Goal: Transaction & Acquisition: Book appointment/travel/reservation

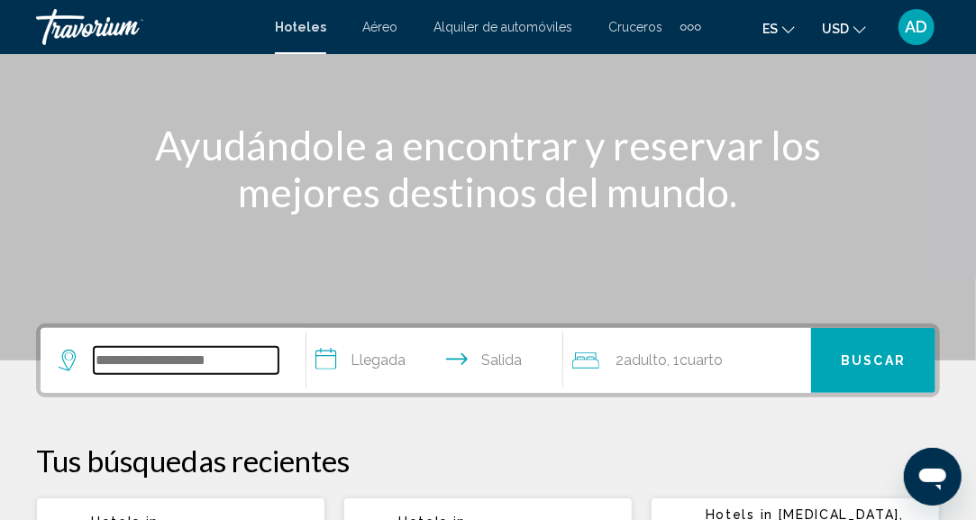
click at [195, 372] on input "Search widget" at bounding box center [186, 360] width 185 height 27
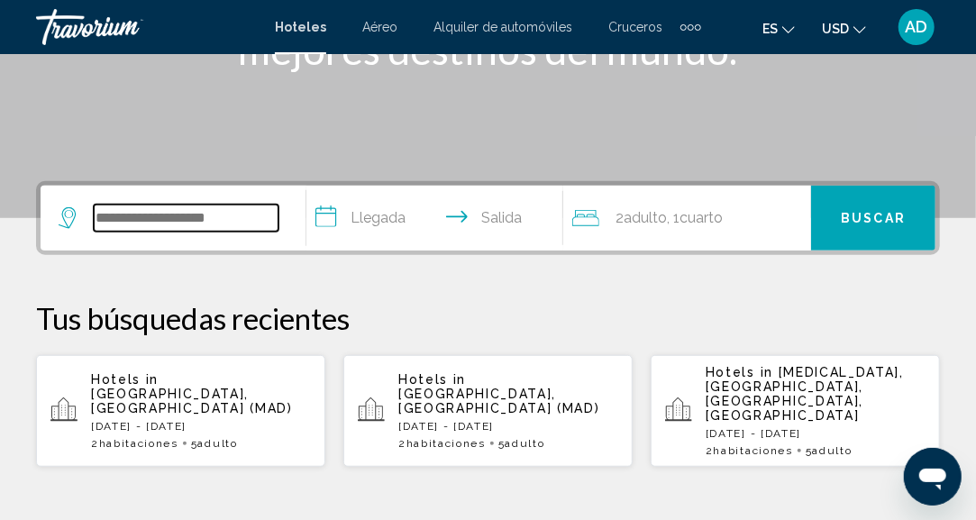
scroll to position [444, 0]
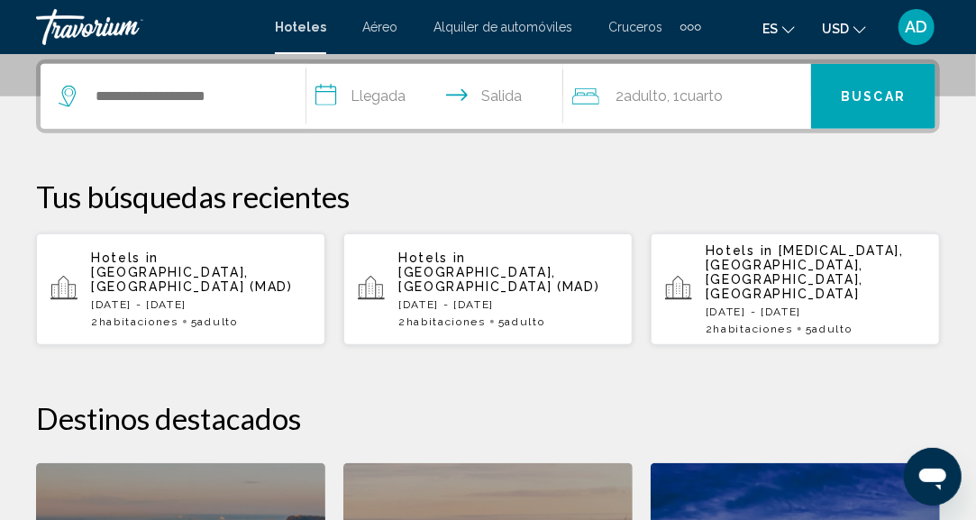
click at [144, 281] on div "Hotels in Madrid, Spain (MAD) Thu, 20 Nov - Thu, 27 Nov 2 Cuarto habitaciones 5…" at bounding box center [201, 288] width 220 height 77
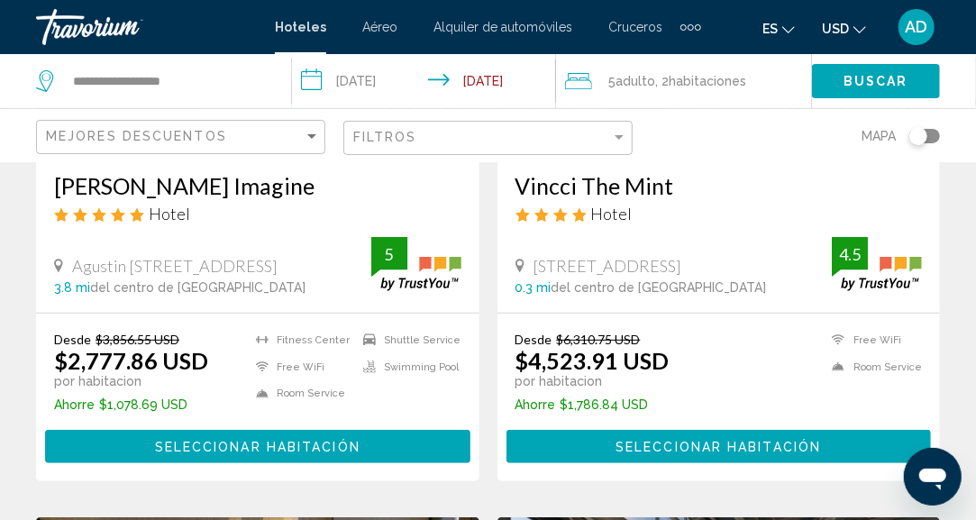
scroll to position [3243, 0]
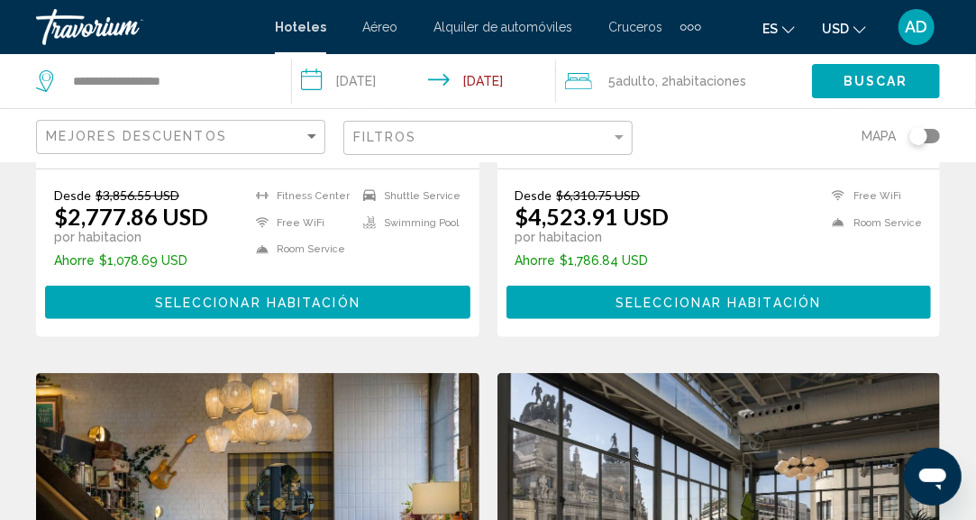
click at [290, 286] on button "Seleccionar habitación" at bounding box center [257, 302] width 425 height 33
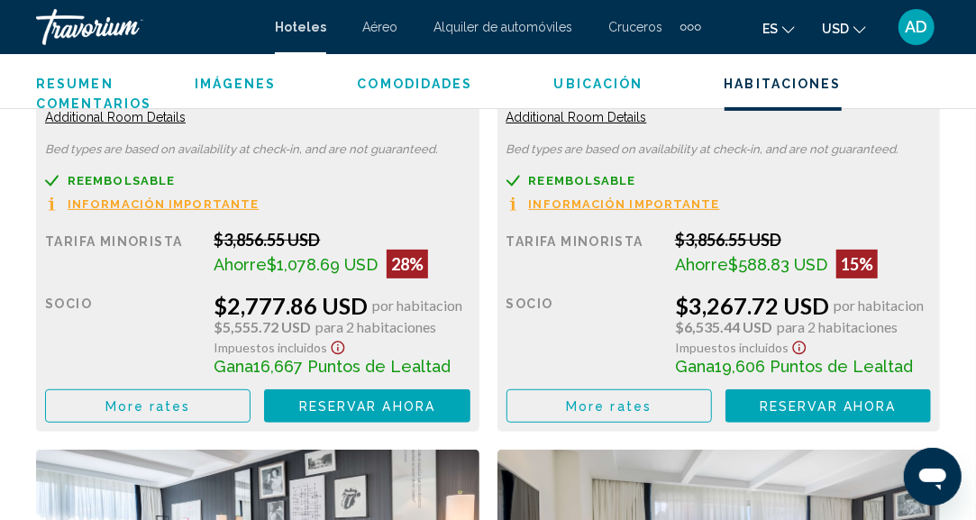
scroll to position [3194, 0]
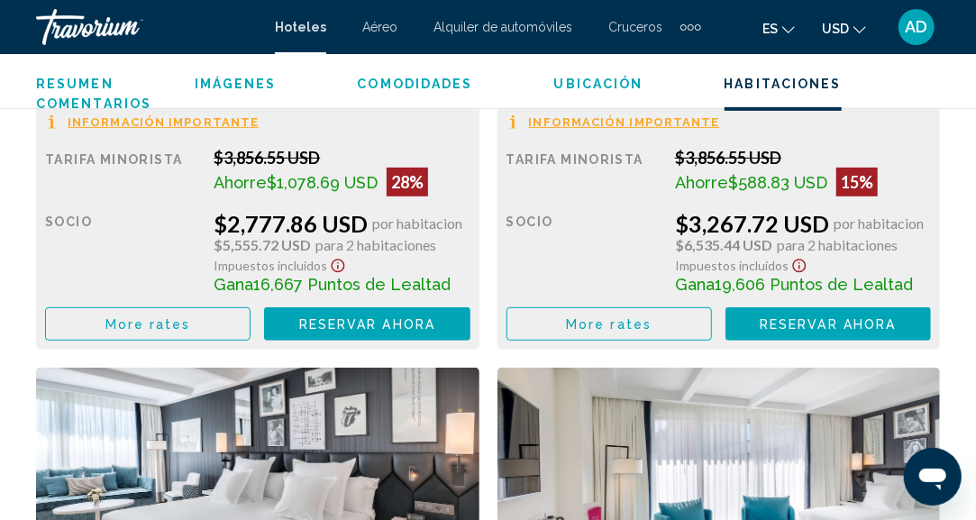
click at [435, 317] on span "Reservar ahora" at bounding box center [367, 324] width 136 height 14
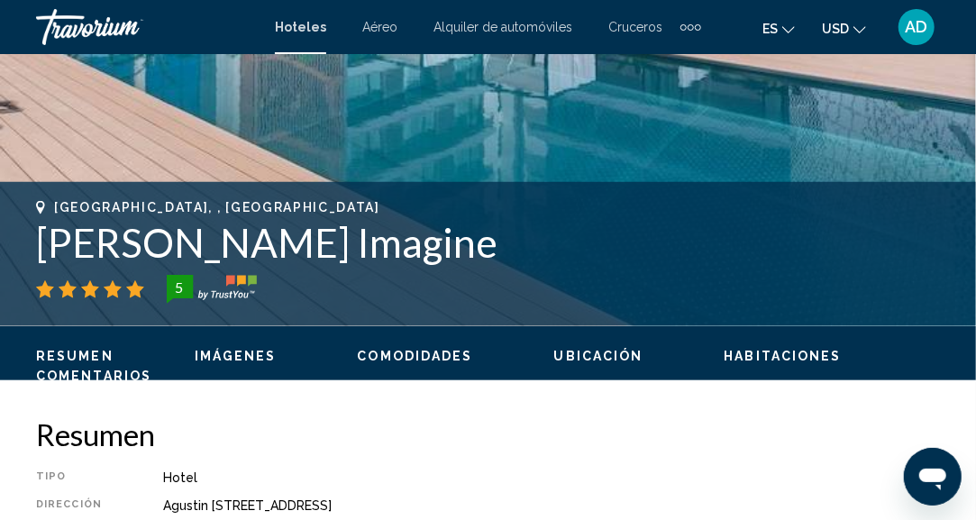
scroll to position [582, 0]
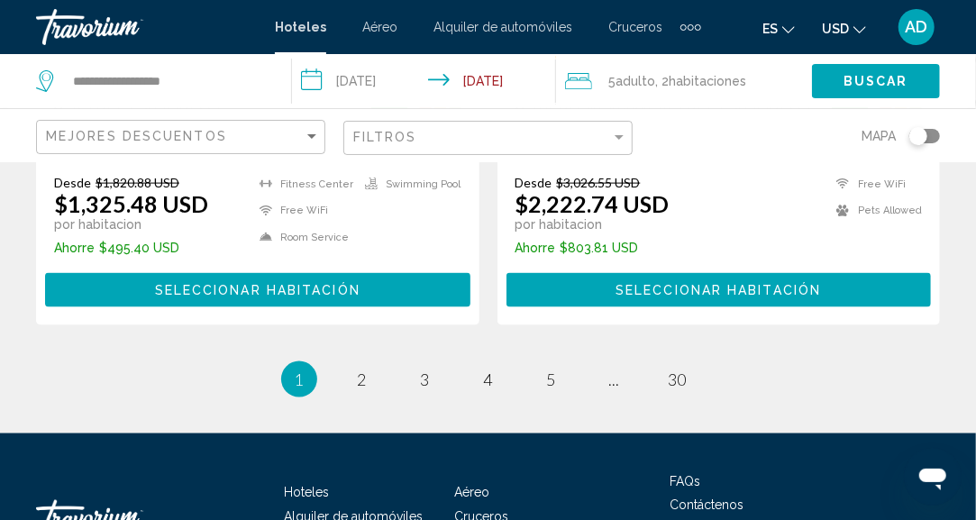
scroll to position [3986, 0]
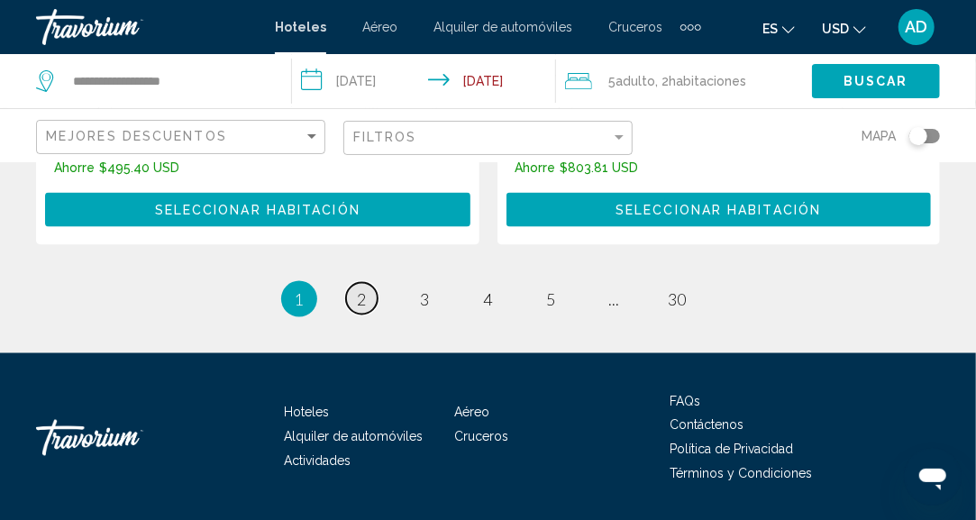
click at [376, 283] on link "page 2" at bounding box center [362, 299] width 32 height 32
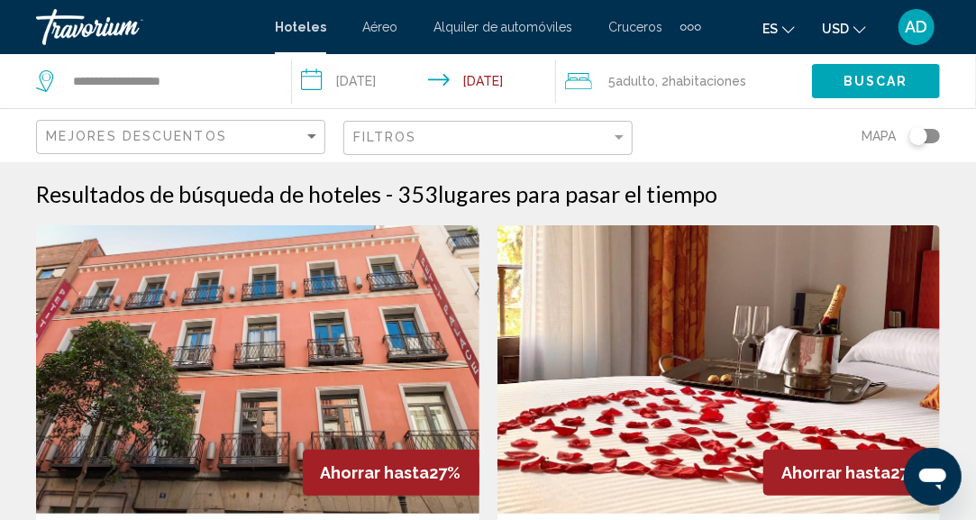
click at [534, 148] on div "Filtros" at bounding box center [490, 138] width 274 height 33
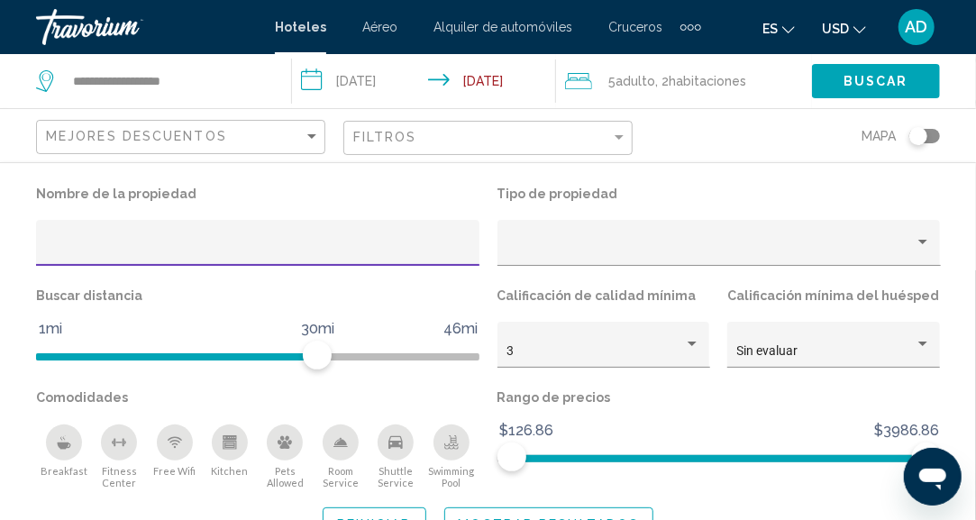
click at [132, 249] on input "Hotel Filters" at bounding box center [258, 249] width 424 height 14
click at [108, 246] on input "********" at bounding box center [258, 249] width 424 height 14
type input "********"
click at [494, 514] on button "Mostrar resultados" at bounding box center [549, 523] width 210 height 33
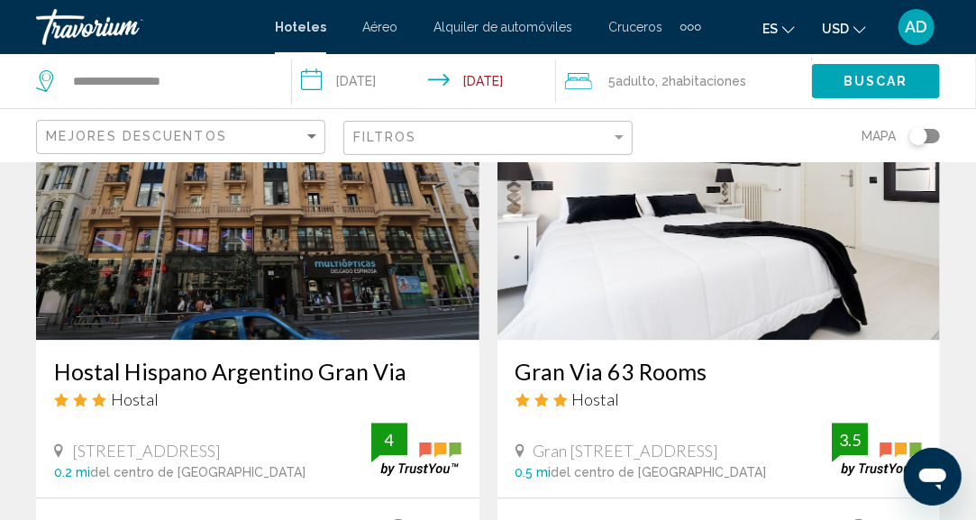
scroll to position [1531, 0]
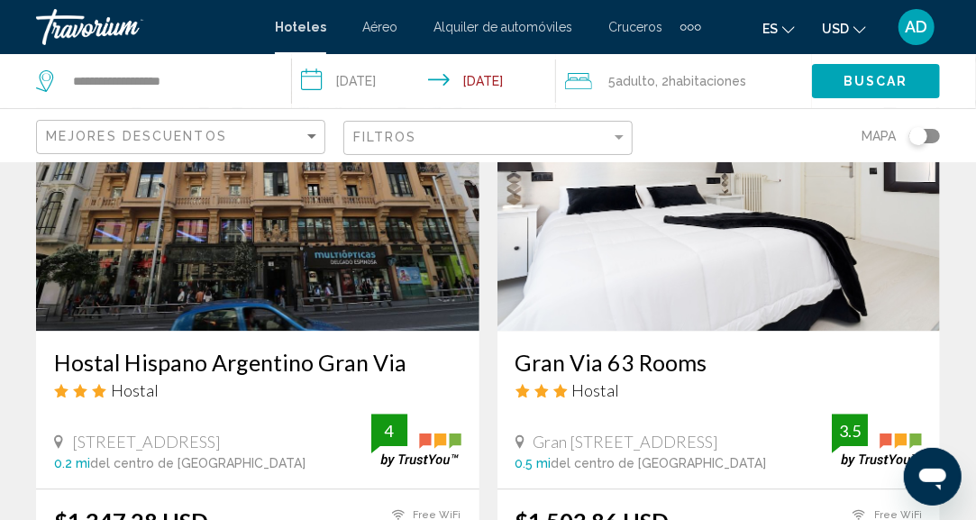
click at [227, 260] on img "Main content" at bounding box center [257, 186] width 443 height 288
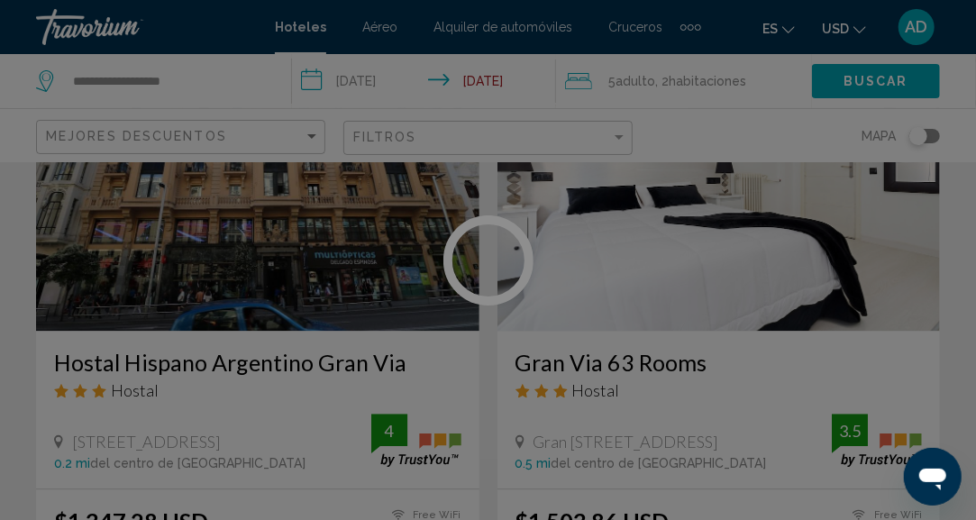
scroll to position [222, 0]
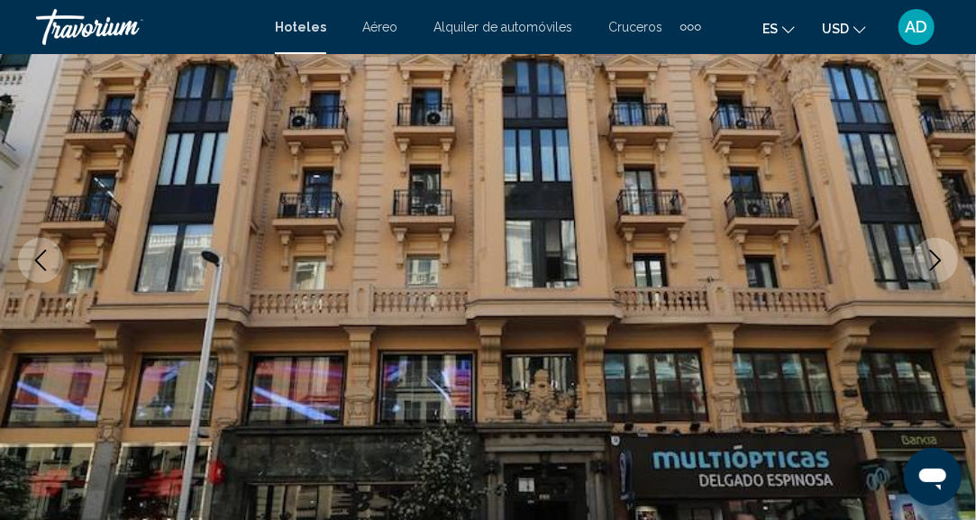
click at [919, 268] on button "Next image" at bounding box center [935, 260] width 45 height 45
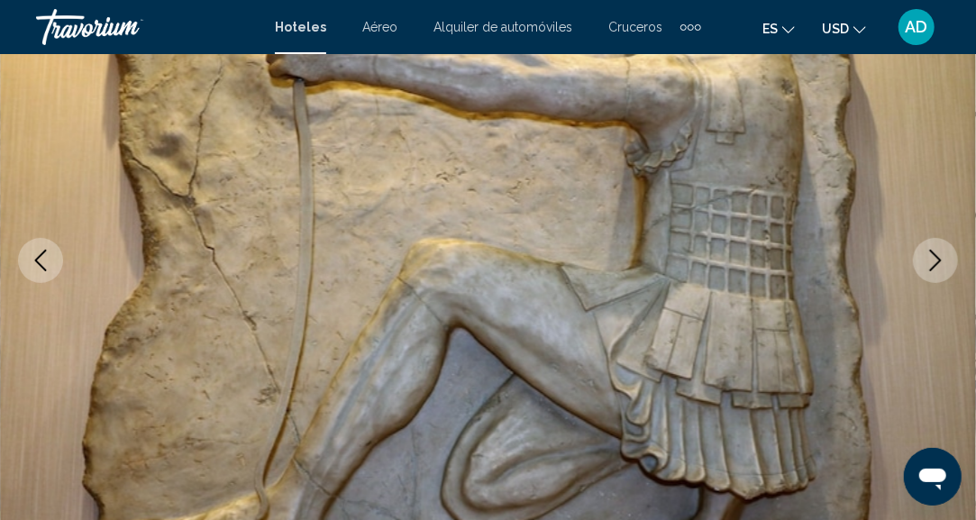
click at [919, 268] on button "Next image" at bounding box center [935, 260] width 45 height 45
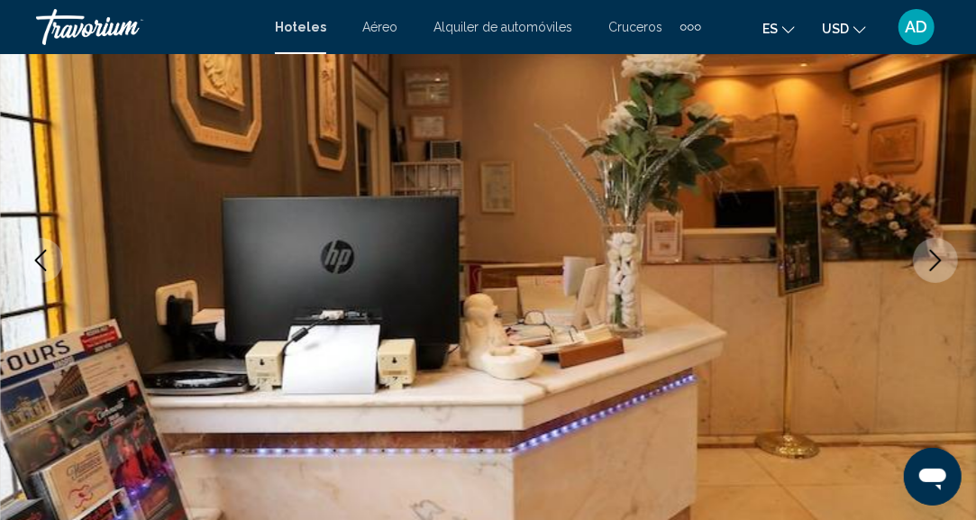
click at [919, 268] on button "Next image" at bounding box center [935, 260] width 45 height 45
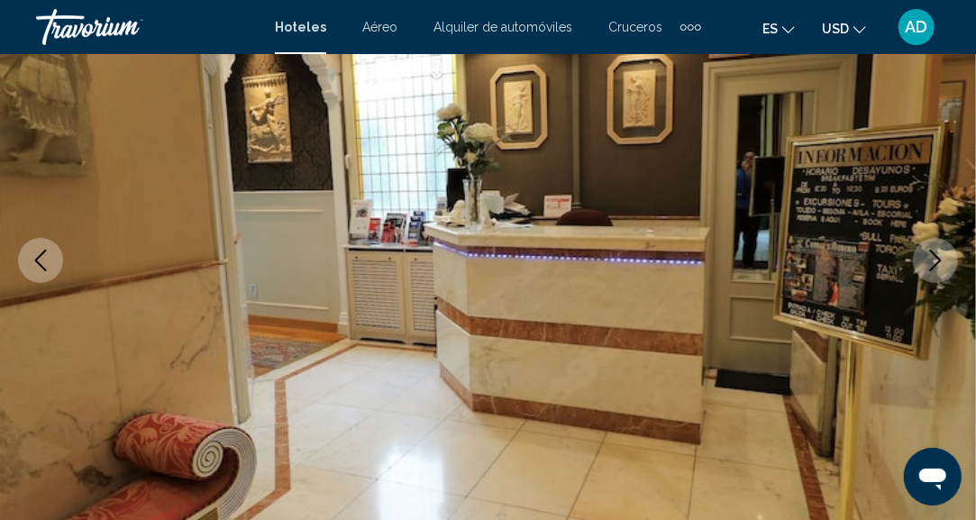
click at [919, 268] on button "Next image" at bounding box center [935, 260] width 45 height 45
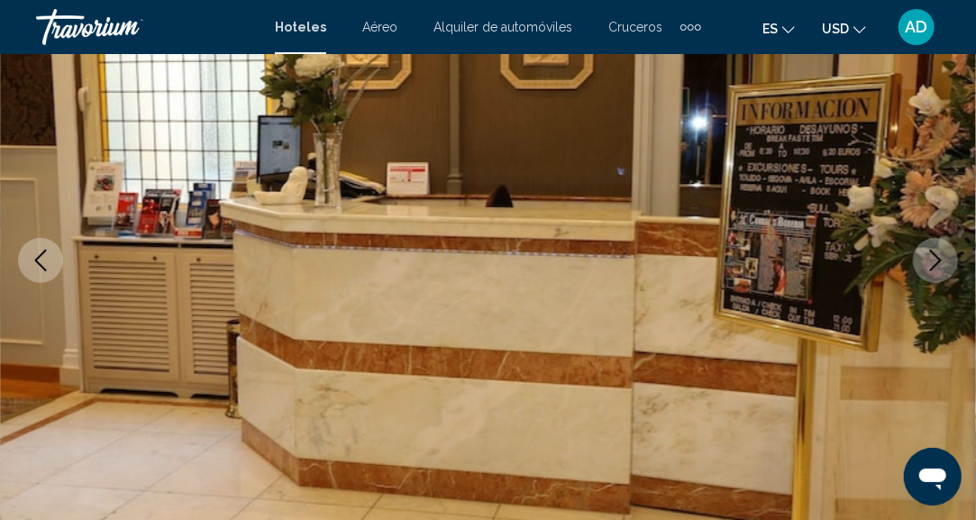
click at [919, 268] on button "Next image" at bounding box center [935, 260] width 45 height 45
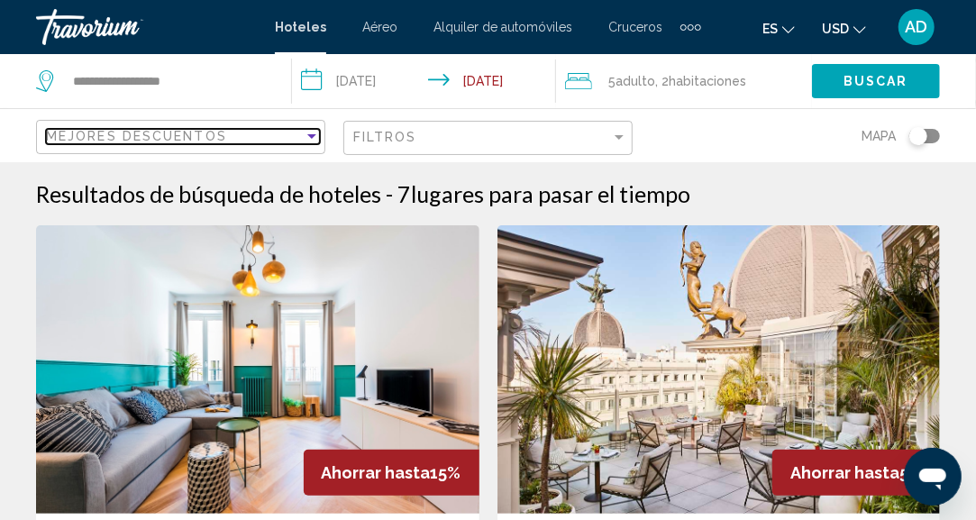
click at [312, 139] on div "Sort by" at bounding box center [312, 136] width 16 height 14
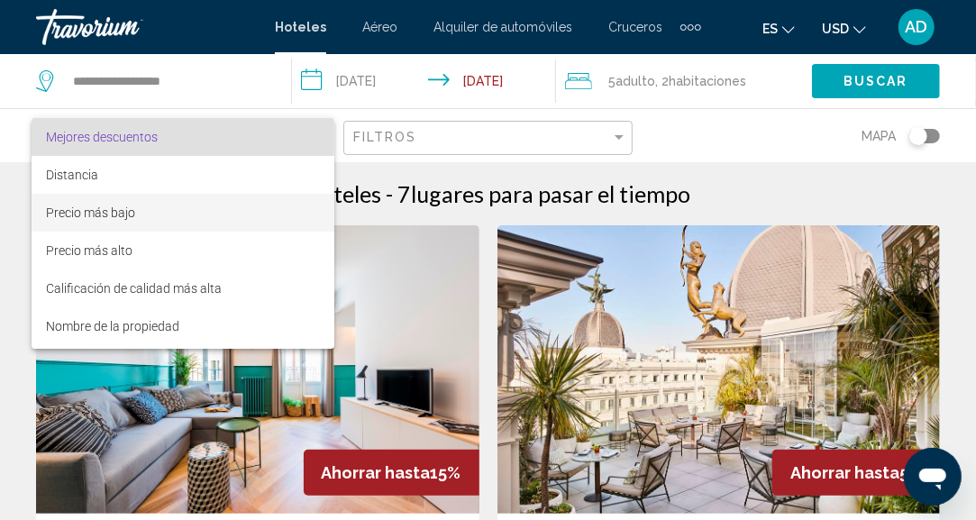
click at [132, 205] on span "Precio más bajo" at bounding box center [90, 212] width 89 height 14
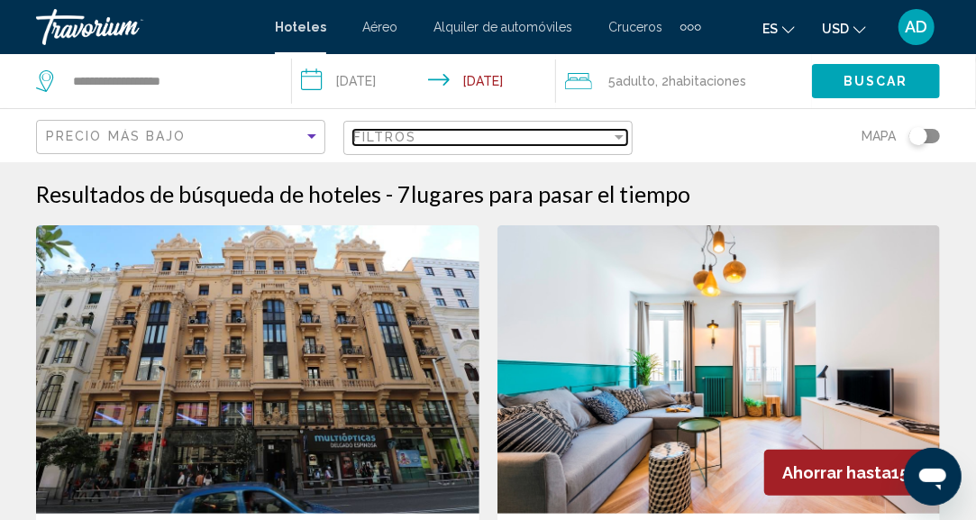
click at [606, 141] on div "Filtros" at bounding box center [482, 137] width 258 height 14
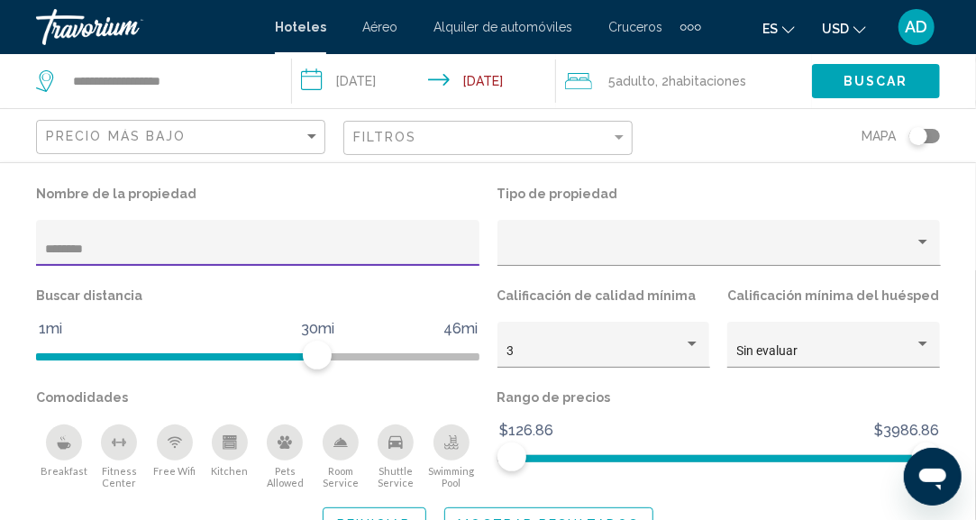
click at [370, 513] on button "Reiniciar" at bounding box center [375, 523] width 104 height 33
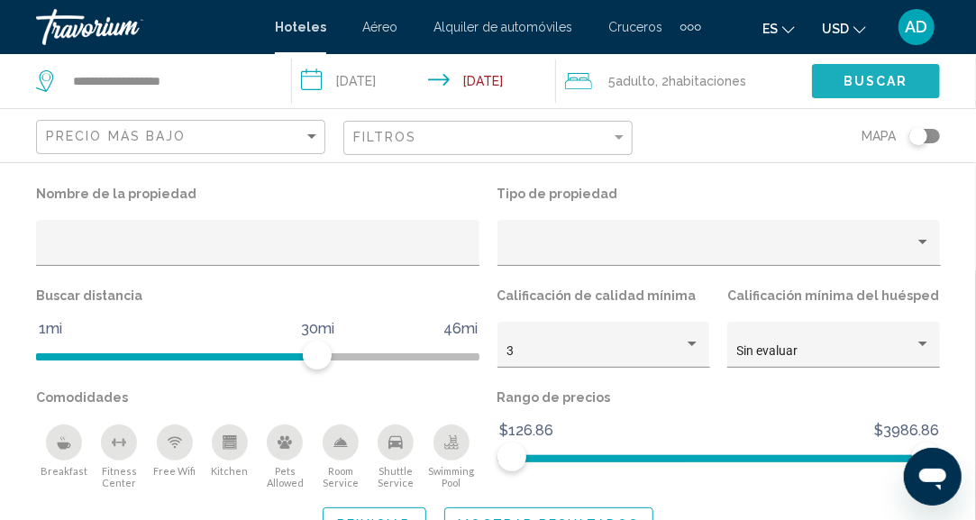
click at [910, 92] on button "Buscar" at bounding box center [876, 80] width 128 height 33
click at [910, 89] on button "Buscar" at bounding box center [876, 80] width 128 height 33
click at [523, 512] on button "Mostrar resultados" at bounding box center [549, 523] width 210 height 33
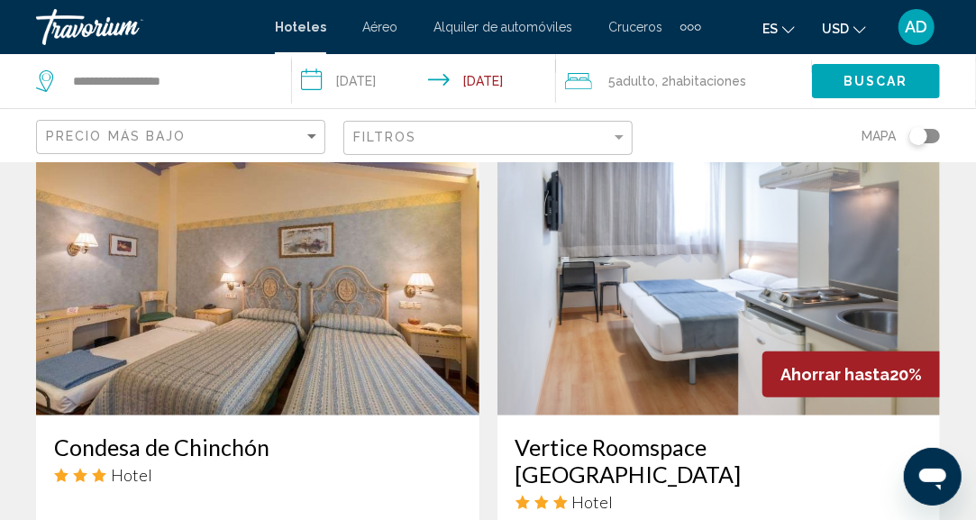
scroll to position [3333, 0]
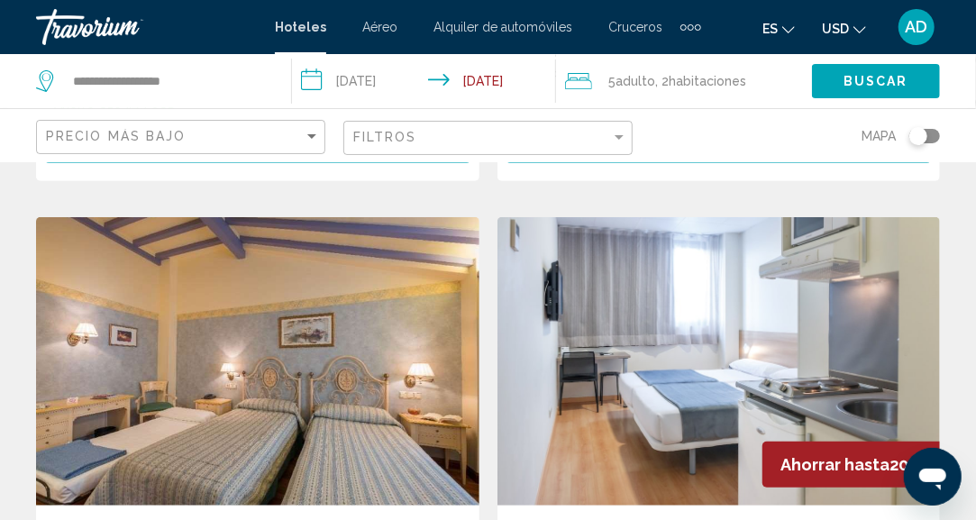
click at [639, 143] on div "Precio más bajo Filtros Mapa" at bounding box center [488, 135] width 904 height 53
click at [631, 141] on div "Precio más bajo Filtros Mapa" at bounding box center [488, 135] width 904 height 53
click at [631, 141] on mat-form-field "Filtros" at bounding box center [487, 138] width 289 height 35
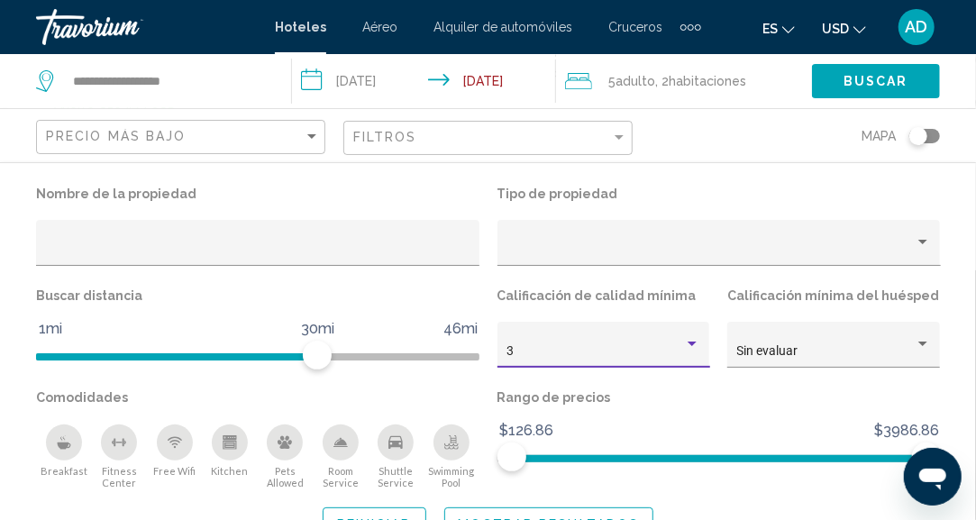
click at [613, 350] on div "3" at bounding box center [594, 351] width 177 height 14
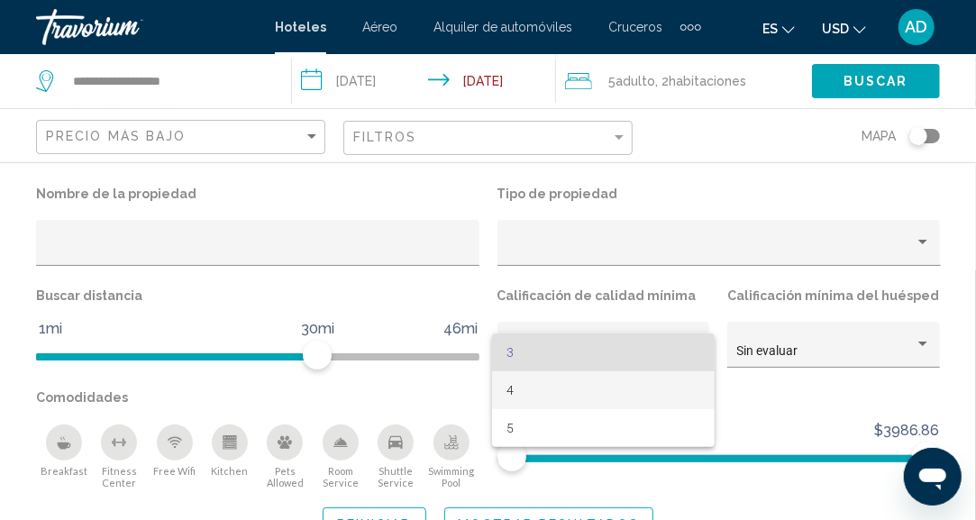
click at [559, 394] on span "4" at bounding box center [603, 390] width 194 height 38
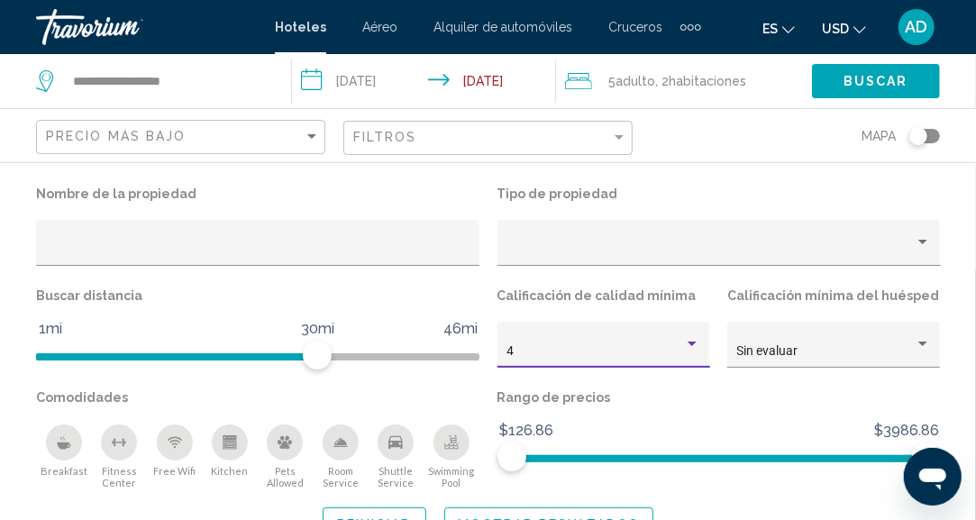
scroll to position [717, 0]
click at [541, 515] on button "Mostrar resultados" at bounding box center [549, 523] width 210 height 33
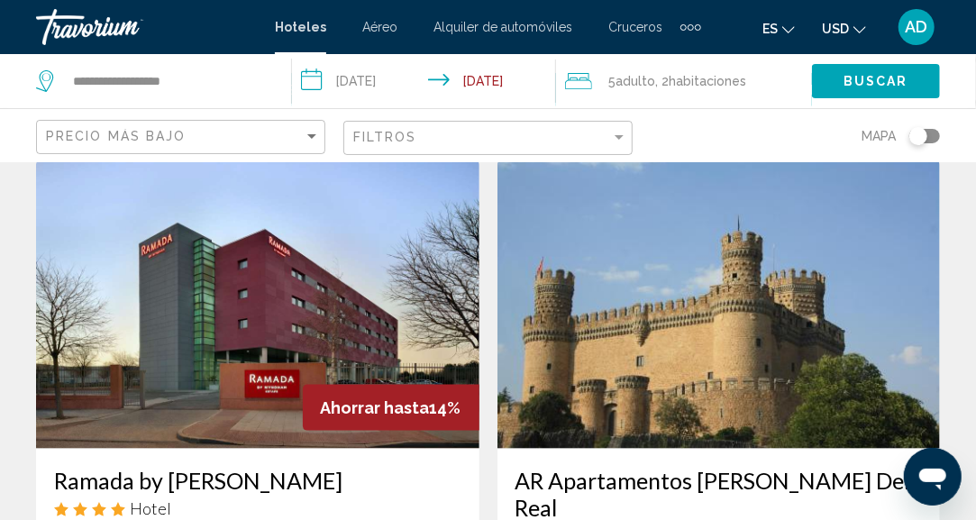
click at [674, 341] on img "Main content" at bounding box center [718, 304] width 443 height 288
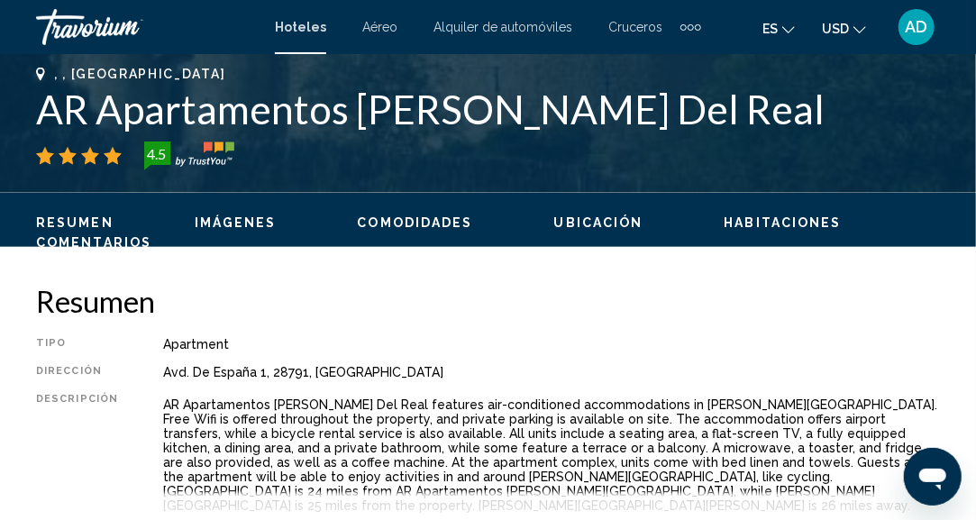
scroll to position [222, 0]
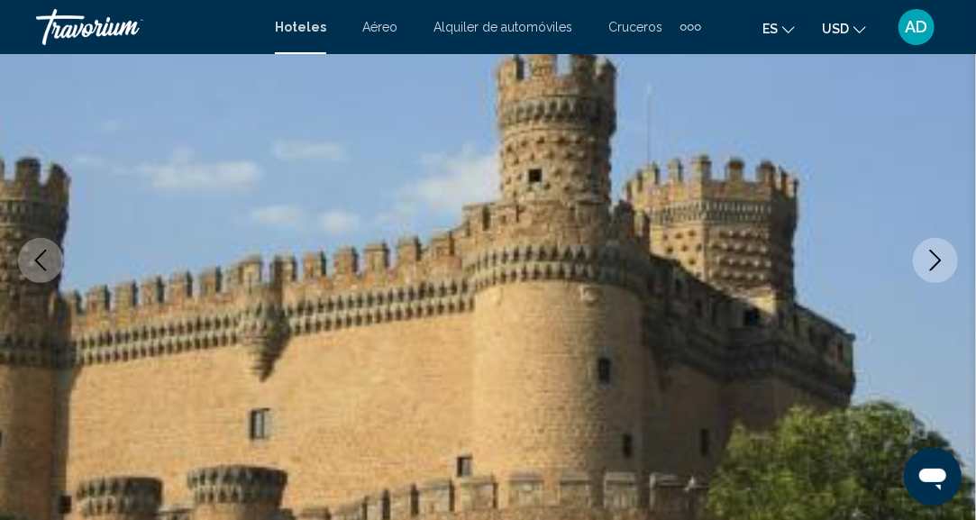
click at [945, 258] on icon "Next image" at bounding box center [935, 261] width 22 height 22
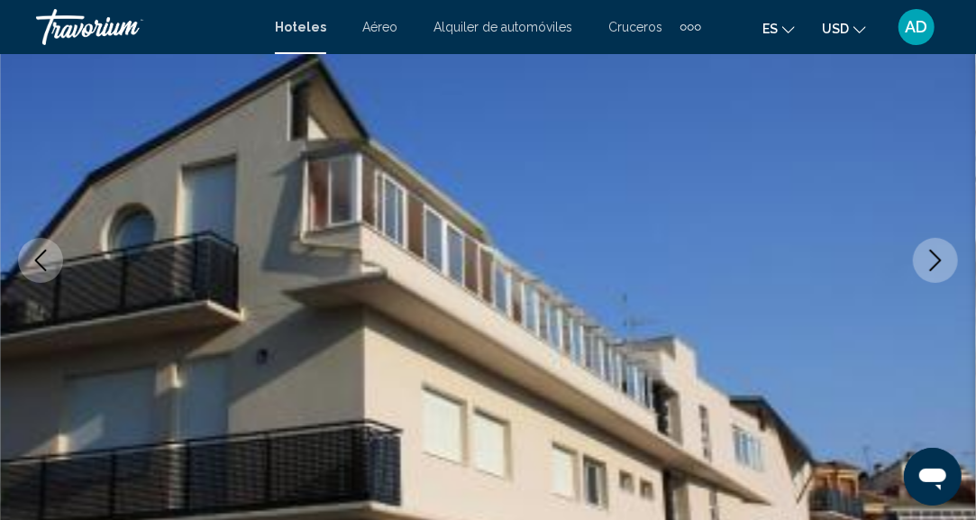
click at [938, 259] on icon "Next image" at bounding box center [936, 261] width 12 height 22
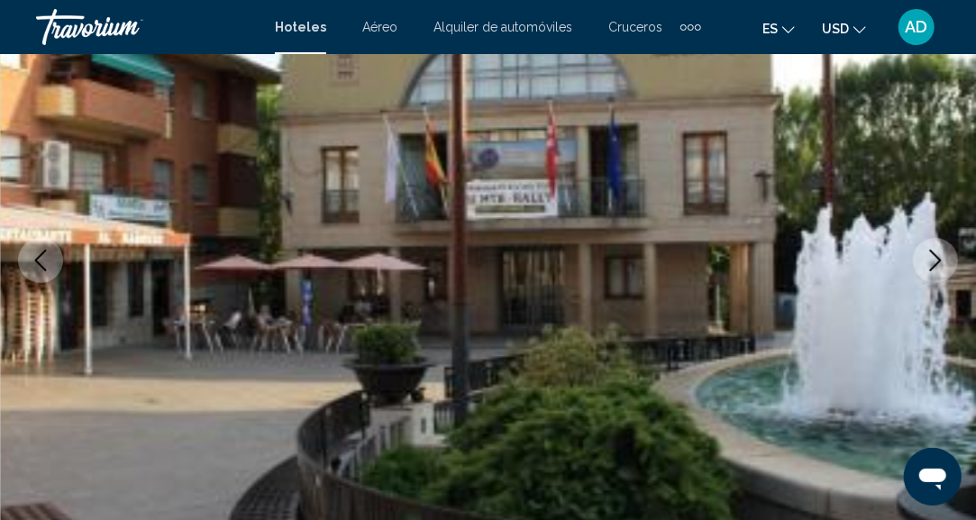
click at [937, 259] on icon "Next image" at bounding box center [935, 261] width 22 height 22
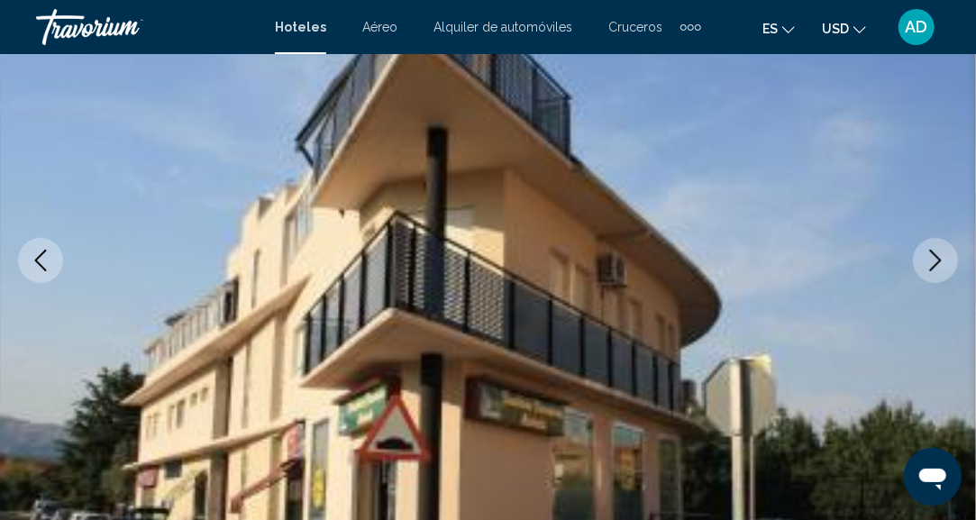
click at [937, 259] on icon "Next image" at bounding box center [935, 261] width 22 height 22
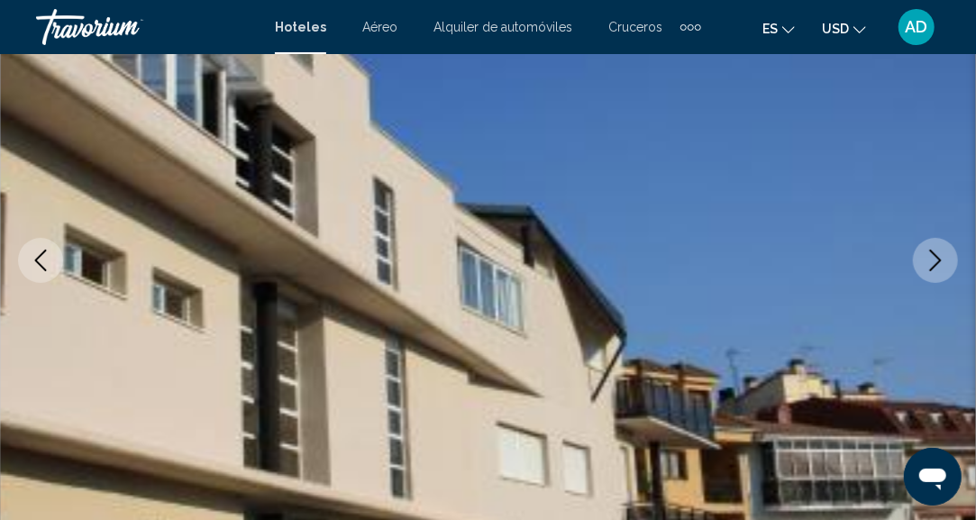
click at [937, 259] on icon "Next image" at bounding box center [935, 261] width 22 height 22
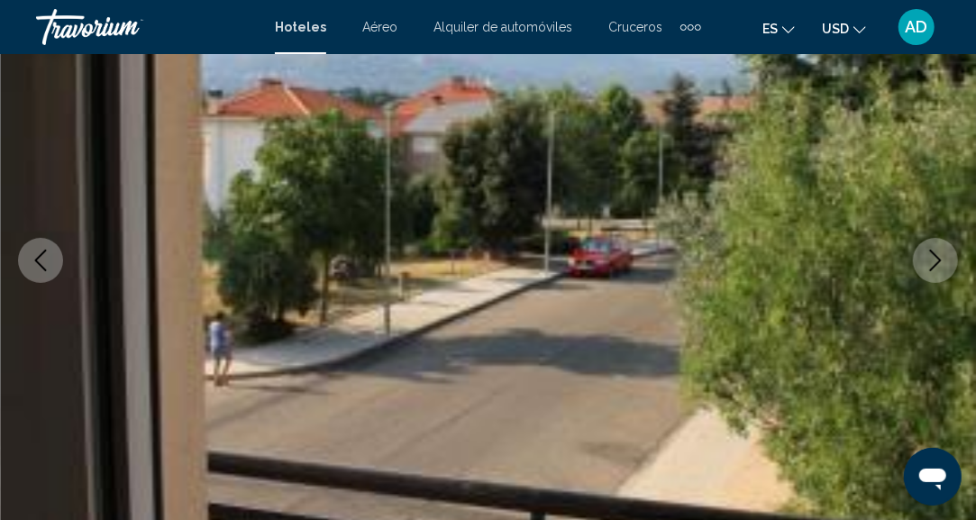
click at [937, 259] on icon "Next image" at bounding box center [935, 261] width 22 height 22
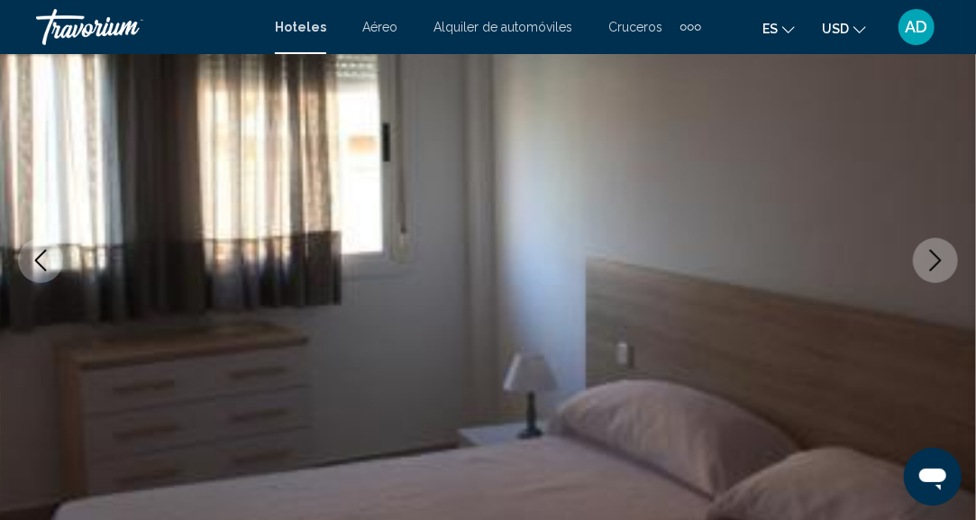
click at [937, 259] on icon "Next image" at bounding box center [935, 261] width 22 height 22
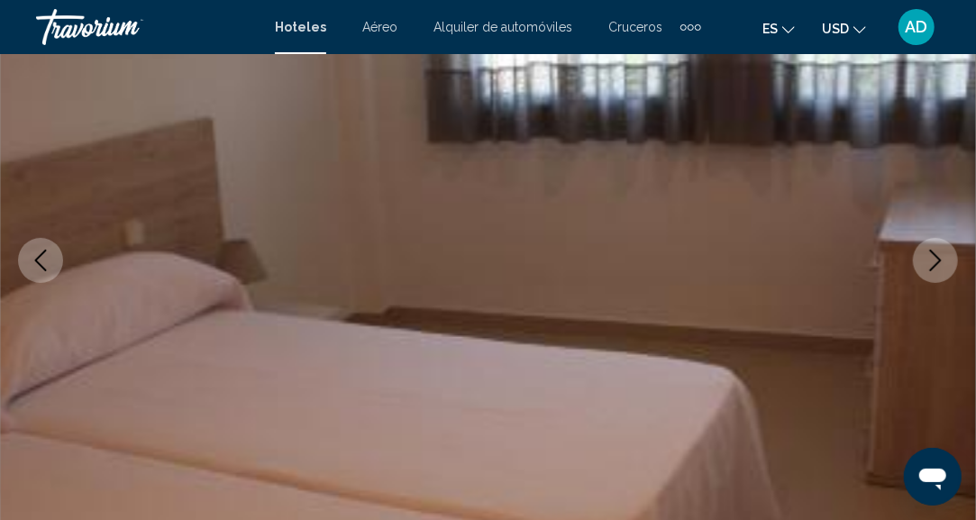
click at [937, 259] on icon "Next image" at bounding box center [935, 261] width 22 height 22
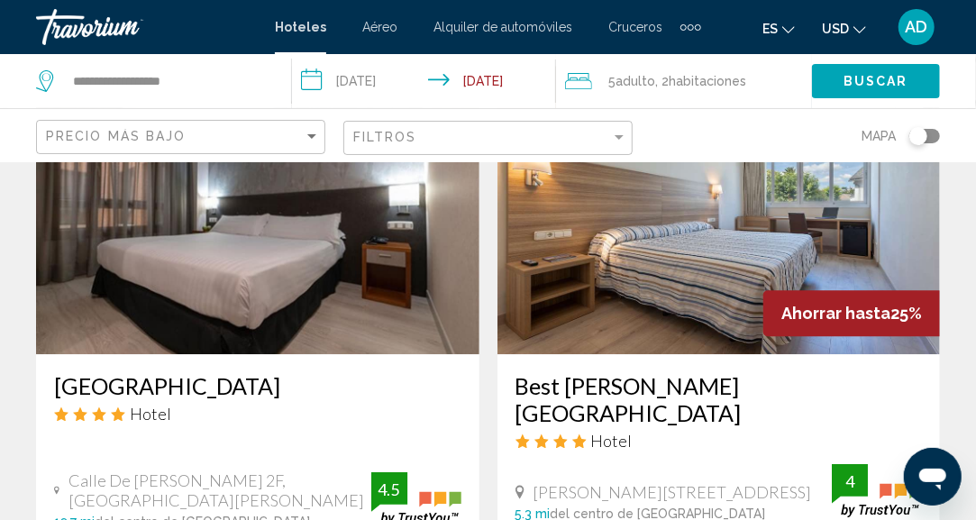
scroll to position [2072, 0]
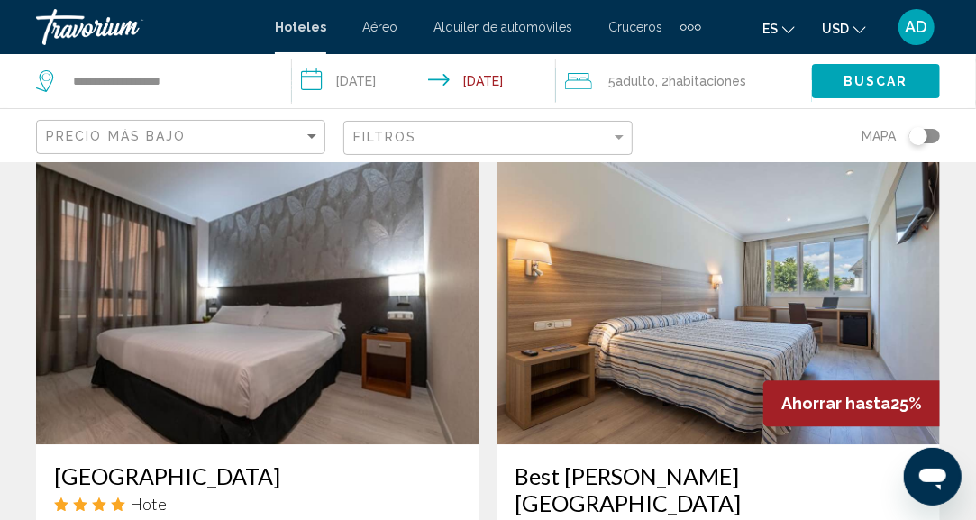
click at [652, 331] on img "Main content" at bounding box center [718, 300] width 443 height 288
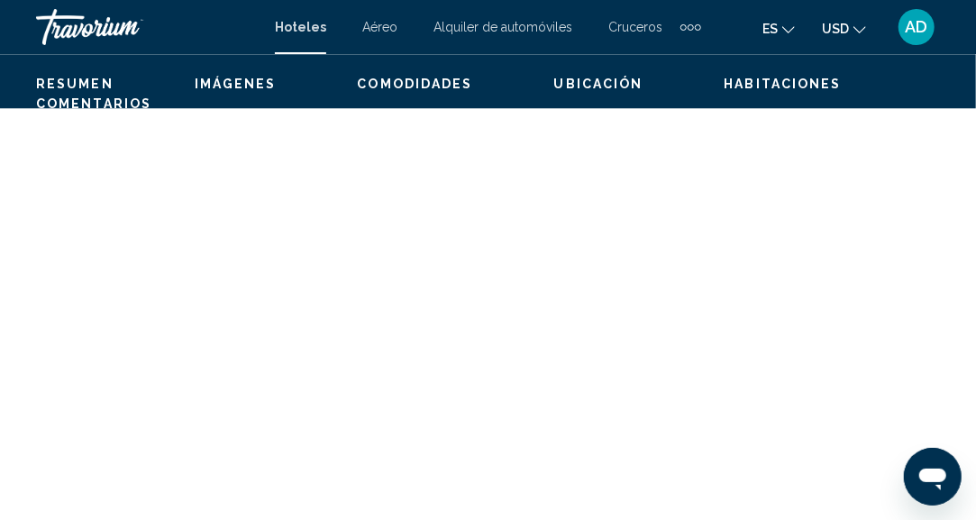
scroll to position [222, 0]
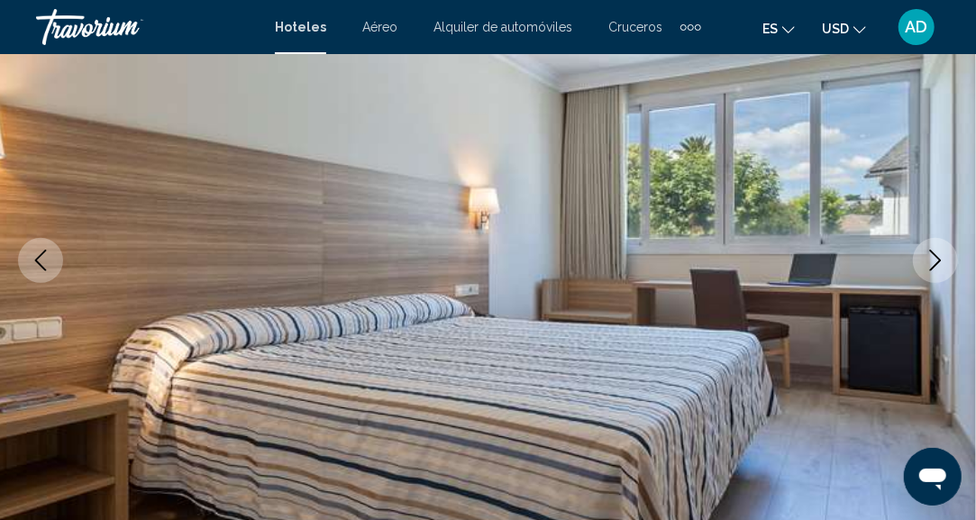
click at [921, 270] on button "Next image" at bounding box center [935, 260] width 45 height 45
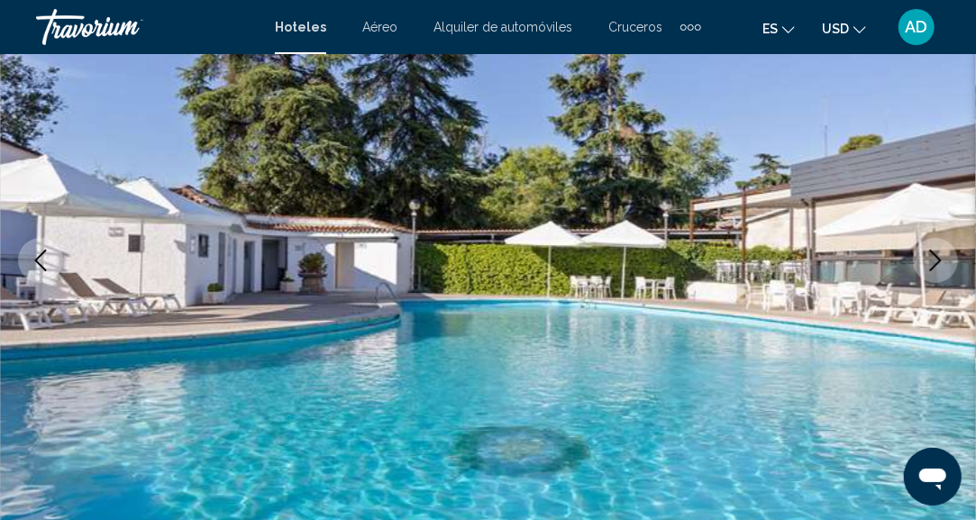
click at [921, 270] on button "Next image" at bounding box center [935, 260] width 45 height 45
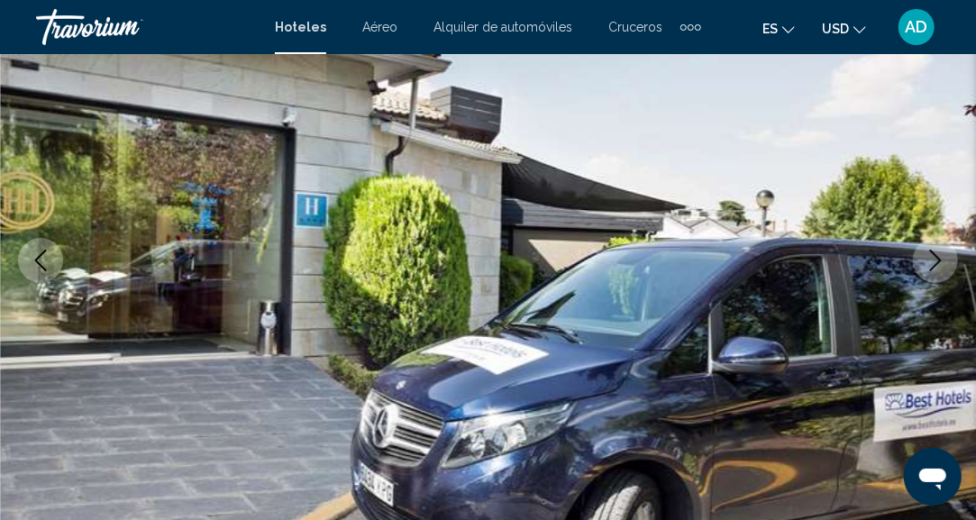
click at [921, 270] on button "Next image" at bounding box center [935, 260] width 45 height 45
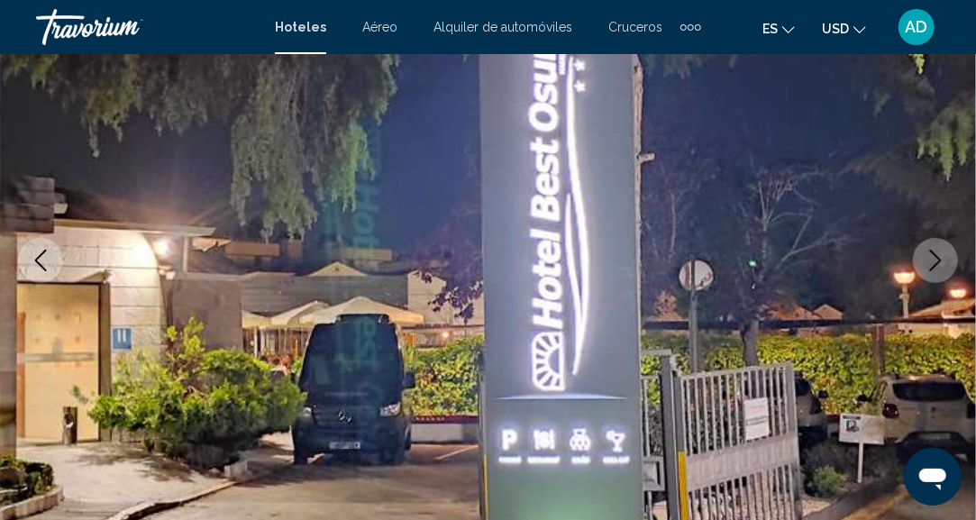
click at [921, 270] on button "Next image" at bounding box center [935, 260] width 45 height 45
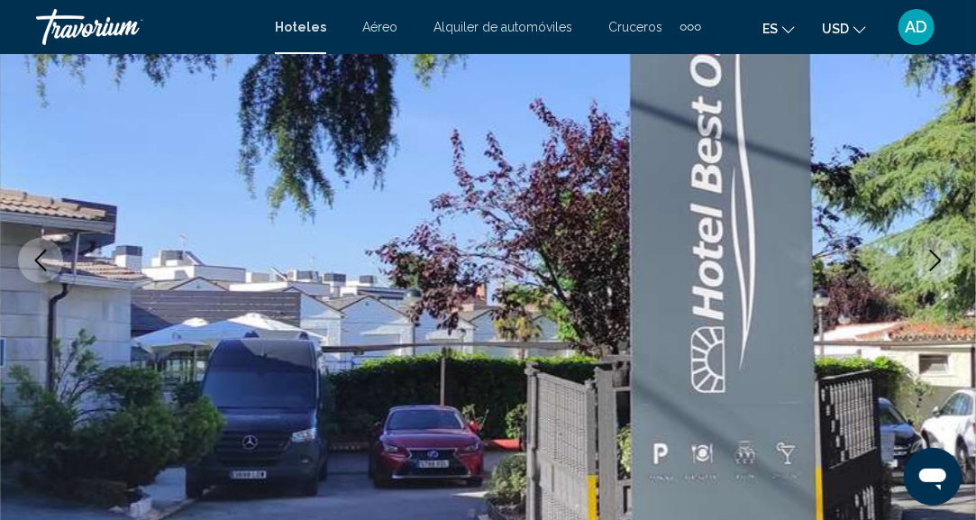
click at [921, 270] on button "Next image" at bounding box center [935, 260] width 45 height 45
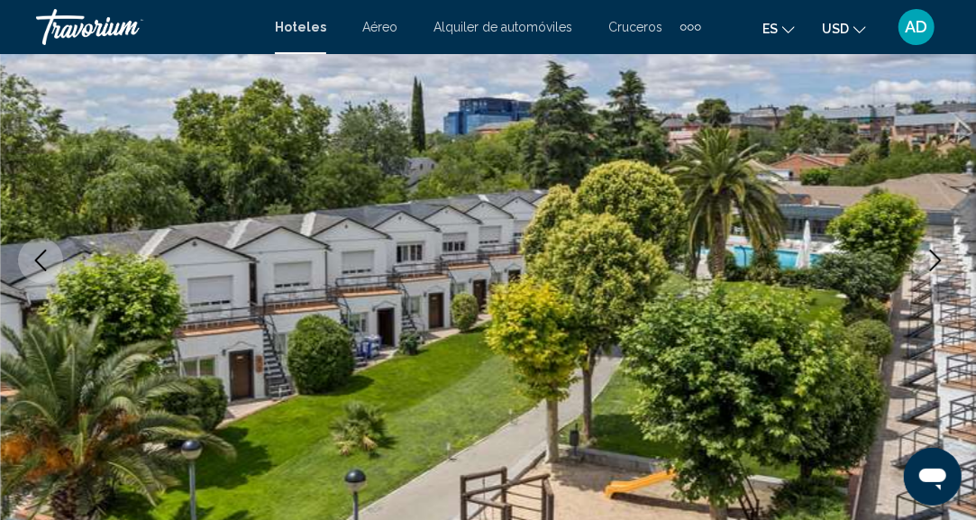
click at [921, 270] on button "Next image" at bounding box center [935, 260] width 45 height 45
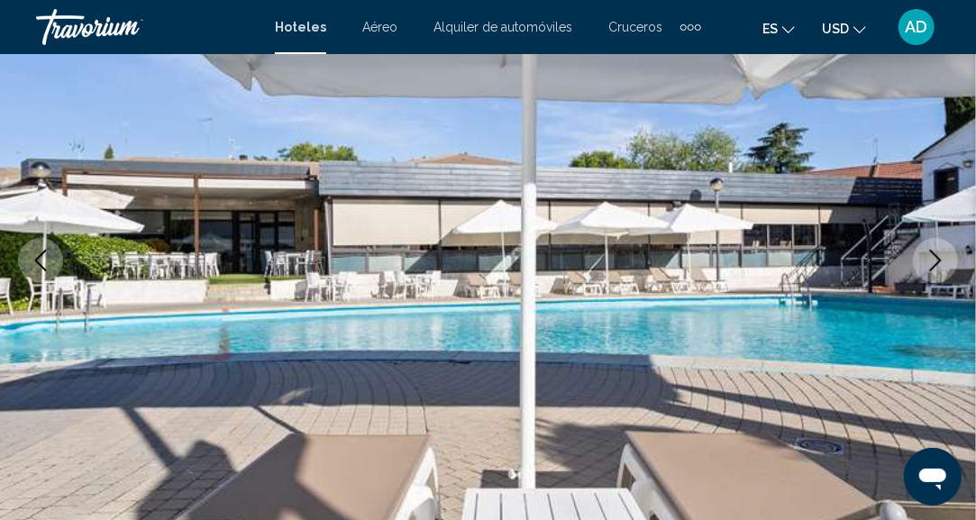
click at [921, 270] on button "Next image" at bounding box center [935, 260] width 45 height 45
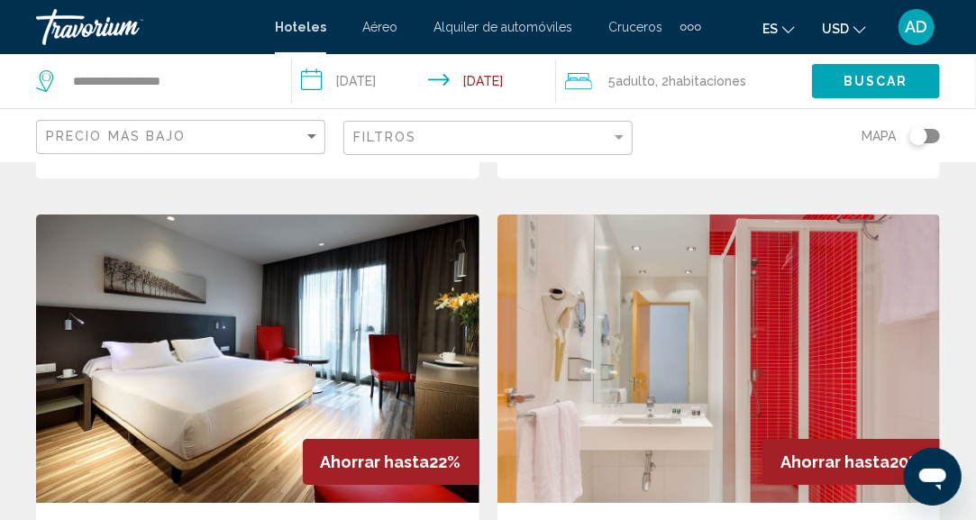
scroll to position [2703, 0]
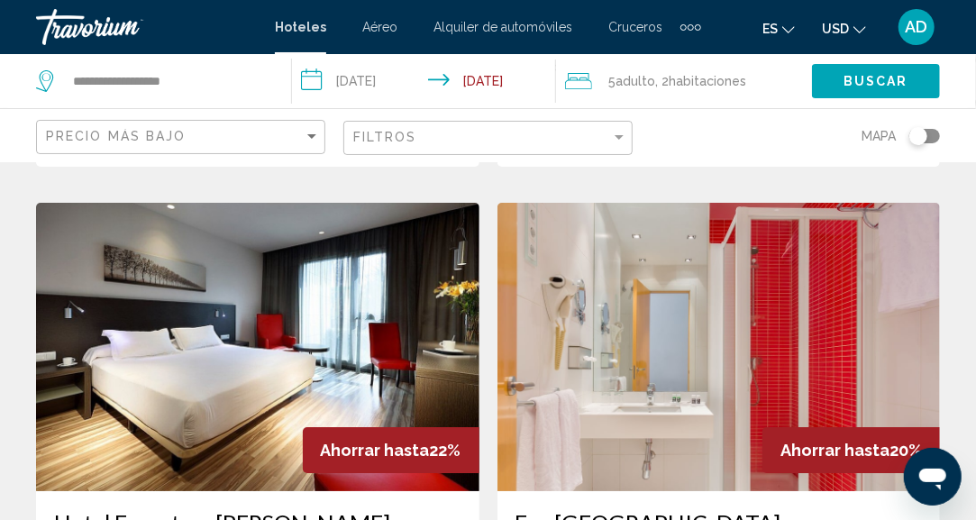
click at [620, 275] on img "Main content" at bounding box center [718, 347] width 443 height 288
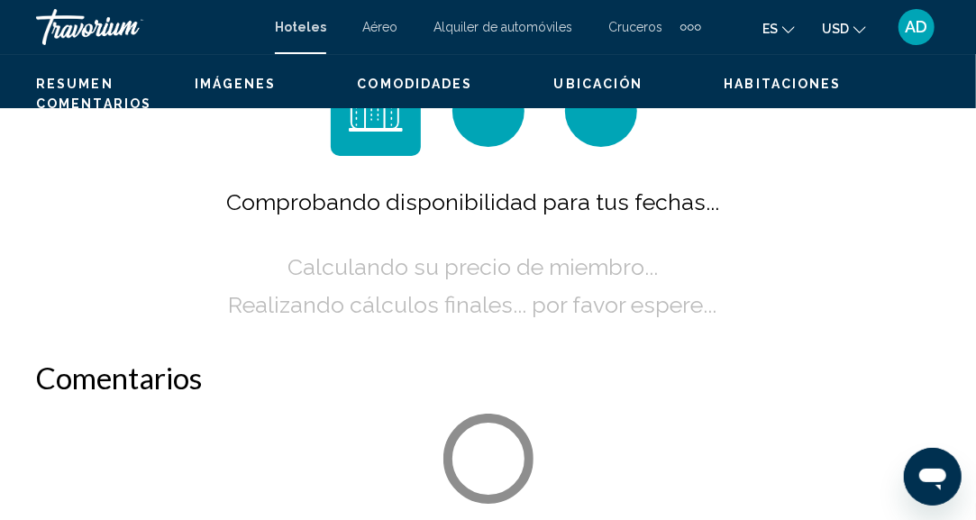
scroll to position [222, 0]
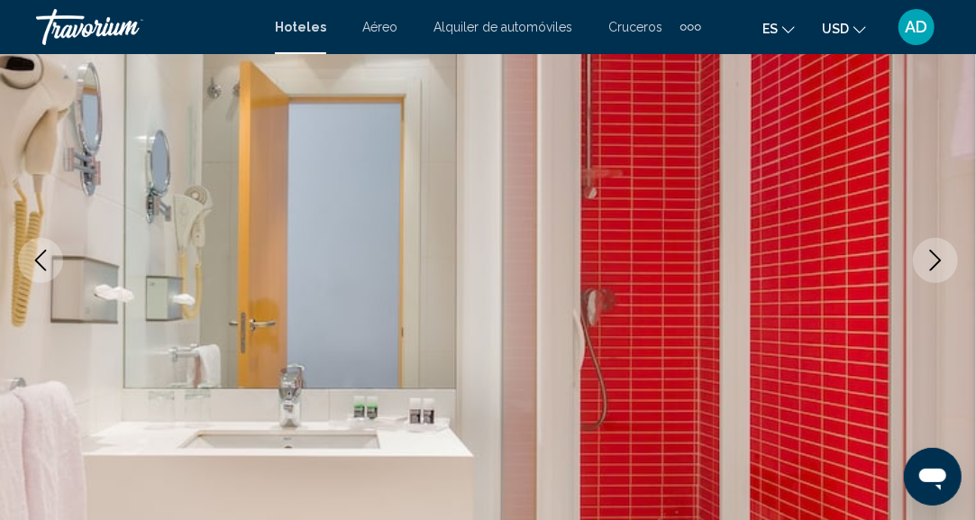
click at [939, 267] on icon "Next image" at bounding box center [935, 261] width 22 height 22
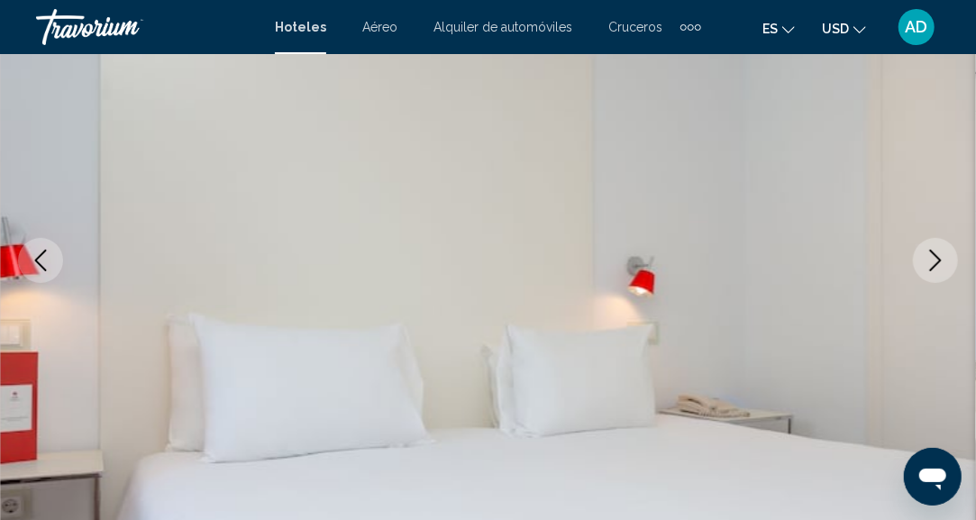
click at [939, 267] on icon "Next image" at bounding box center [935, 261] width 22 height 22
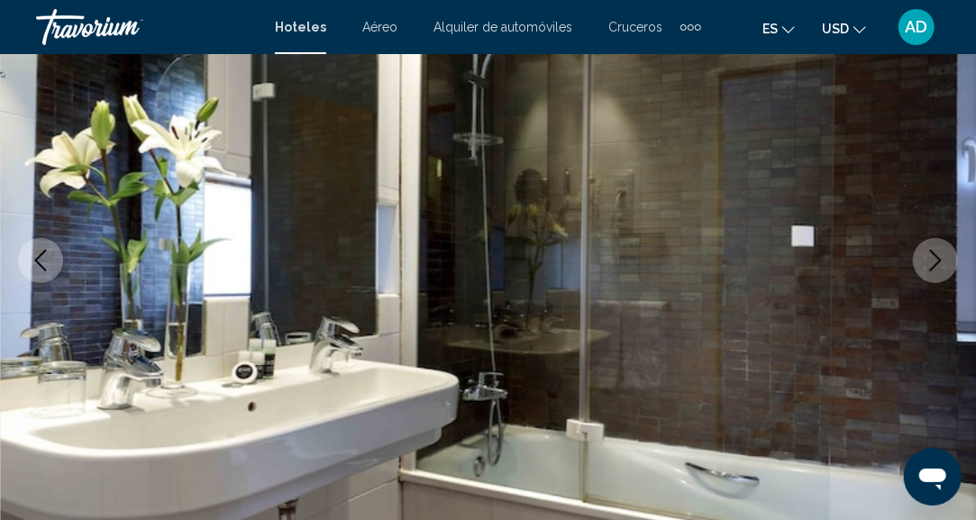
click at [939, 267] on icon "Next image" at bounding box center [935, 261] width 22 height 22
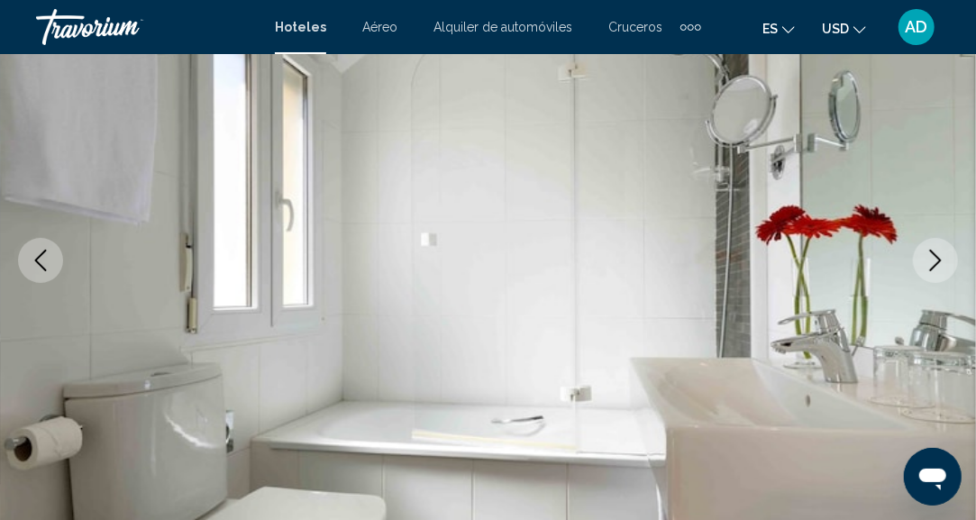
click at [939, 267] on icon "Next image" at bounding box center [935, 261] width 22 height 22
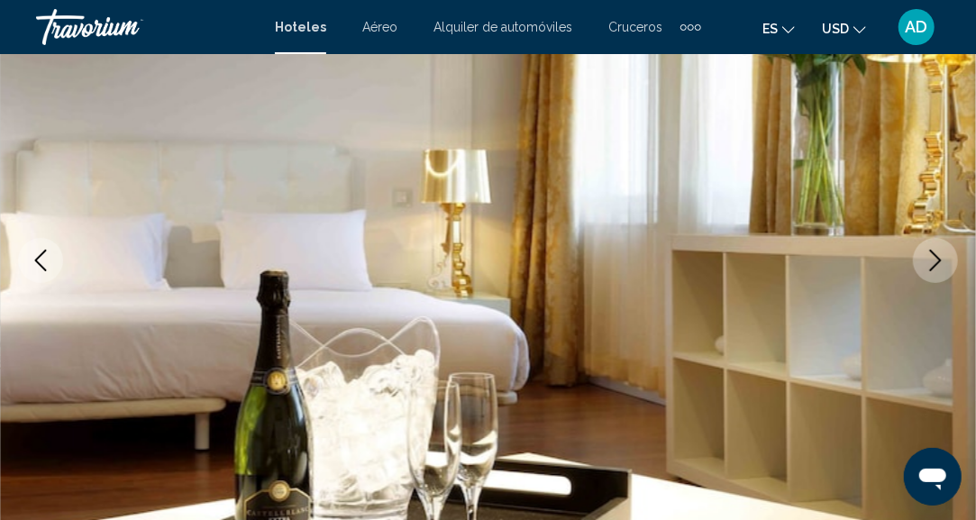
click at [939, 267] on icon "Next image" at bounding box center [935, 261] width 22 height 22
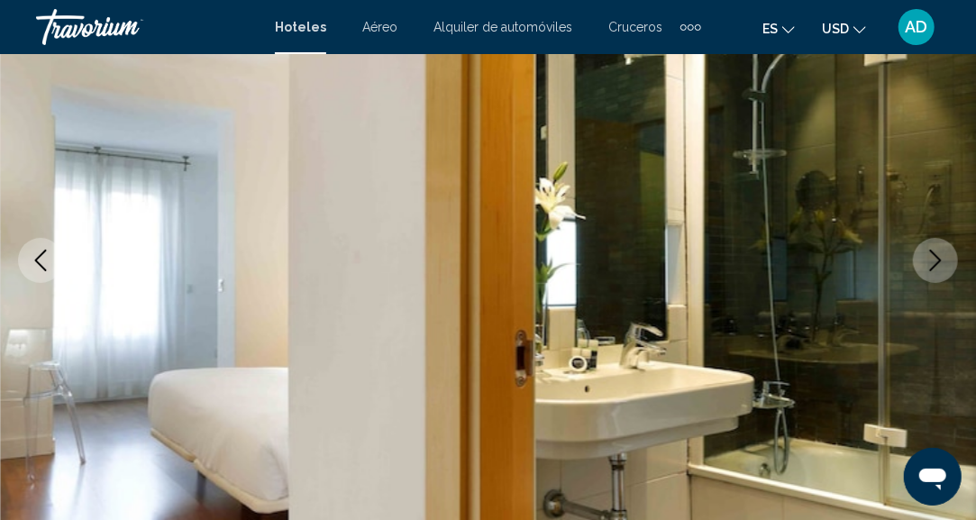
click at [939, 267] on icon "Next image" at bounding box center [935, 261] width 22 height 22
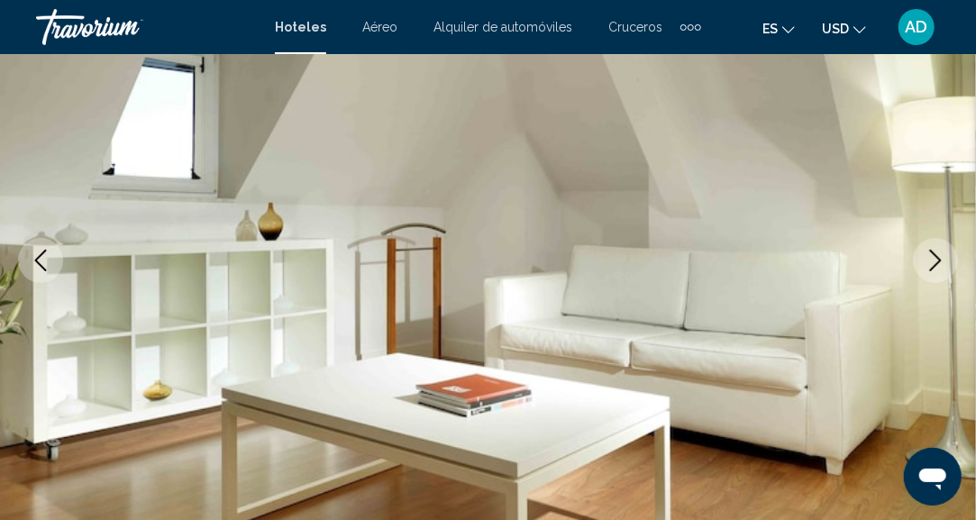
click at [939, 267] on icon "Next image" at bounding box center [935, 261] width 22 height 22
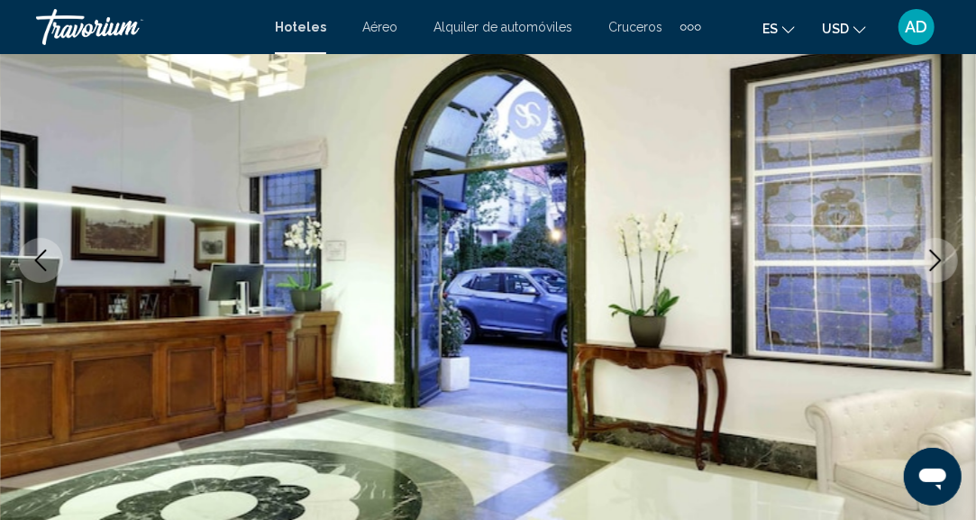
click at [939, 267] on icon "Next image" at bounding box center [935, 261] width 22 height 22
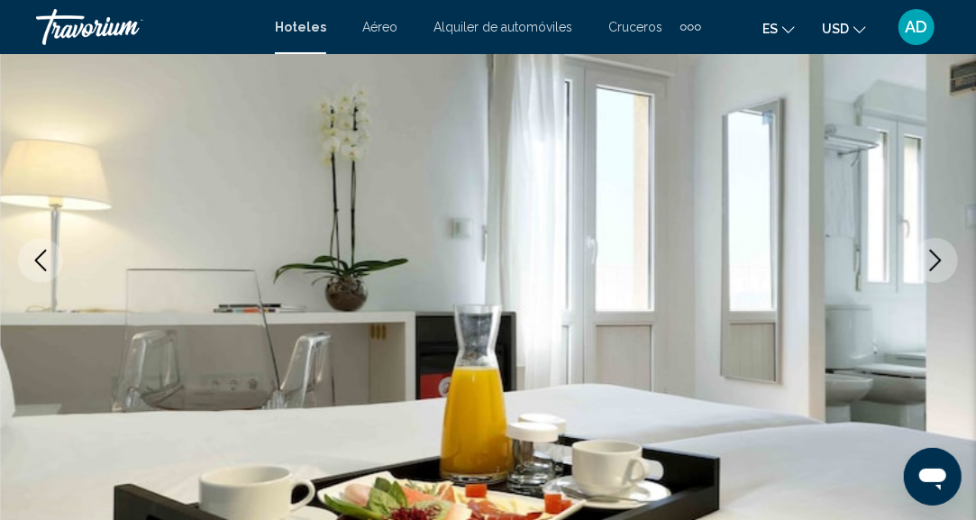
click at [939, 267] on icon "Next image" at bounding box center [935, 261] width 22 height 22
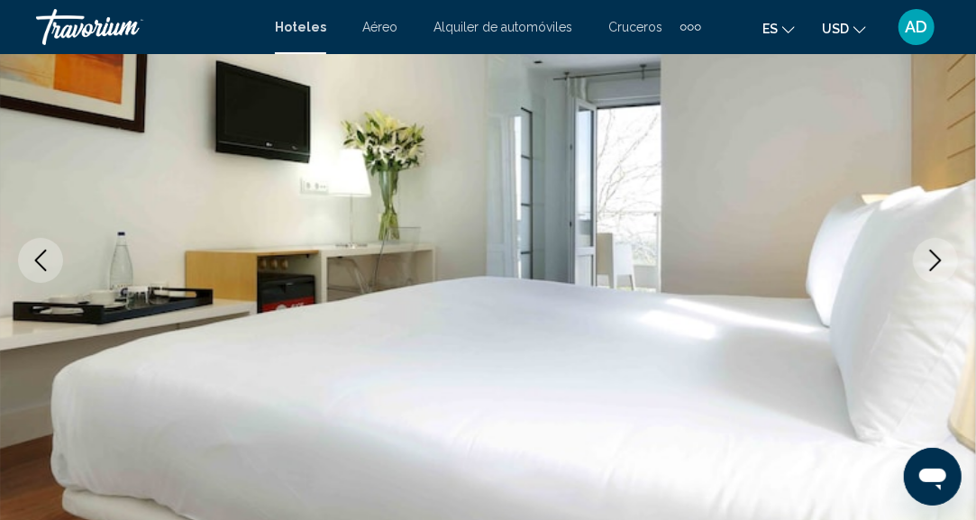
click at [939, 267] on icon "Next image" at bounding box center [935, 261] width 22 height 22
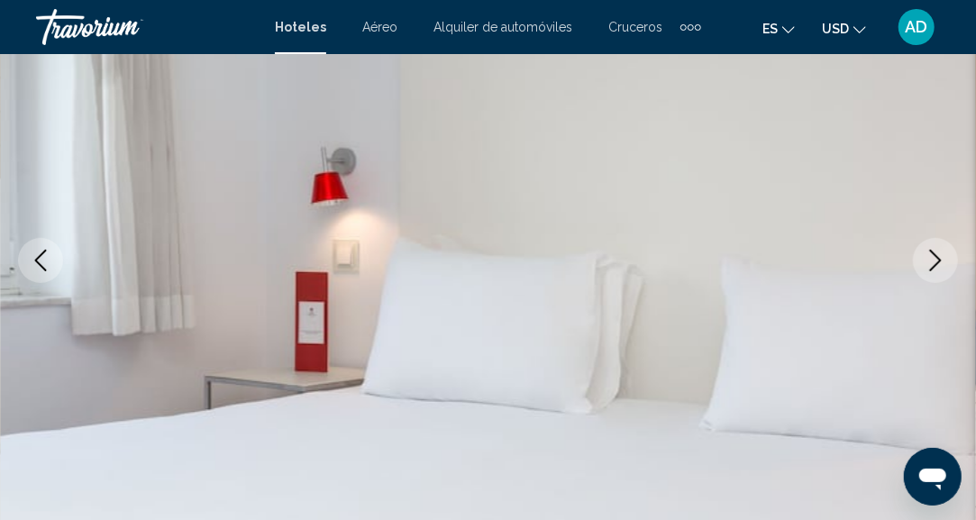
click at [939, 267] on icon "Next image" at bounding box center [935, 261] width 22 height 22
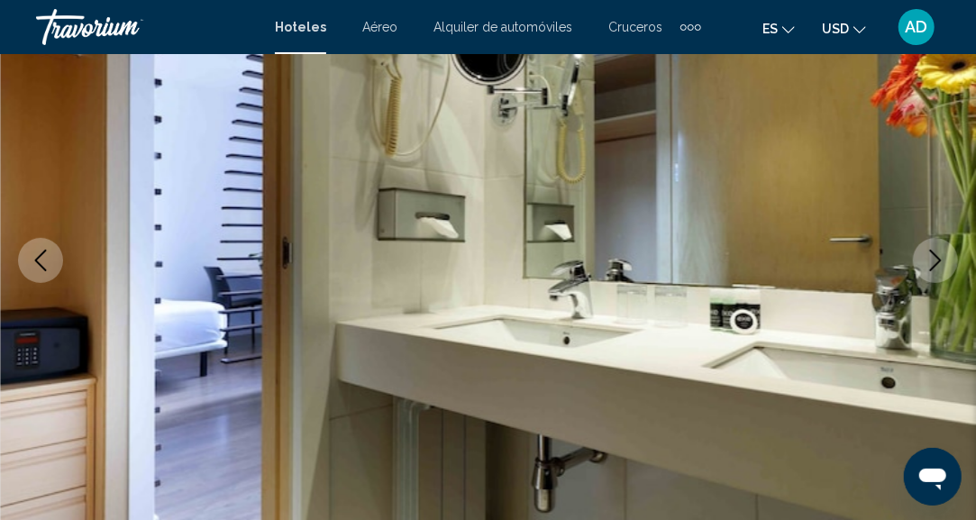
click at [939, 267] on icon "Next image" at bounding box center [935, 261] width 22 height 22
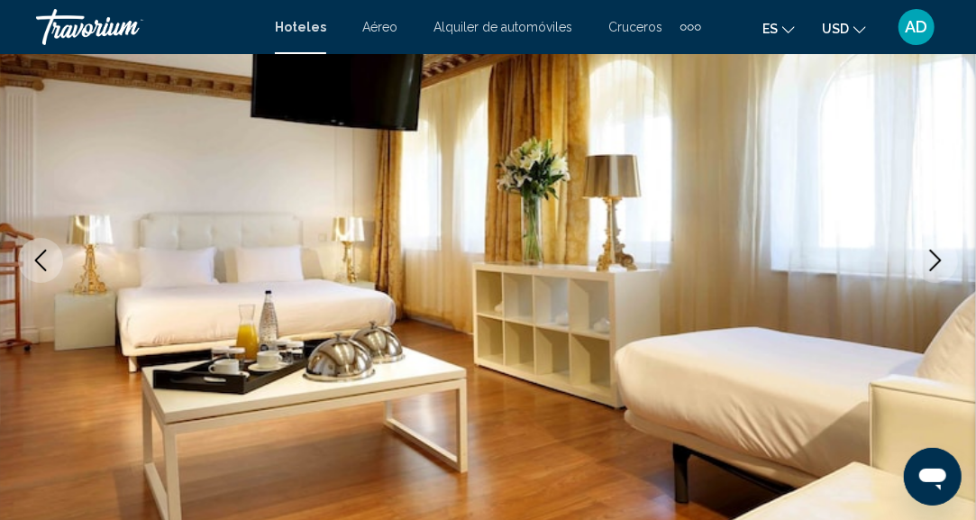
click at [939, 267] on icon "Next image" at bounding box center [935, 261] width 22 height 22
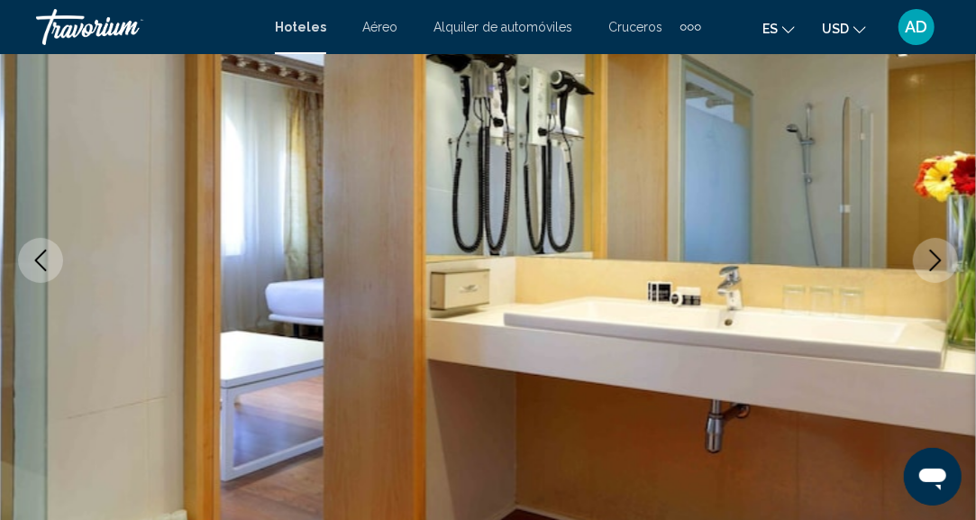
click at [939, 267] on icon "Next image" at bounding box center [935, 261] width 22 height 22
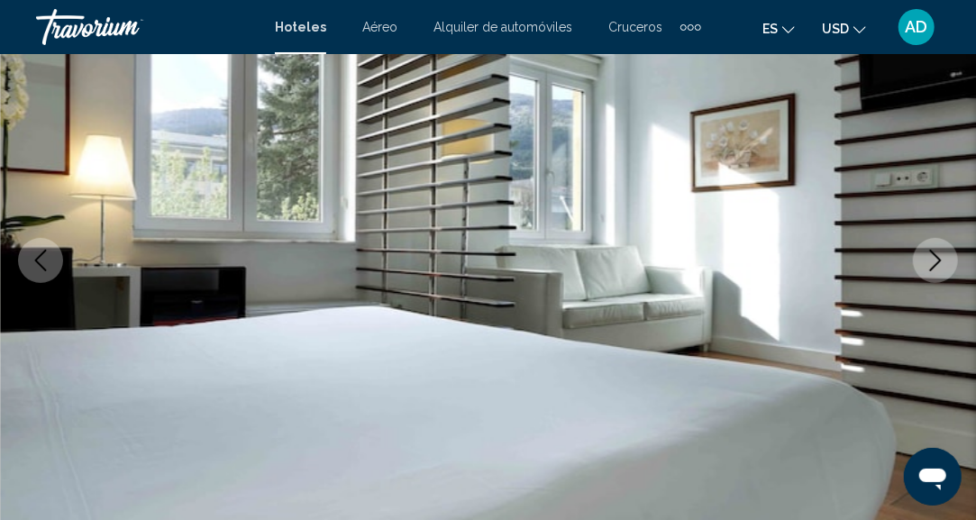
click at [939, 267] on icon "Next image" at bounding box center [935, 261] width 22 height 22
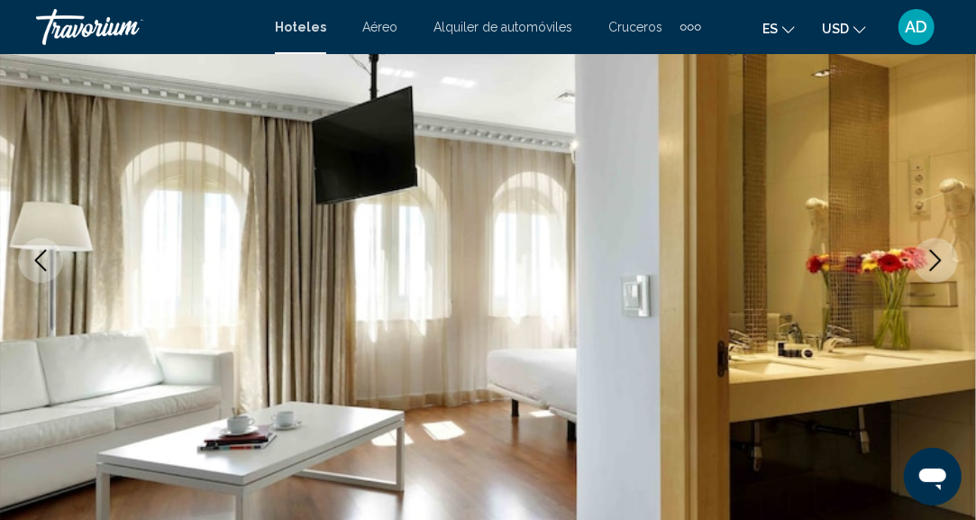
click at [939, 267] on icon "Next image" at bounding box center [935, 261] width 22 height 22
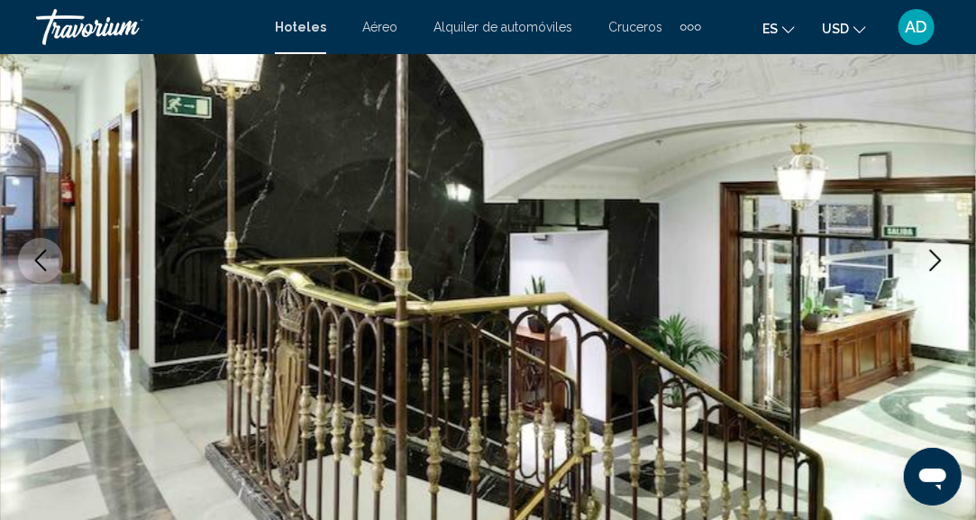
click at [939, 267] on icon "Next image" at bounding box center [935, 261] width 22 height 22
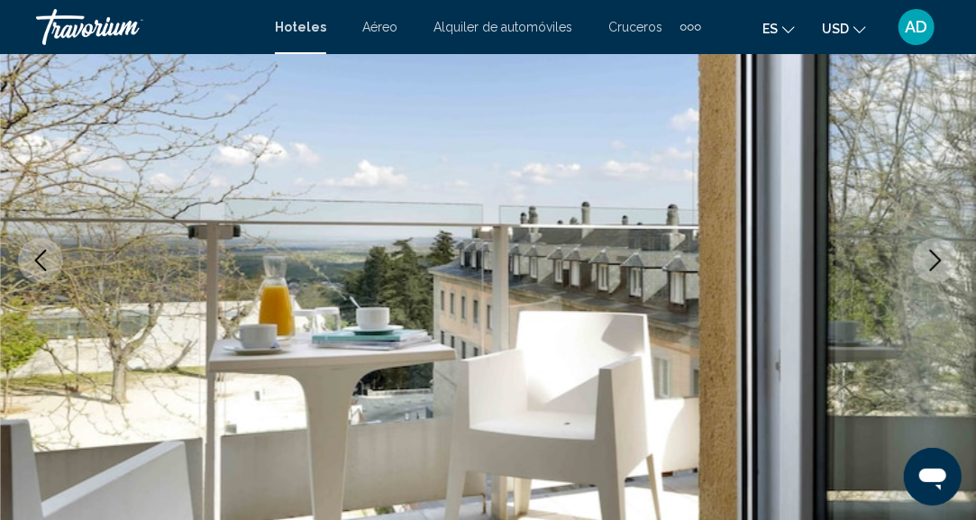
click at [939, 267] on icon "Next image" at bounding box center [935, 261] width 22 height 22
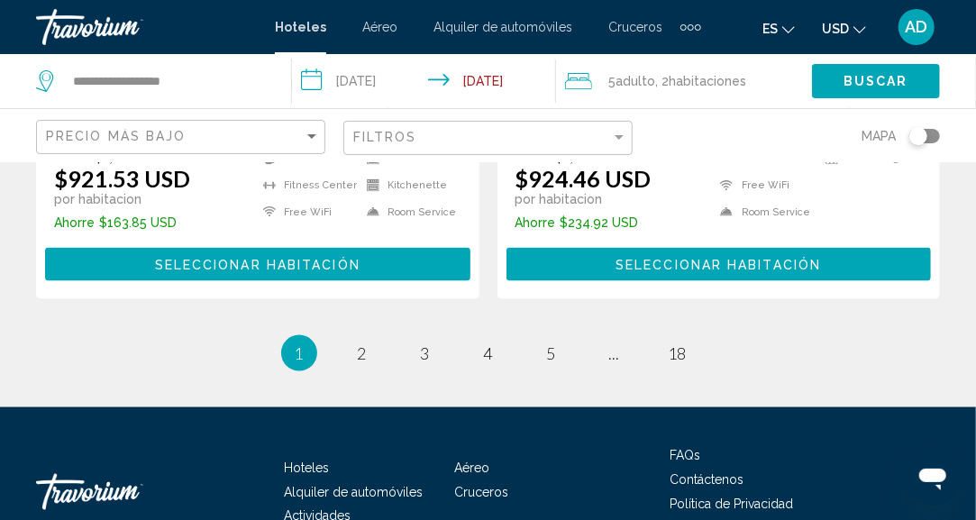
scroll to position [3693, 0]
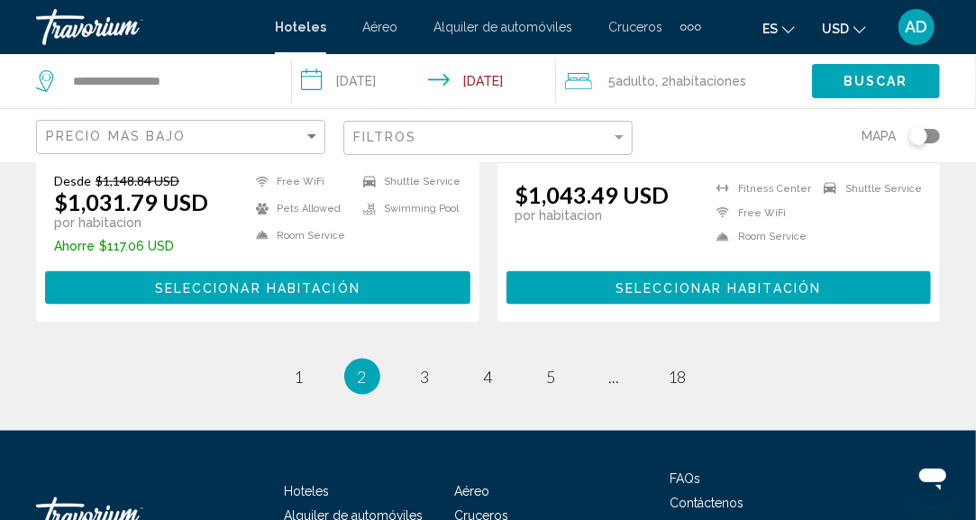
scroll to position [3928, 0]
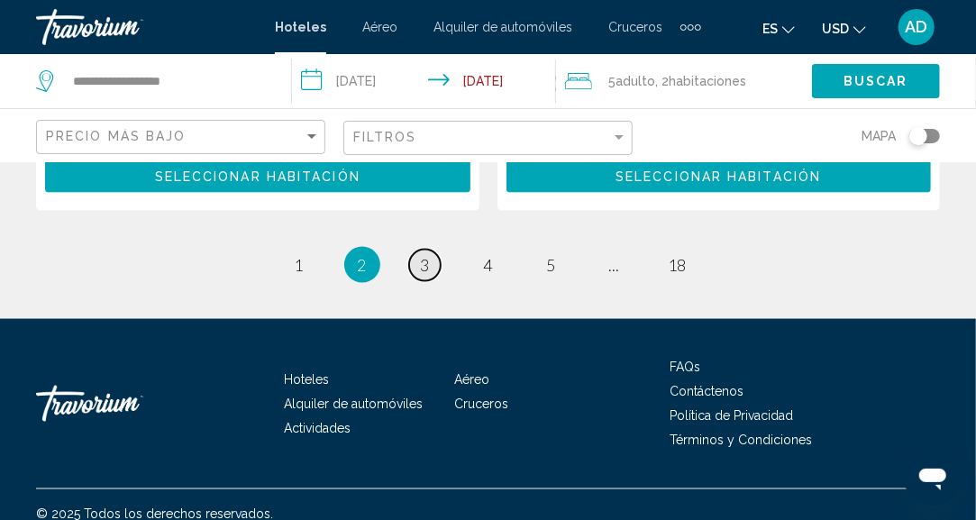
click at [435, 250] on link "page 3" at bounding box center [425, 266] width 32 height 32
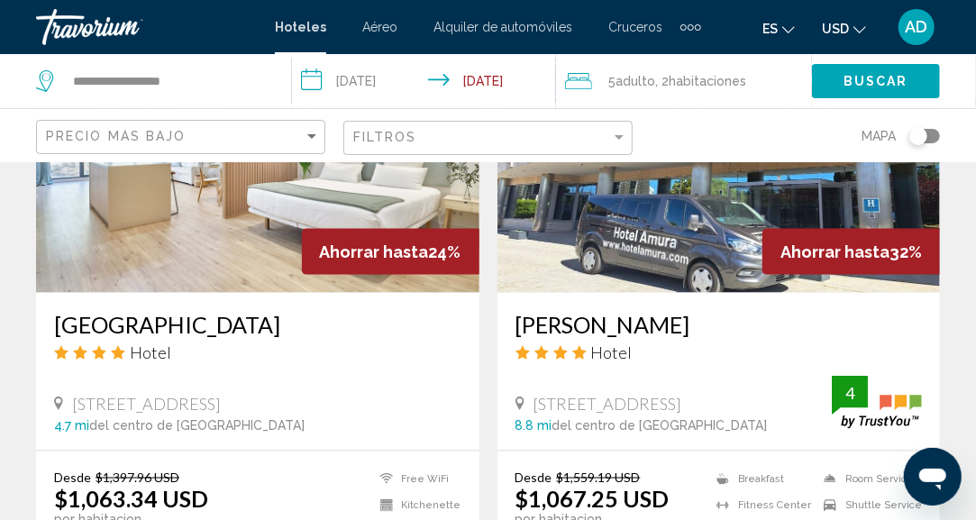
scroll to position [901, 0]
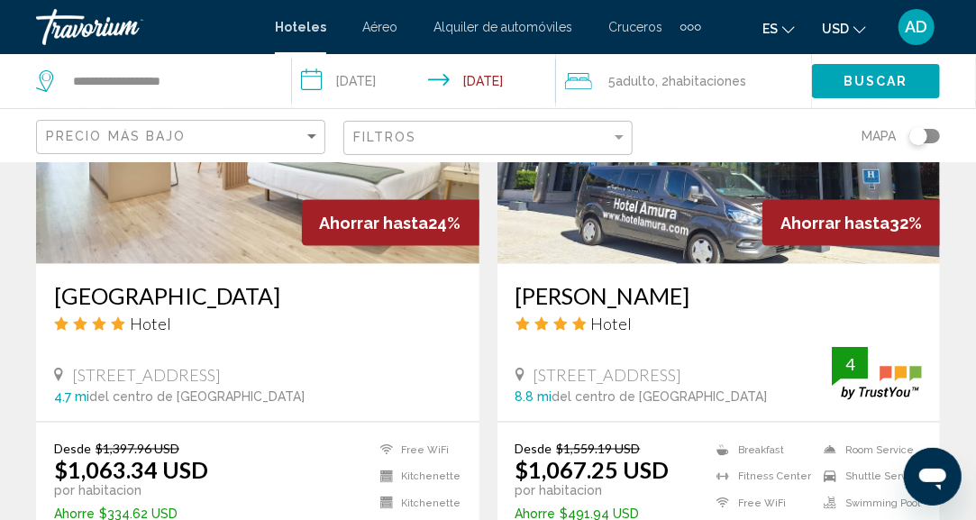
click at [628, 210] on img "Main content" at bounding box center [718, 120] width 443 height 288
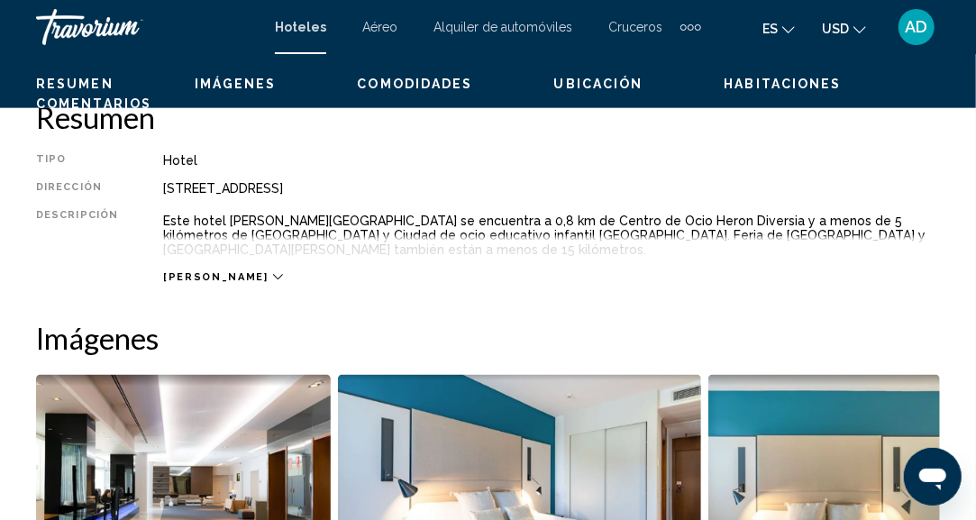
scroll to position [222, 0]
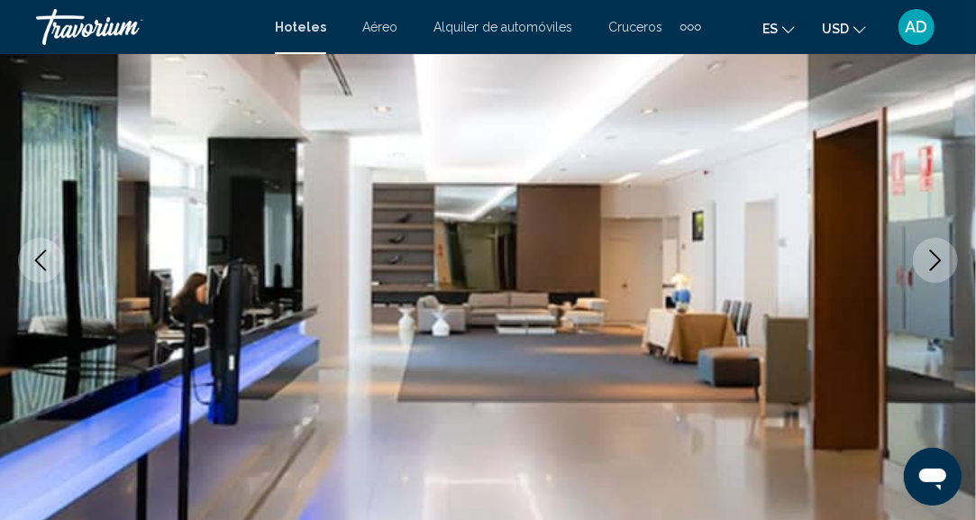
click at [931, 267] on icon "Next image" at bounding box center [935, 261] width 22 height 22
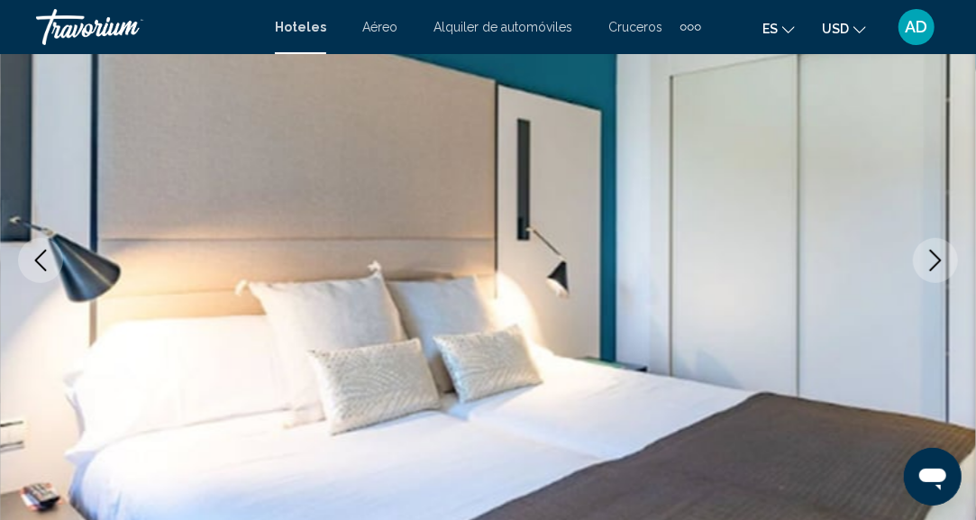
click at [931, 267] on icon "Next image" at bounding box center [935, 261] width 22 height 22
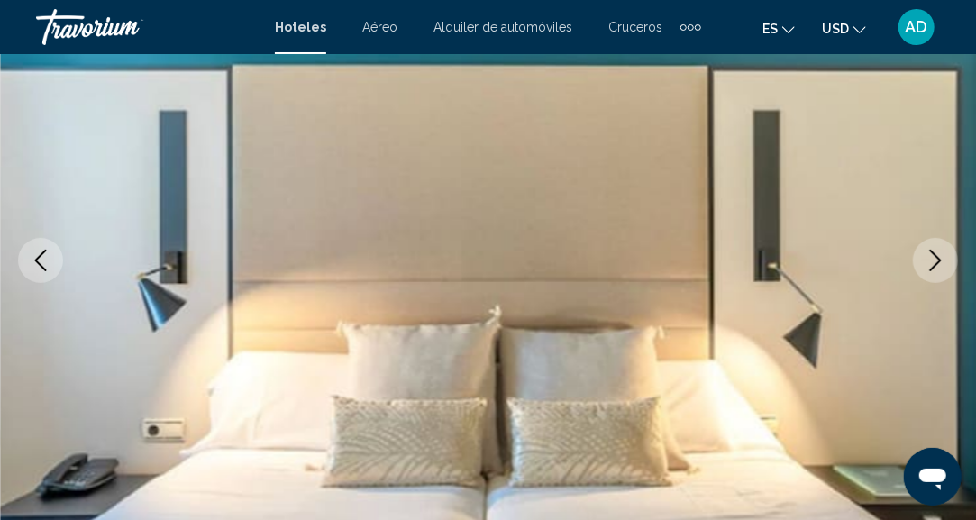
click at [932, 267] on icon "Next image" at bounding box center [936, 261] width 12 height 22
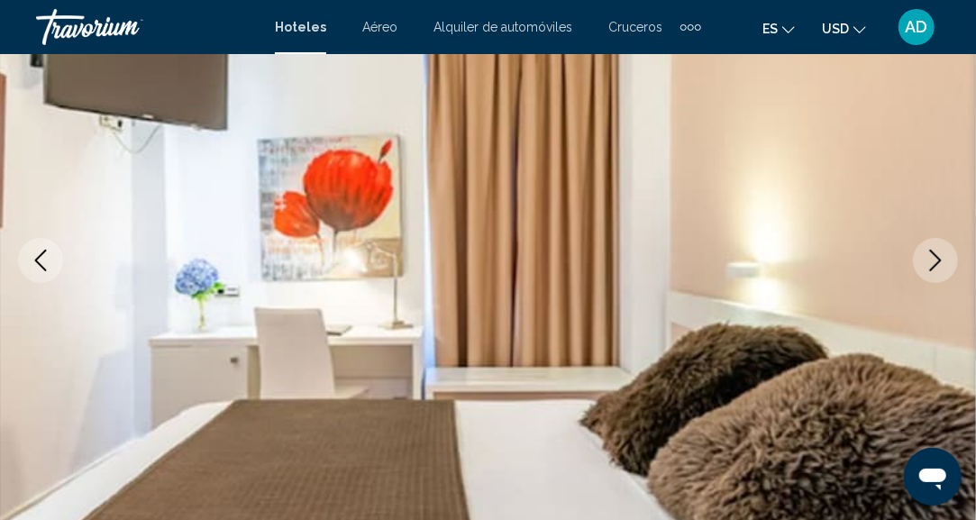
click at [932, 267] on icon "Next image" at bounding box center [936, 261] width 12 height 22
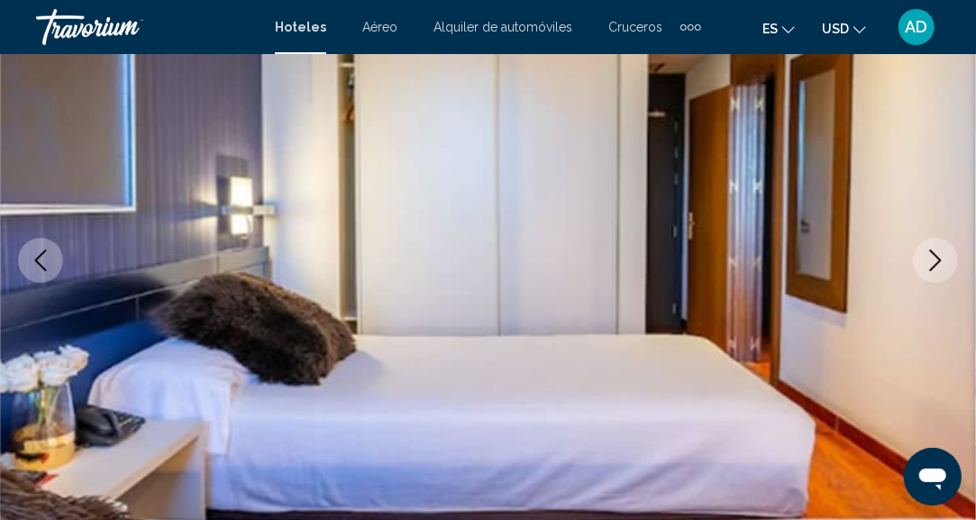
click at [932, 267] on icon "Next image" at bounding box center [936, 261] width 12 height 22
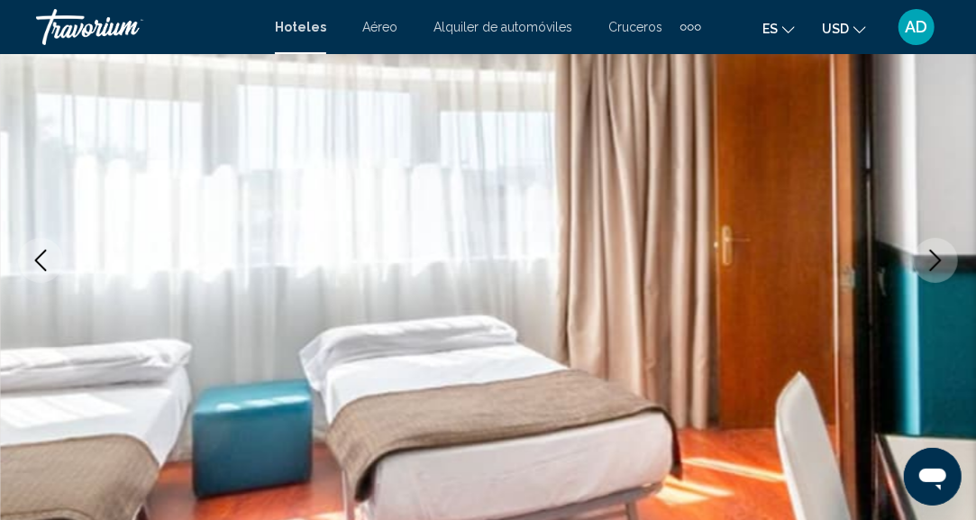
click at [932, 267] on icon "Next image" at bounding box center [936, 261] width 12 height 22
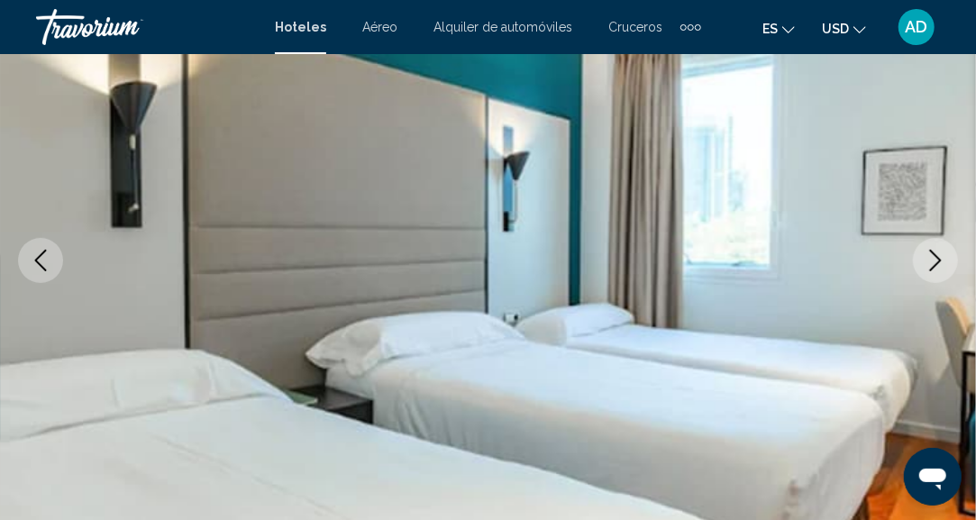
click at [932, 267] on icon "Next image" at bounding box center [936, 261] width 12 height 22
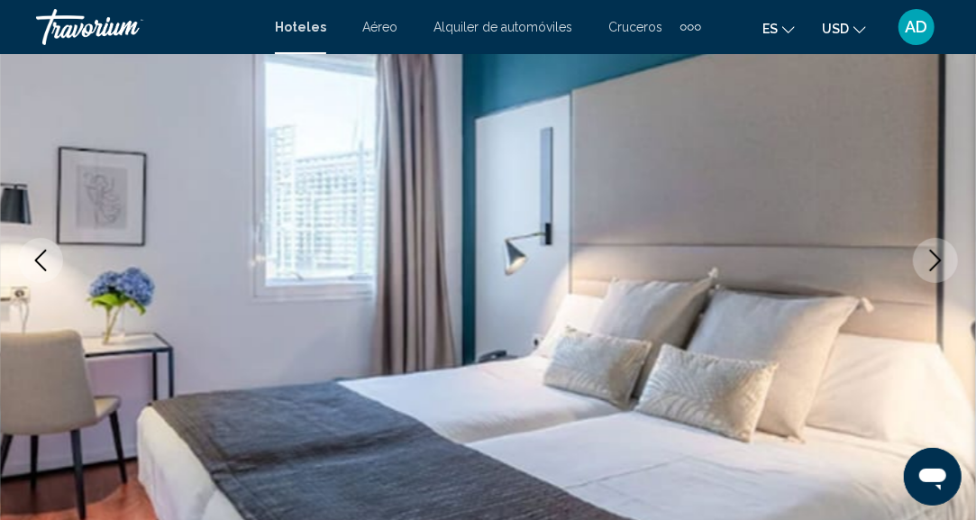
click at [932, 267] on icon "Next image" at bounding box center [936, 261] width 12 height 22
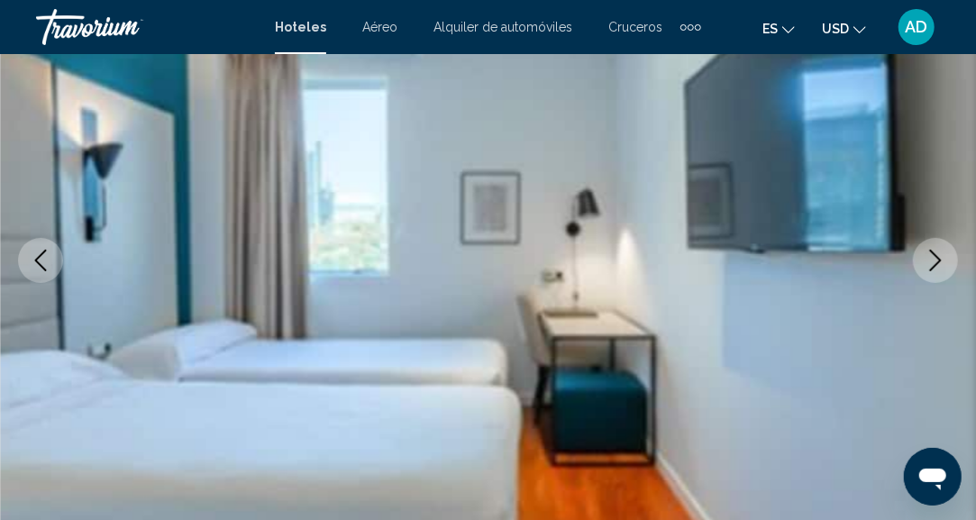
click at [932, 267] on icon "Next image" at bounding box center [936, 261] width 12 height 22
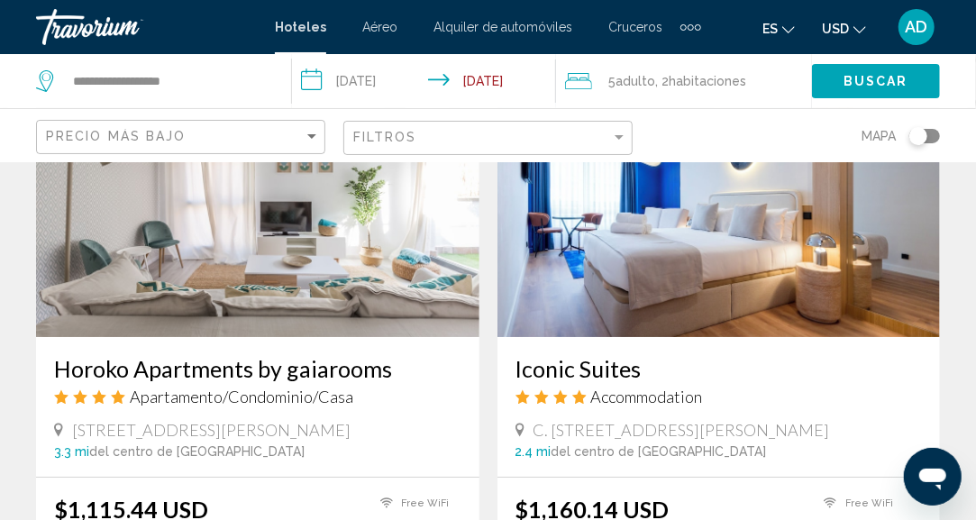
scroll to position [2703, 0]
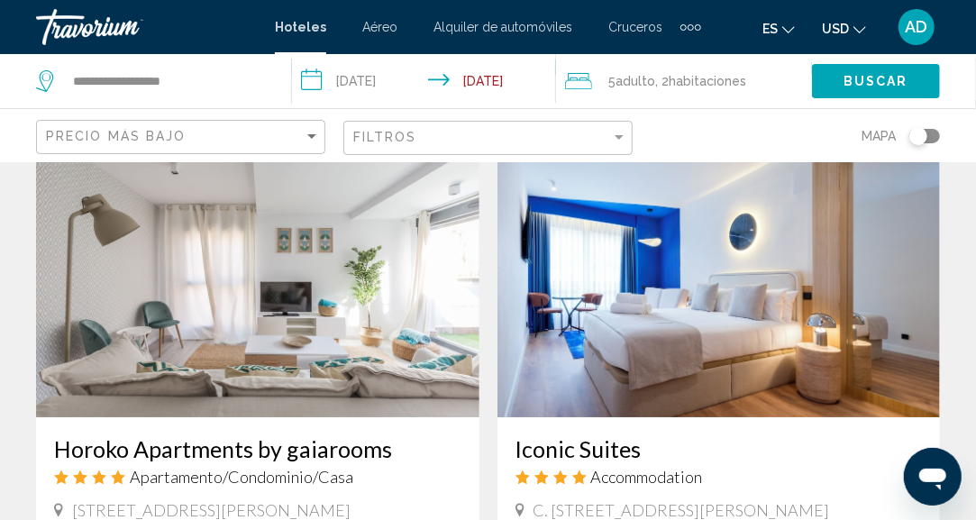
click at [274, 313] on img "Main content" at bounding box center [257, 273] width 443 height 288
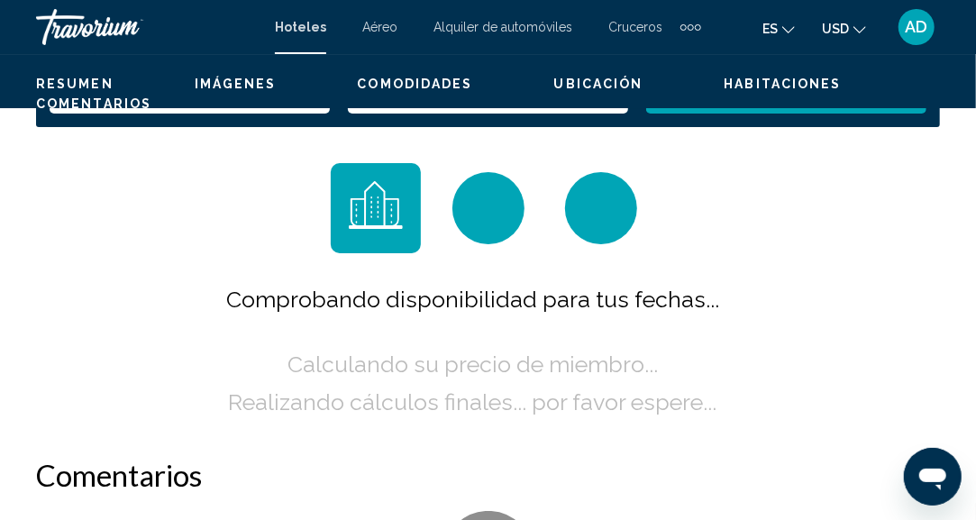
scroll to position [222, 0]
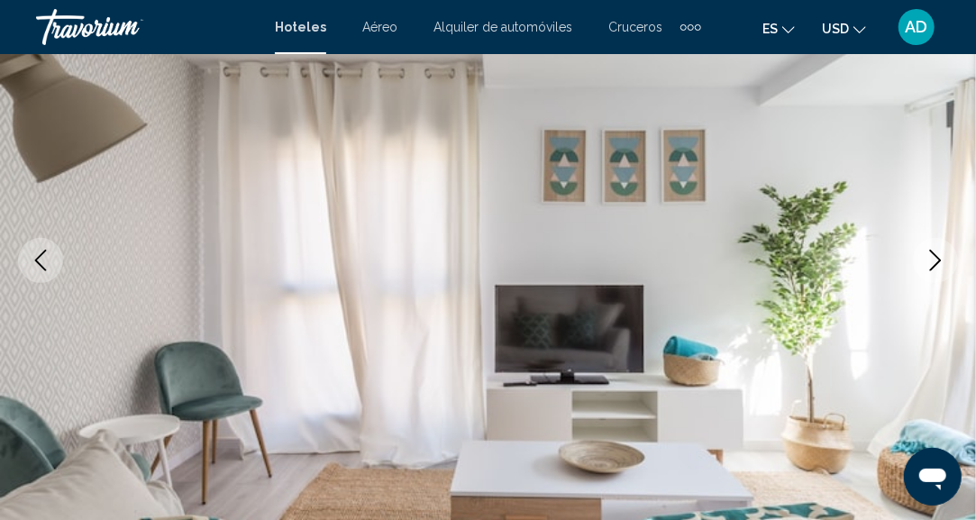
click at [930, 255] on icon "Next image" at bounding box center [935, 261] width 22 height 22
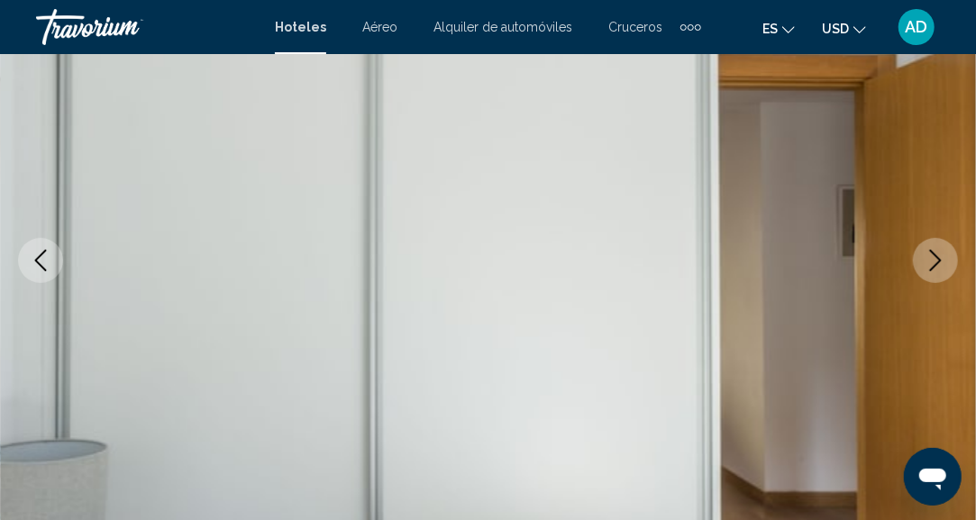
click at [930, 255] on icon "Next image" at bounding box center [935, 261] width 22 height 22
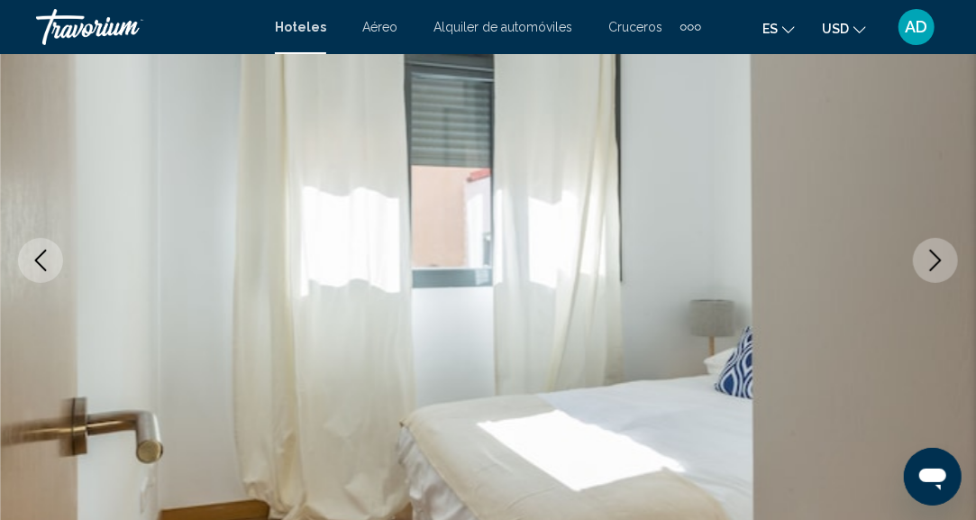
click at [930, 255] on icon "Next image" at bounding box center [935, 261] width 22 height 22
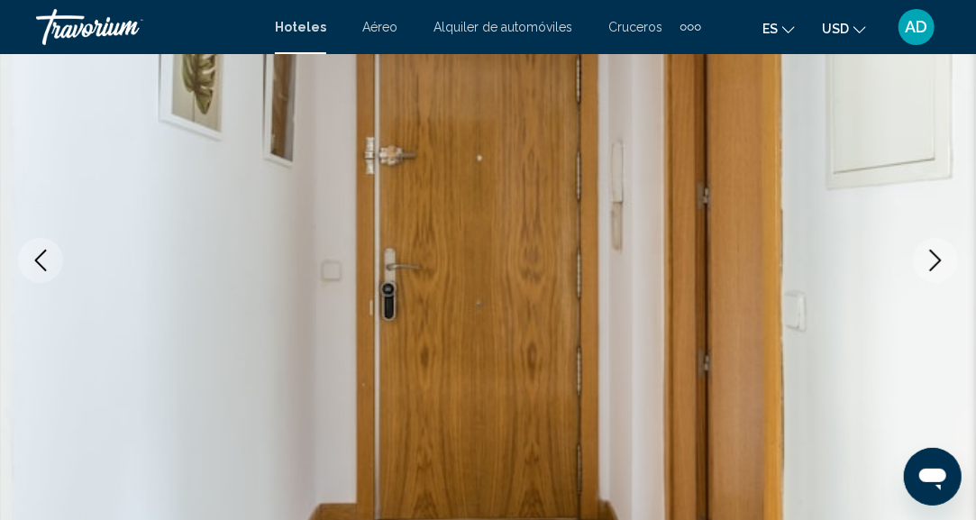
click at [930, 255] on icon "Next image" at bounding box center [935, 261] width 22 height 22
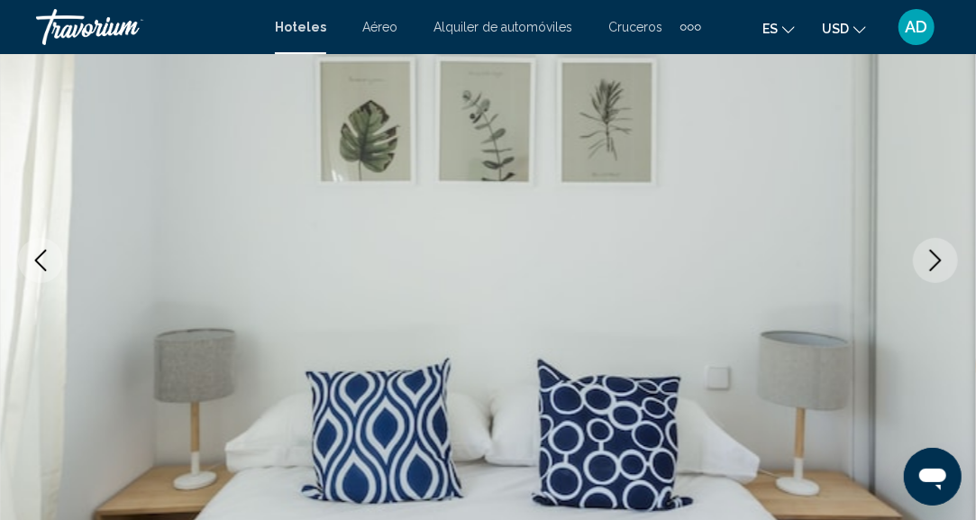
click at [930, 255] on icon "Next image" at bounding box center [935, 261] width 22 height 22
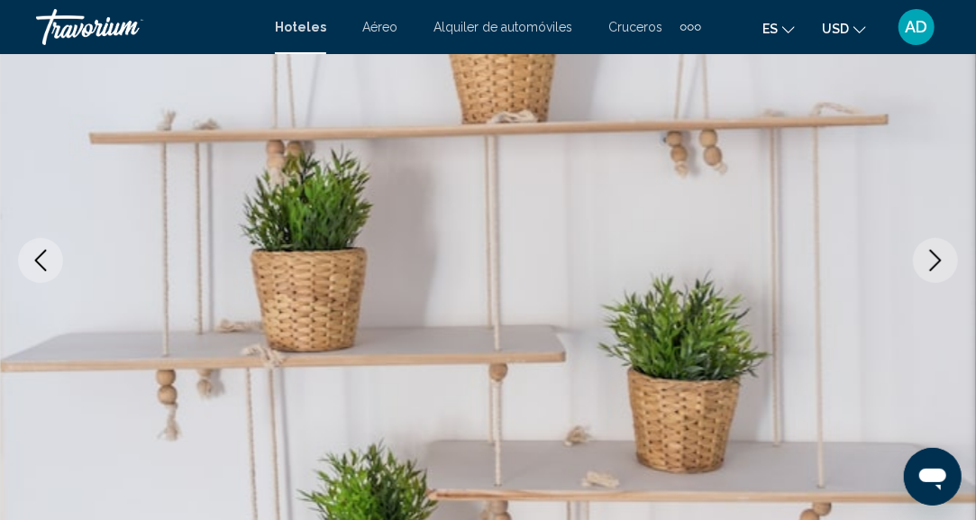
click at [930, 255] on icon "Next image" at bounding box center [935, 261] width 22 height 22
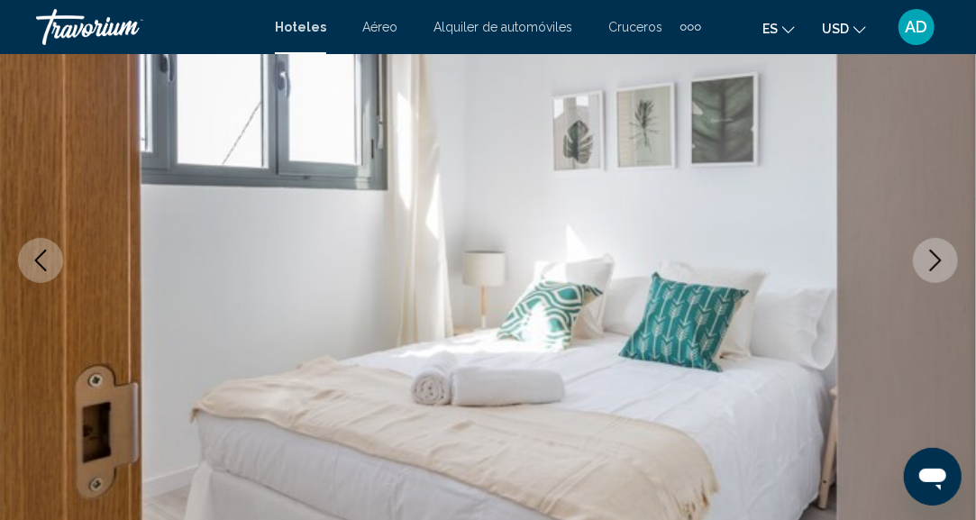
click at [930, 255] on icon "Next image" at bounding box center [935, 261] width 22 height 22
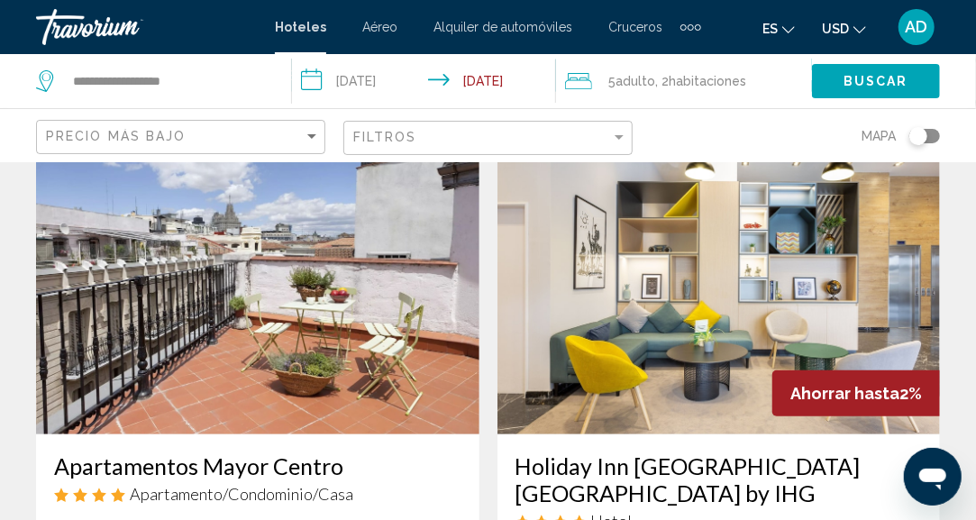
scroll to position [3333, 0]
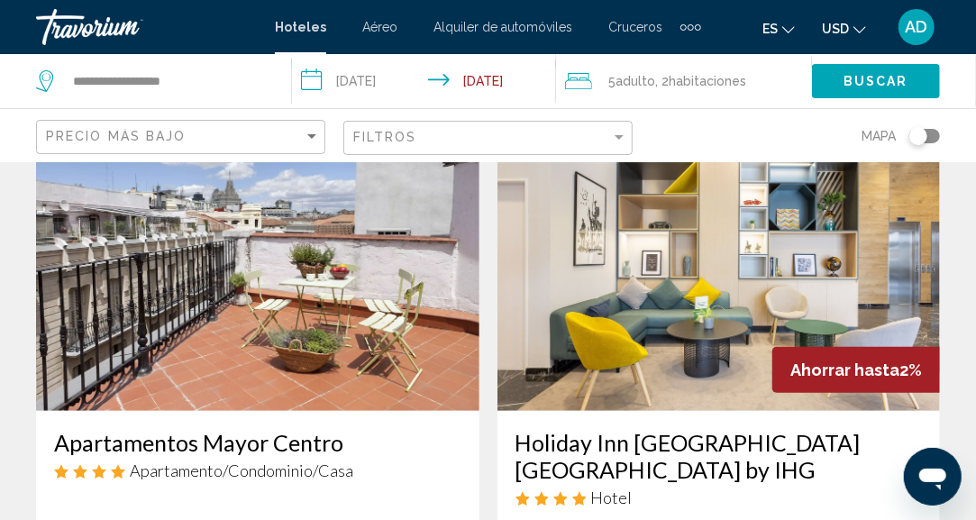
click at [207, 303] on img "Main content" at bounding box center [257, 267] width 443 height 288
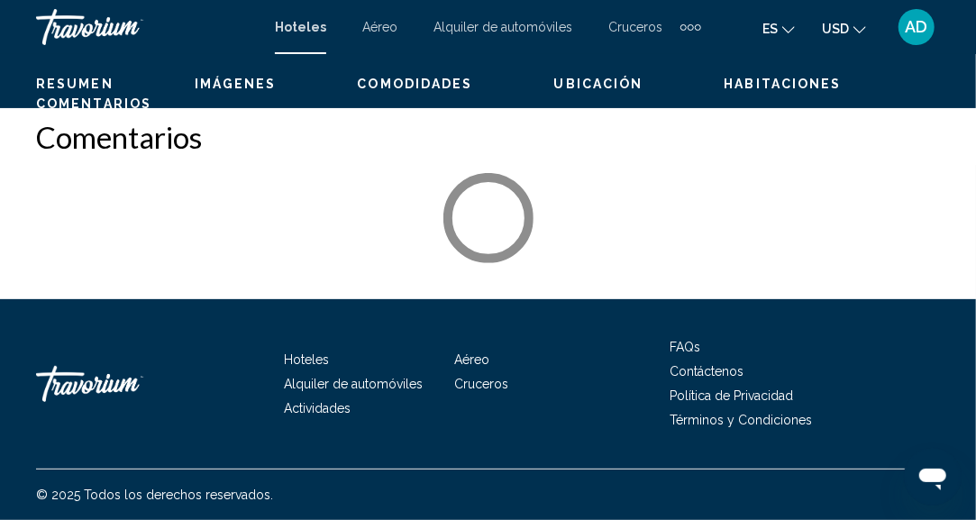
scroll to position [222, 0]
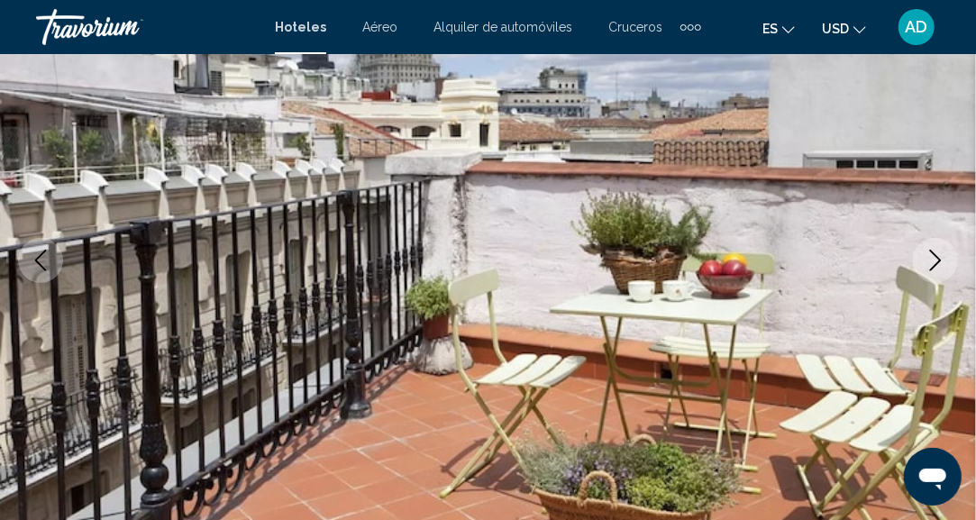
click at [922, 259] on button "Next image" at bounding box center [935, 260] width 45 height 45
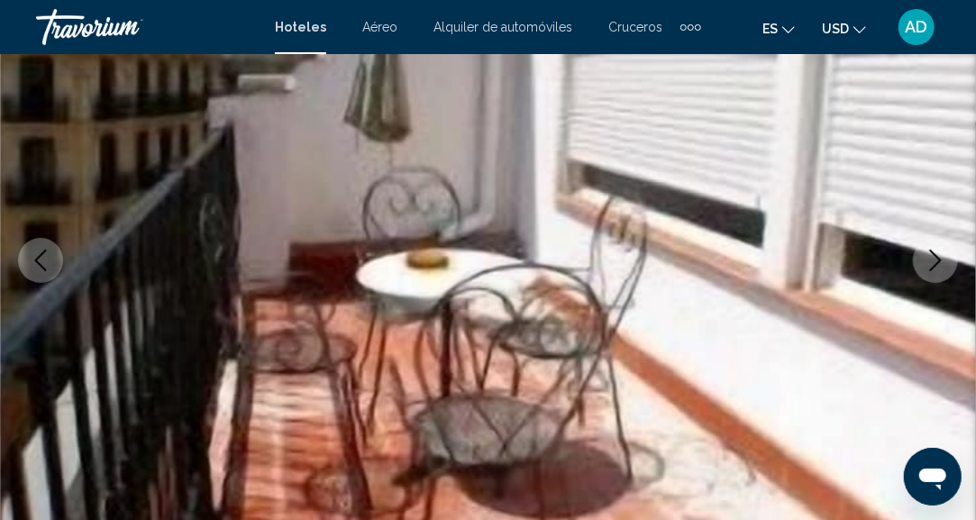
click at [927, 266] on icon "Next image" at bounding box center [935, 261] width 22 height 22
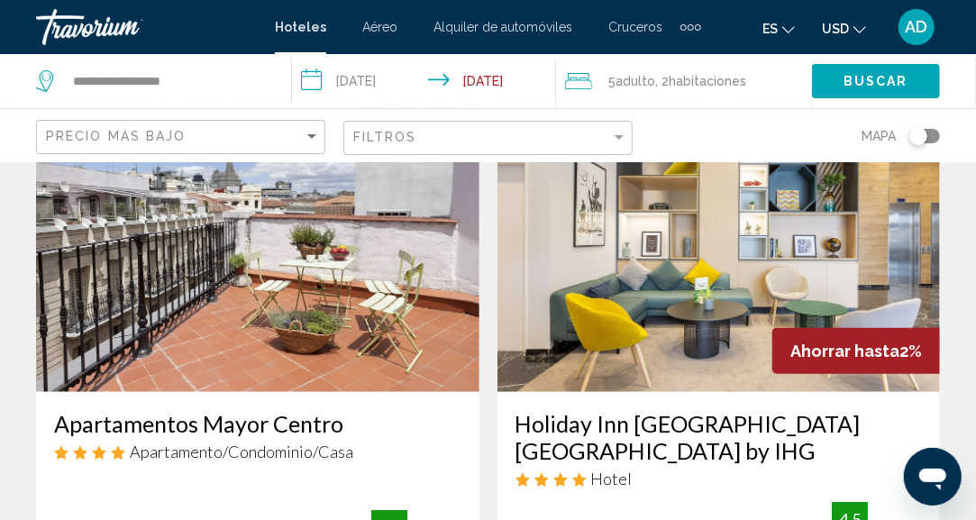
scroll to position [3333, 0]
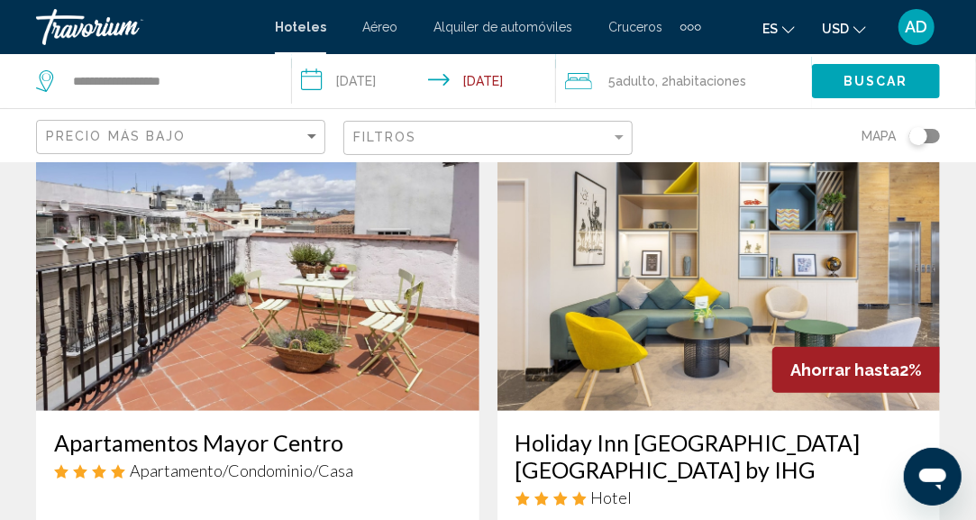
click at [772, 325] on img "Main content" at bounding box center [718, 267] width 443 height 288
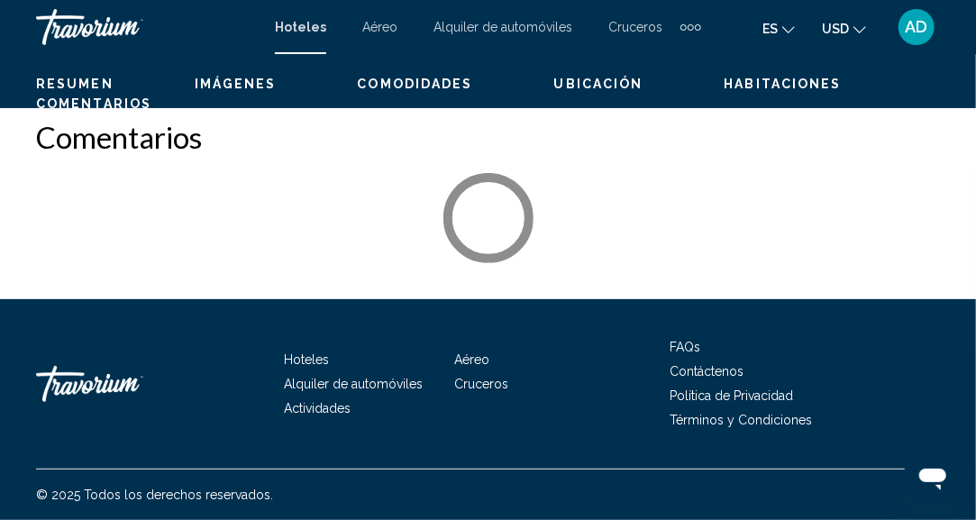
scroll to position [222, 0]
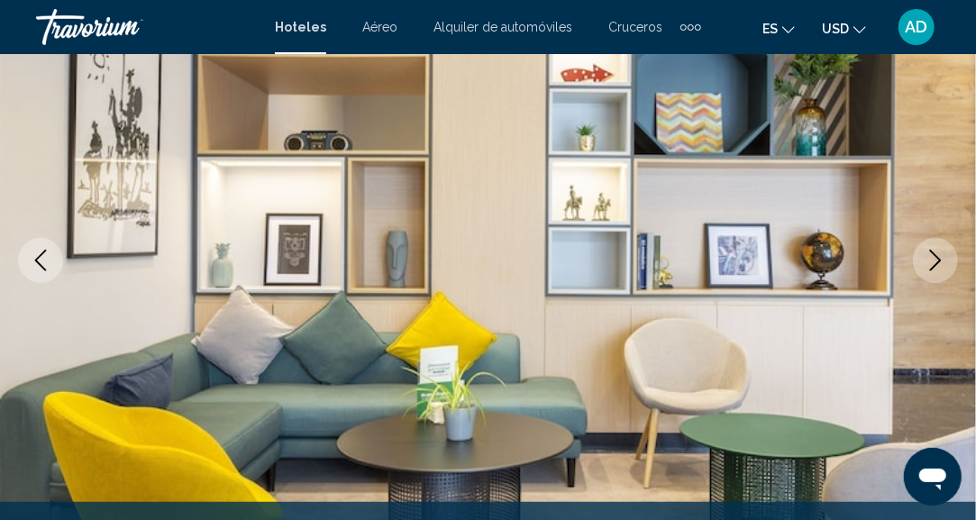
click at [948, 261] on button "Next image" at bounding box center [935, 260] width 45 height 45
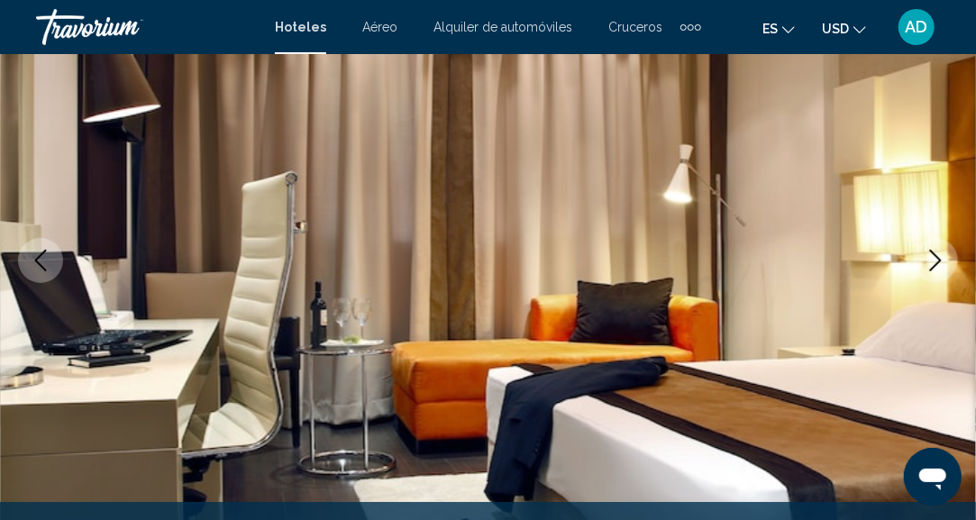
click at [948, 261] on button "Next image" at bounding box center [935, 260] width 45 height 45
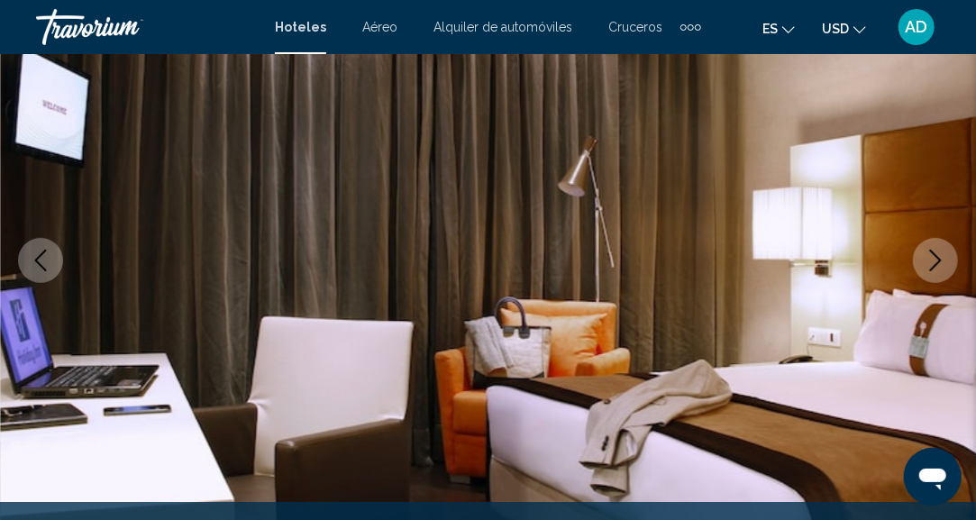
click at [948, 261] on button "Next image" at bounding box center [935, 260] width 45 height 45
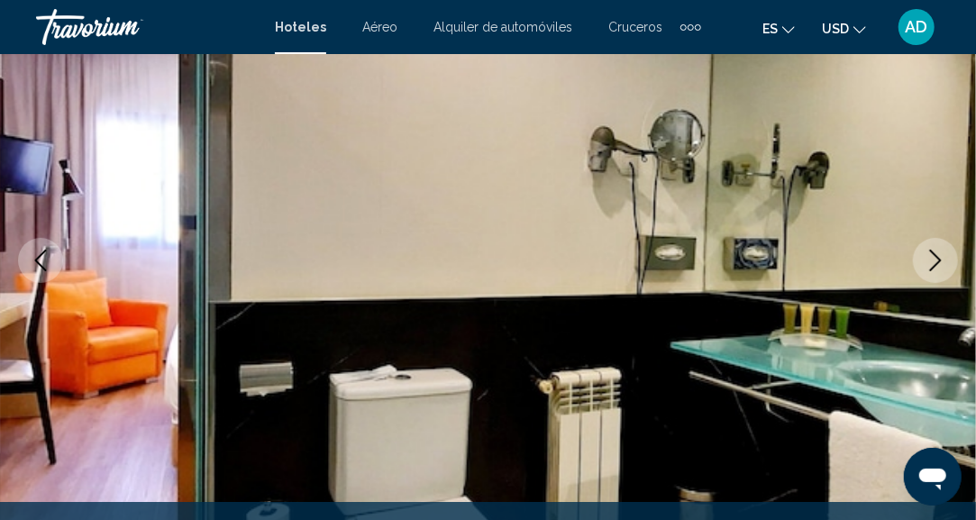
click at [948, 261] on button "Next image" at bounding box center [935, 260] width 45 height 45
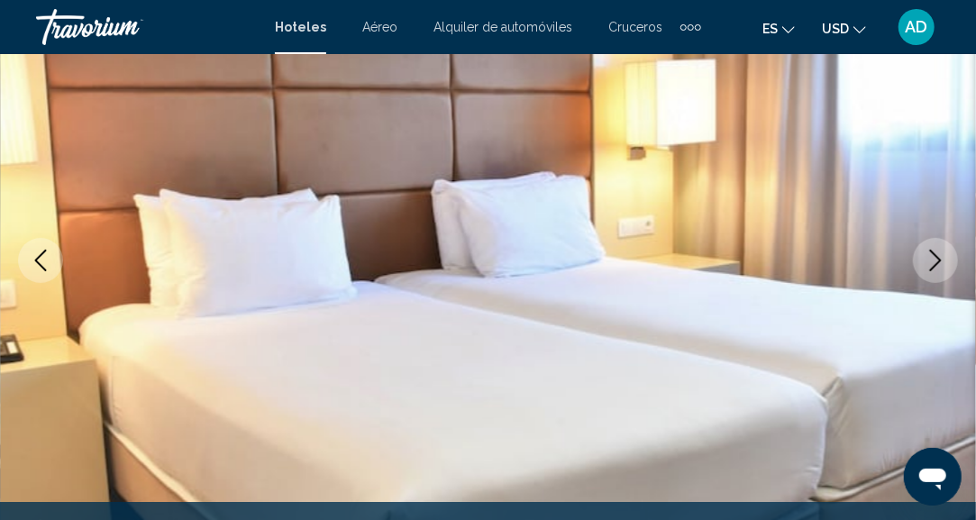
click at [948, 261] on button "Next image" at bounding box center [935, 260] width 45 height 45
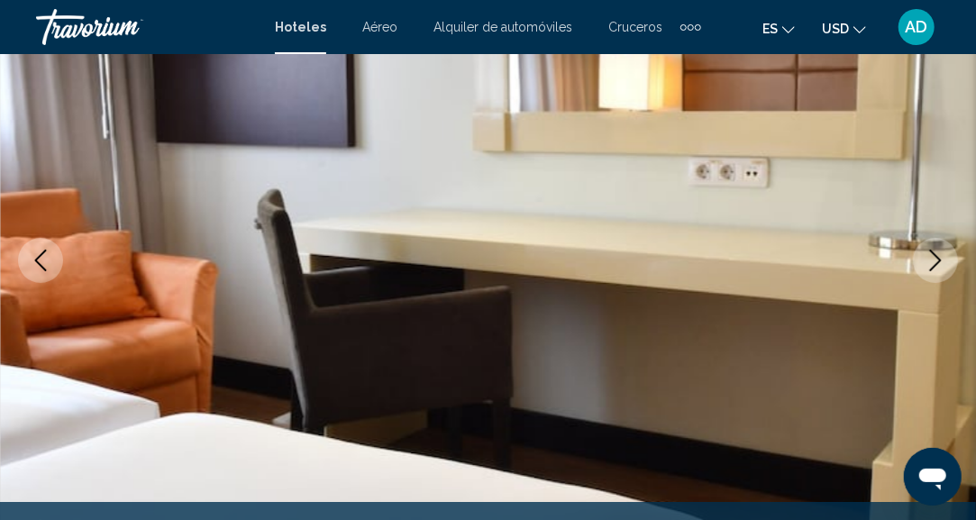
click at [948, 261] on button "Next image" at bounding box center [935, 260] width 45 height 45
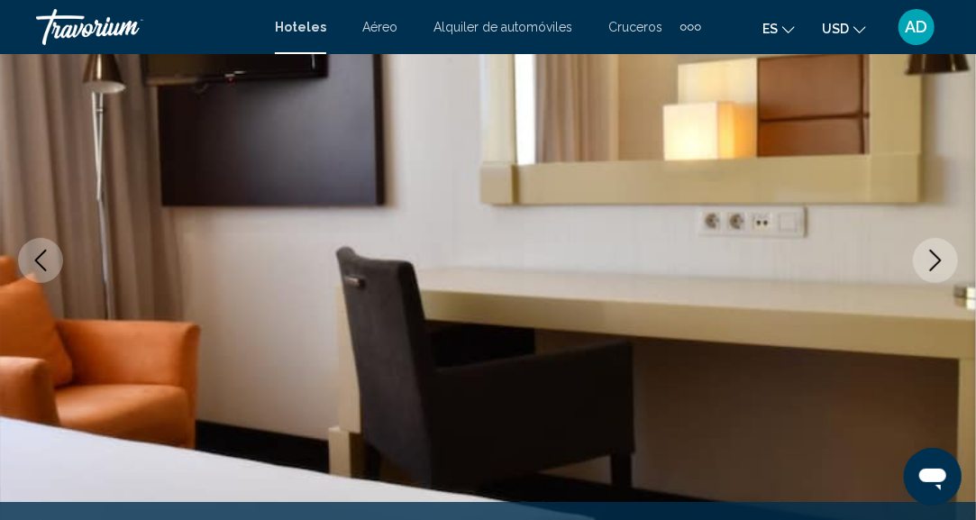
click at [948, 261] on button "Next image" at bounding box center [935, 260] width 45 height 45
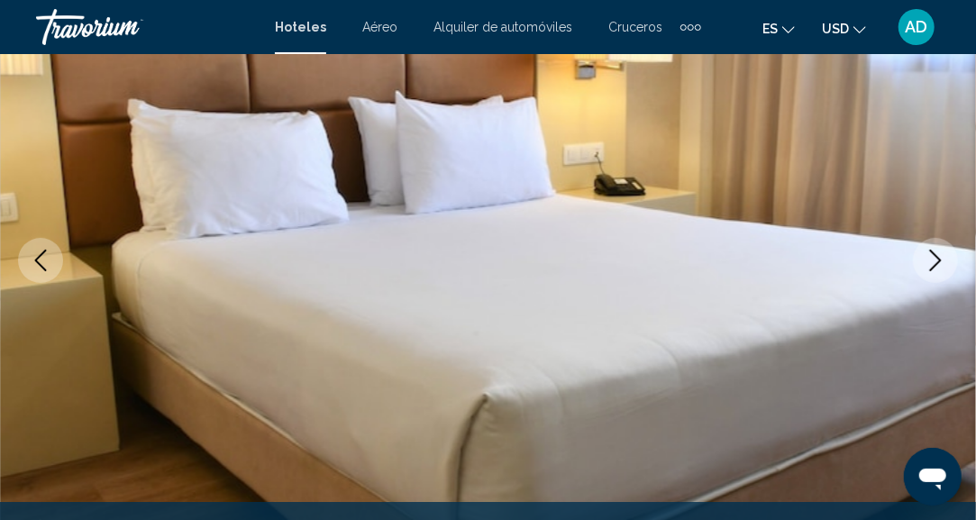
click at [948, 261] on button "Next image" at bounding box center [935, 260] width 45 height 45
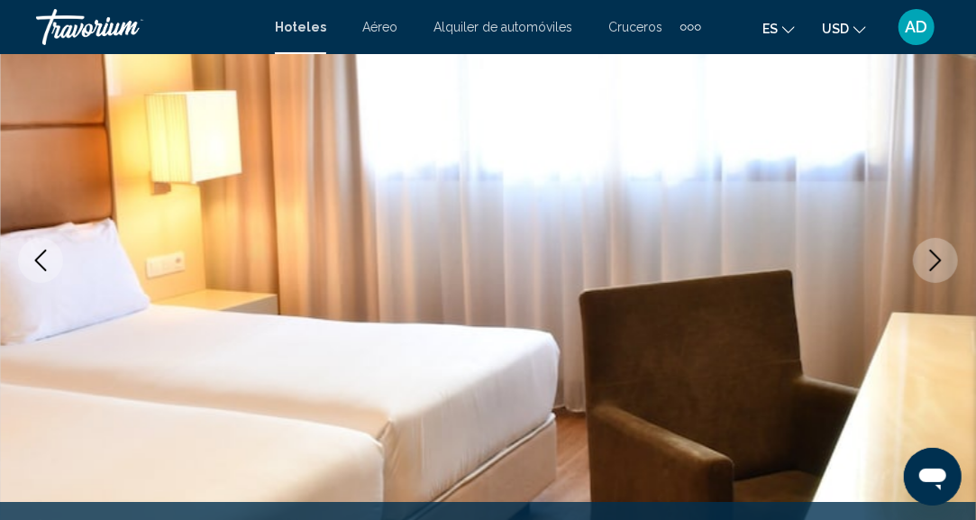
click at [948, 261] on button "Next image" at bounding box center [935, 260] width 45 height 45
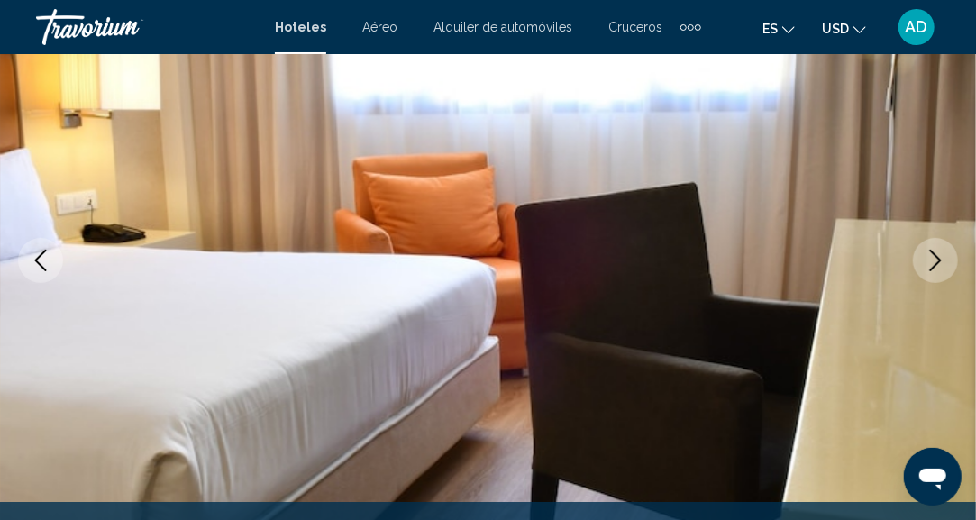
click at [948, 261] on button "Next image" at bounding box center [935, 260] width 45 height 45
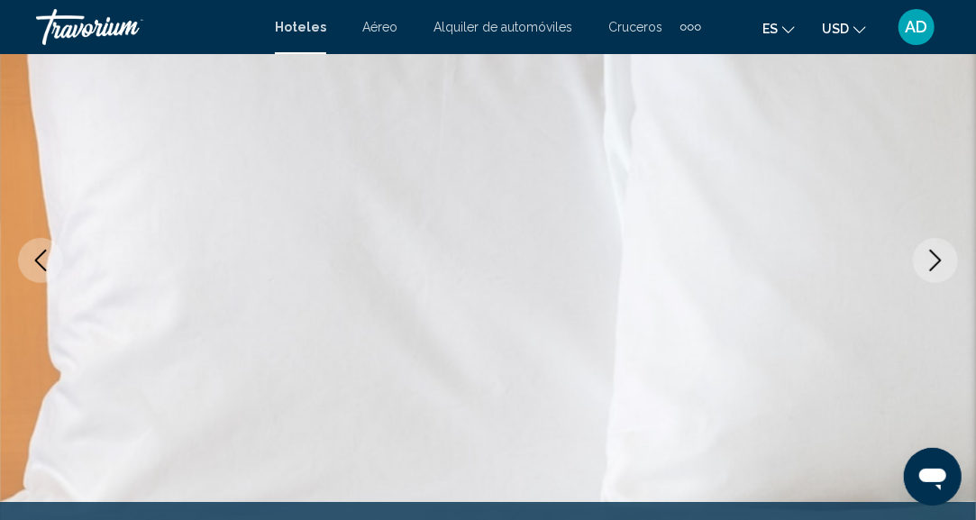
click at [940, 262] on icon "Next image" at bounding box center [935, 261] width 22 height 22
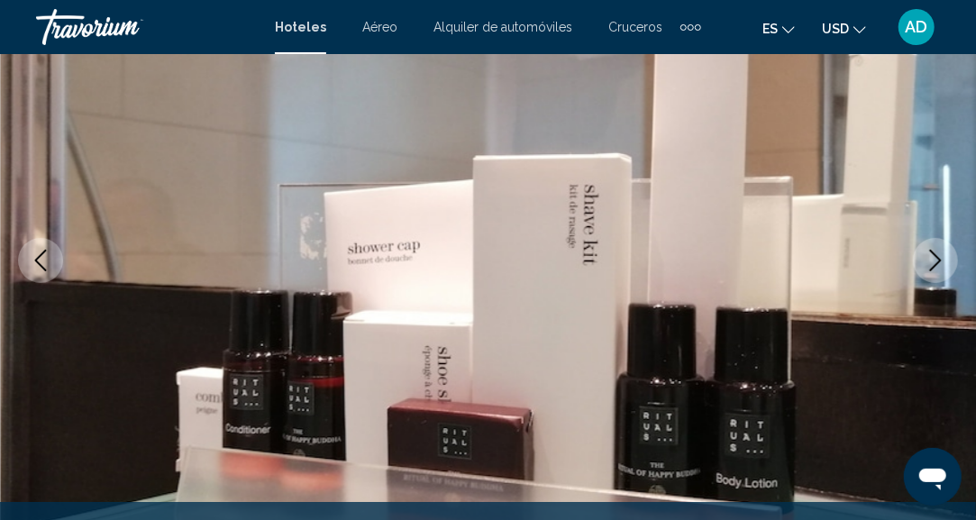
click at [940, 262] on icon "Next image" at bounding box center [935, 261] width 22 height 22
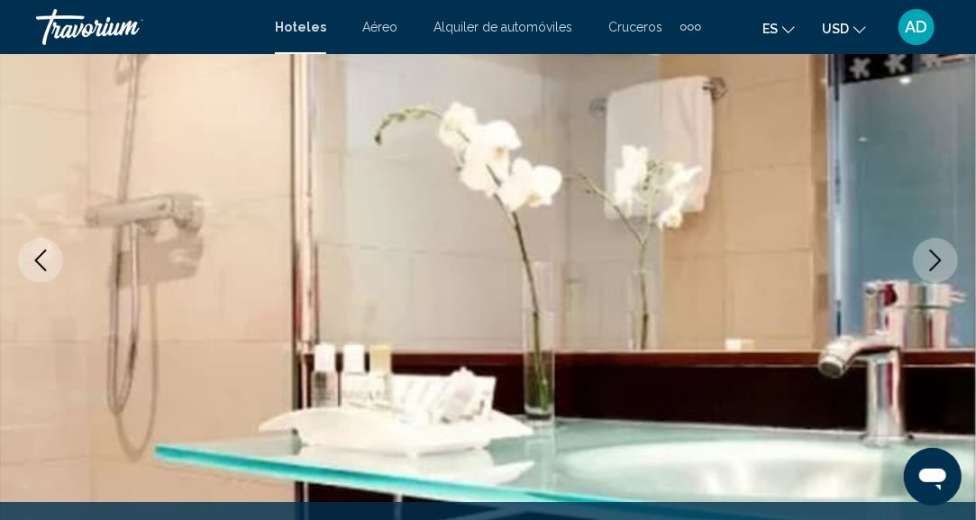
click at [940, 262] on icon "Next image" at bounding box center [935, 261] width 22 height 22
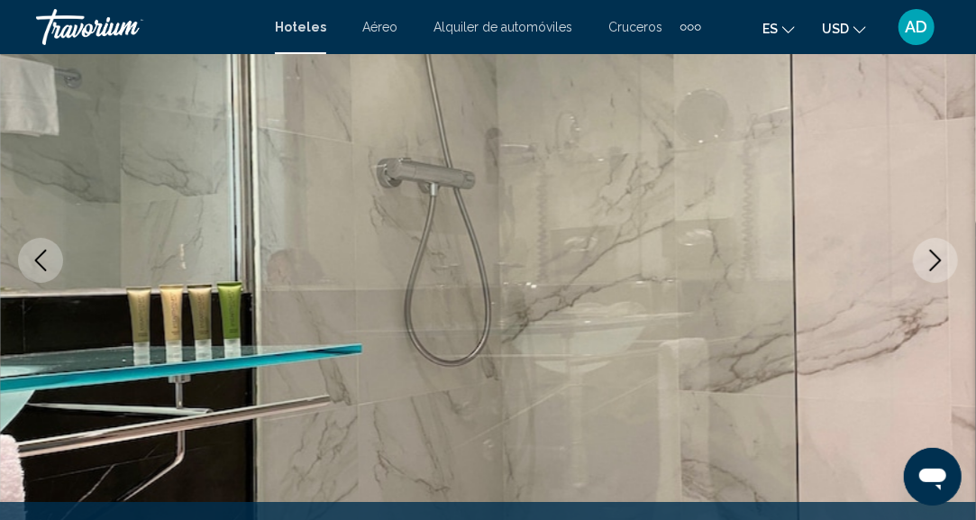
click at [940, 262] on icon "Next image" at bounding box center [935, 261] width 22 height 22
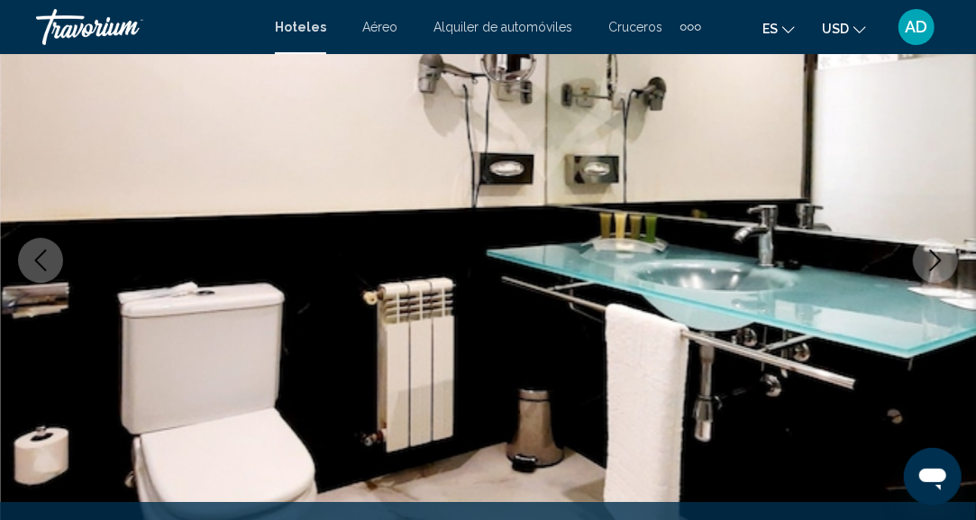
click at [940, 262] on icon "Next image" at bounding box center [935, 261] width 22 height 22
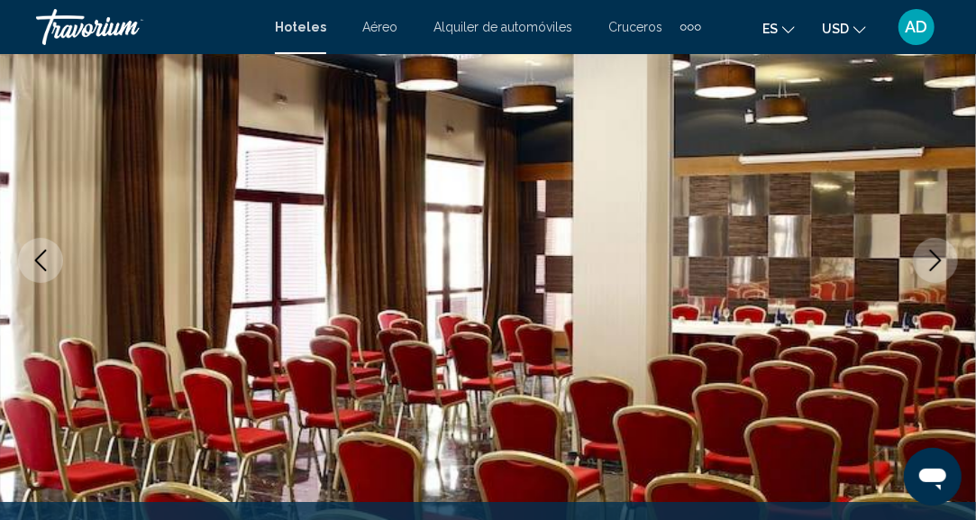
click at [940, 262] on icon "Next image" at bounding box center [935, 261] width 22 height 22
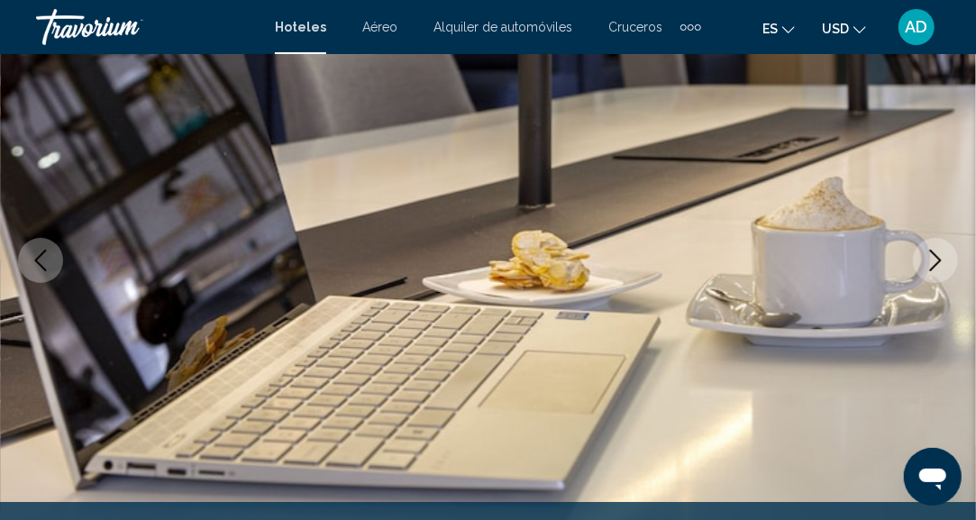
click at [940, 262] on icon "Next image" at bounding box center [935, 261] width 22 height 22
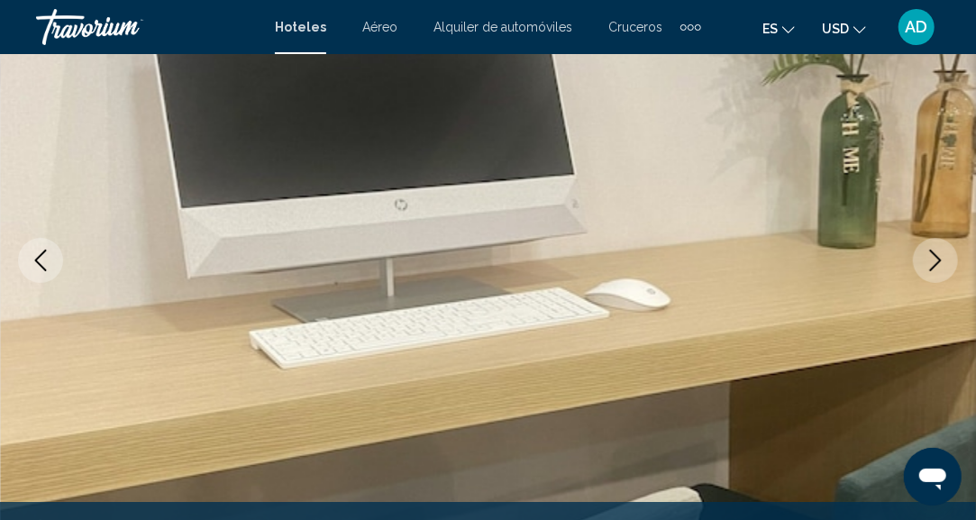
click at [940, 262] on icon "Next image" at bounding box center [935, 261] width 22 height 22
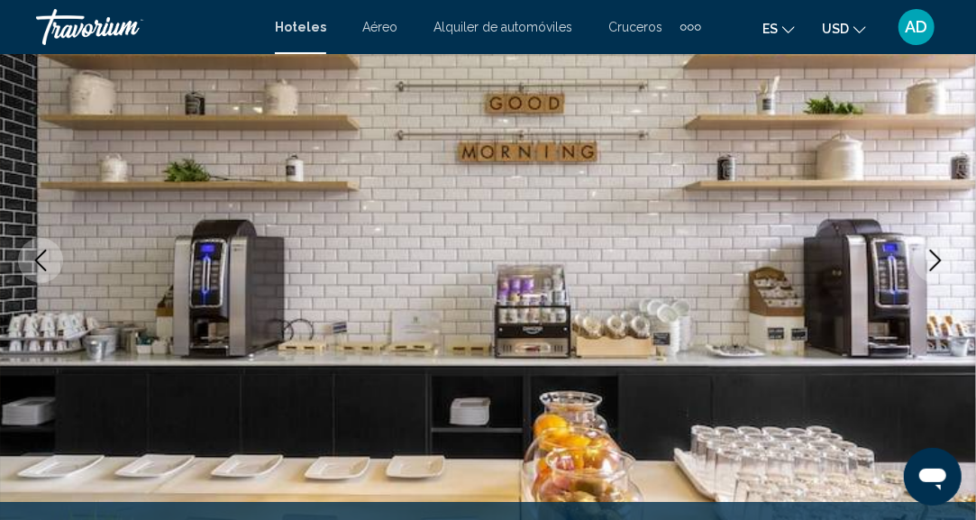
click at [940, 262] on icon "Next image" at bounding box center [935, 261] width 22 height 22
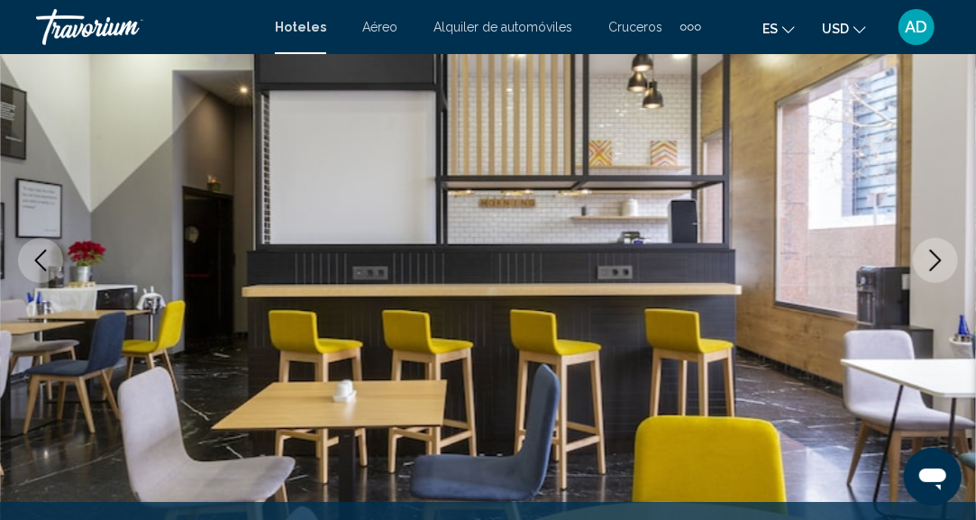
click at [940, 262] on icon "Next image" at bounding box center [935, 261] width 22 height 22
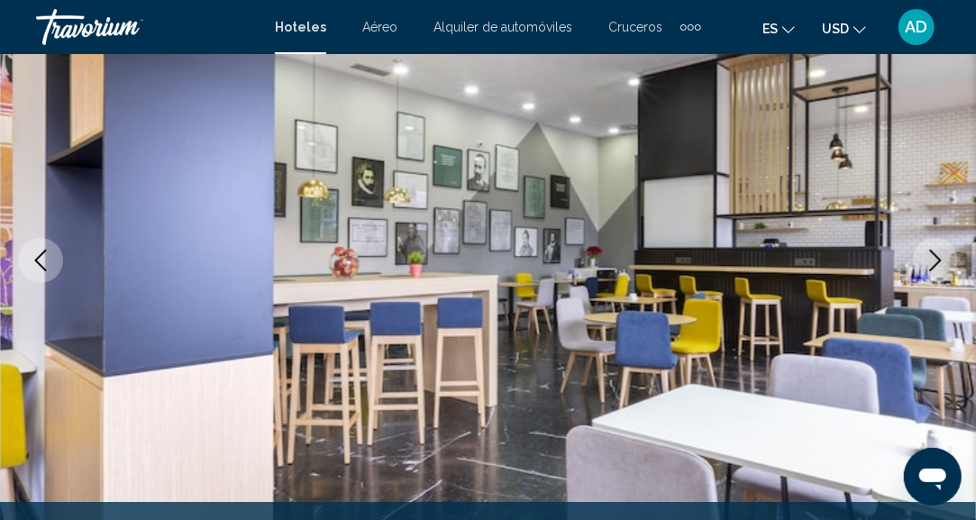
click at [940, 262] on icon "Next image" at bounding box center [935, 261] width 22 height 22
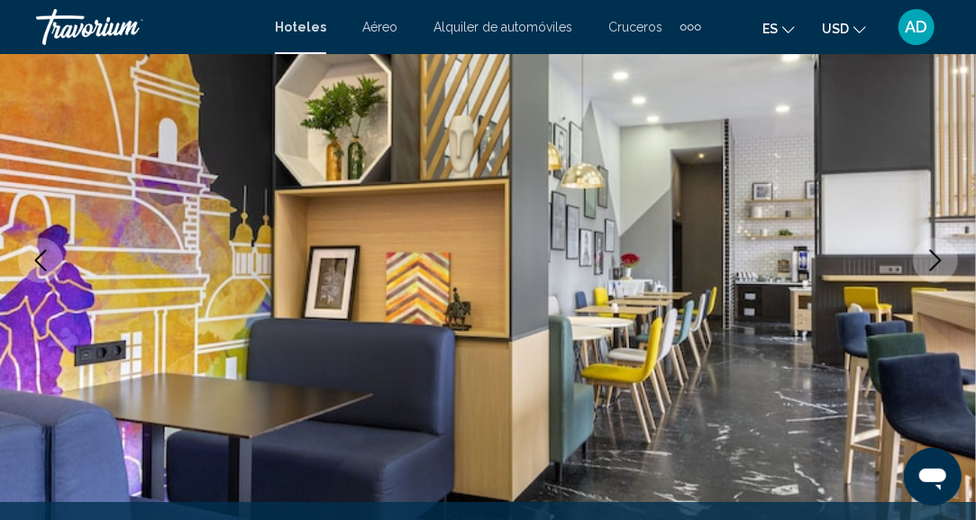
click at [940, 262] on icon "Next image" at bounding box center [935, 261] width 22 height 22
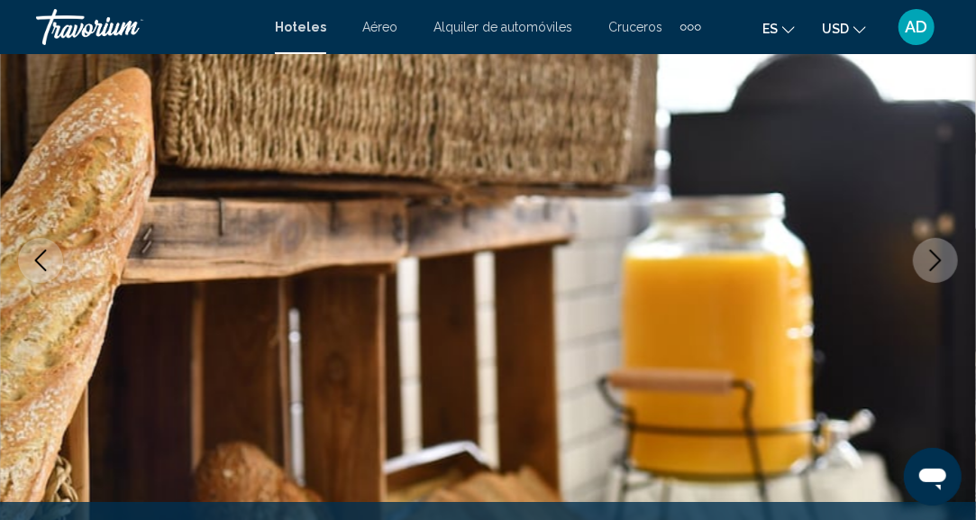
click at [940, 262] on icon "Next image" at bounding box center [935, 261] width 22 height 22
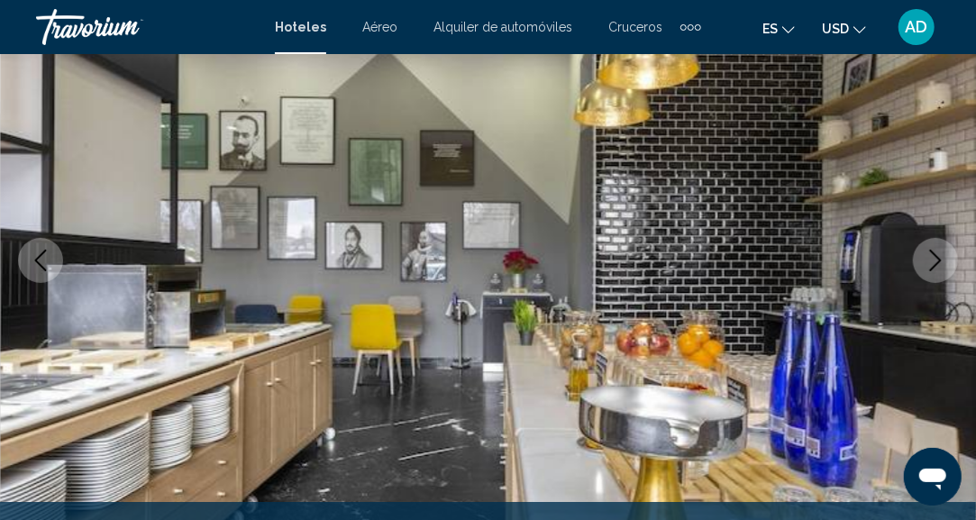
click at [940, 262] on icon "Next image" at bounding box center [935, 261] width 22 height 22
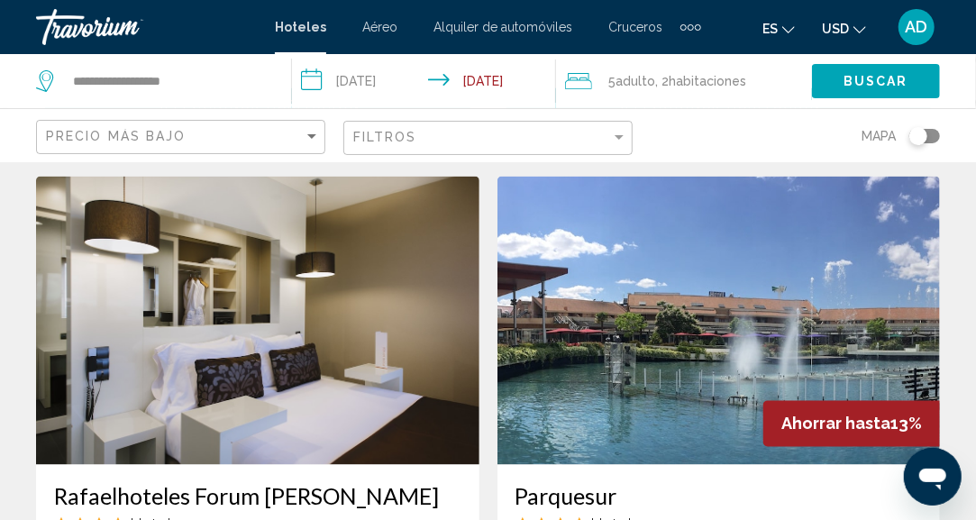
scroll to position [1441, 0]
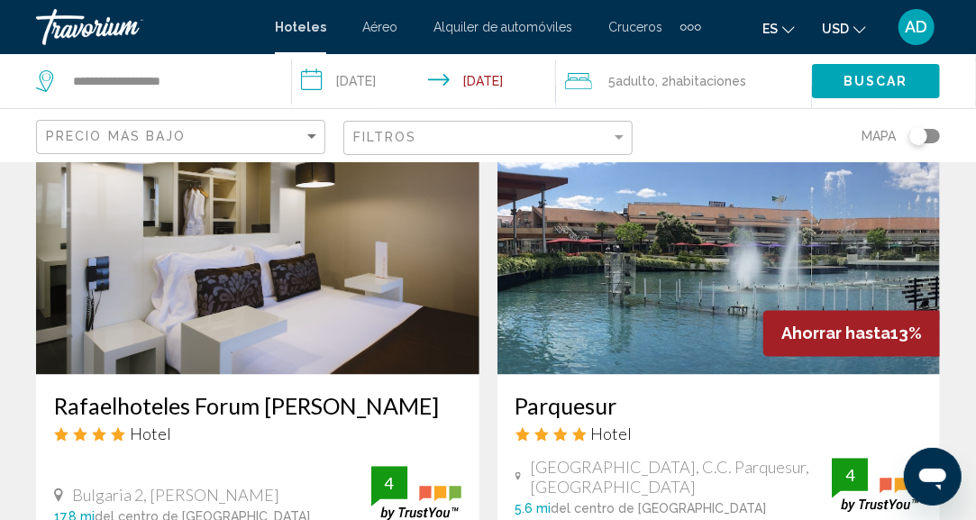
click at [257, 332] on img "Main content" at bounding box center [257, 230] width 443 height 288
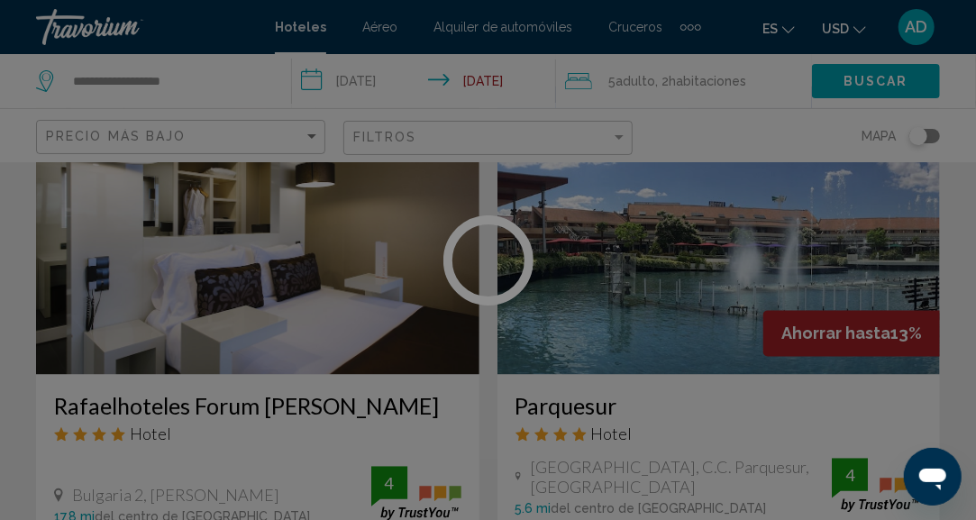
scroll to position [222, 0]
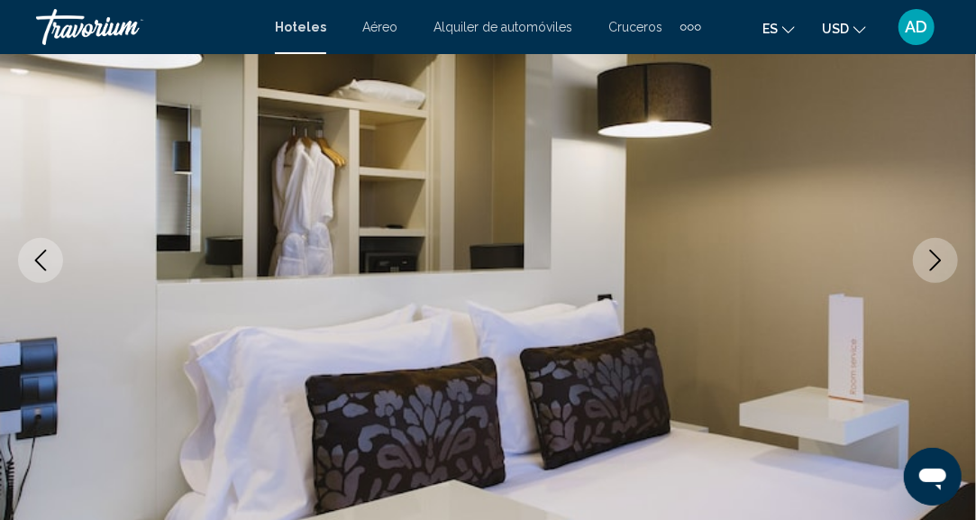
click at [936, 250] on icon "Next image" at bounding box center [935, 261] width 22 height 22
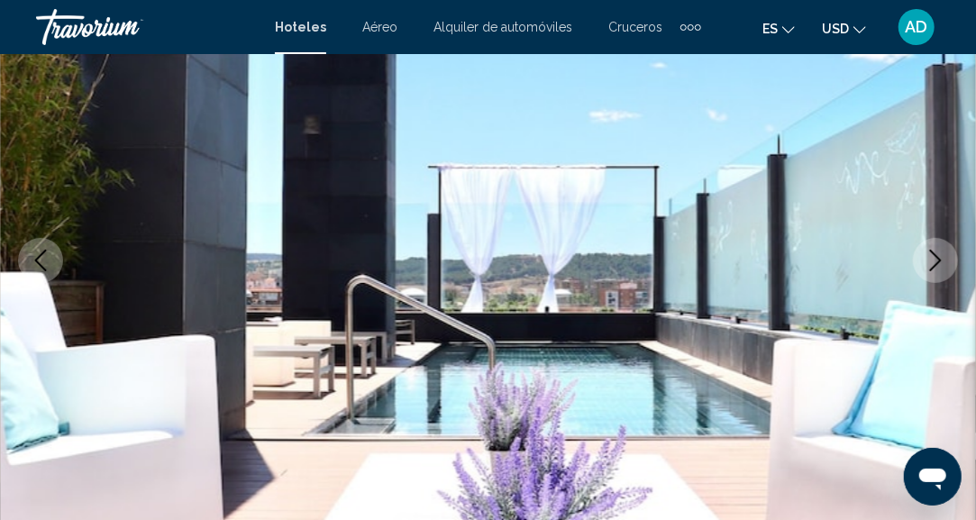
click at [939, 260] on icon "Next image" at bounding box center [936, 261] width 12 height 22
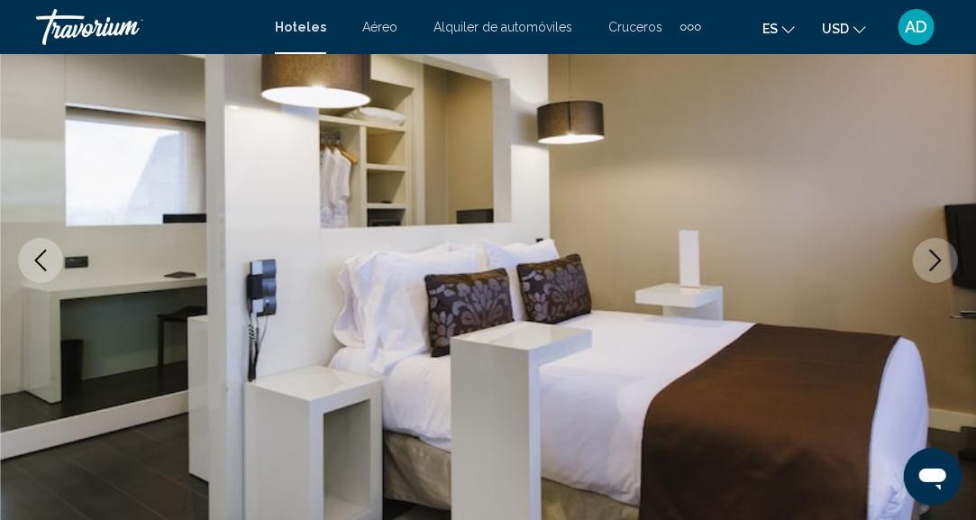
click at [939, 260] on icon "Next image" at bounding box center [936, 261] width 12 height 22
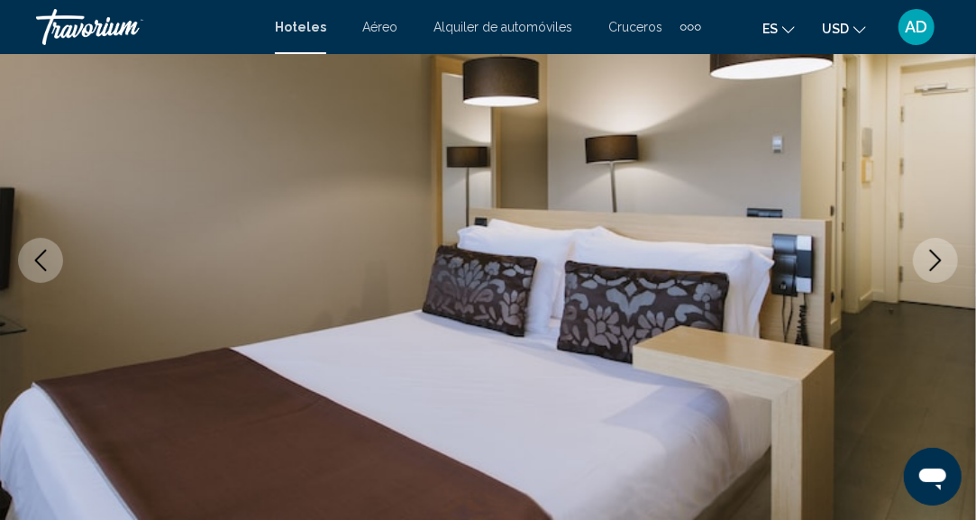
click at [939, 260] on icon "Next image" at bounding box center [936, 261] width 12 height 22
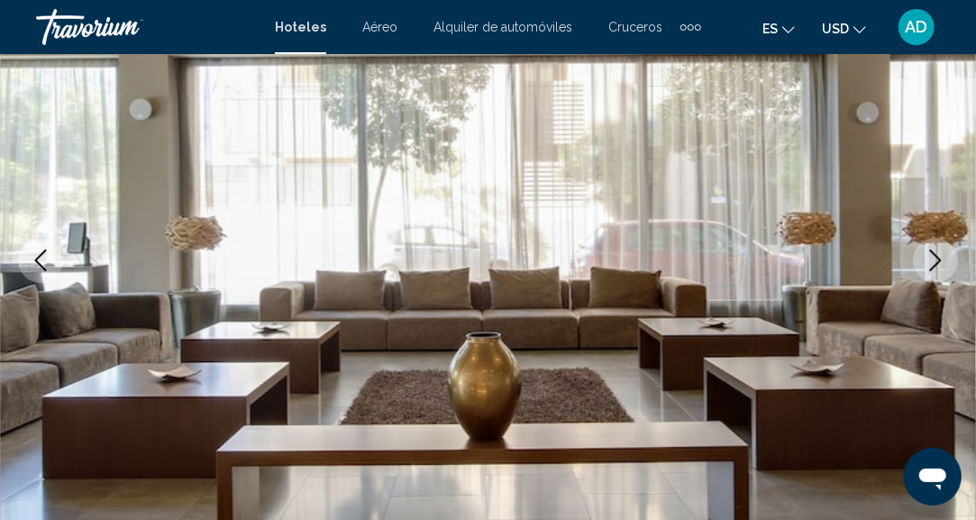
click at [939, 260] on icon "Next image" at bounding box center [936, 261] width 12 height 22
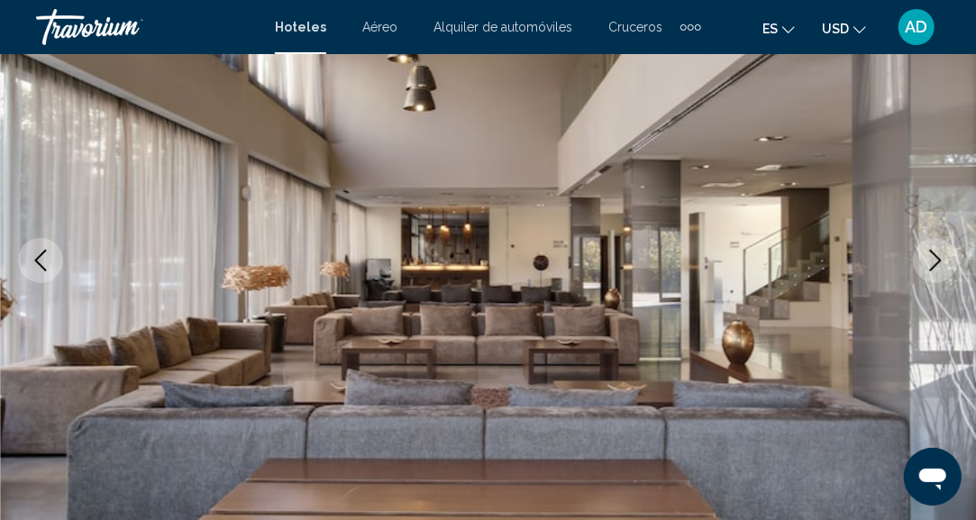
click at [939, 260] on icon "Next image" at bounding box center [936, 261] width 12 height 22
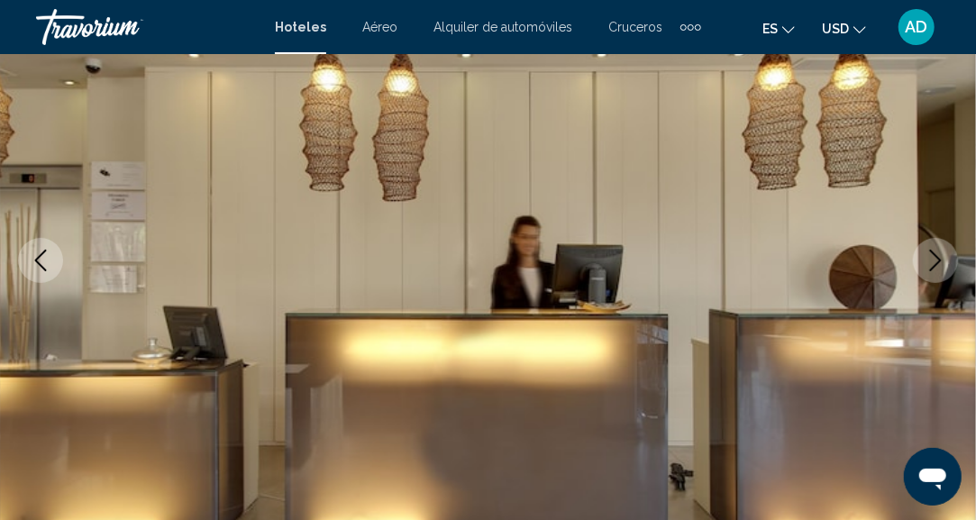
click at [939, 260] on icon "Next image" at bounding box center [936, 261] width 12 height 22
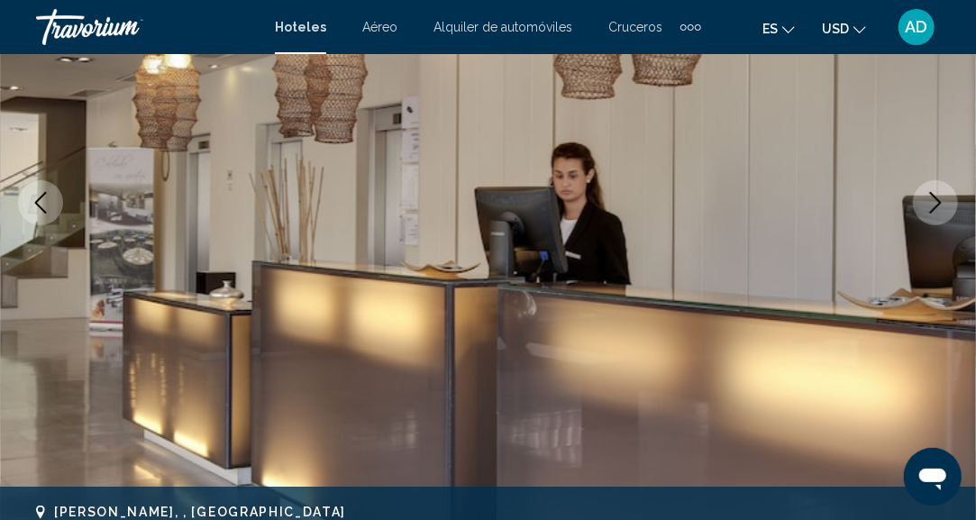
scroll to position [312, 0]
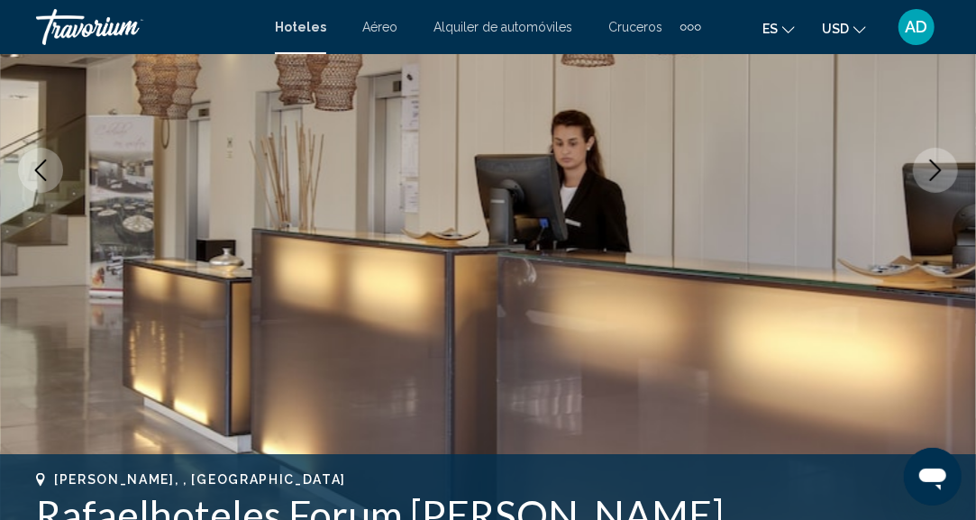
click at [941, 174] on icon "Next image" at bounding box center [935, 170] width 22 height 22
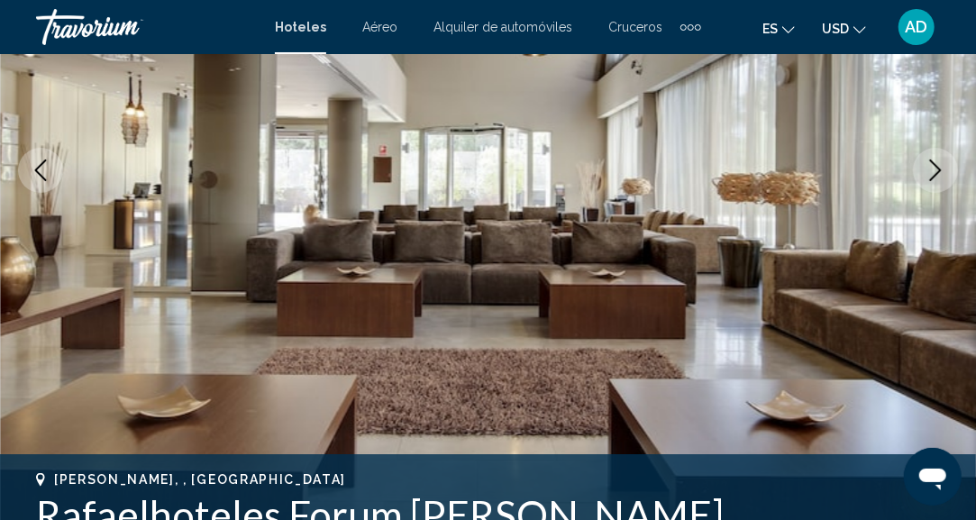
click at [940, 174] on icon "Next image" at bounding box center [935, 170] width 22 height 22
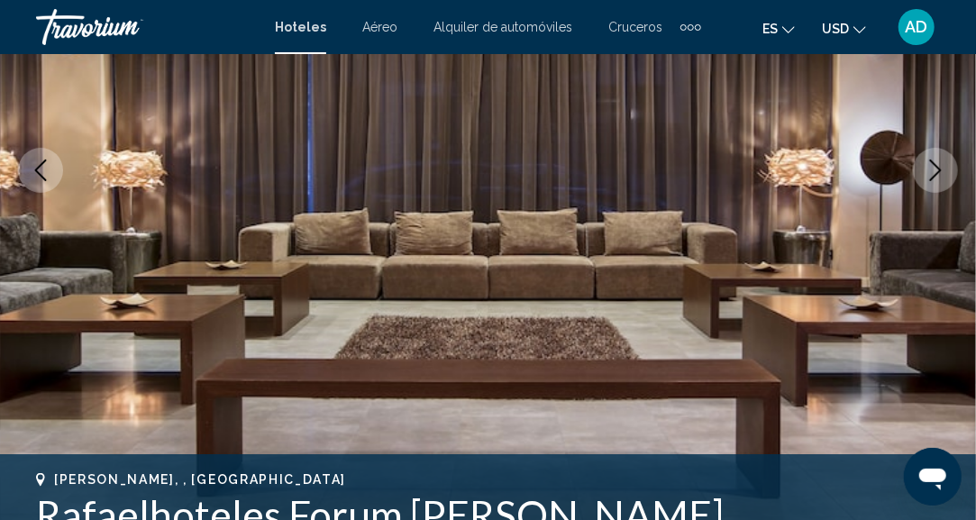
click at [940, 174] on icon "Next image" at bounding box center [935, 170] width 22 height 22
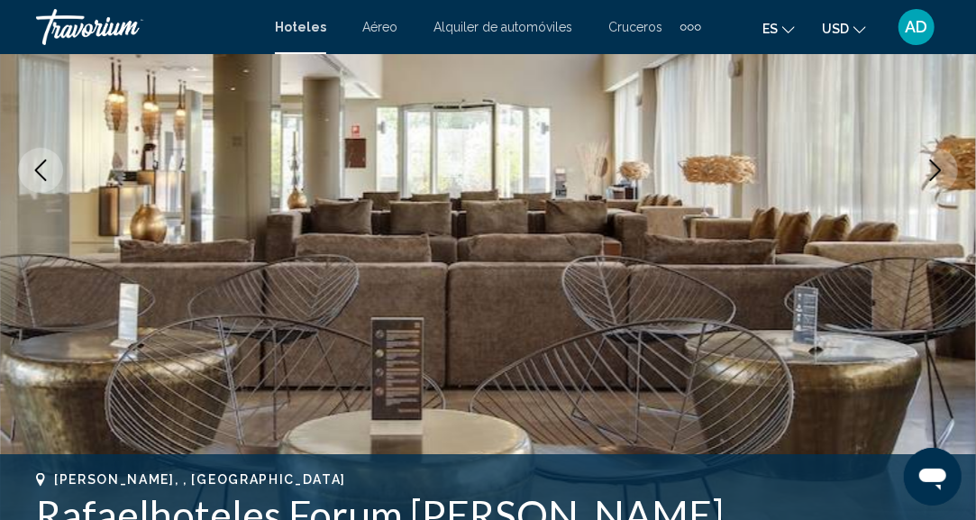
click at [940, 174] on icon "Next image" at bounding box center [935, 170] width 22 height 22
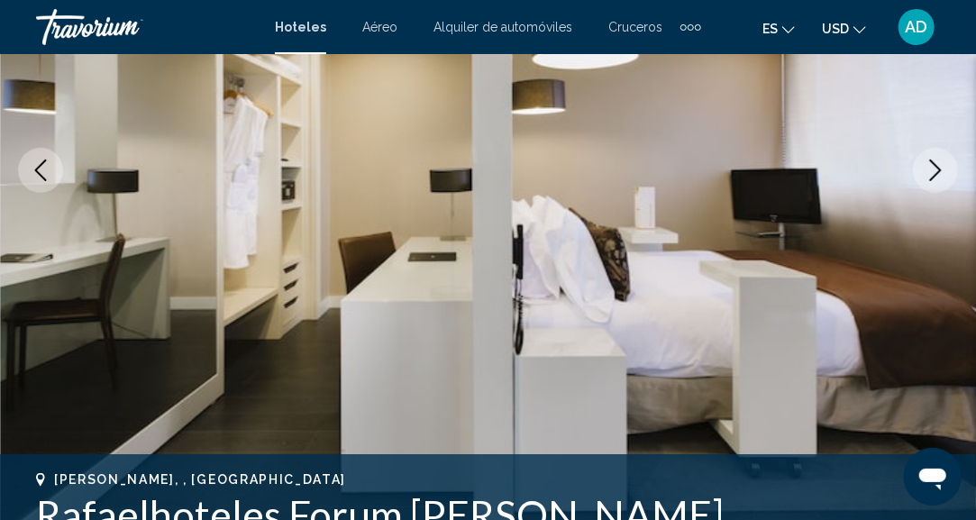
click at [940, 174] on icon "Next image" at bounding box center [935, 170] width 22 height 22
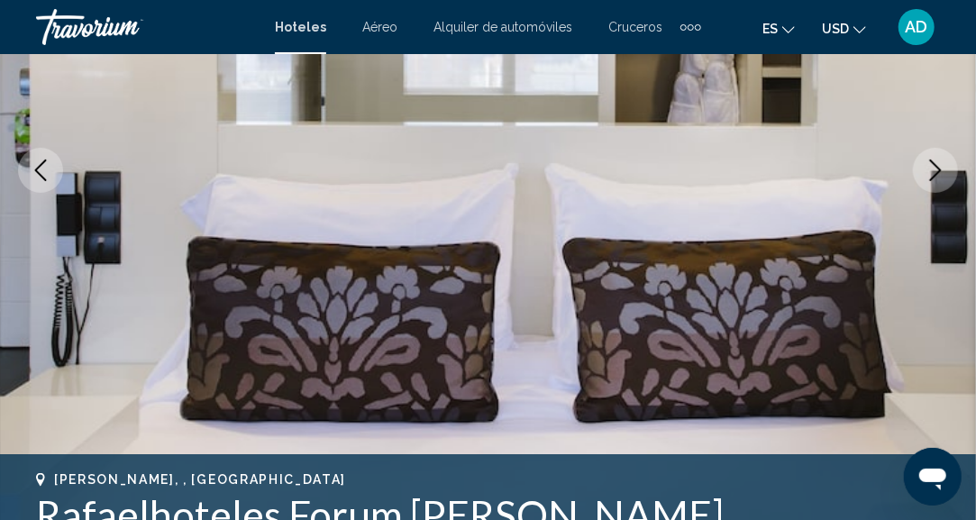
click at [940, 174] on icon "Next image" at bounding box center [935, 170] width 22 height 22
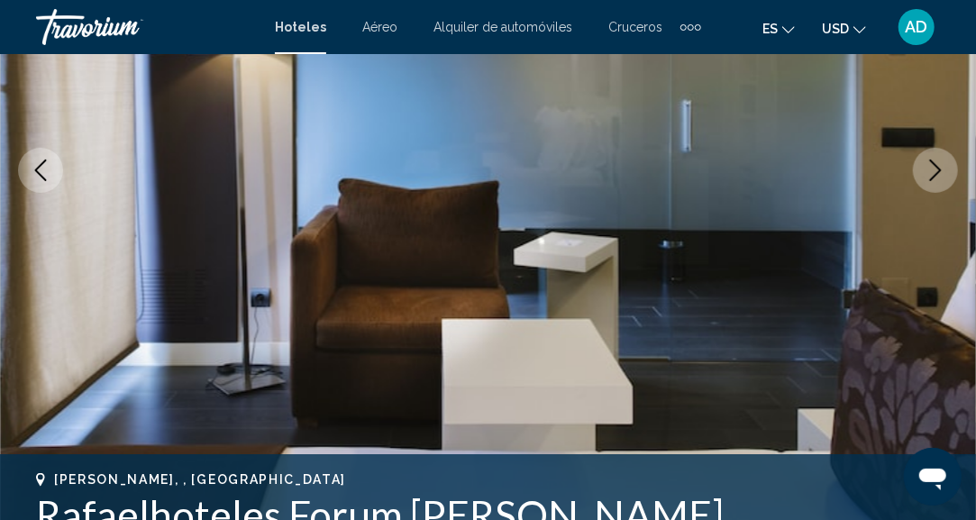
click at [940, 174] on icon "Next image" at bounding box center [935, 170] width 22 height 22
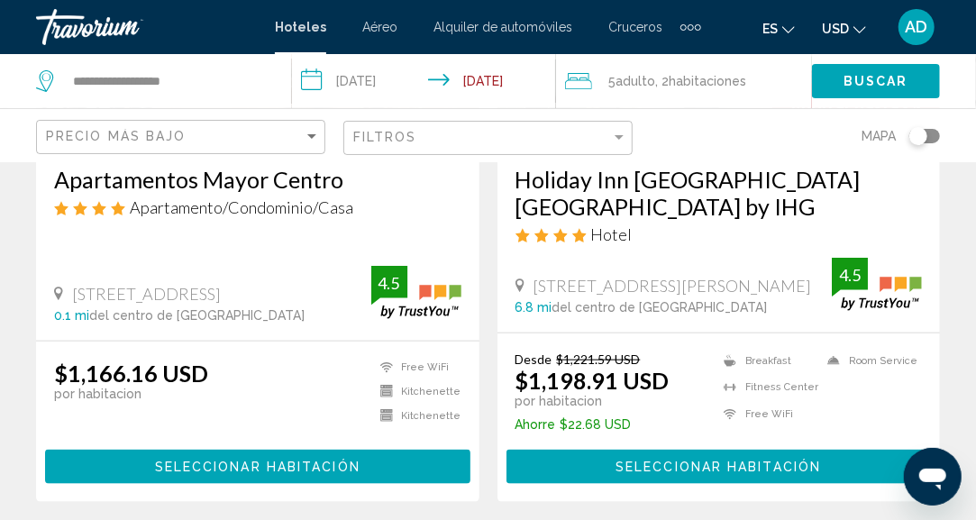
scroll to position [3693, 0]
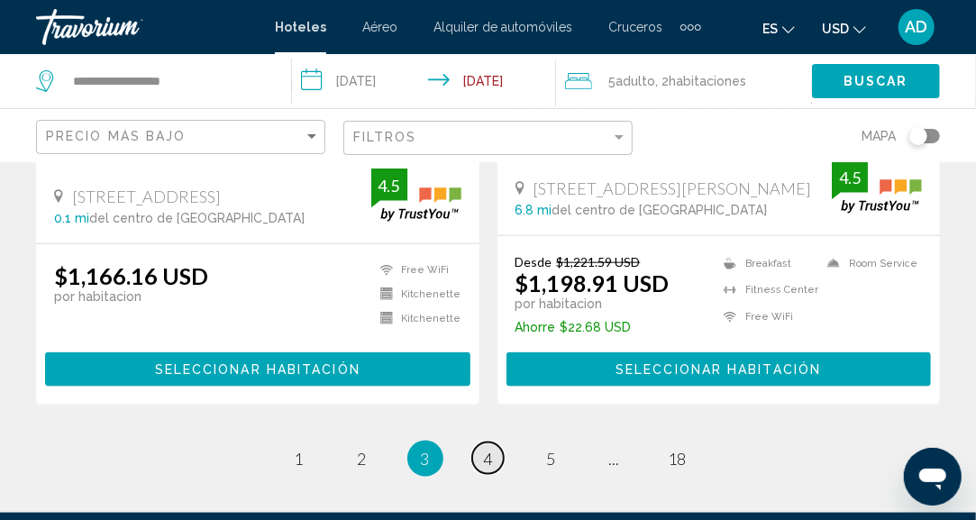
click at [494, 442] on link "page 4" at bounding box center [488, 458] width 32 height 32
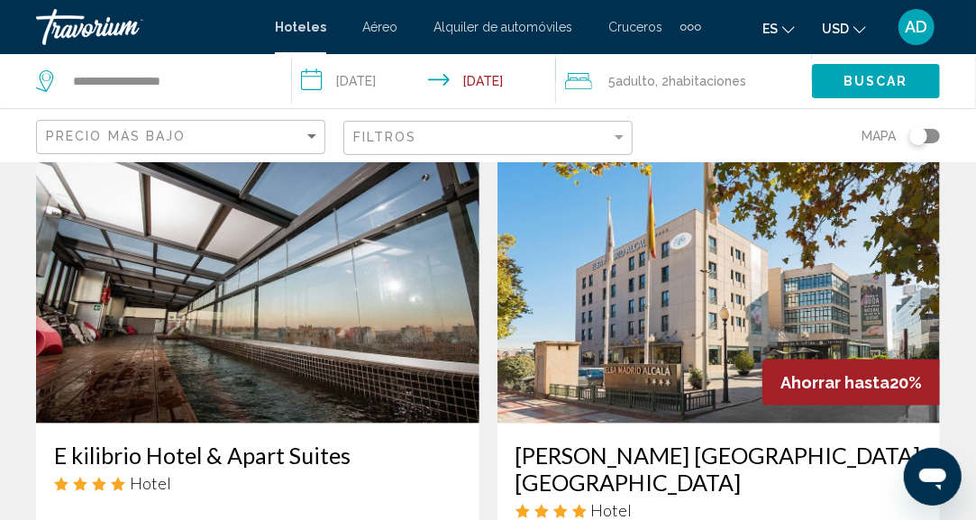
scroll to position [721, 0]
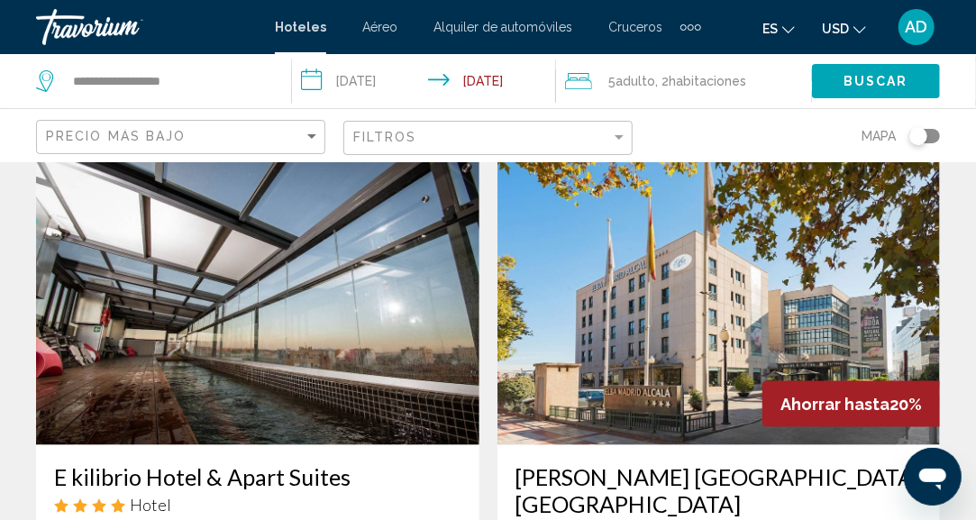
click at [252, 354] on img "Main content" at bounding box center [257, 301] width 443 height 288
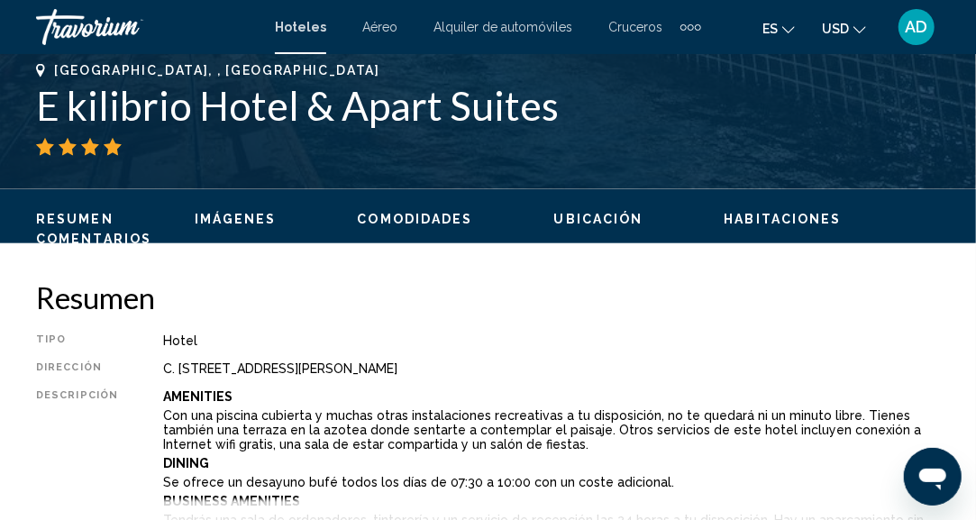
scroll to position [222, 0]
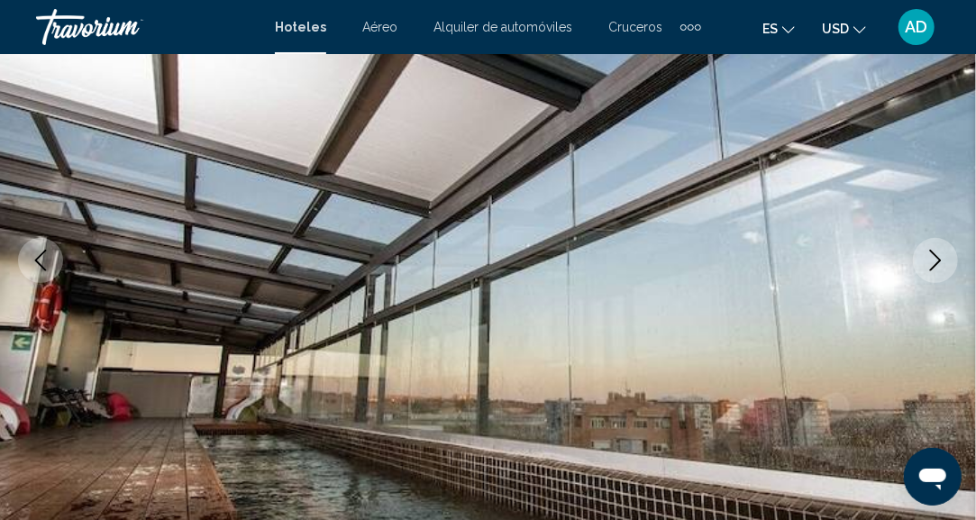
click at [940, 266] on icon "Next image" at bounding box center [935, 261] width 22 height 22
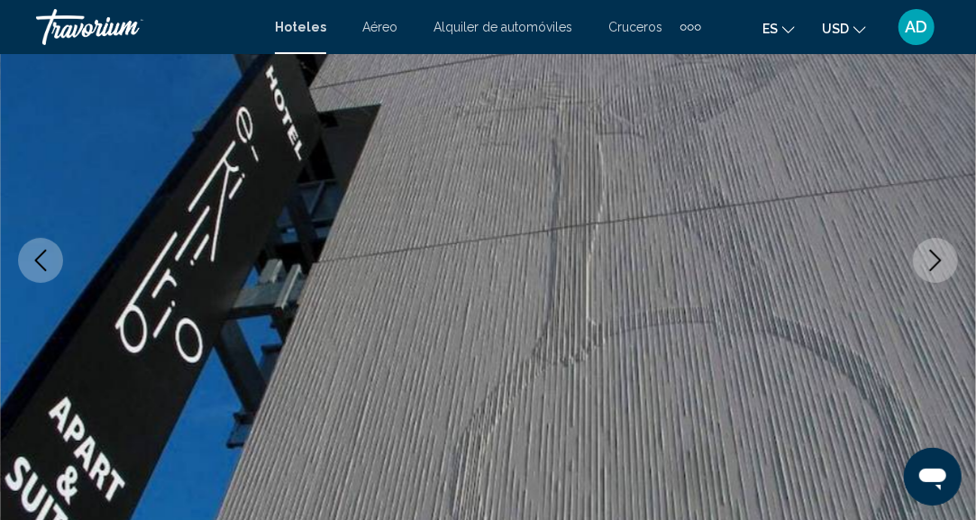
click at [939, 266] on icon "Next image" at bounding box center [935, 261] width 22 height 22
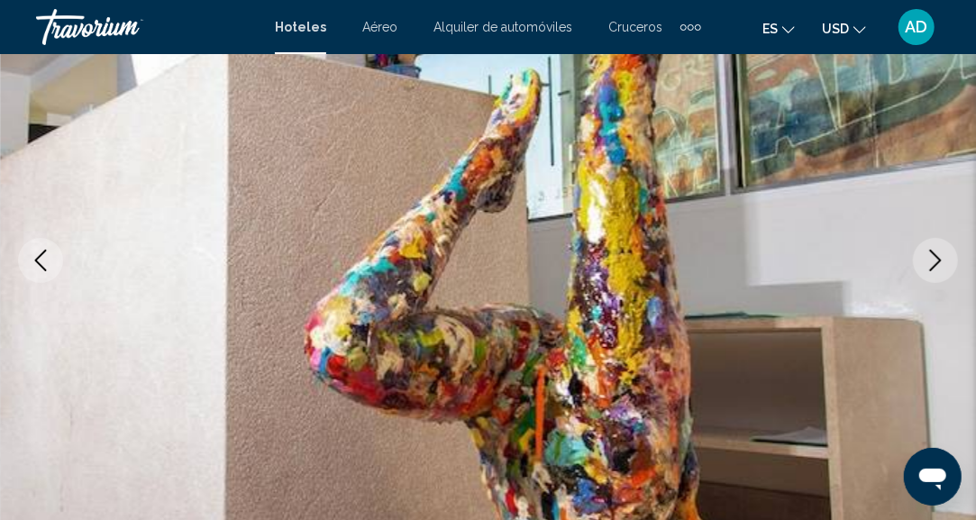
click at [939, 266] on icon "Next image" at bounding box center [935, 261] width 22 height 22
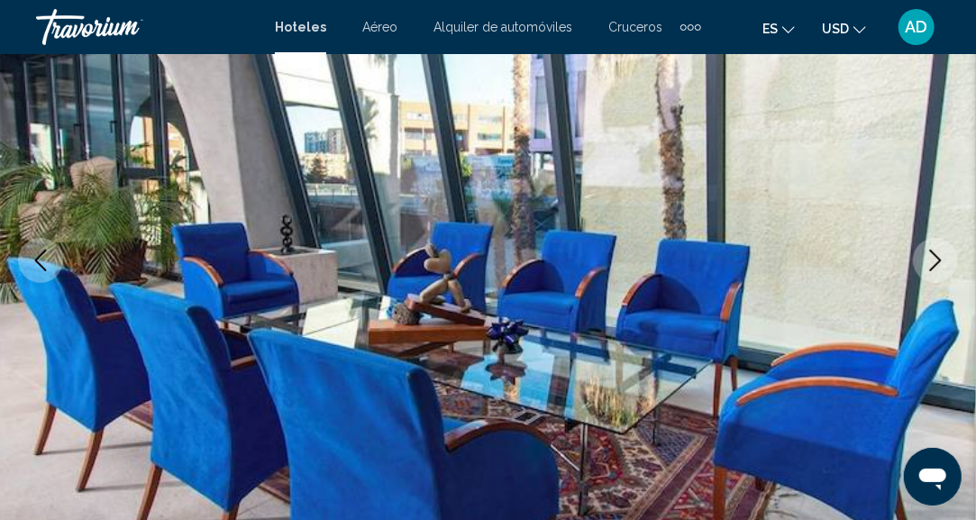
click at [939, 266] on icon "Next image" at bounding box center [935, 261] width 22 height 22
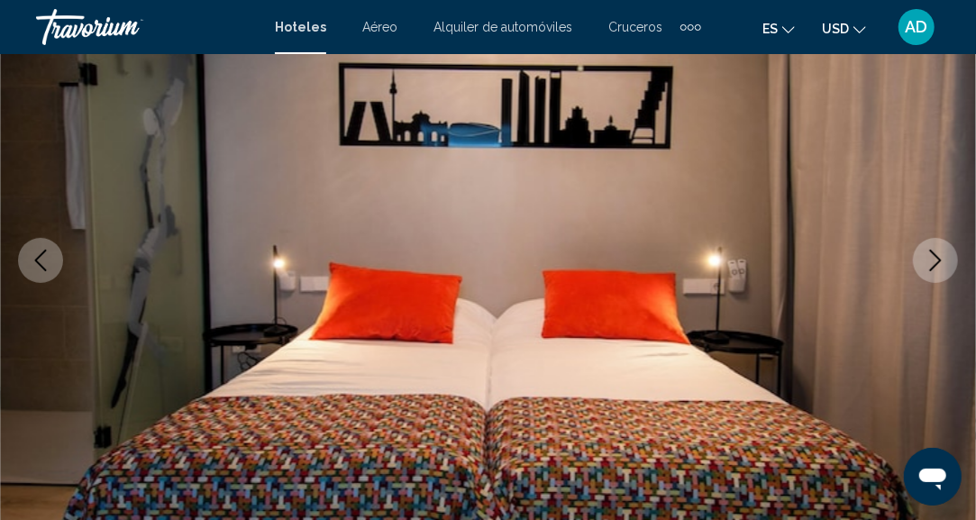
click at [939, 266] on icon "Next image" at bounding box center [935, 261] width 22 height 22
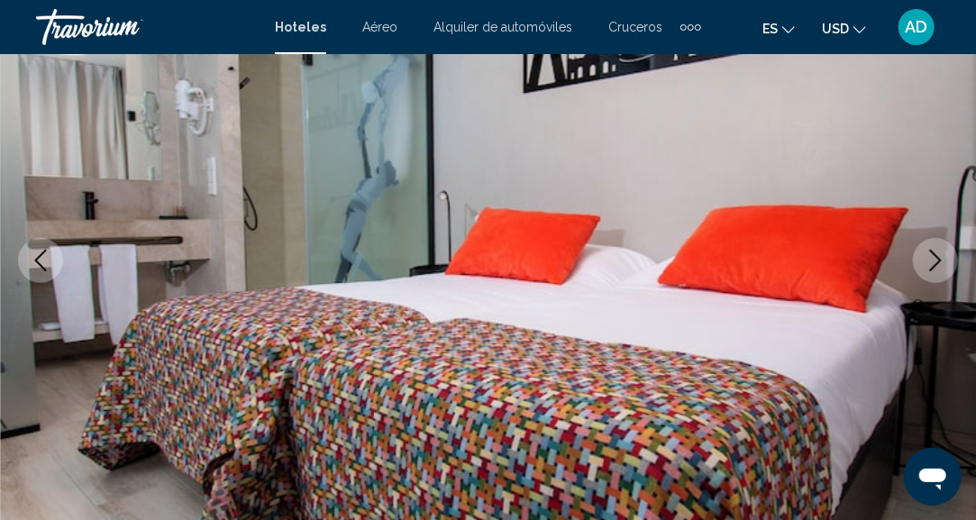
click at [939, 266] on icon "Next image" at bounding box center [935, 261] width 22 height 22
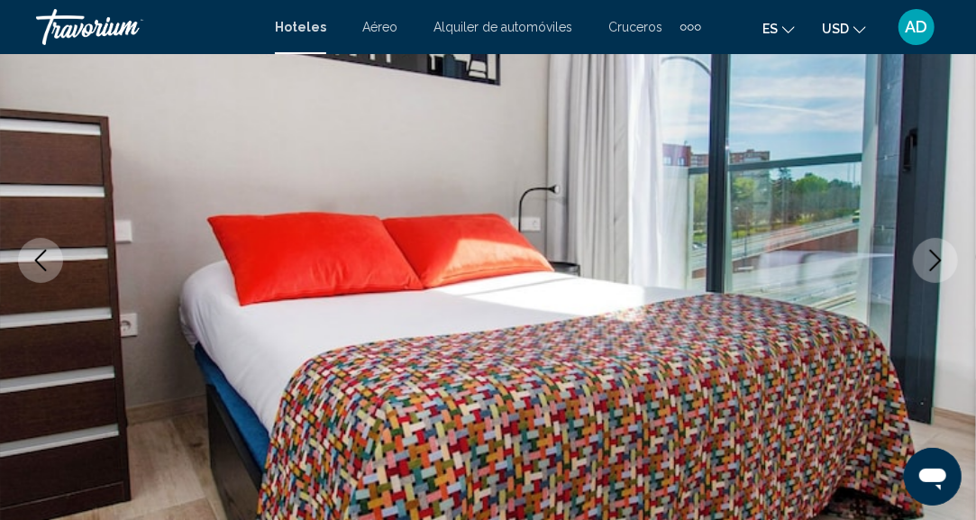
click at [939, 266] on icon "Next image" at bounding box center [935, 261] width 22 height 22
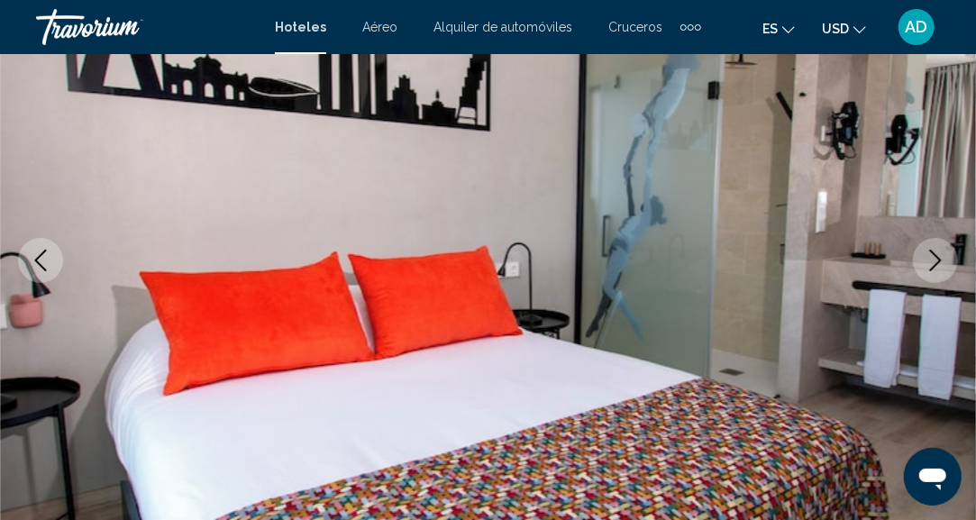
click at [939, 266] on icon "Next image" at bounding box center [935, 261] width 22 height 22
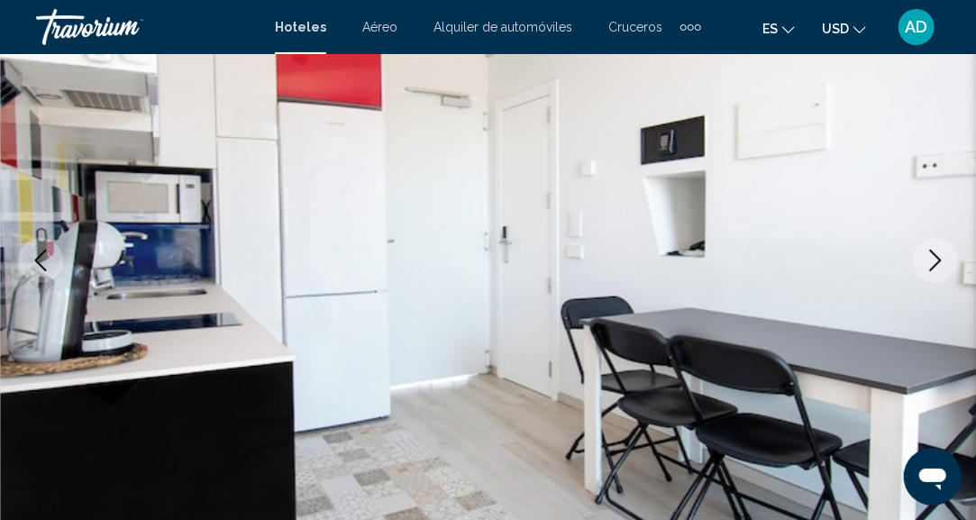
click at [939, 266] on icon "Next image" at bounding box center [935, 261] width 22 height 22
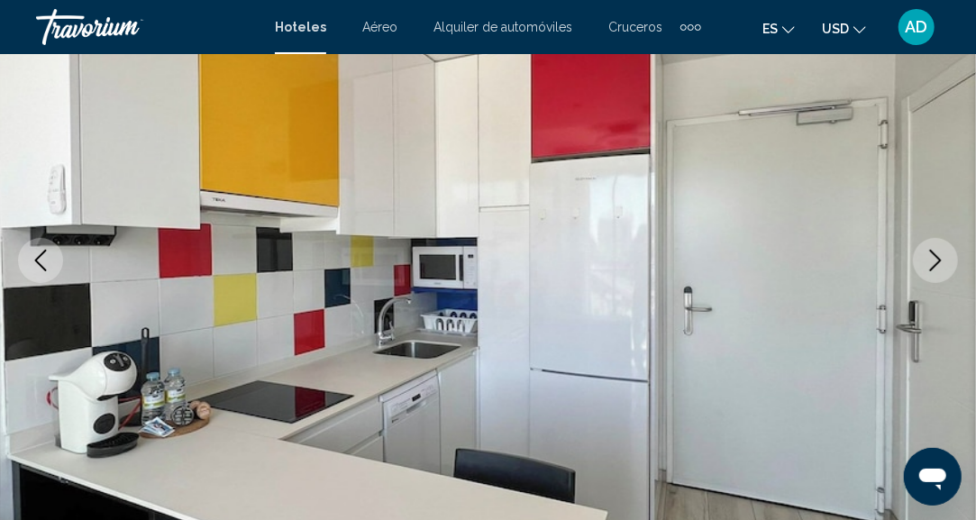
click at [939, 266] on icon "Next image" at bounding box center [935, 261] width 22 height 22
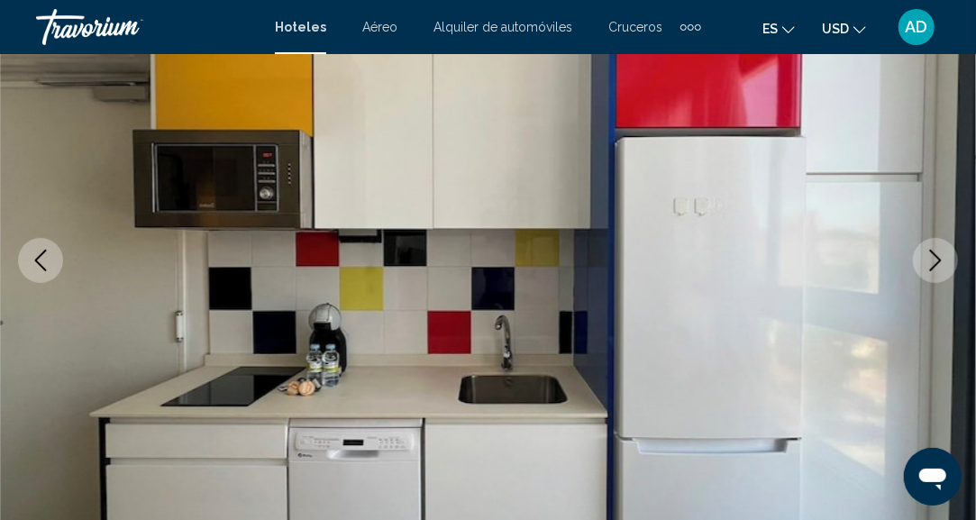
click at [939, 266] on icon "Next image" at bounding box center [935, 261] width 22 height 22
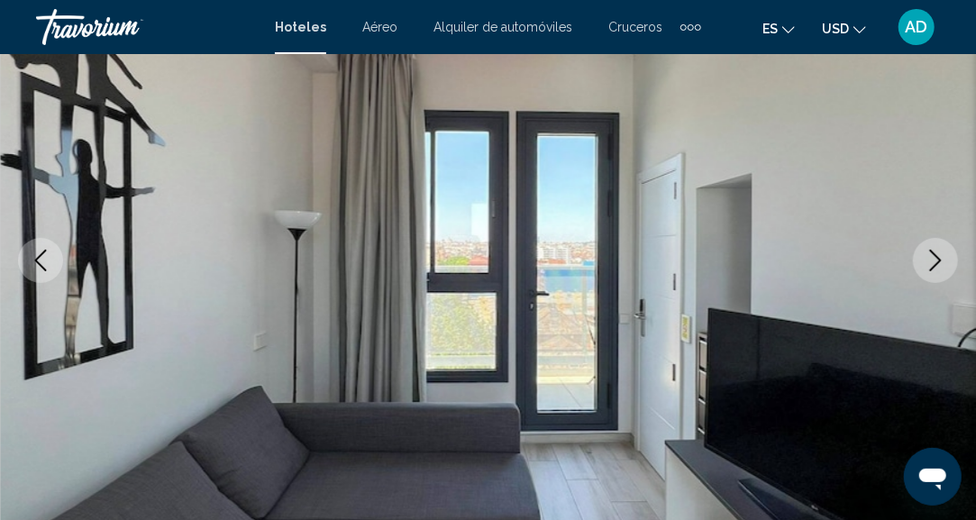
click at [939, 266] on icon "Next image" at bounding box center [935, 261] width 22 height 22
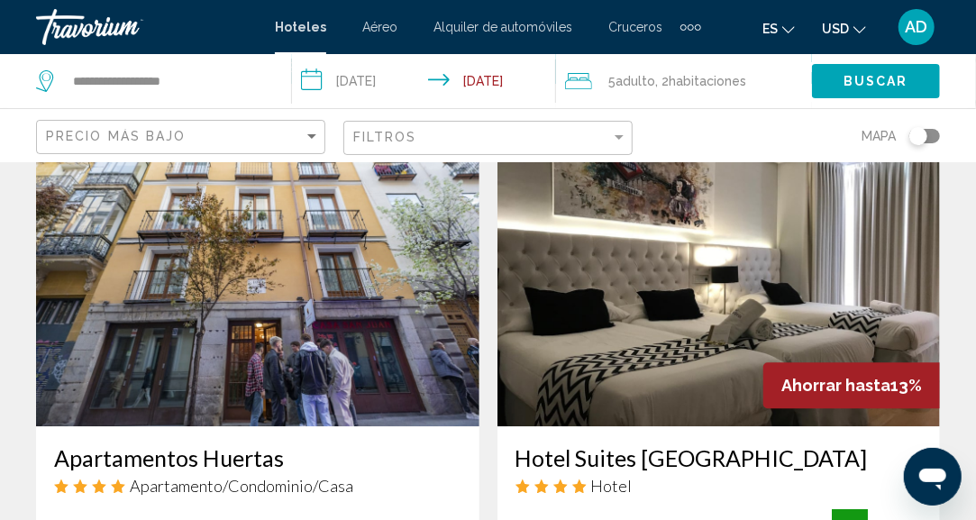
scroll to position [1892, 0]
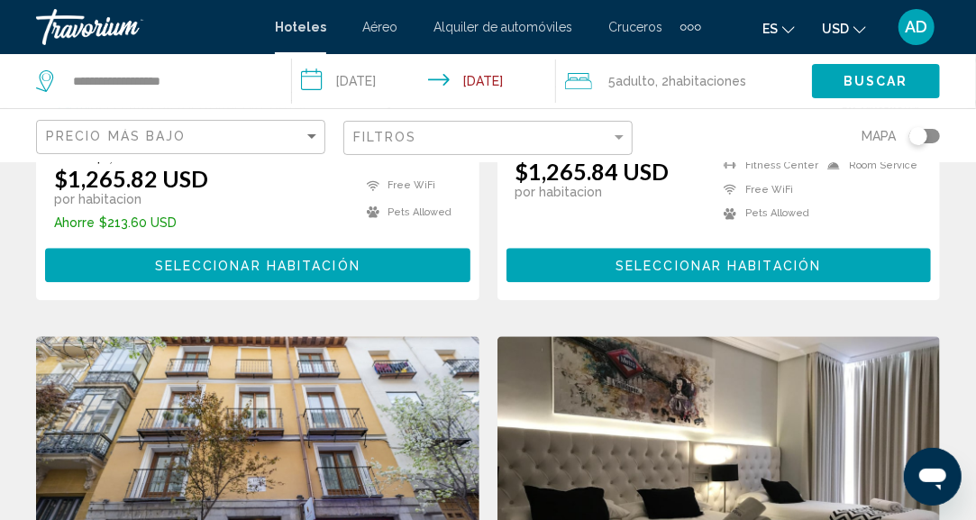
click at [596, 145] on div "Filtros" at bounding box center [490, 138] width 274 height 33
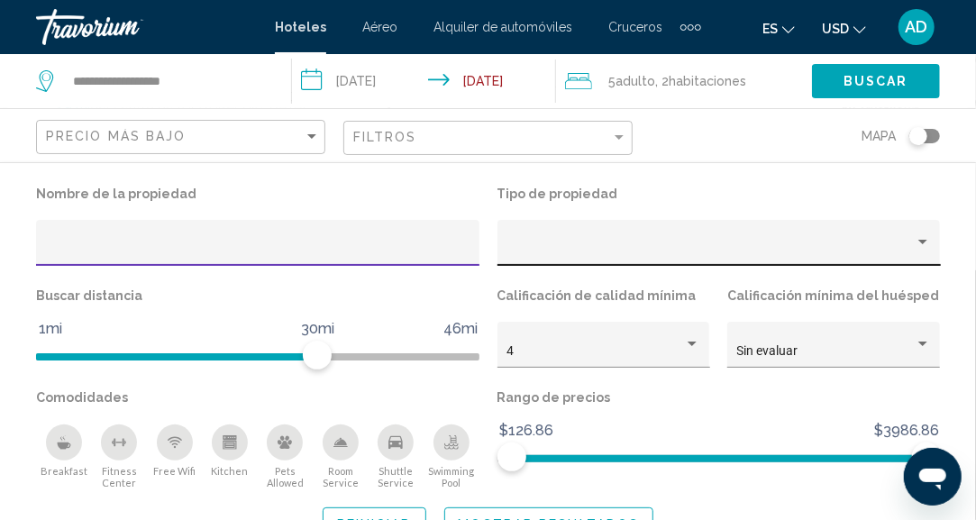
click at [857, 256] on div "Property type" at bounding box center [710, 249] width 408 height 14
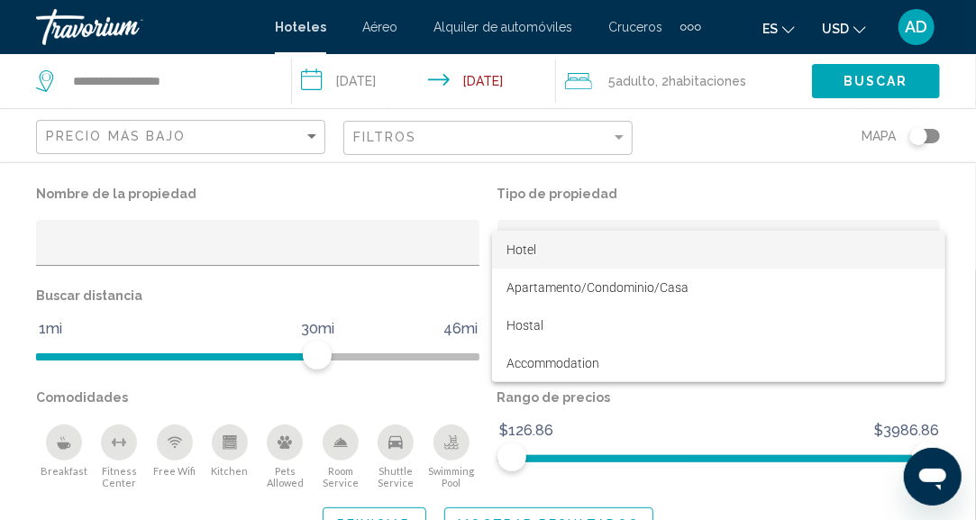
click at [523, 260] on span "Hotel" at bounding box center [718, 250] width 424 height 38
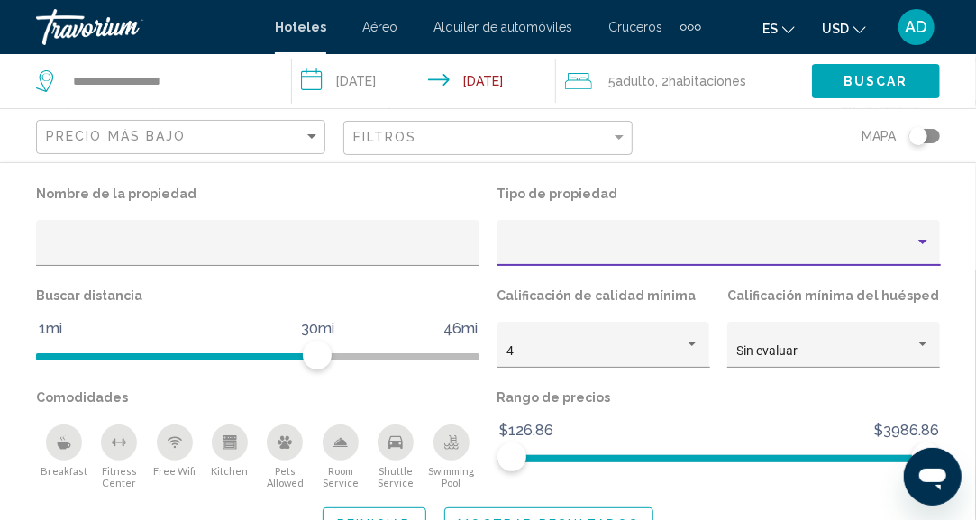
scroll to position [588, 0]
click at [577, 513] on button "Mostrar resultados" at bounding box center [549, 523] width 210 height 33
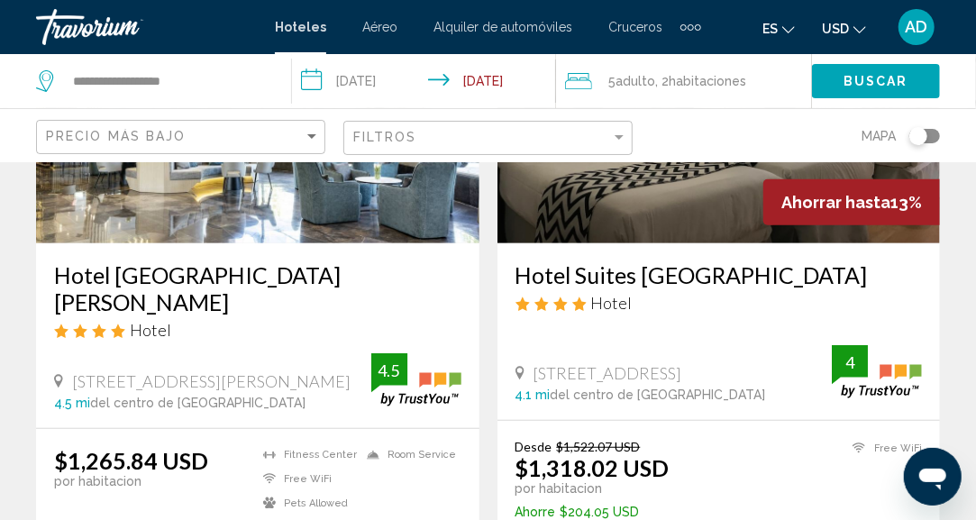
scroll to position [180, 0]
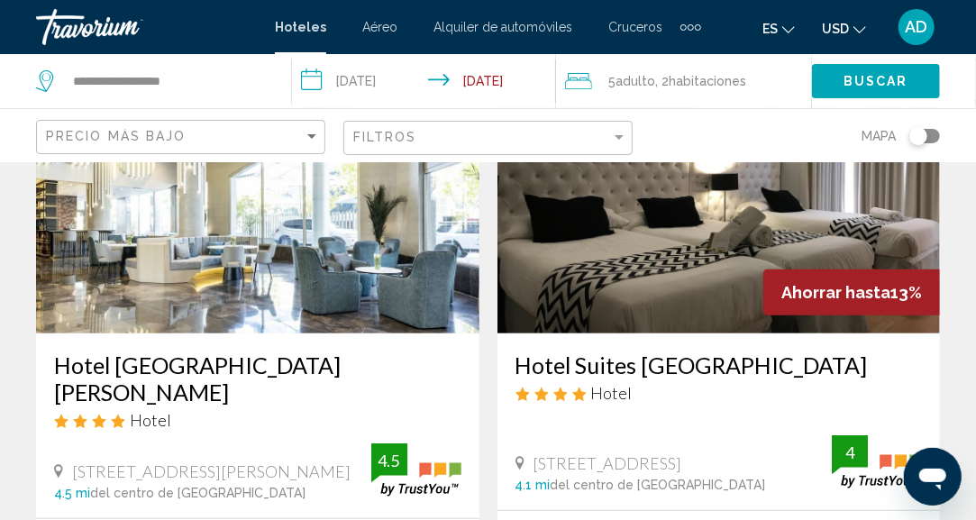
click at [311, 293] on img "Main content" at bounding box center [257, 189] width 443 height 288
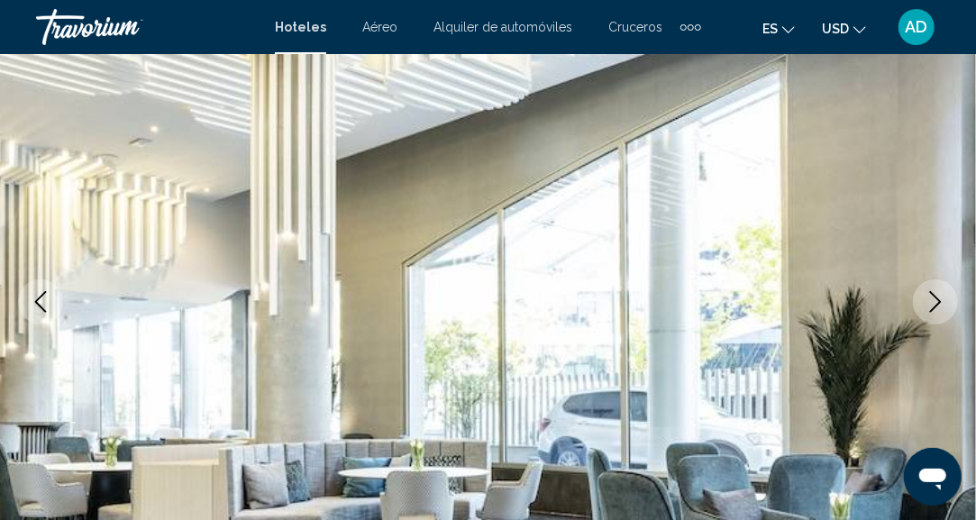
scroll to position [222, 0]
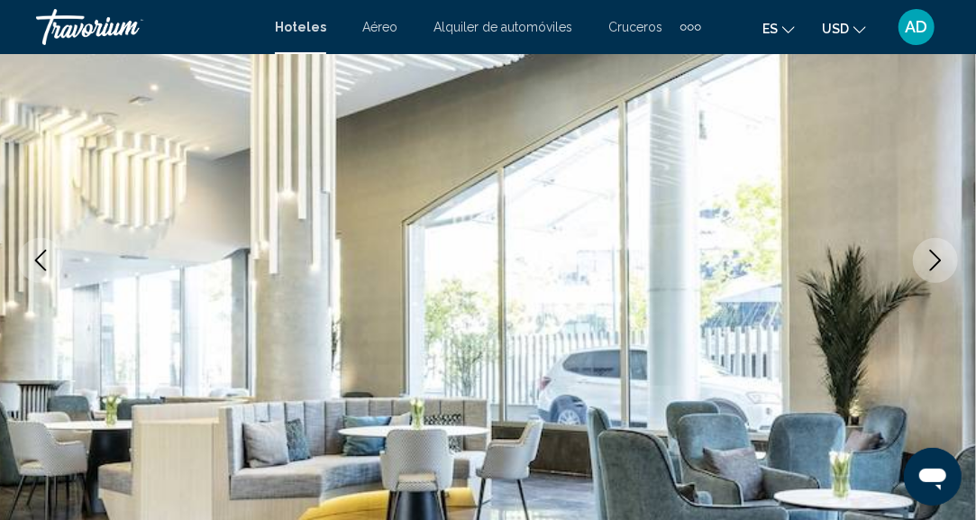
click at [922, 260] on button "Next image" at bounding box center [935, 260] width 45 height 45
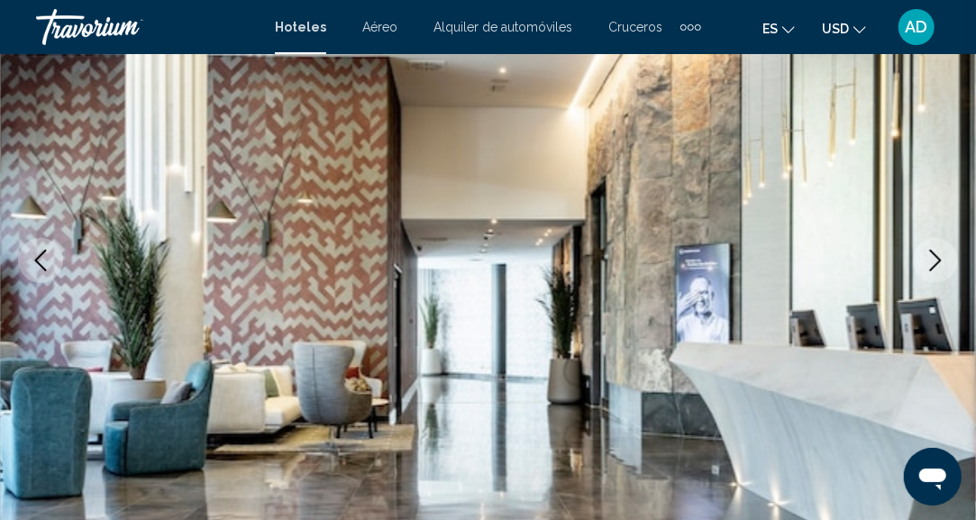
click at [921, 260] on button "Next image" at bounding box center [935, 260] width 45 height 45
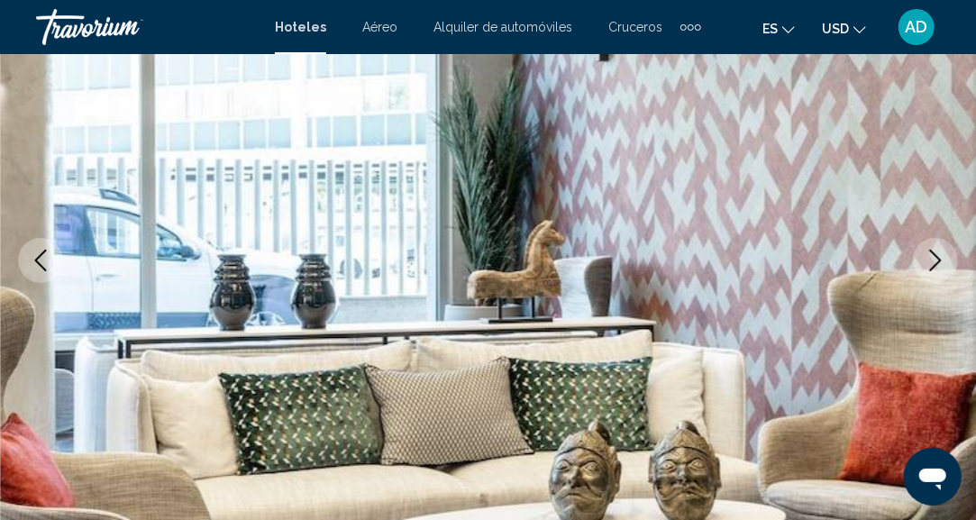
click at [921, 260] on button "Next image" at bounding box center [935, 260] width 45 height 45
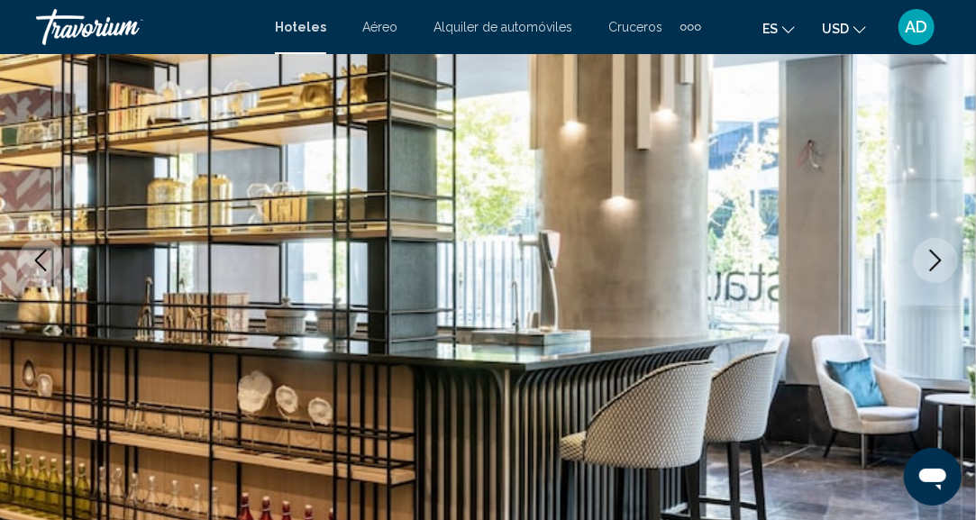
click at [922, 260] on button "Next image" at bounding box center [935, 260] width 45 height 45
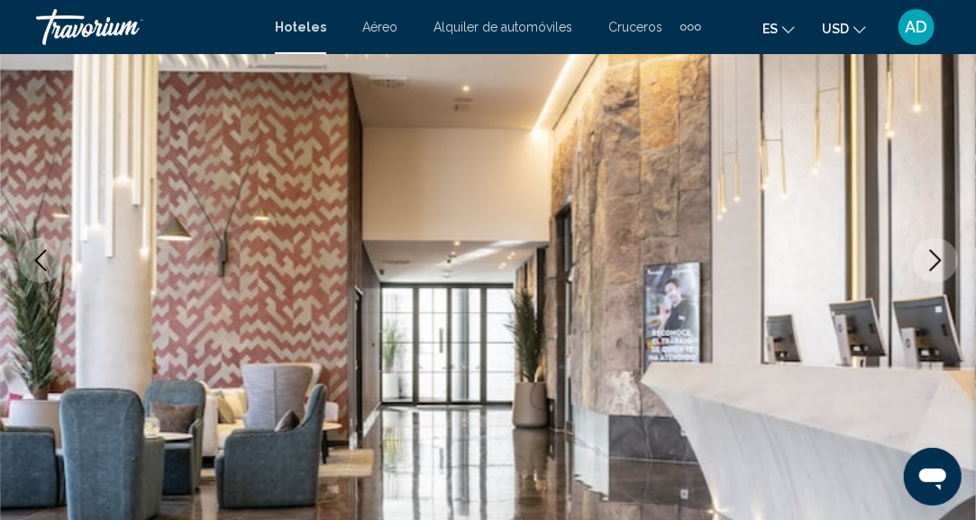
click at [922, 260] on button "Next image" at bounding box center [935, 260] width 45 height 45
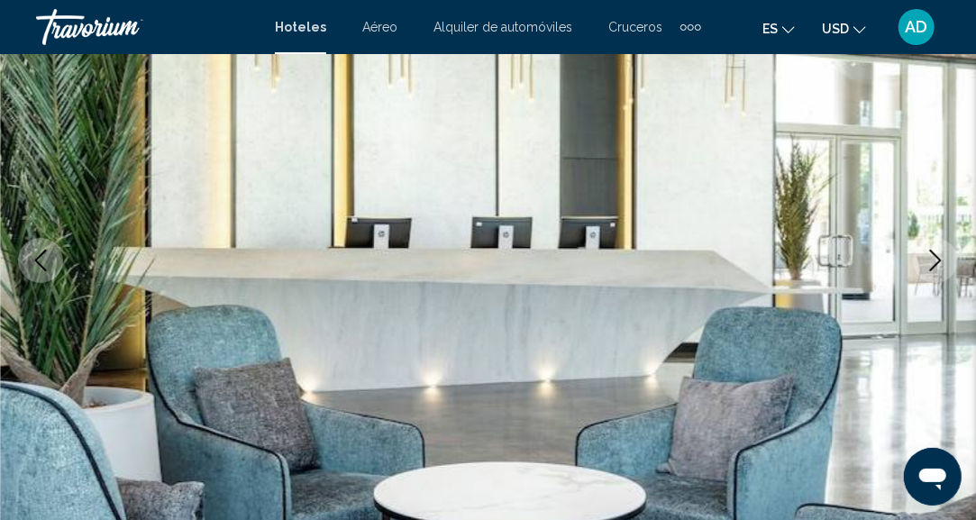
click at [922, 260] on button "Next image" at bounding box center [935, 260] width 45 height 45
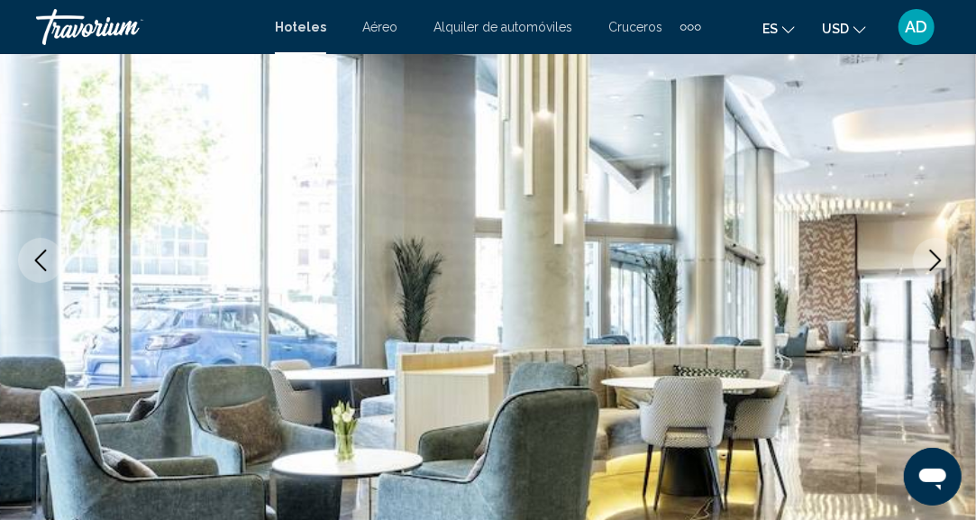
click at [922, 260] on button "Next image" at bounding box center [935, 260] width 45 height 45
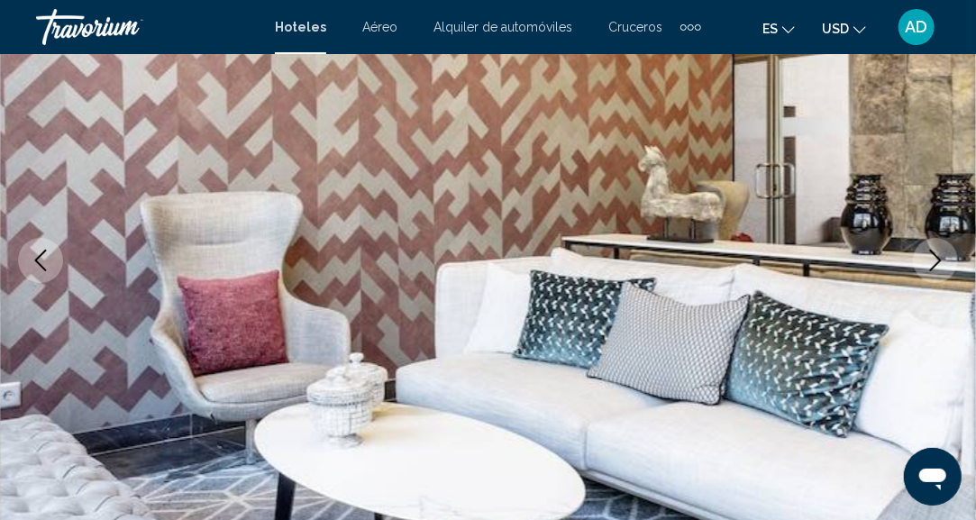
click at [922, 260] on button "Next image" at bounding box center [935, 260] width 45 height 45
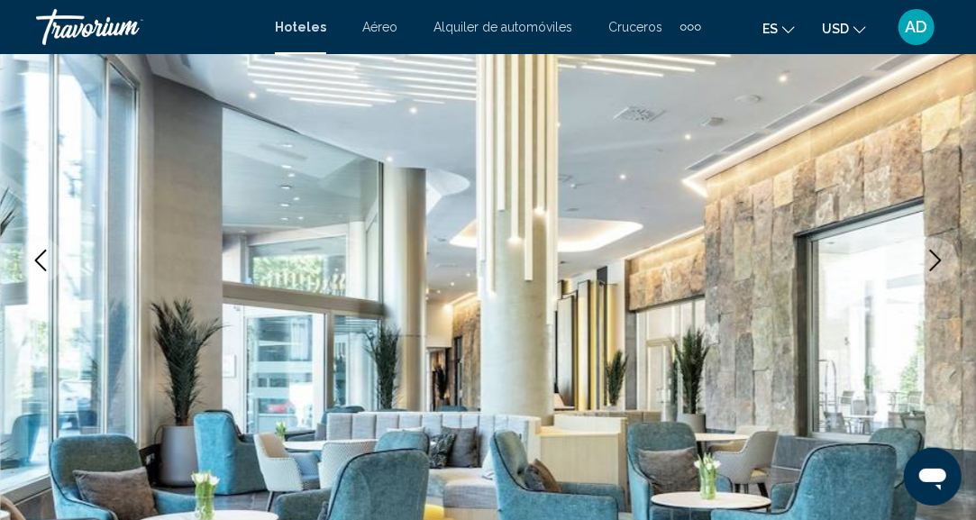
click at [922, 260] on button "Next image" at bounding box center [935, 260] width 45 height 45
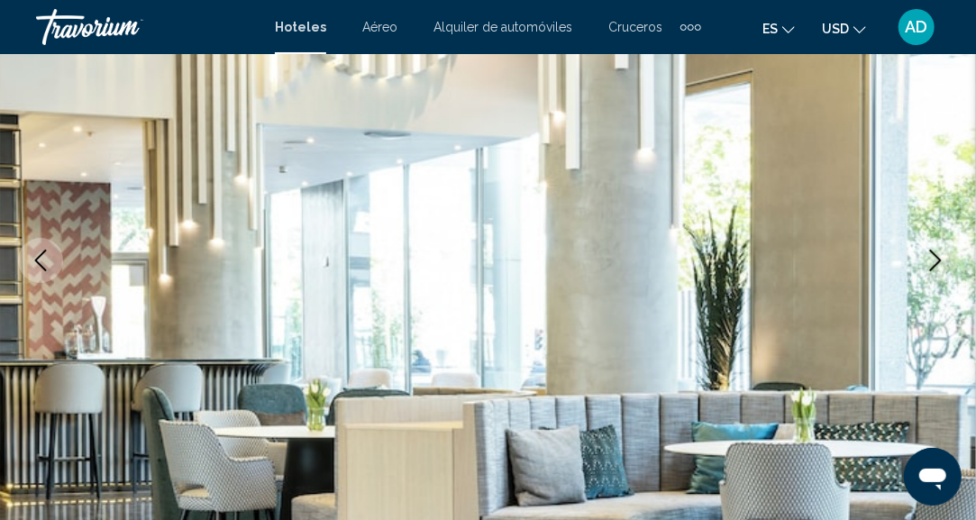
click at [922, 260] on button "Next image" at bounding box center [935, 260] width 45 height 45
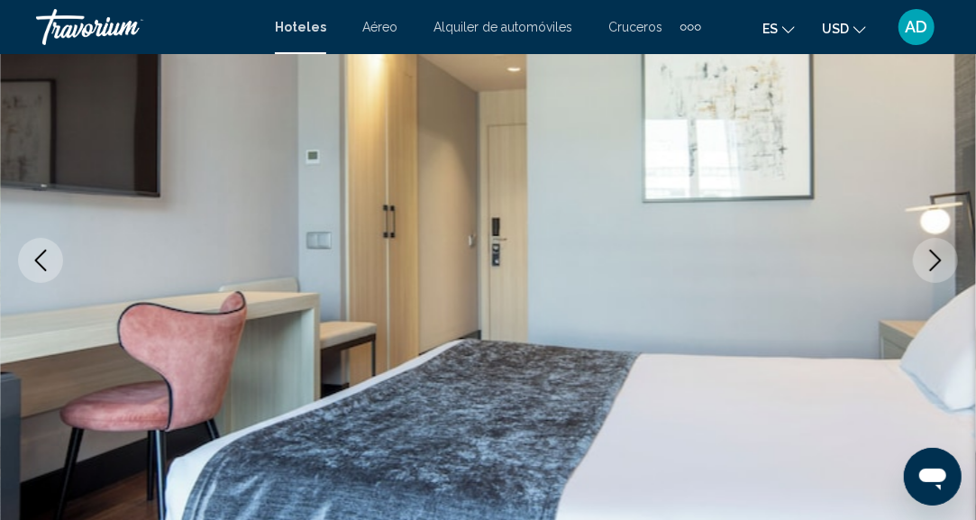
click at [922, 260] on button "Next image" at bounding box center [935, 260] width 45 height 45
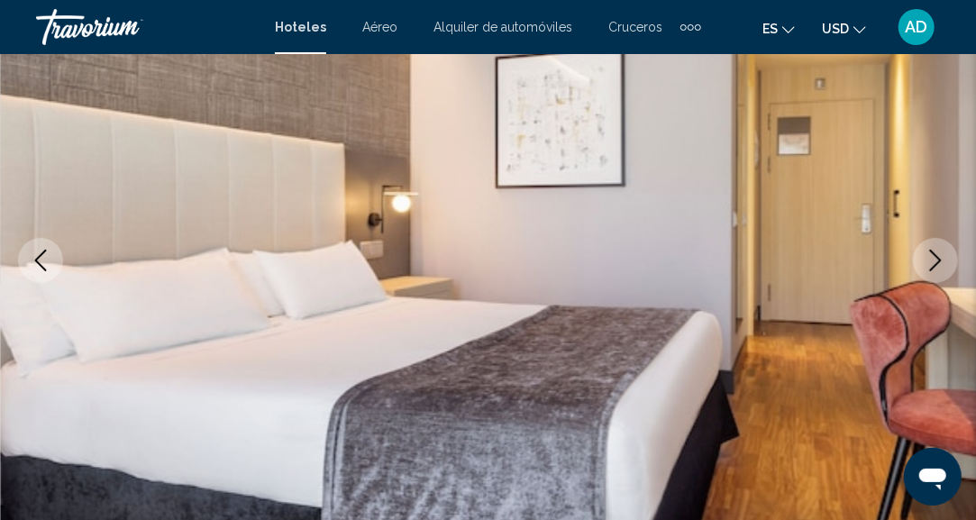
click at [922, 260] on button "Next image" at bounding box center [935, 260] width 45 height 45
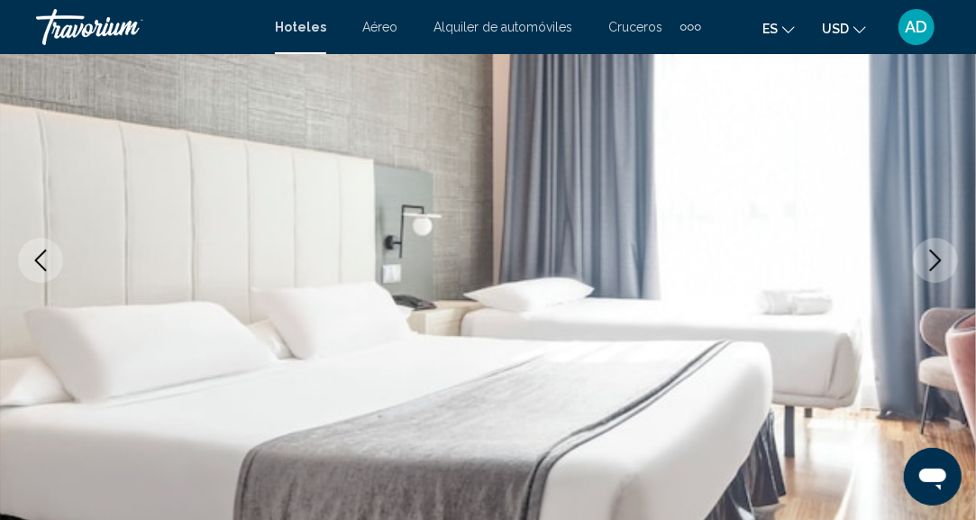
click at [922, 260] on button "Next image" at bounding box center [935, 260] width 45 height 45
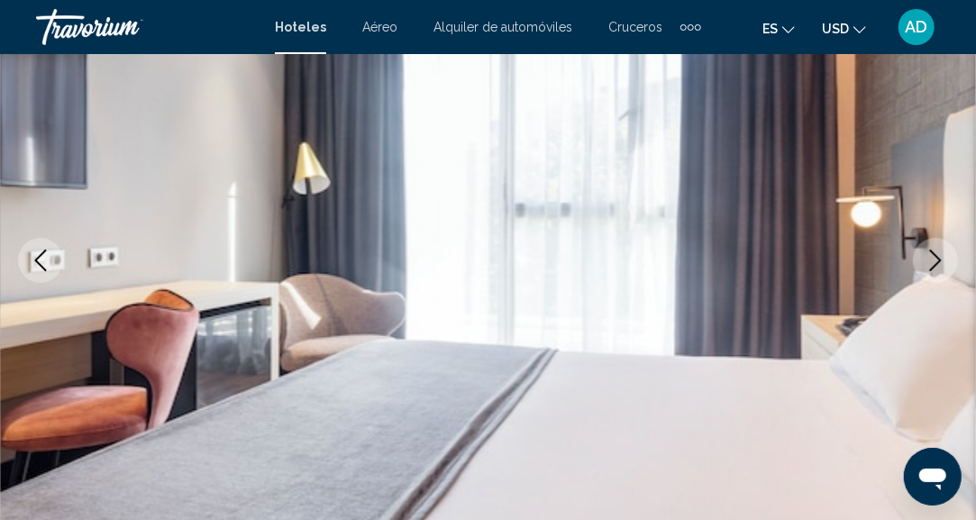
click at [922, 260] on button "Next image" at bounding box center [935, 260] width 45 height 45
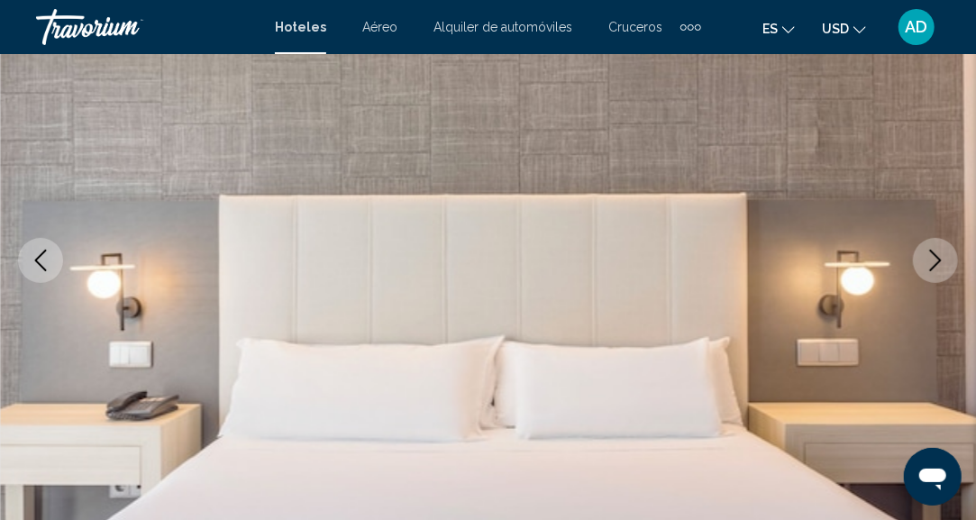
click at [922, 260] on button "Next image" at bounding box center [935, 260] width 45 height 45
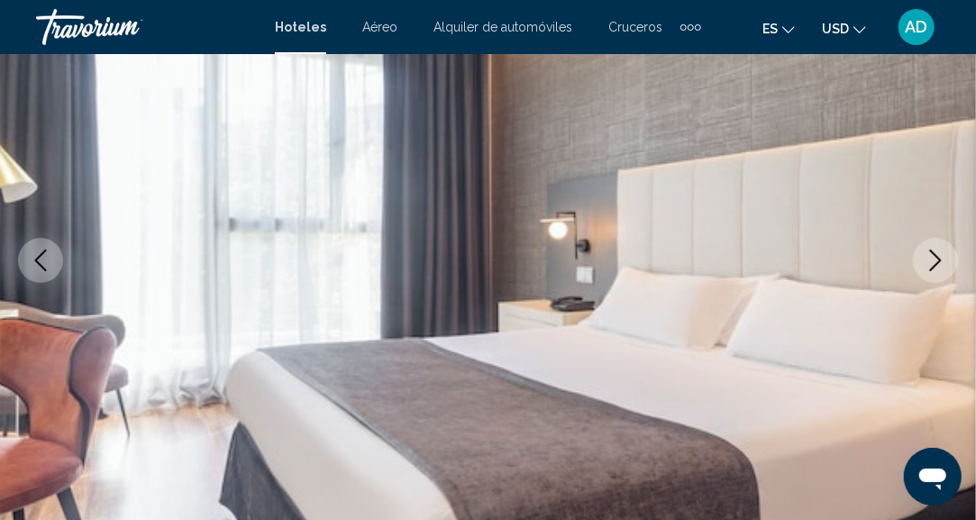
click at [922, 260] on button "Next image" at bounding box center [935, 260] width 45 height 45
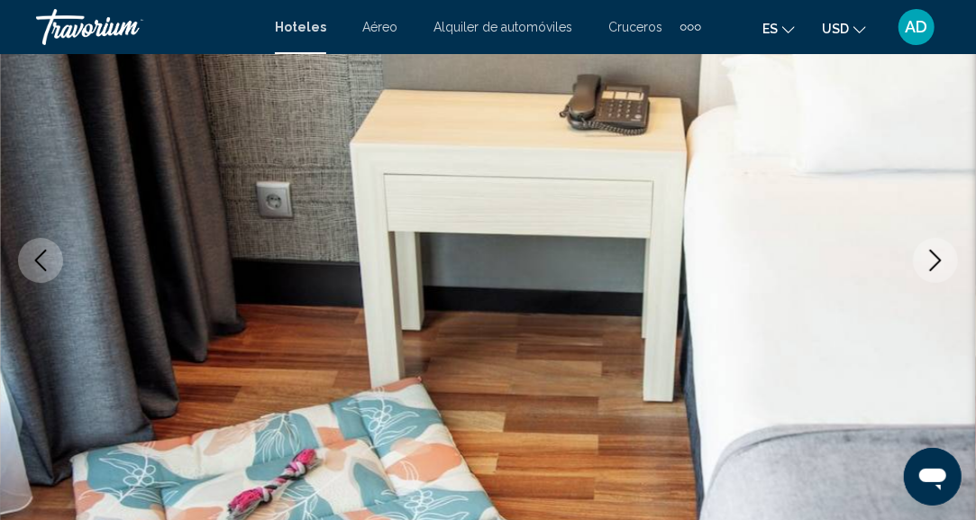
click at [922, 260] on button "Next image" at bounding box center [935, 260] width 45 height 45
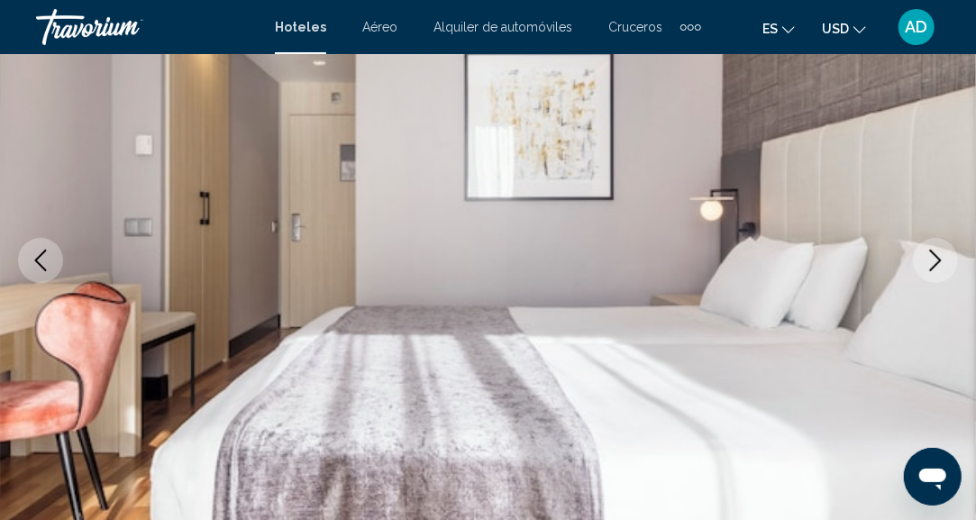
click at [922, 260] on button "Next image" at bounding box center [935, 260] width 45 height 45
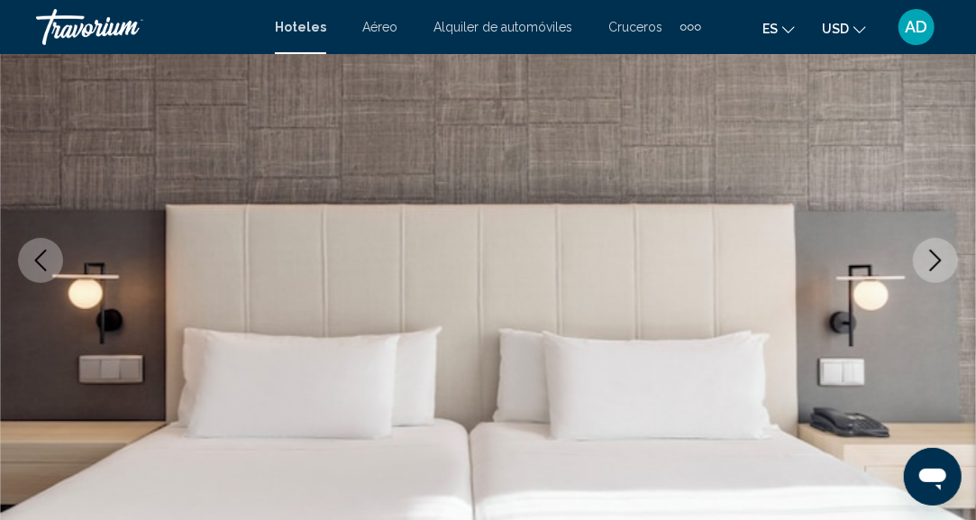
click at [922, 260] on button "Next image" at bounding box center [935, 260] width 45 height 45
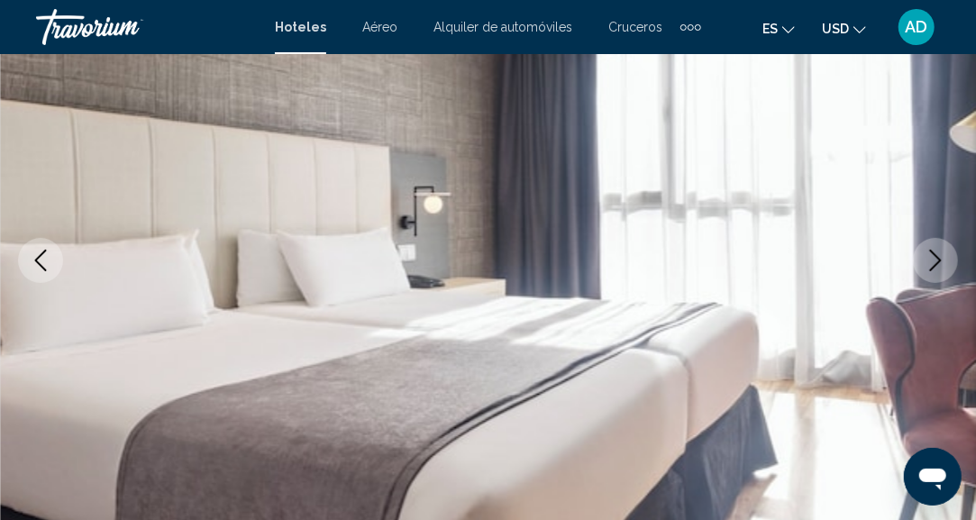
click at [922, 265] on button "Next image" at bounding box center [935, 260] width 45 height 45
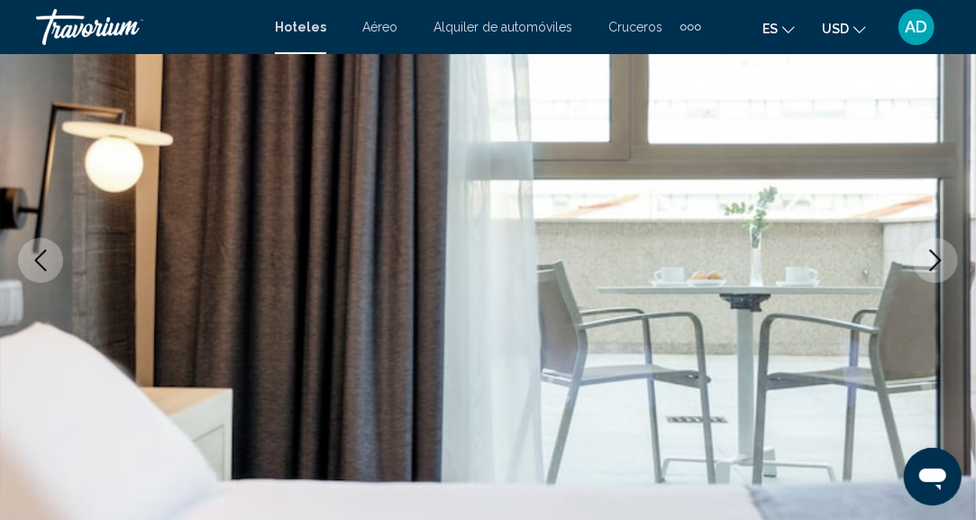
click at [937, 281] on button "Next image" at bounding box center [935, 260] width 45 height 45
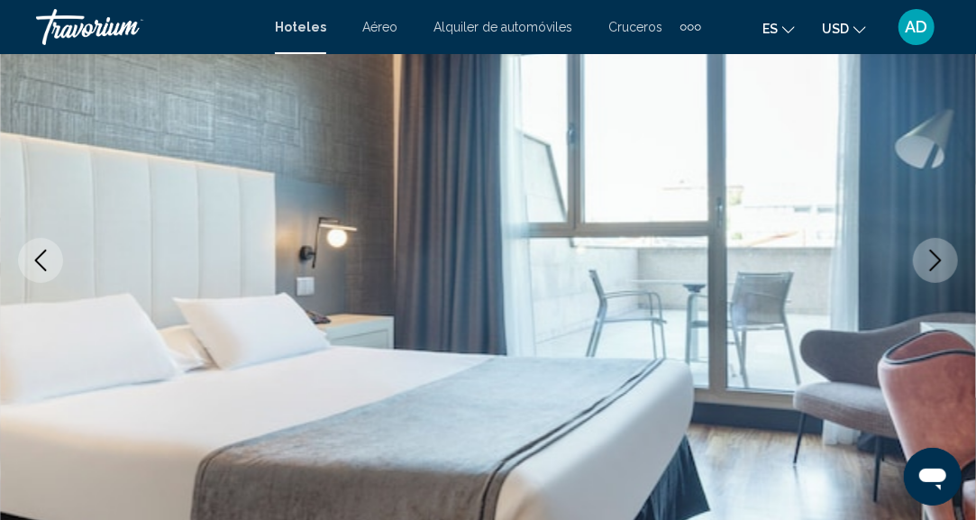
click at [935, 270] on button "Next image" at bounding box center [935, 260] width 45 height 45
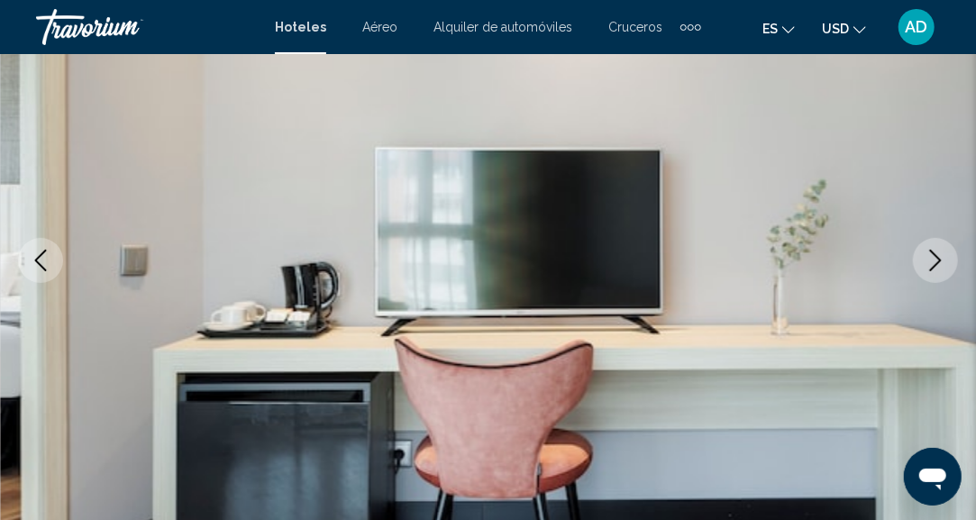
click at [935, 270] on button "Next image" at bounding box center [935, 260] width 45 height 45
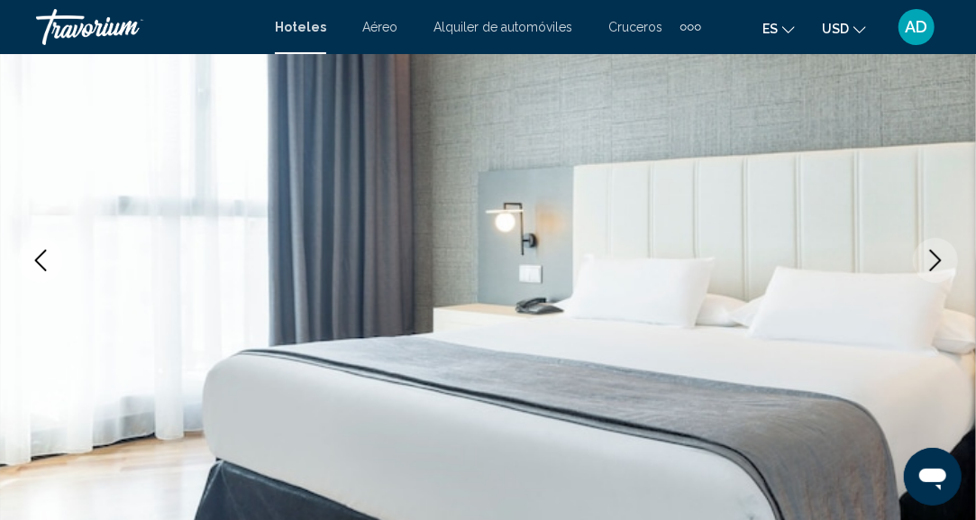
click at [935, 270] on button "Next image" at bounding box center [935, 260] width 45 height 45
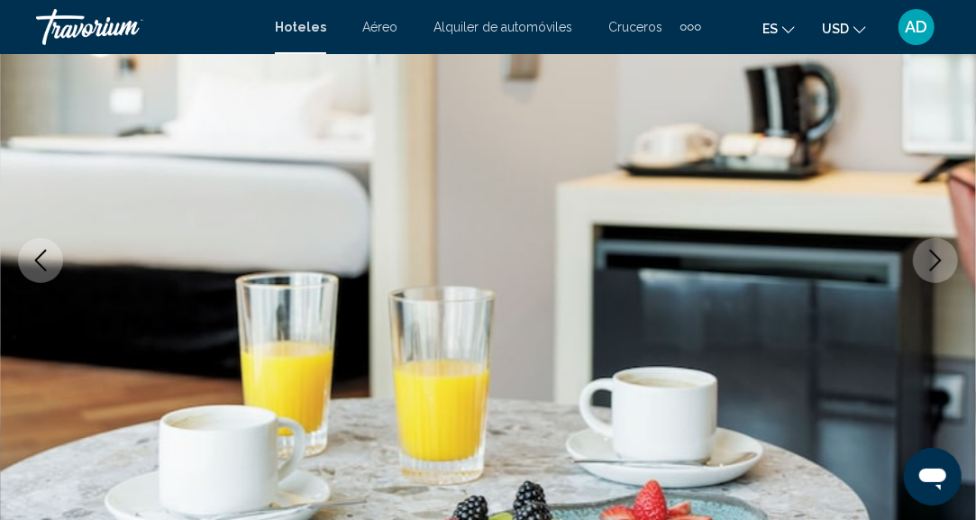
click at [935, 270] on button "Next image" at bounding box center [935, 260] width 45 height 45
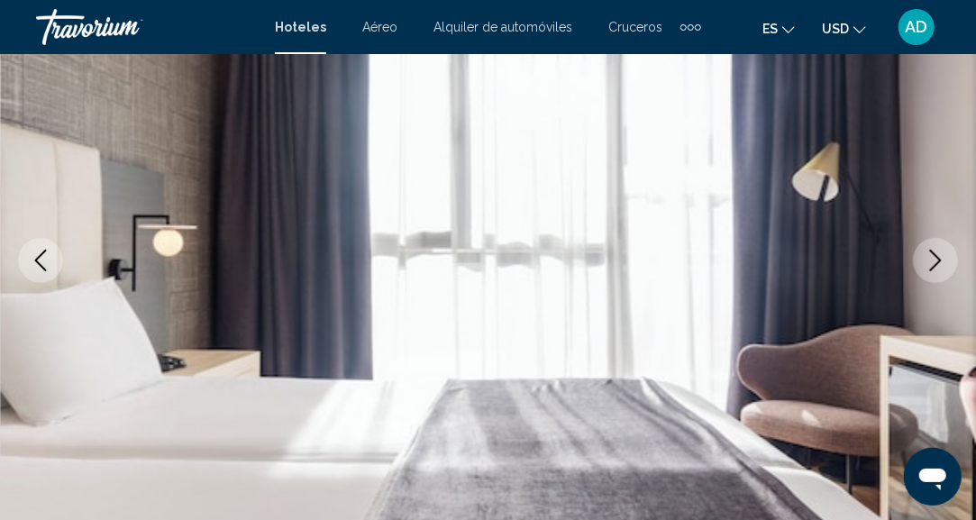
click at [935, 270] on button "Next image" at bounding box center [935, 260] width 45 height 45
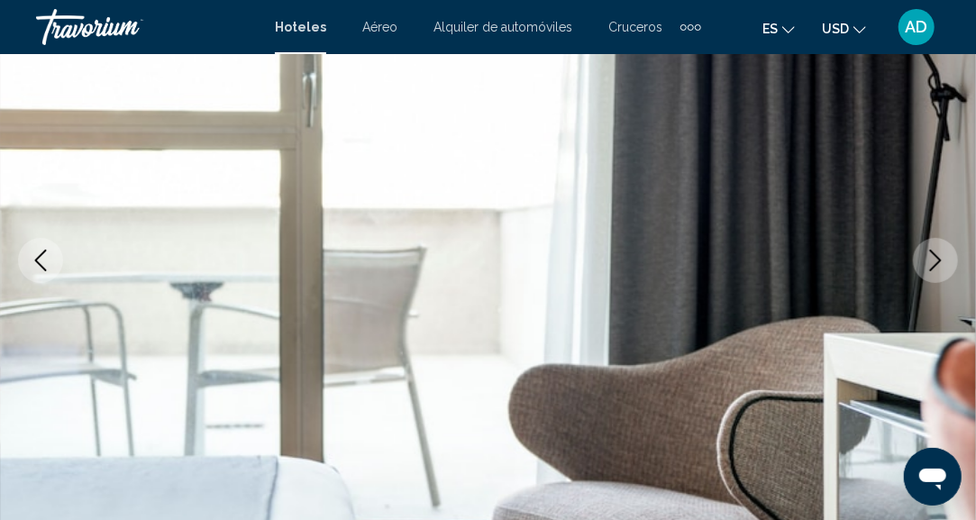
click at [935, 270] on button "Next image" at bounding box center [935, 260] width 45 height 45
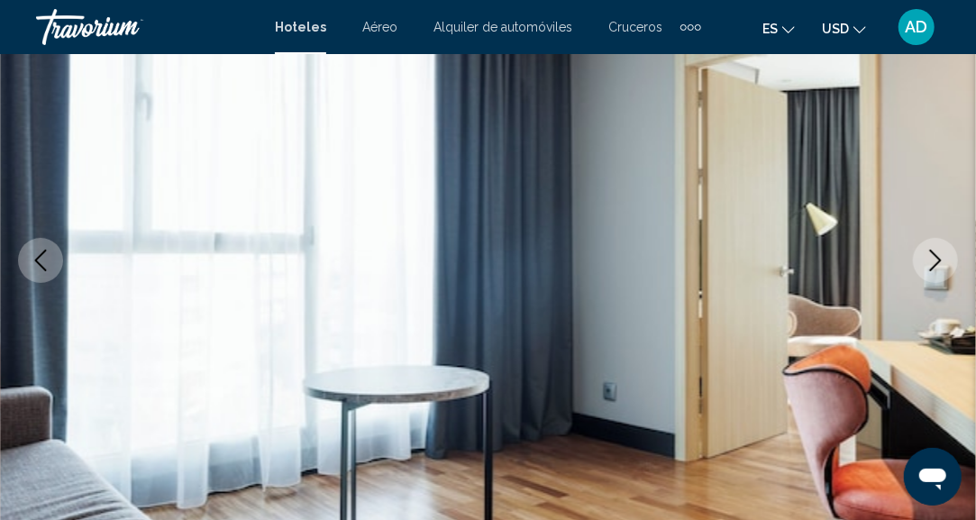
click at [935, 270] on button "Next image" at bounding box center [935, 260] width 45 height 45
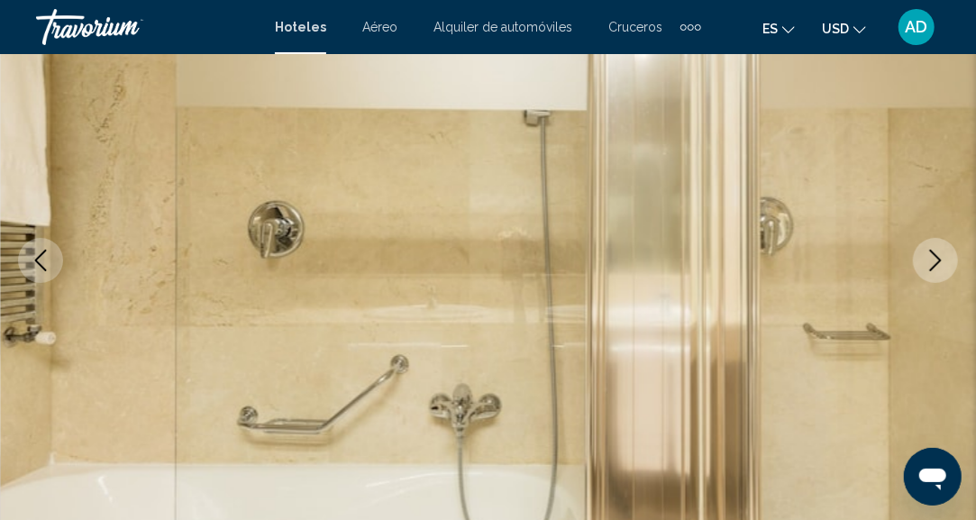
click at [935, 270] on button "Next image" at bounding box center [935, 260] width 45 height 45
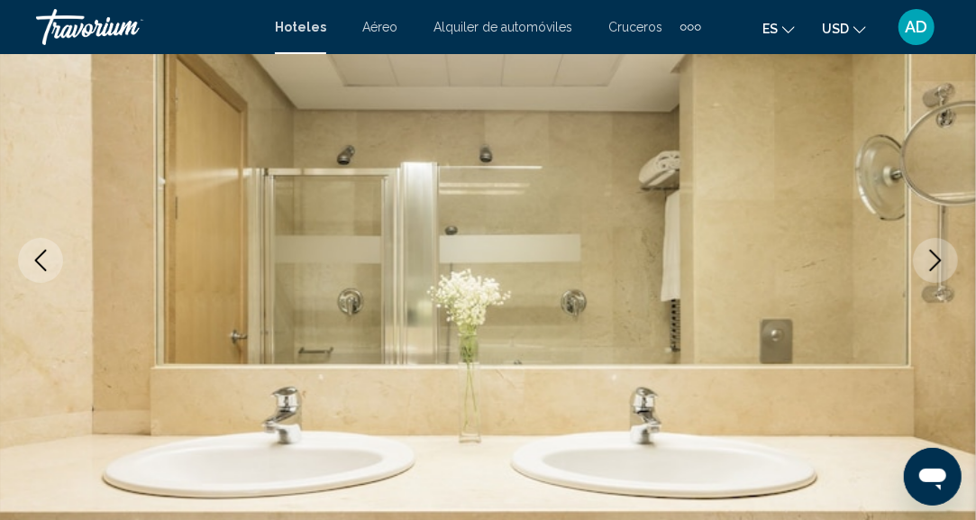
click at [935, 270] on button "Next image" at bounding box center [935, 260] width 45 height 45
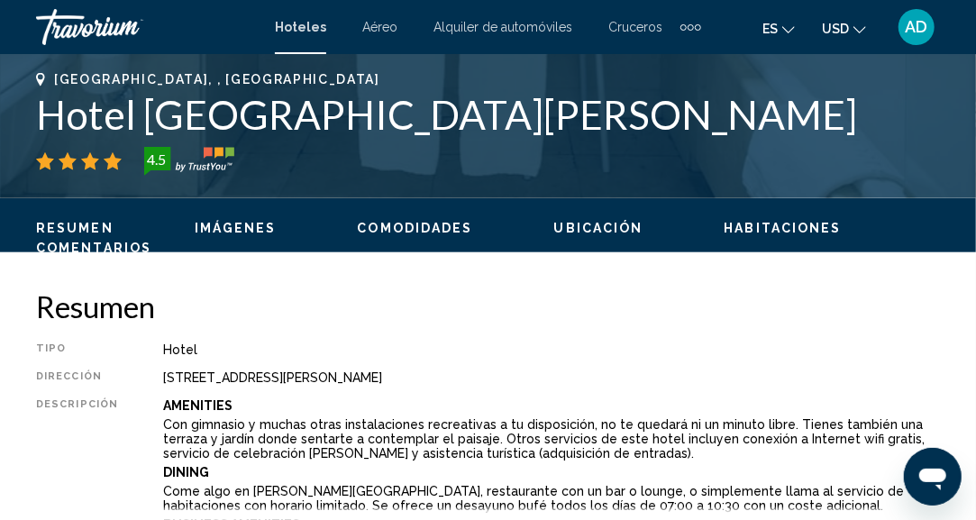
scroll to position [582, 0]
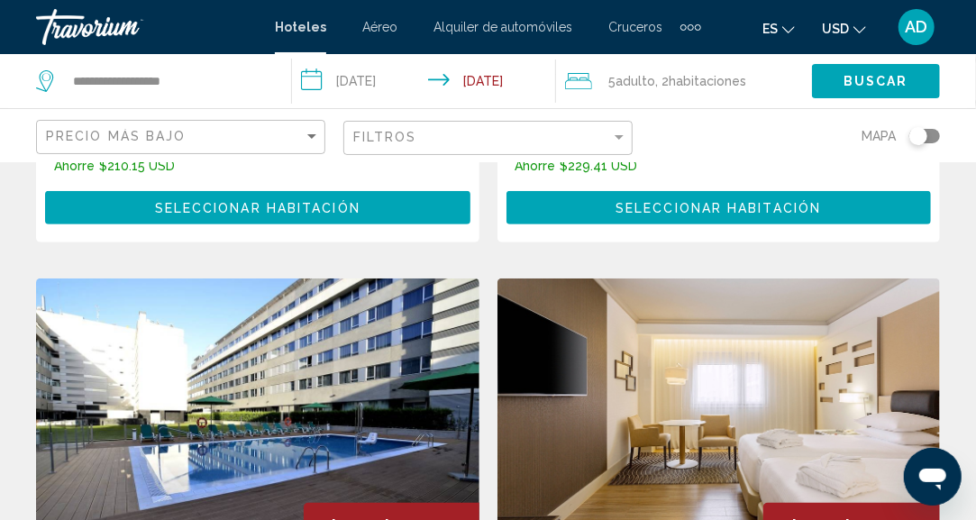
scroll to position [3932, 0]
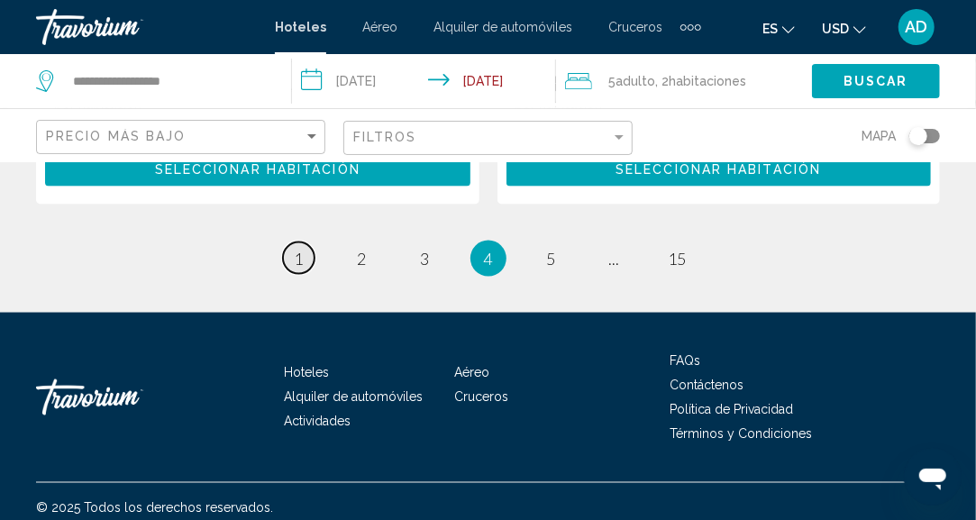
click at [301, 249] on span "1" at bounding box center [299, 259] width 9 height 20
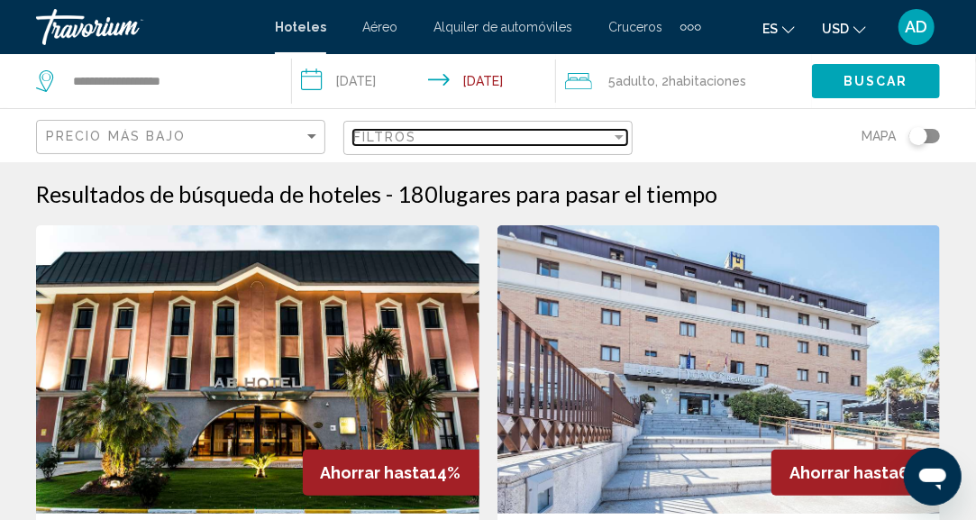
click at [568, 142] on div "Filtros" at bounding box center [482, 137] width 258 height 14
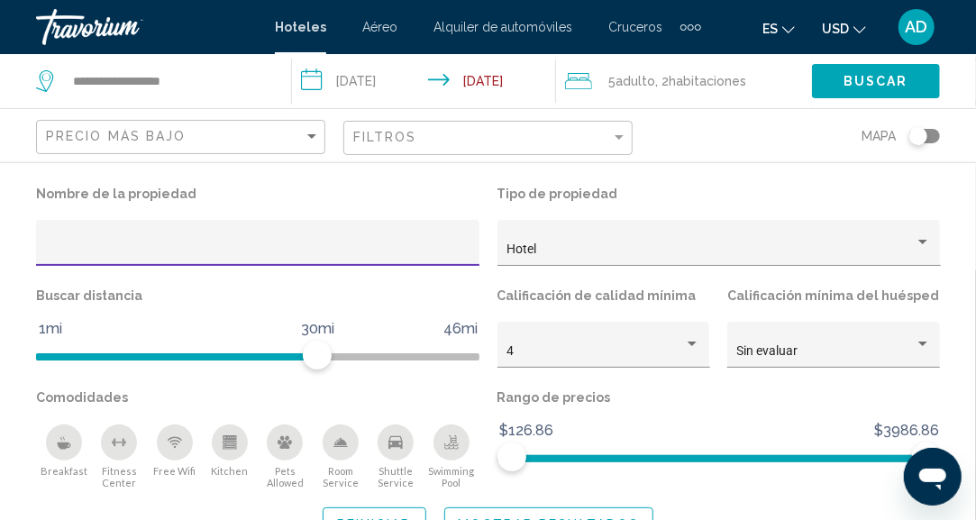
click at [176, 250] on input "Hotel Filters" at bounding box center [258, 249] width 424 height 14
type input "*******"
click at [473, 516] on span "Mostrar resultados" at bounding box center [549, 523] width 181 height 14
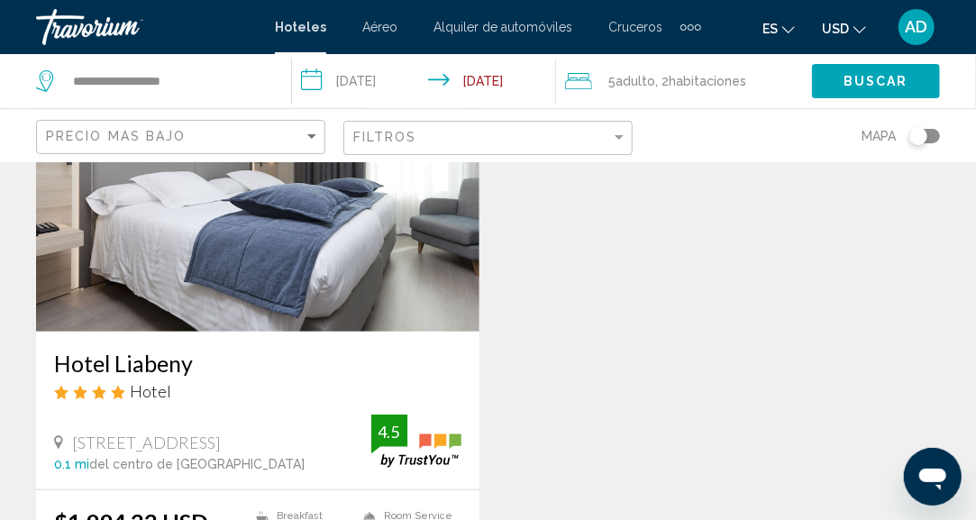
scroll to position [180, 0]
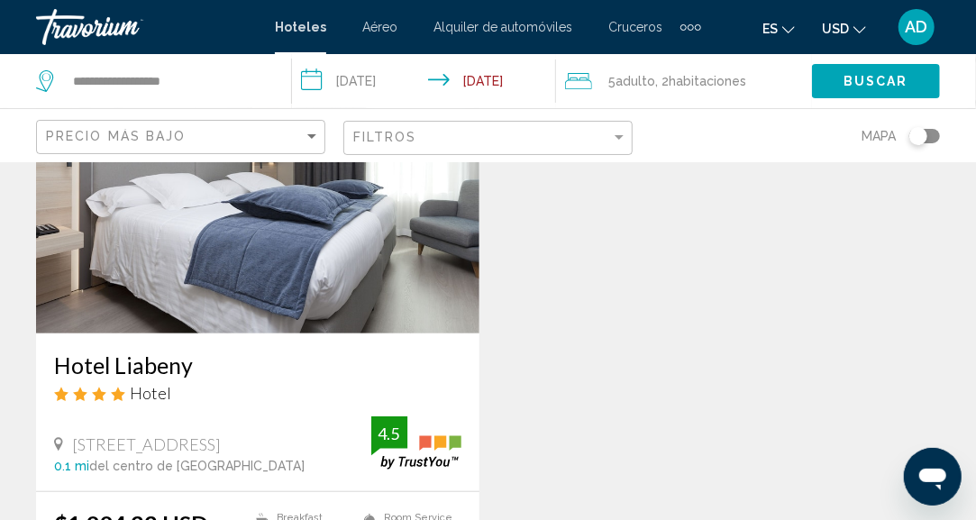
click at [739, 81] on span "habitaciones" at bounding box center [706, 81] width 77 height 14
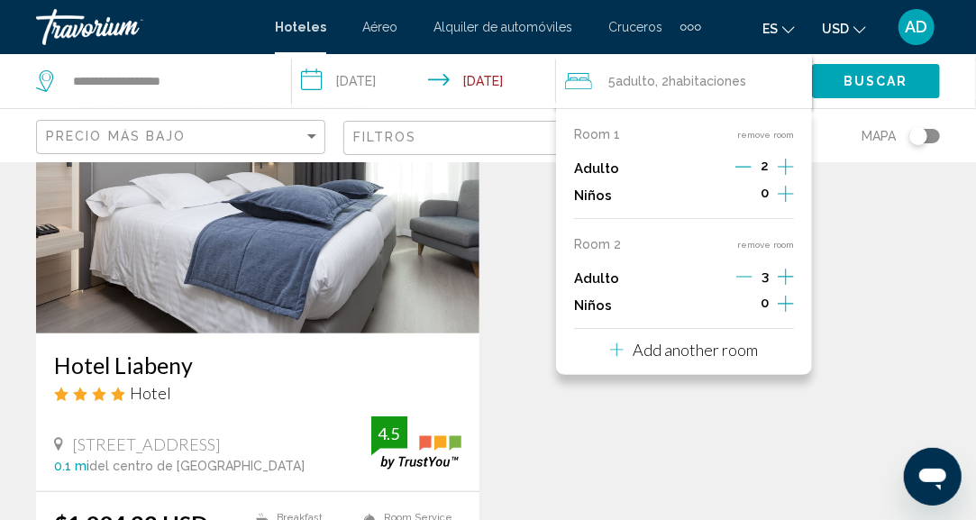
click at [756, 250] on div "Room 2 remove room" at bounding box center [684, 244] width 220 height 14
click at [760, 244] on button "remove room" at bounding box center [765, 245] width 57 height 12
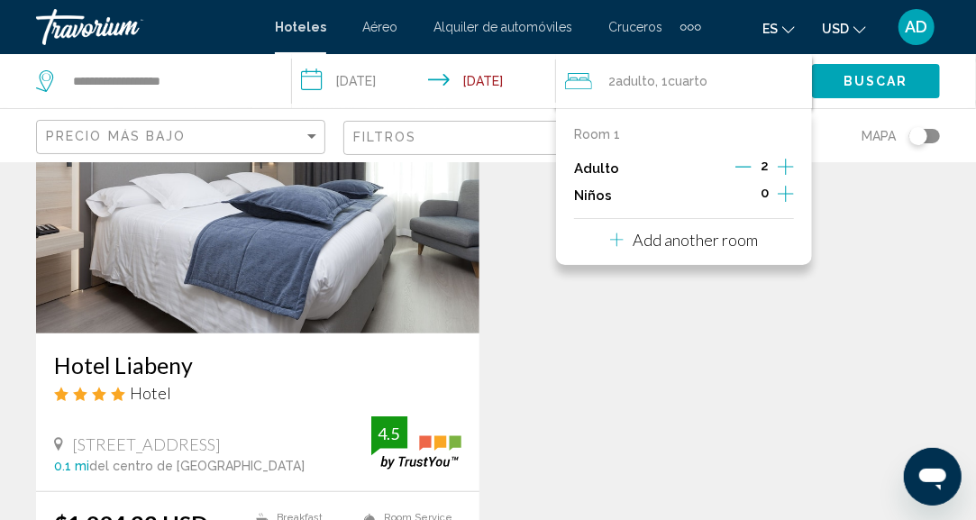
click at [755, 172] on div "2" at bounding box center [764, 168] width 59 height 27
click at [741, 165] on icon "Decrement adults" at bounding box center [743, 167] width 16 height 16
click at [786, 168] on icon "Increment adults" at bounding box center [785, 167] width 16 height 22
click at [741, 323] on div "Hotel Liabeny Hotel Calle De La Salud 3, Madrid 0.1 mi del centro de Madrid del…" at bounding box center [488, 366] width 922 height 643
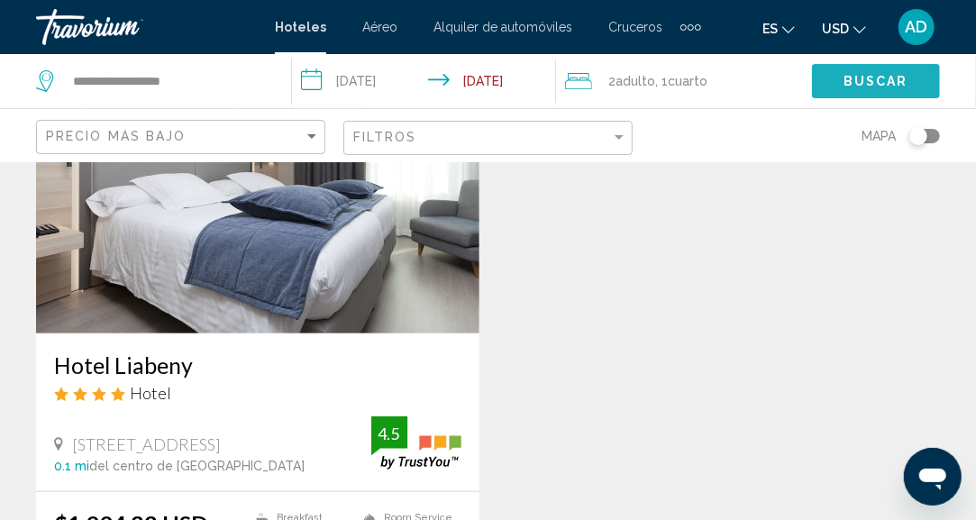
click at [858, 88] on span "Buscar" at bounding box center [875, 82] width 65 height 14
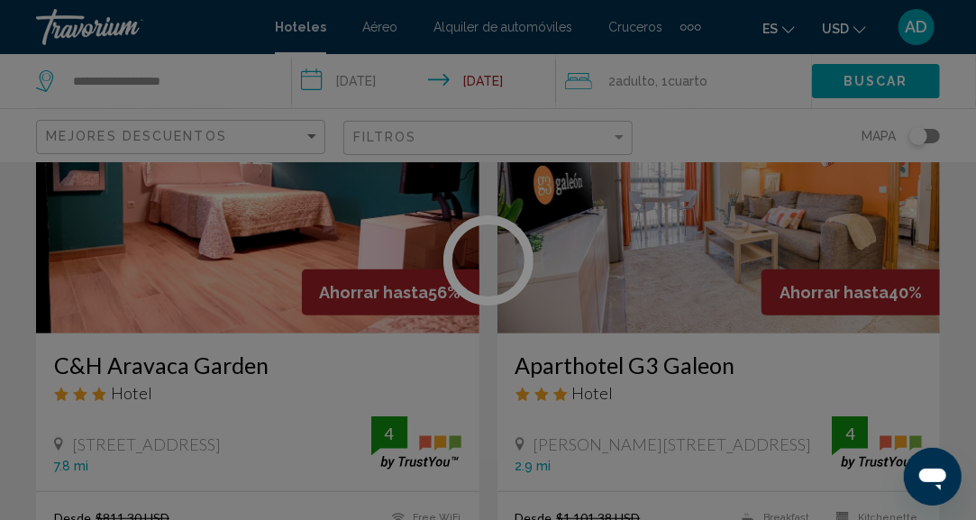
scroll to position [360, 0]
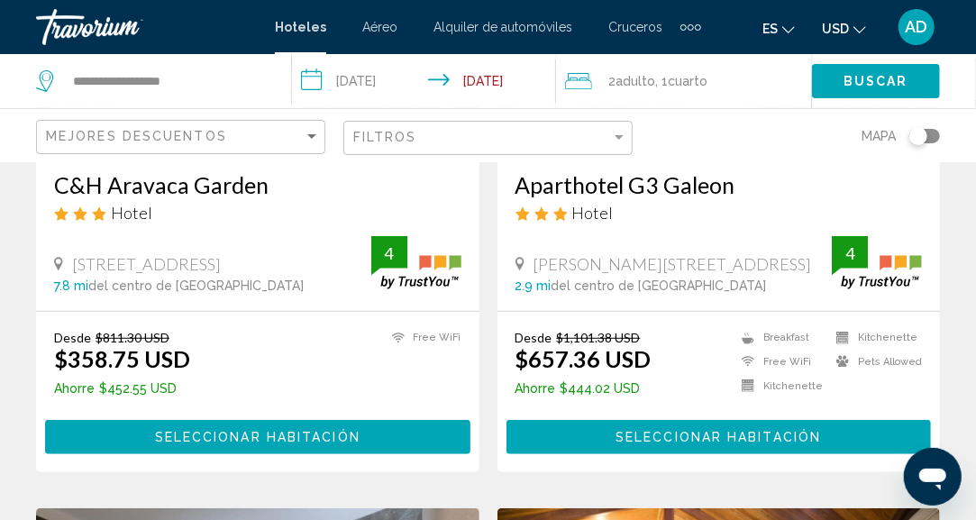
click at [573, 152] on div "Filtros" at bounding box center [490, 138] width 274 height 33
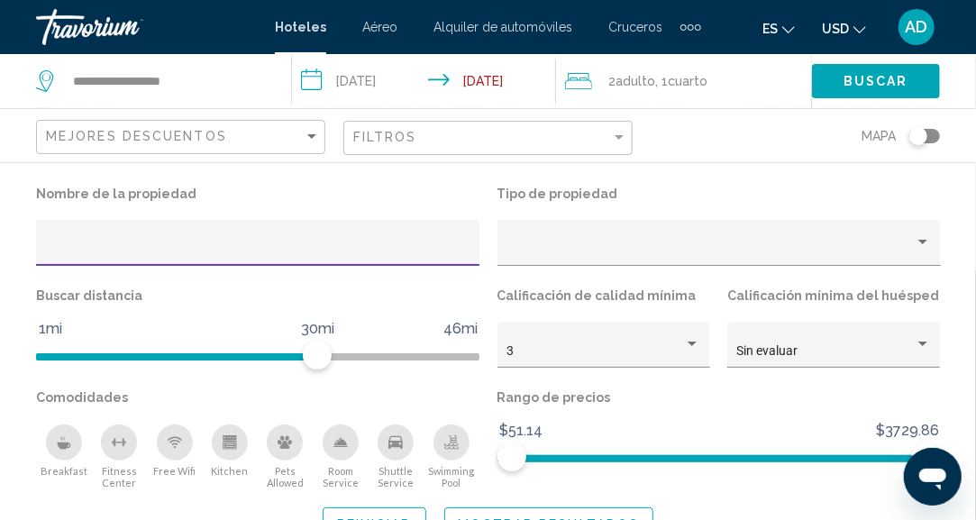
click at [230, 241] on div "Hotel Filters" at bounding box center [258, 248] width 424 height 37
type input "*******"
click at [477, 513] on button "Mostrar resultados" at bounding box center [549, 523] width 210 height 33
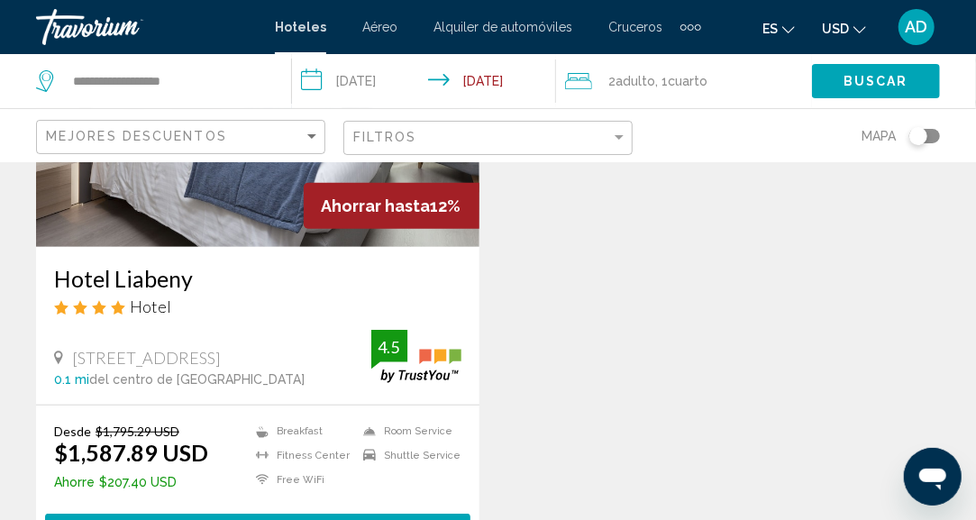
scroll to position [270, 0]
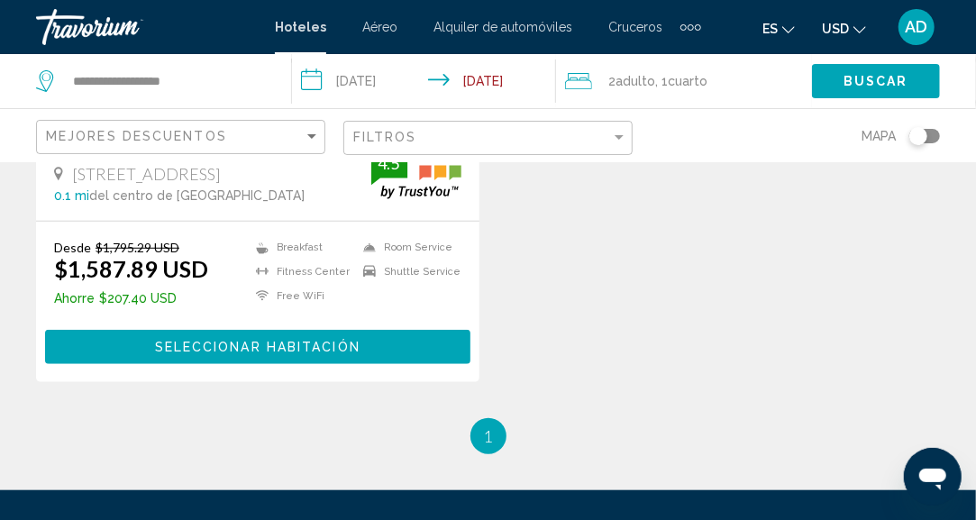
click at [349, 353] on span "Seleccionar habitación" at bounding box center [257, 348] width 205 height 14
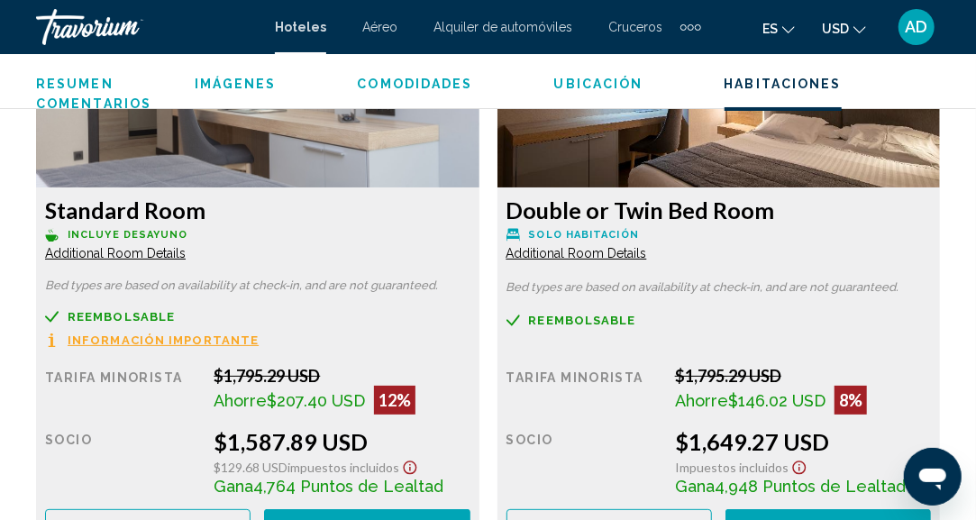
scroll to position [2924, 0]
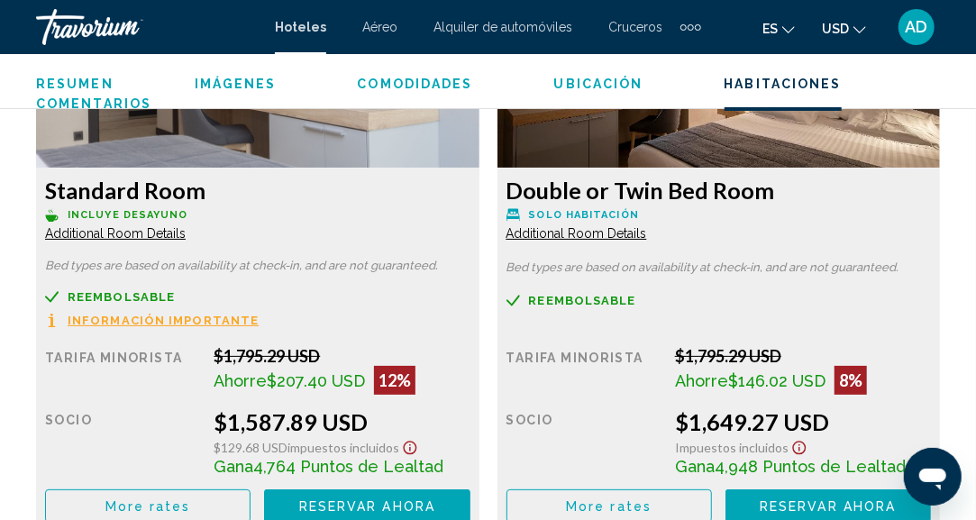
click at [203, 154] on img "Main content" at bounding box center [257, 54] width 443 height 225
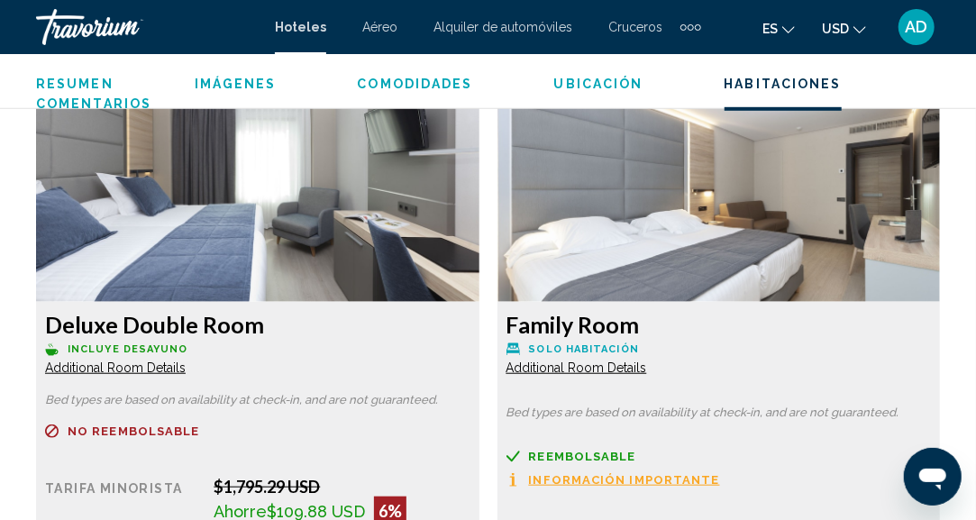
scroll to position [3375, 0]
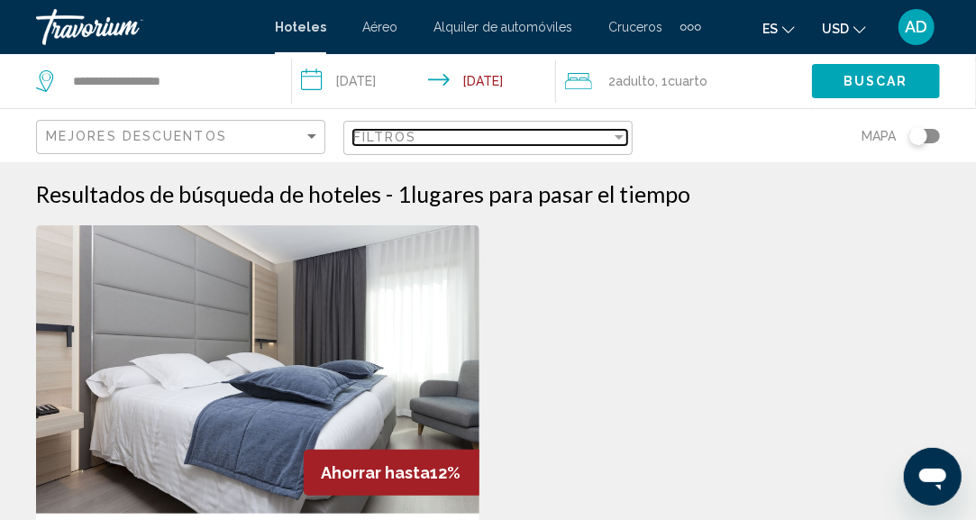
click at [492, 138] on div "Filtros" at bounding box center [482, 137] width 258 height 14
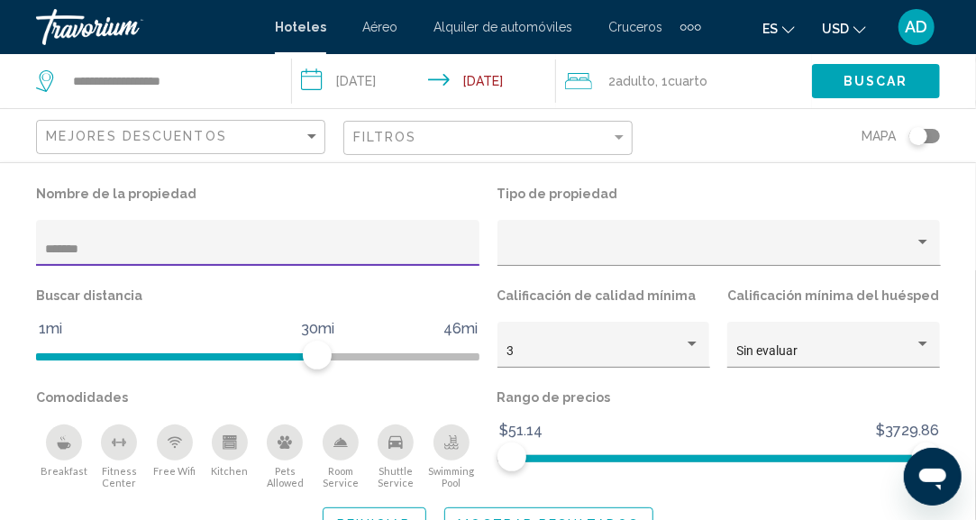
drag, startPoint x: 151, startPoint y: 245, endPoint x: 9, endPoint y: 254, distance: 142.6
click at [0, 241] on div "Nombre de la propiedad ******* Tipo de propiedad Buscar distancia 1mi 46mi 30mi…" at bounding box center [488, 360] width 976 height 359
type input "**********"
click at [468, 509] on button "Mostrar resultados" at bounding box center [549, 523] width 210 height 33
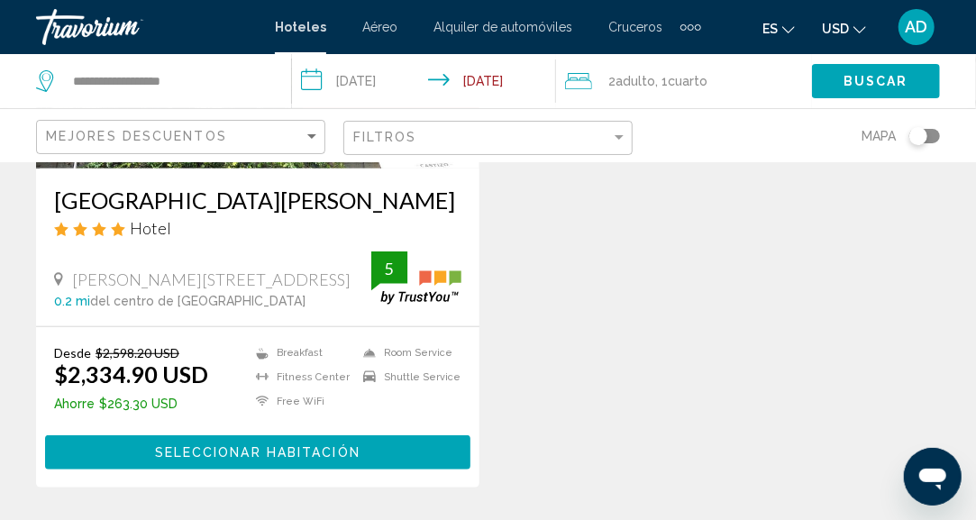
scroll to position [360, 0]
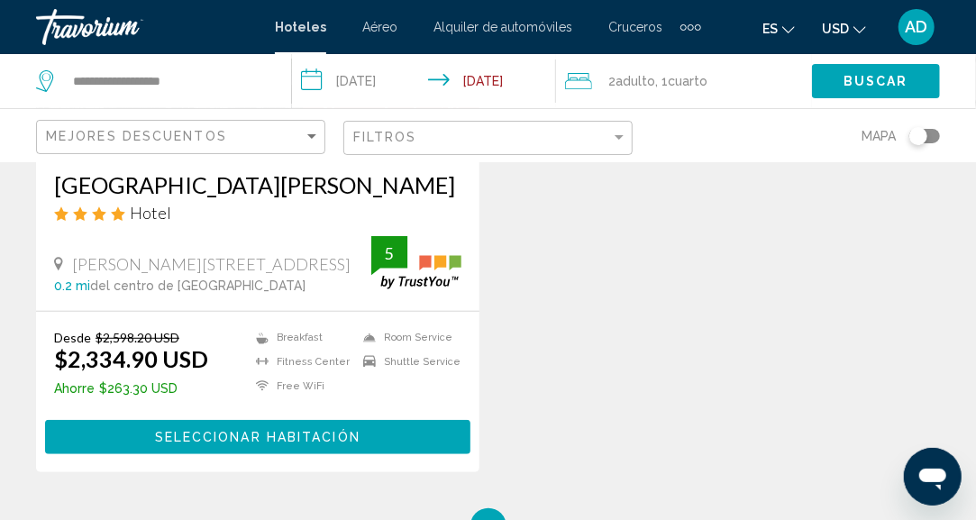
click at [234, 432] on span "Seleccionar habitación" at bounding box center [257, 438] width 205 height 14
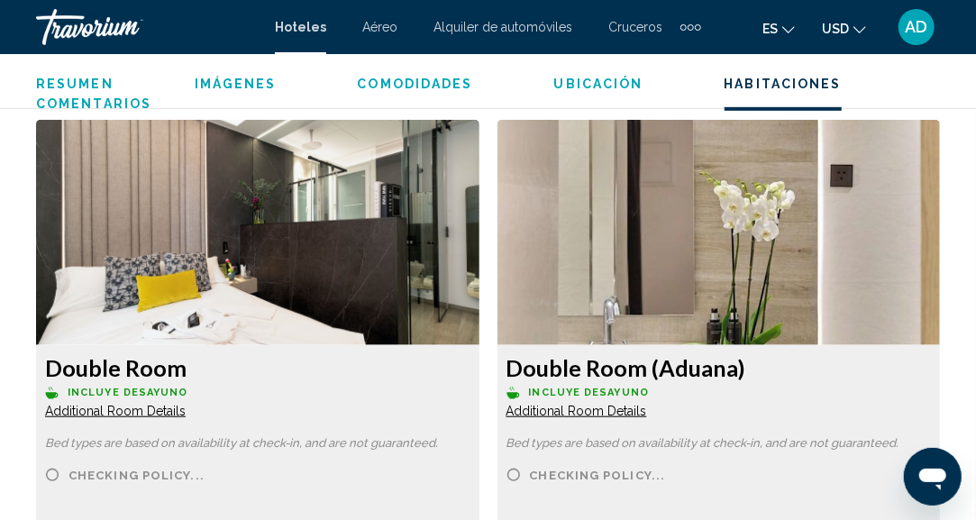
scroll to position [3375, 0]
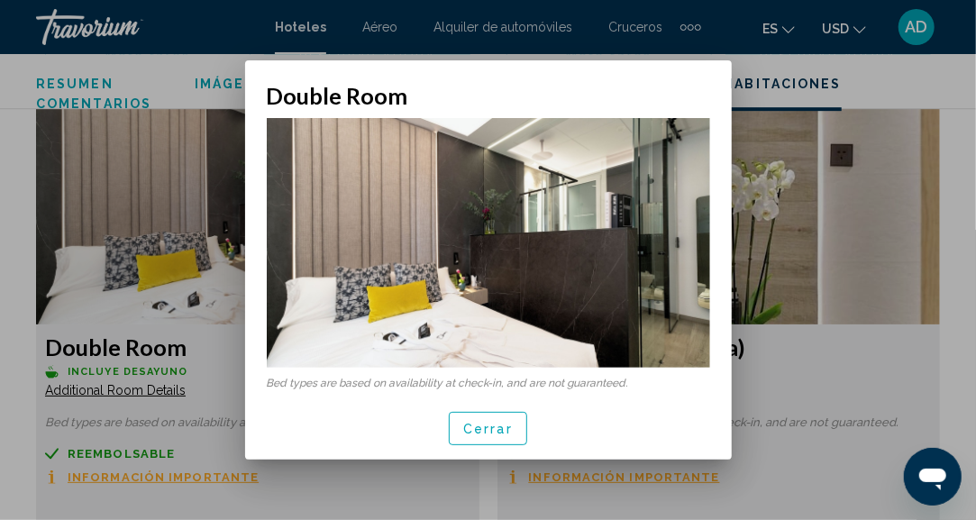
scroll to position [0, 0]
click at [507, 424] on span "Cerrar" at bounding box center [488, 429] width 50 height 14
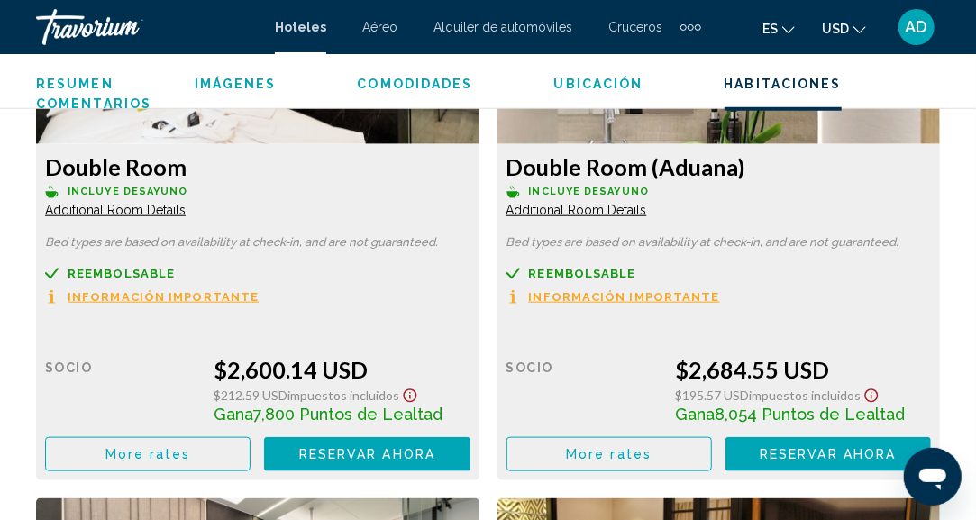
scroll to position [3465, 0]
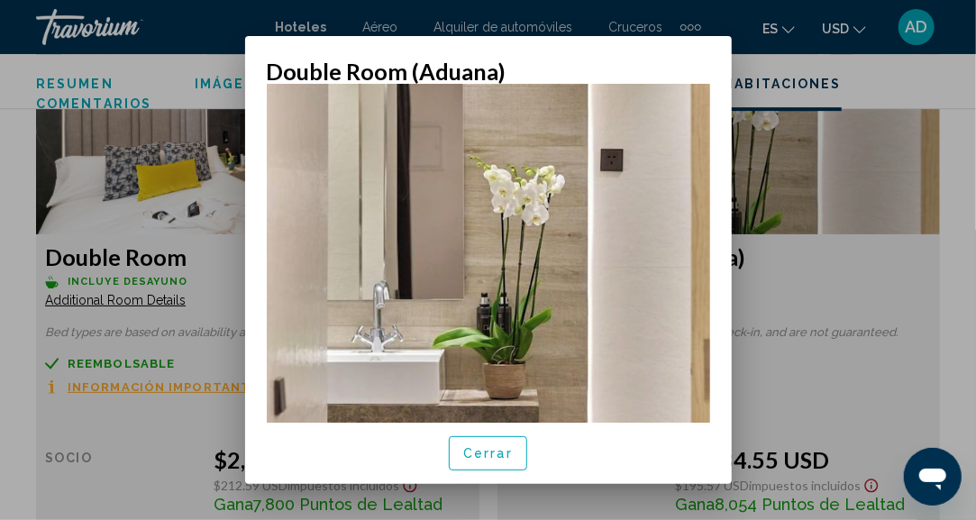
scroll to position [270, 0]
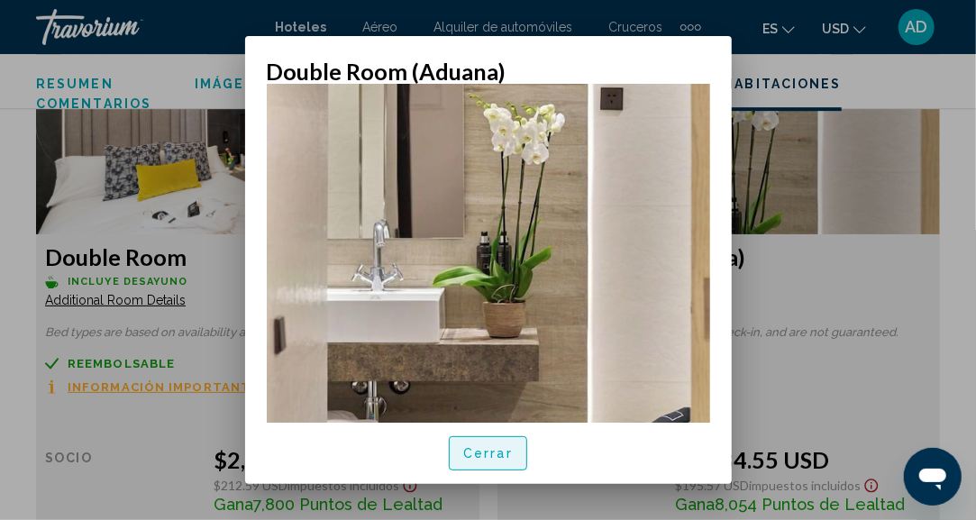
click at [489, 459] on span "Cerrar" at bounding box center [488, 454] width 50 height 14
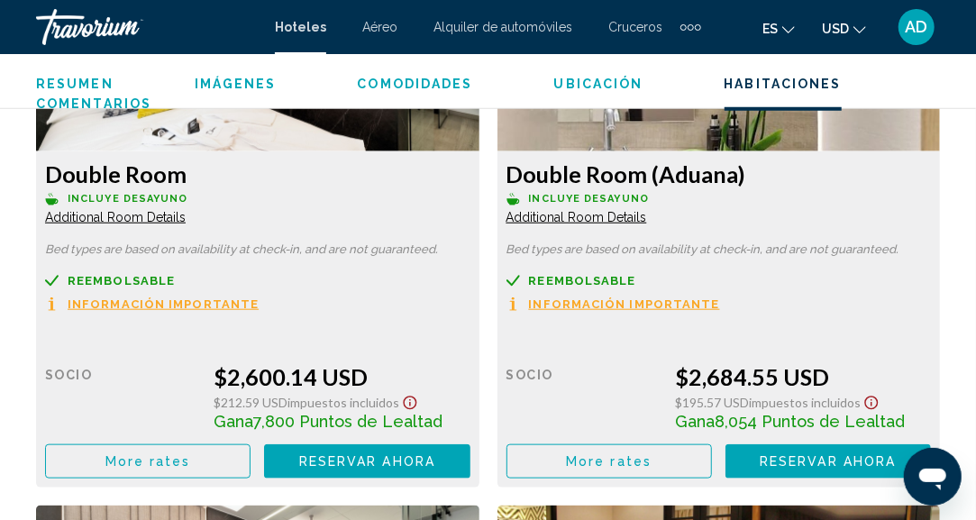
scroll to position [3645, 0]
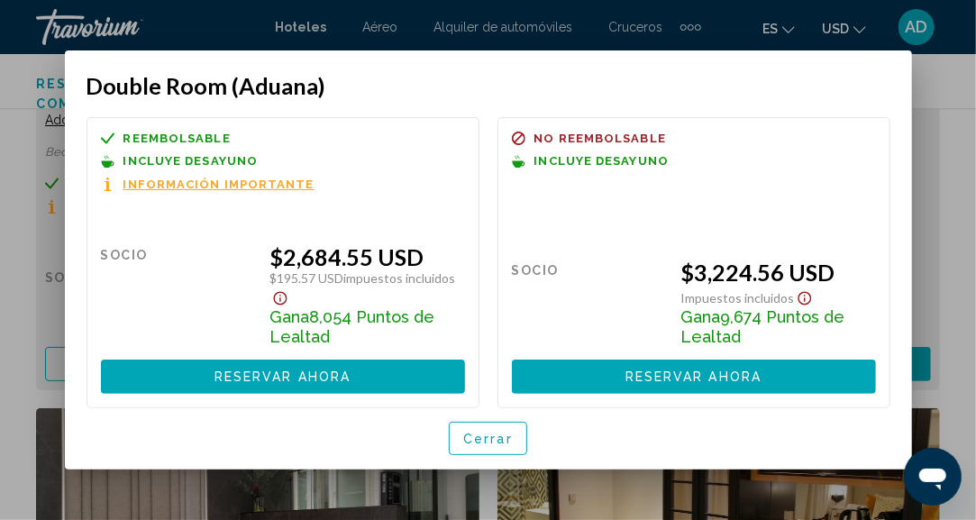
click at [495, 441] on span "Cerrar" at bounding box center [488, 439] width 50 height 14
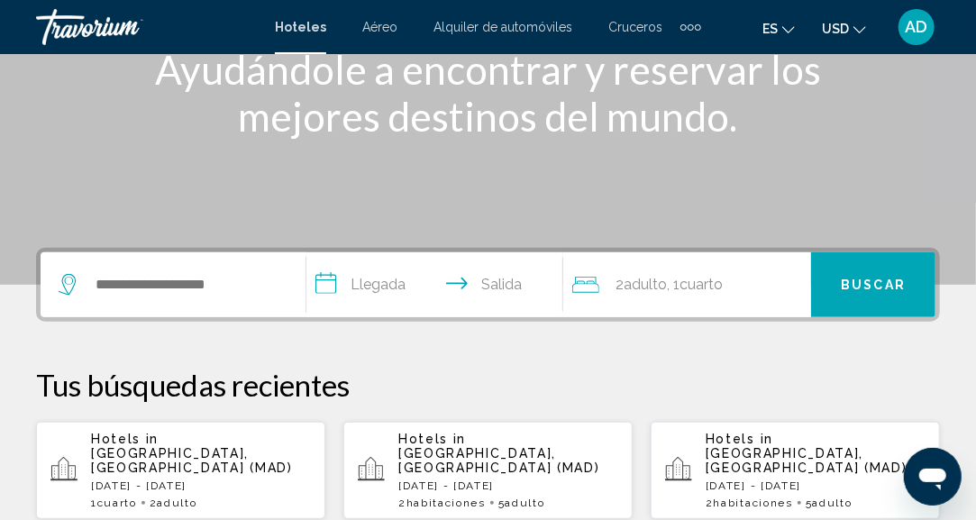
scroll to position [360, 0]
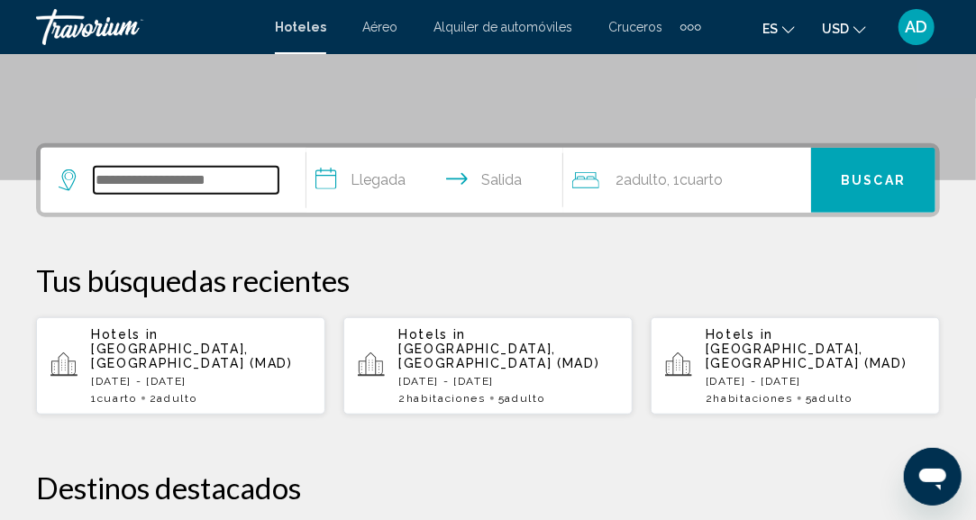
click at [154, 189] on input "Search widget" at bounding box center [186, 180] width 185 height 27
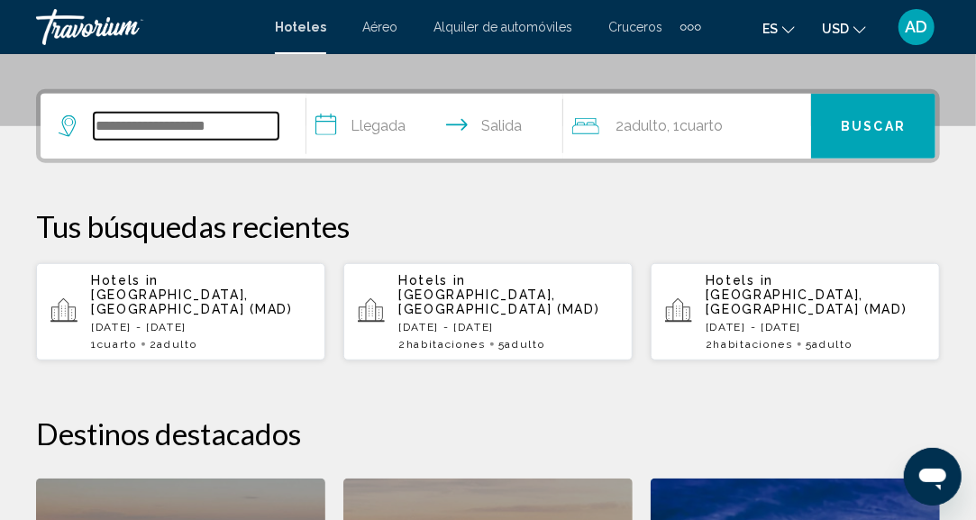
scroll to position [444, 0]
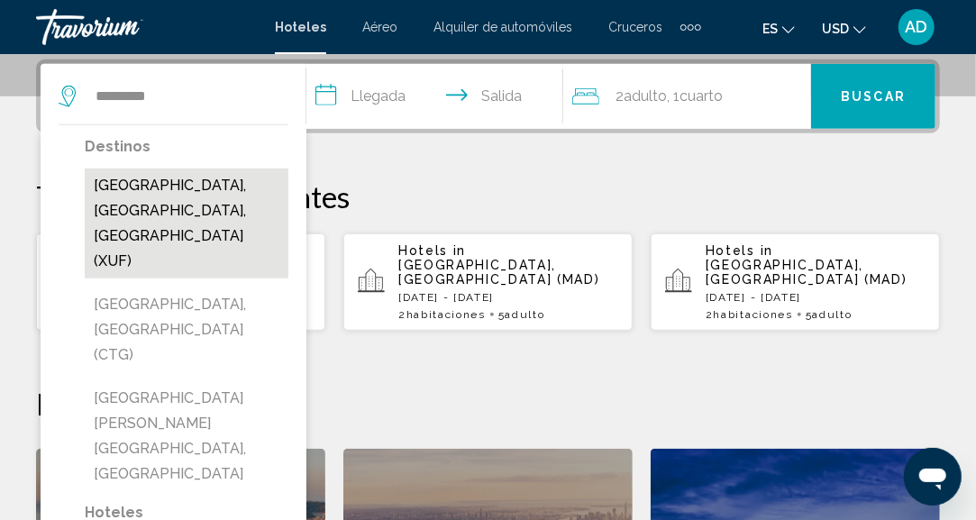
click at [157, 192] on button "[GEOGRAPHIC_DATA], [GEOGRAPHIC_DATA], [GEOGRAPHIC_DATA] (XUF)" at bounding box center [187, 223] width 204 height 110
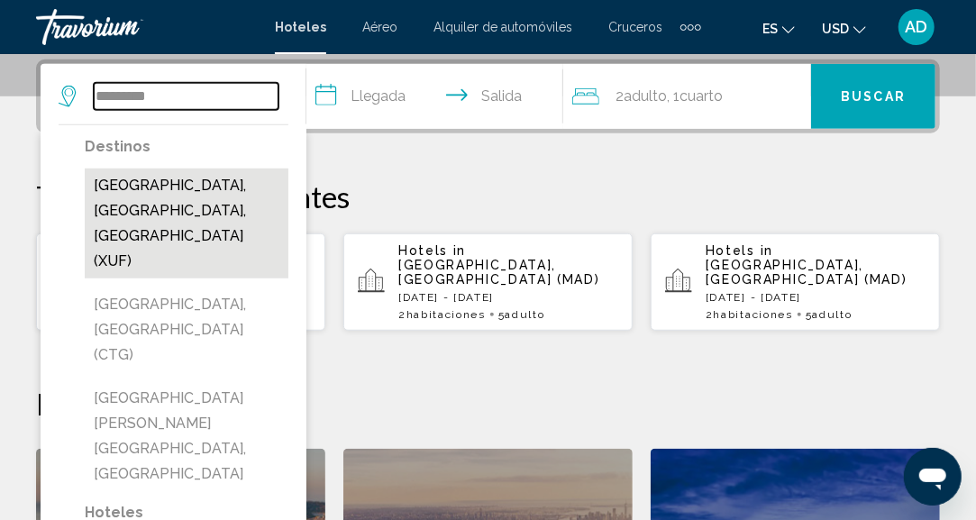
type input "**********"
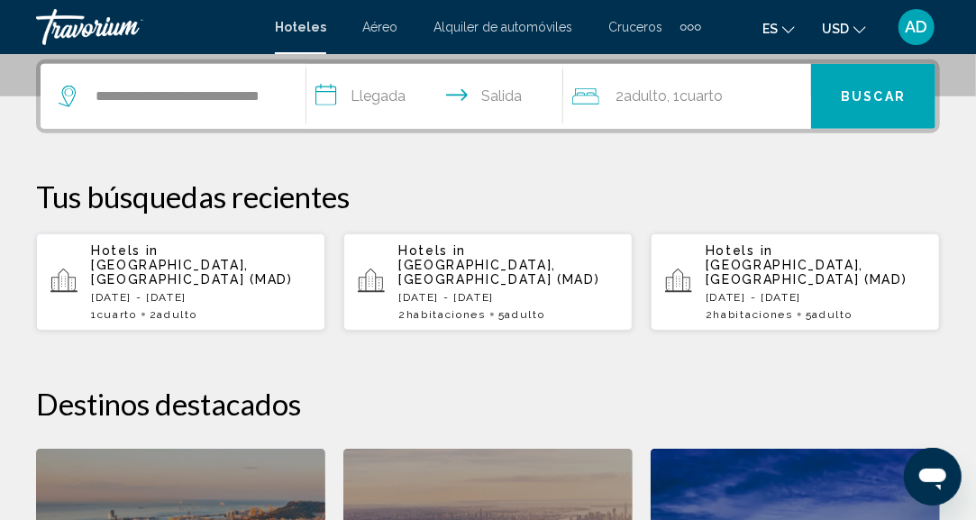
click at [386, 95] on input "**********" at bounding box center [438, 99] width 264 height 70
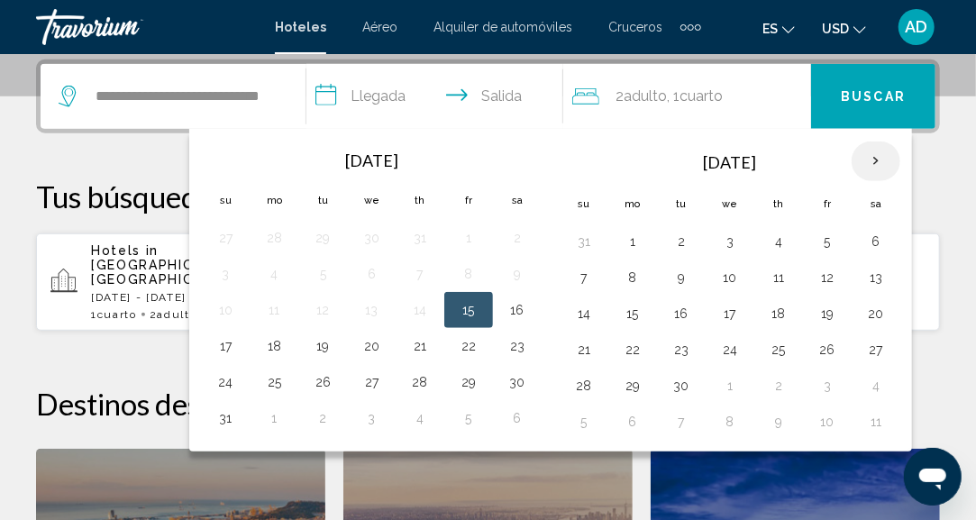
click at [880, 167] on th "Next month" at bounding box center [875, 161] width 49 height 40
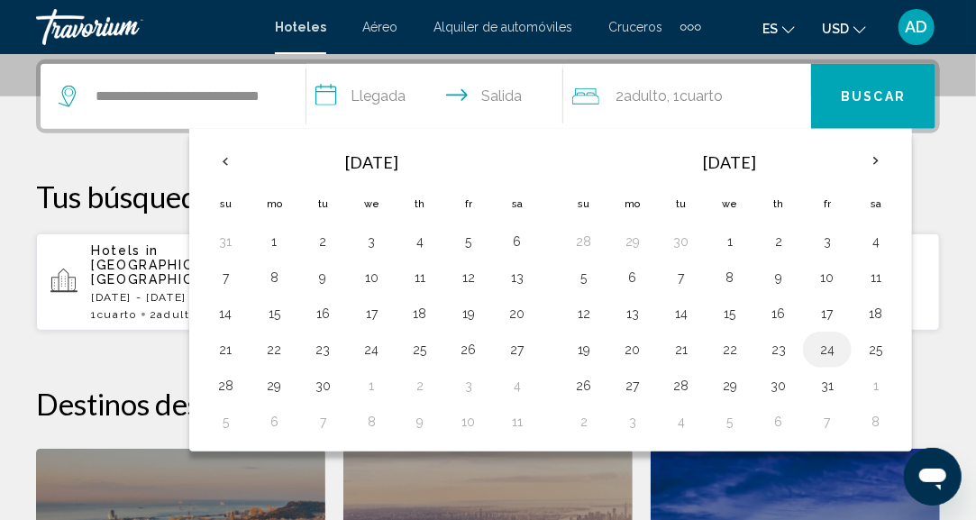
click at [837, 350] on button "24" at bounding box center [827, 349] width 29 height 25
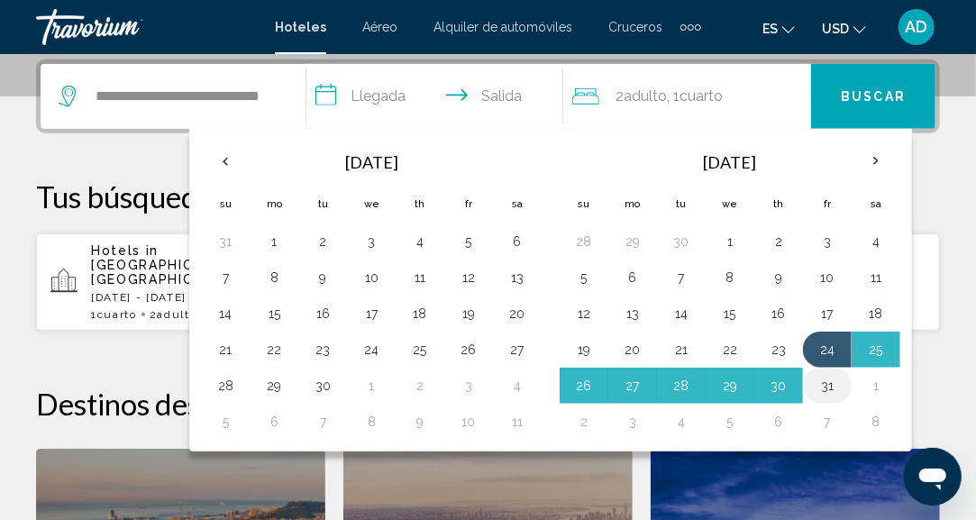
click at [828, 380] on button "31" at bounding box center [827, 385] width 29 height 25
type input "**********"
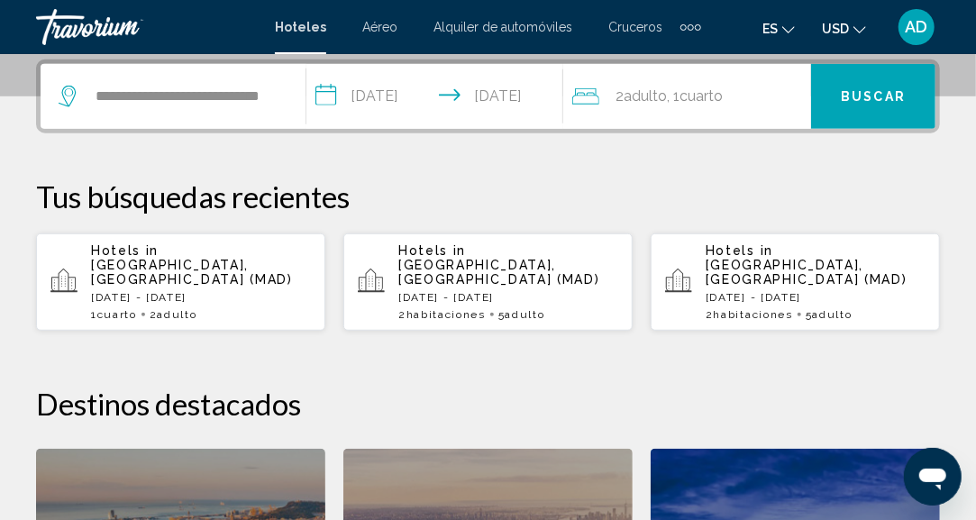
click at [860, 95] on span "Buscar" at bounding box center [872, 97] width 65 height 14
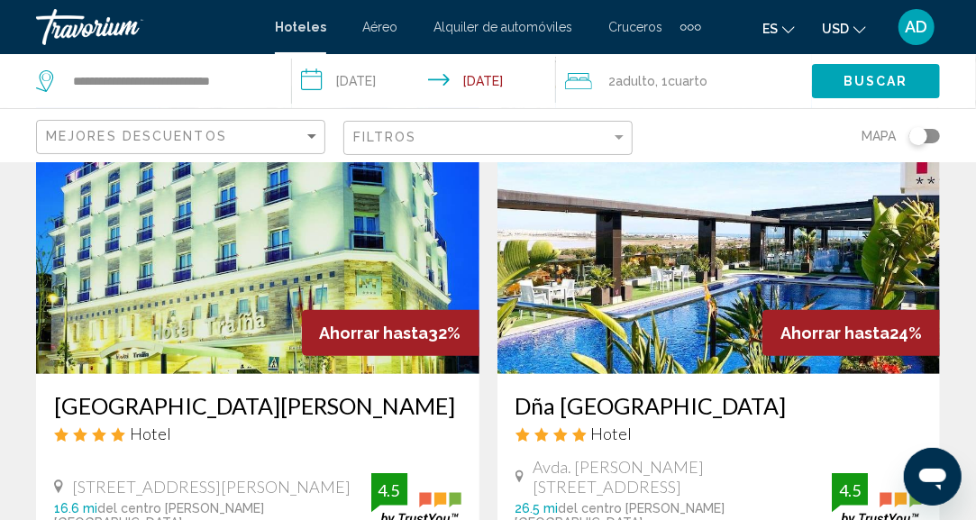
scroll to position [180, 0]
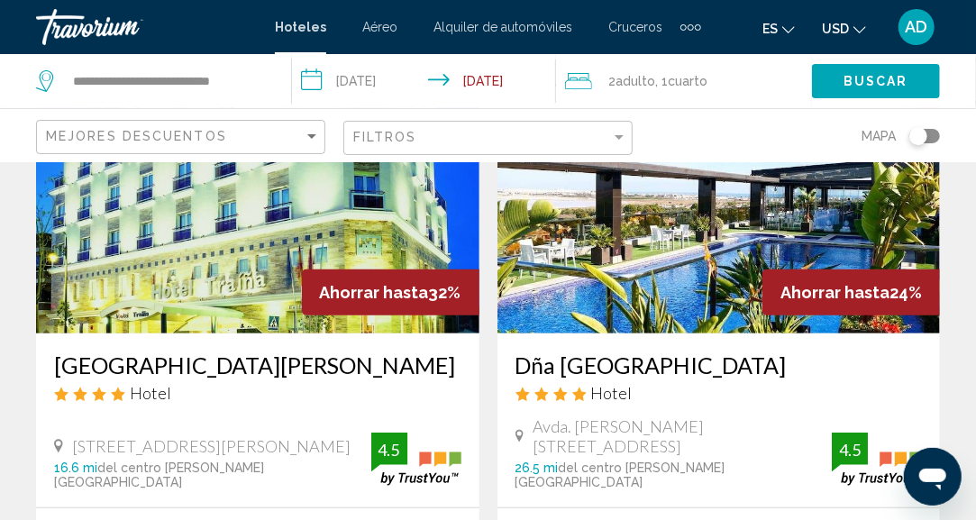
click at [442, 145] on div "Filtros" at bounding box center [490, 138] width 274 height 33
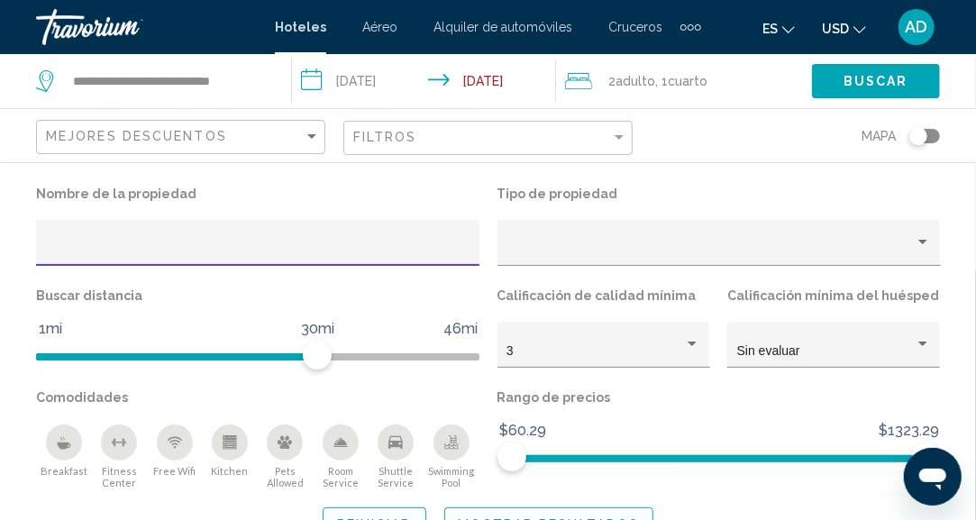
click at [107, 253] on input "Hotel Filters" at bounding box center [258, 249] width 424 height 14
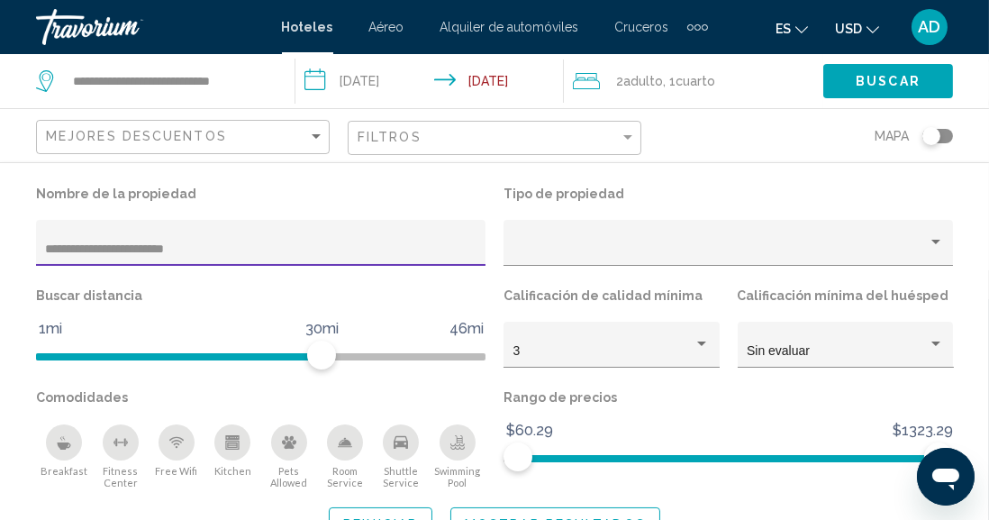
type input "**********"
click at [486, 512] on button "Mostrar resultados" at bounding box center [555, 523] width 210 height 33
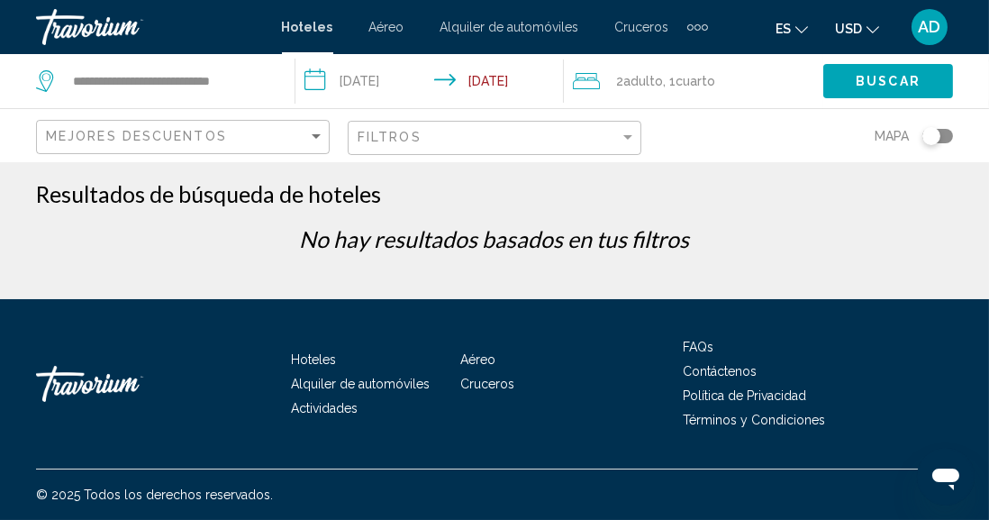
click at [550, 149] on div "Filtros" at bounding box center [497, 138] width 278 height 33
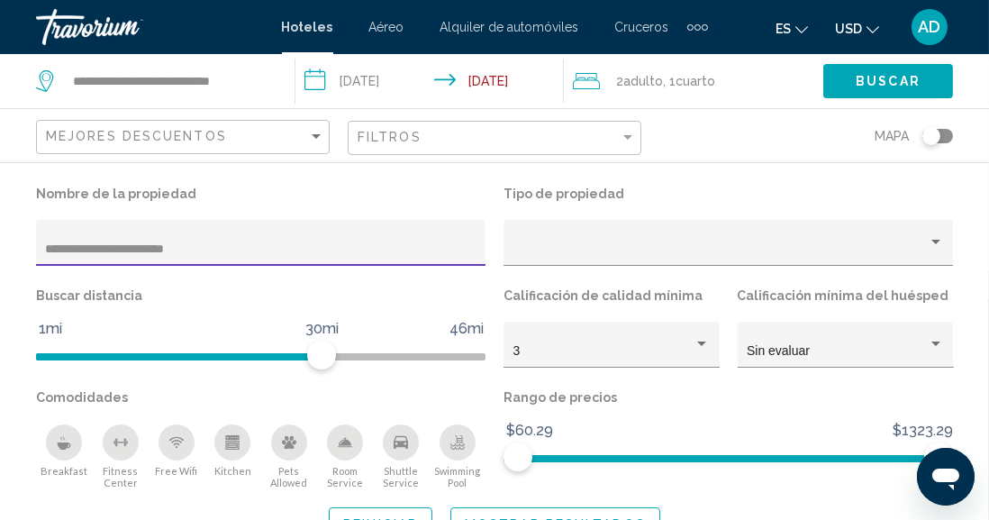
click at [224, 255] on input "**********" at bounding box center [261, 249] width 431 height 14
drag, startPoint x: 232, startPoint y: 252, endPoint x: 0, endPoint y: 174, distance: 245.3
click at [0, 174] on div "**********" at bounding box center [494, 360] width 989 height 396
type input "**********"
click at [480, 513] on button "Mostrar resultados" at bounding box center [555, 523] width 210 height 33
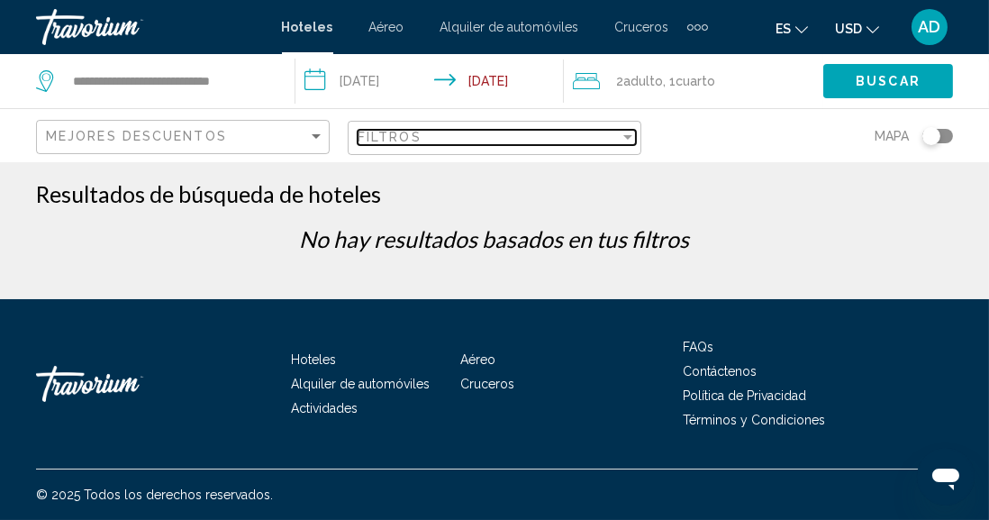
click at [622, 140] on div "Filter" at bounding box center [628, 137] width 16 height 14
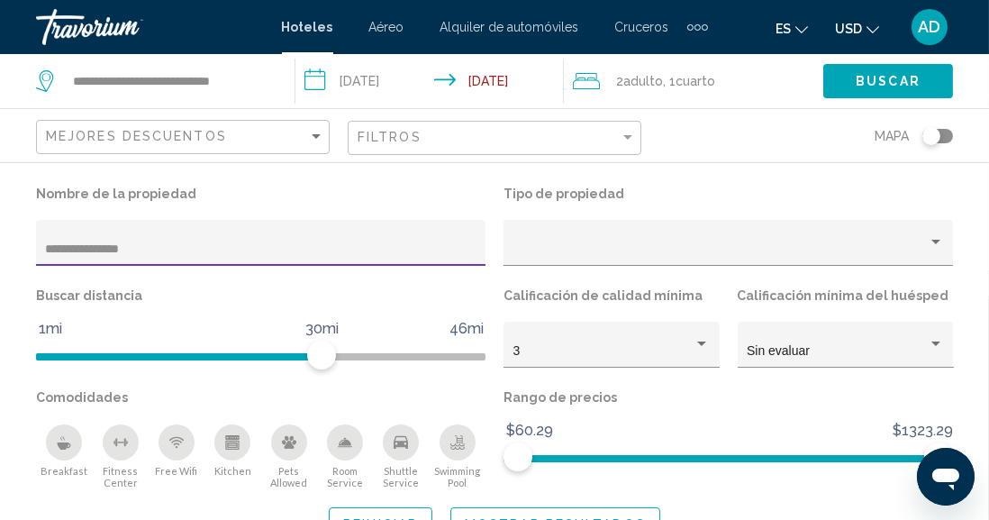
drag, startPoint x: 189, startPoint y: 256, endPoint x: 82, endPoint y: 250, distance: 107.4
click at [82, 250] on input "**********" at bounding box center [261, 249] width 431 height 14
type input "******"
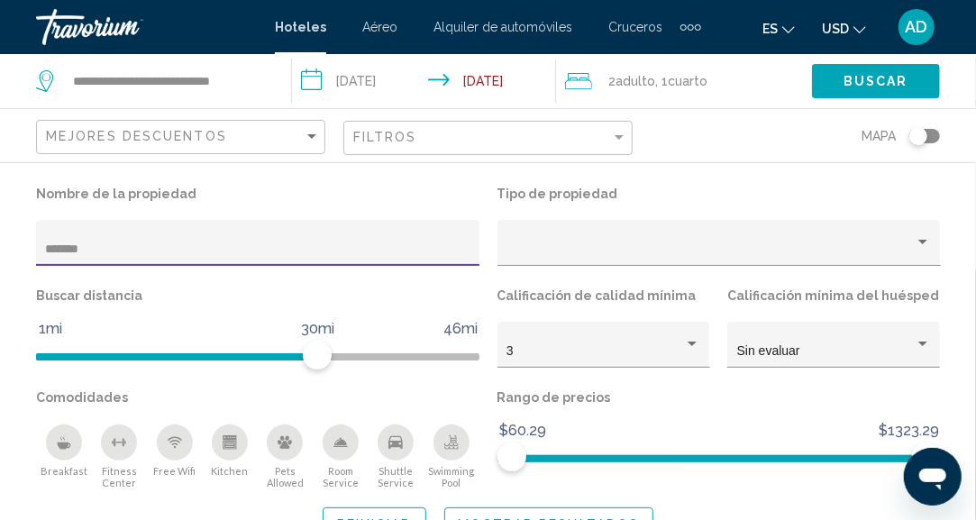
click at [477, 513] on button "Mostrar resultados" at bounding box center [549, 523] width 210 height 33
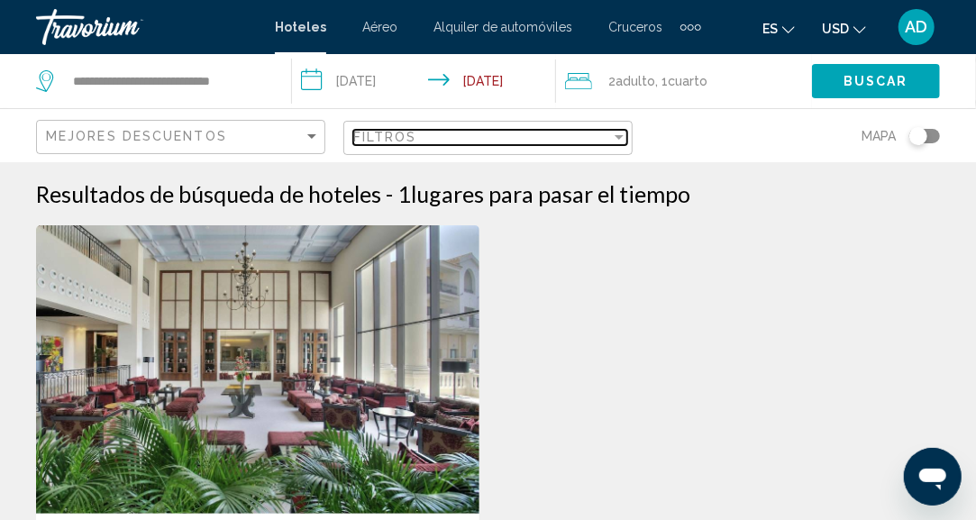
click at [480, 143] on div "Filtros" at bounding box center [482, 137] width 258 height 14
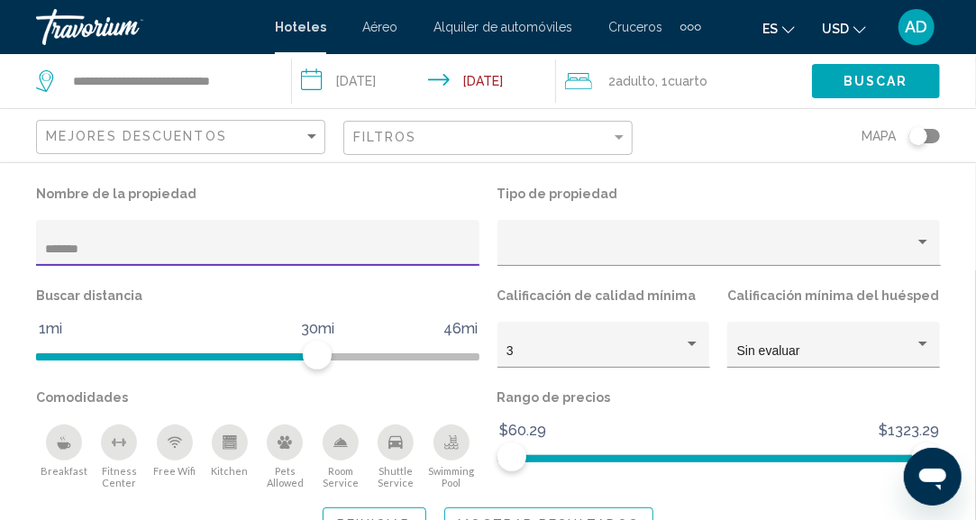
click at [107, 249] on input "******" at bounding box center [258, 249] width 424 height 14
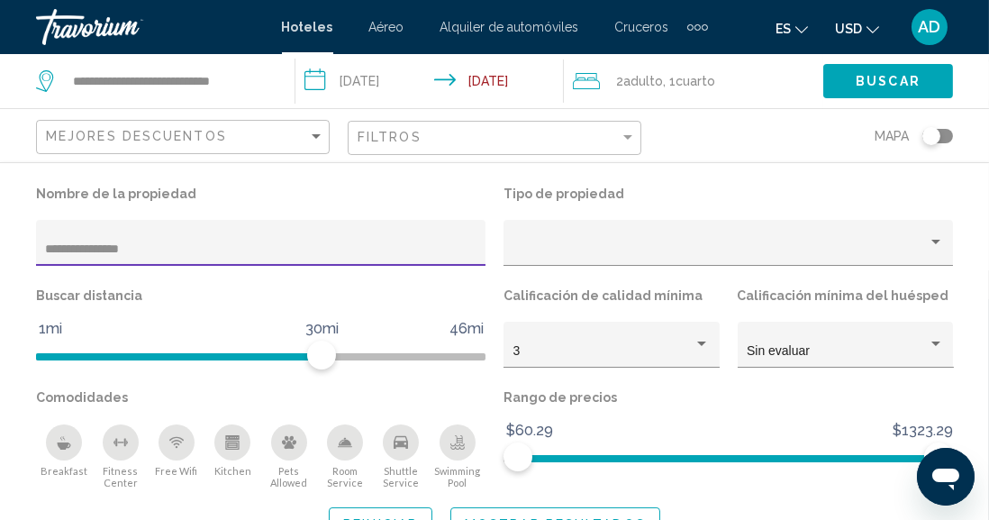
type input "**********"
click at [491, 507] on div "**********" at bounding box center [494, 360] width 989 height 359
click at [487, 518] on span "Mostrar resultados" at bounding box center [555, 524] width 181 height 14
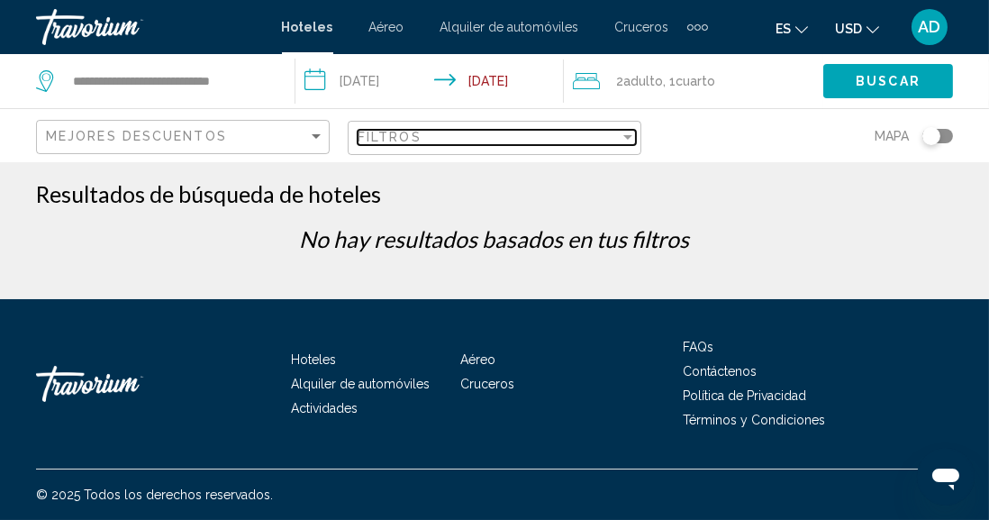
click at [552, 133] on div "Filtros" at bounding box center [489, 137] width 262 height 14
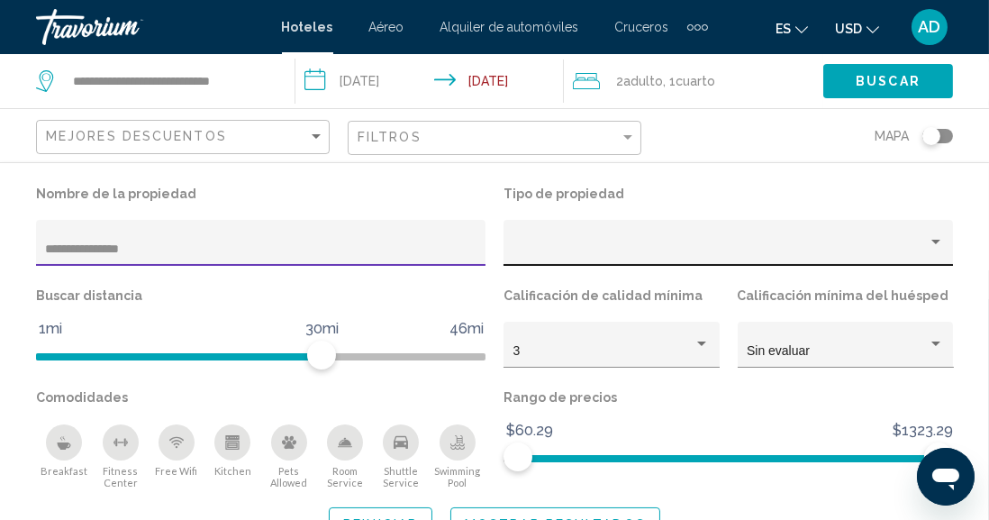
click at [623, 258] on div "Hotel Filters" at bounding box center [728, 248] width 431 height 37
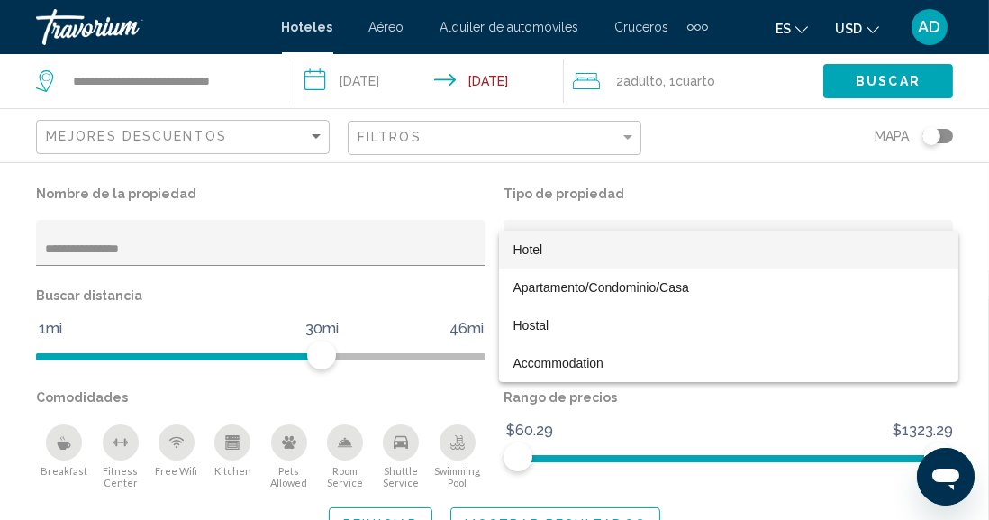
click at [577, 256] on span "Hotel" at bounding box center [728, 250] width 431 height 38
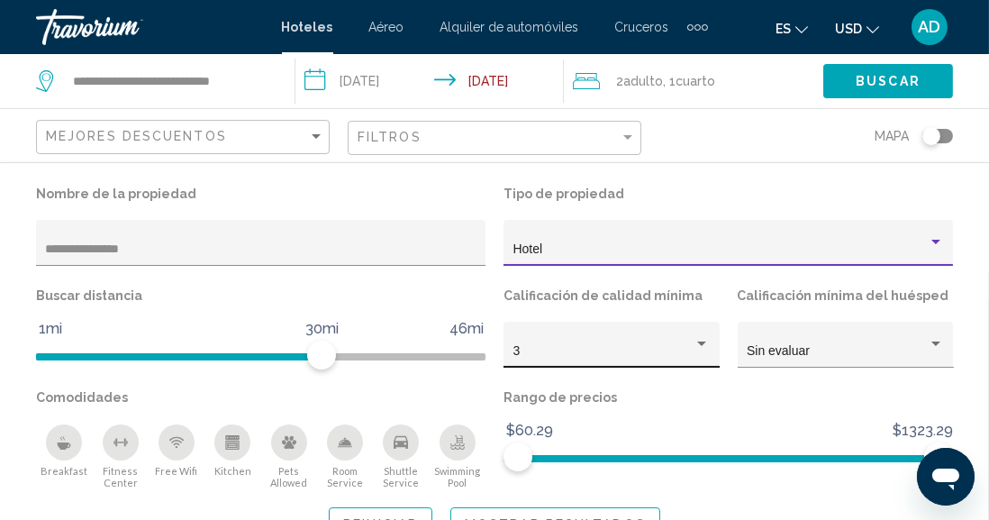
click at [691, 359] on div "3" at bounding box center [611, 350] width 197 height 37
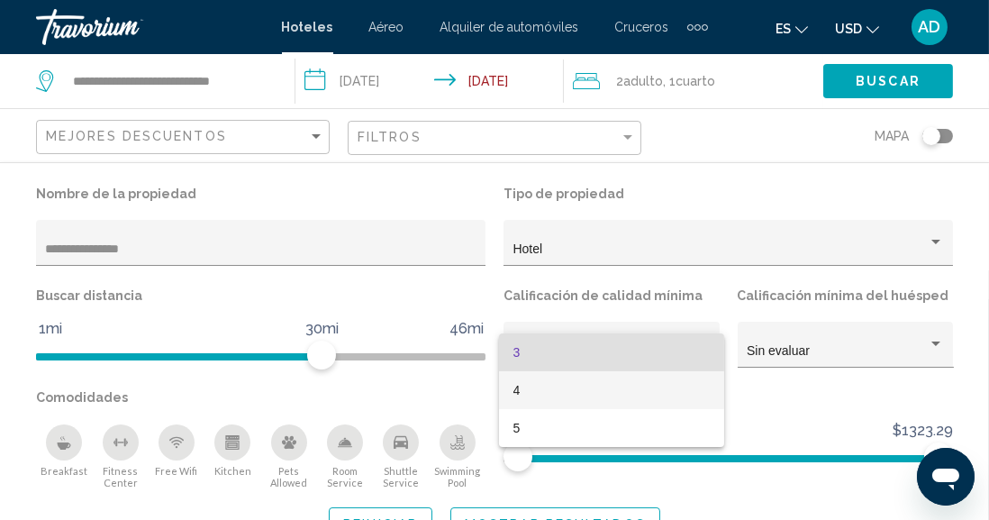
click at [631, 388] on span "4" at bounding box center [611, 390] width 197 height 38
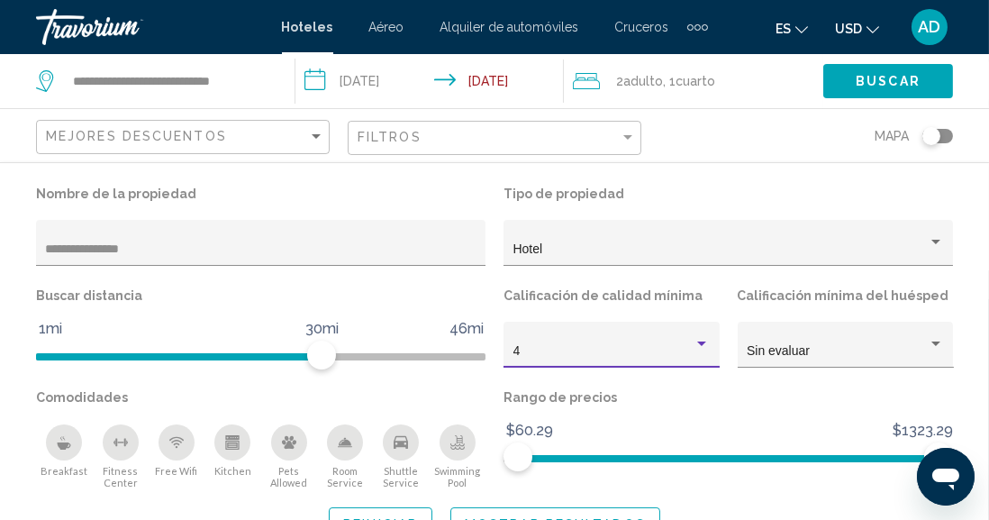
click at [535, 506] on div "**********" at bounding box center [494, 360] width 989 height 359
click at [530, 508] on button "Mostrar resultados" at bounding box center [555, 523] width 210 height 33
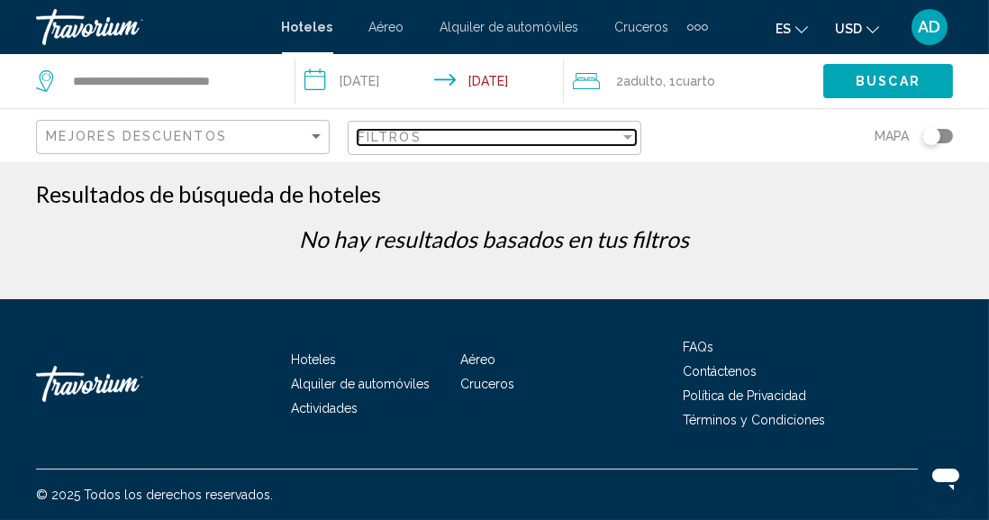
click at [622, 141] on div "Filter" at bounding box center [628, 137] width 16 height 14
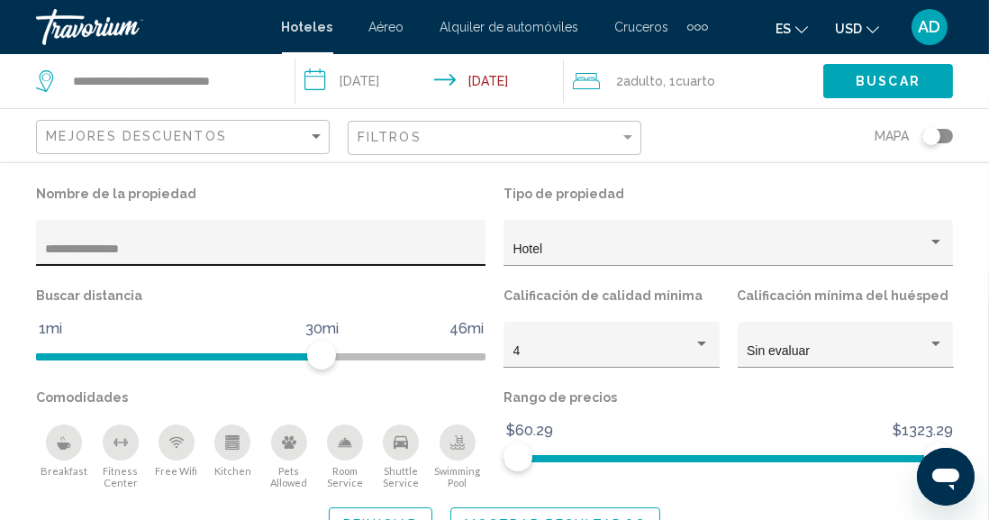
drag, startPoint x: 197, startPoint y: 263, endPoint x: 102, endPoint y: 244, distance: 97.3
click at [102, 244] on div "**********" at bounding box center [261, 248] width 431 height 37
click at [0, 230] on div "**********" at bounding box center [494, 360] width 989 height 359
type input "**********"
click at [512, 515] on button "Mostrar resultados" at bounding box center [555, 523] width 210 height 33
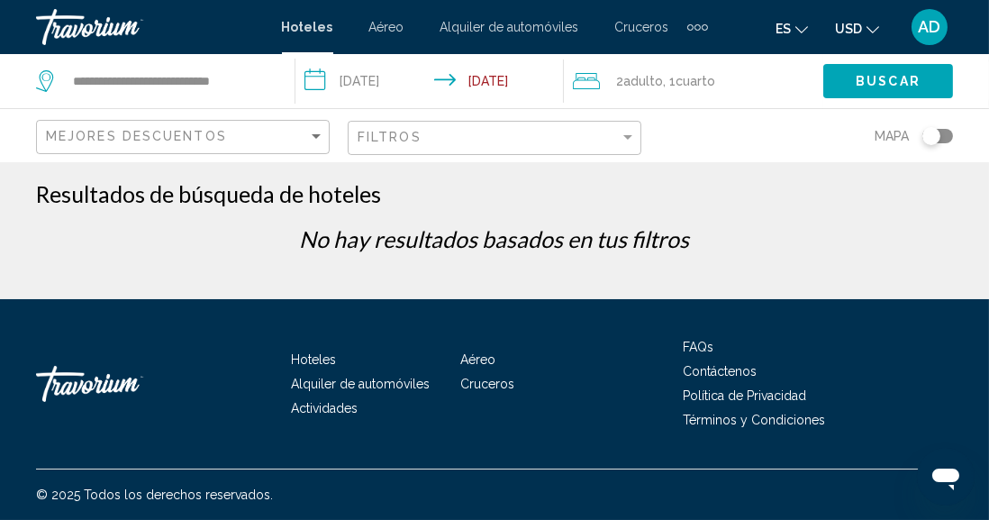
click at [616, 144] on div "Filtros" at bounding box center [497, 138] width 278 height 33
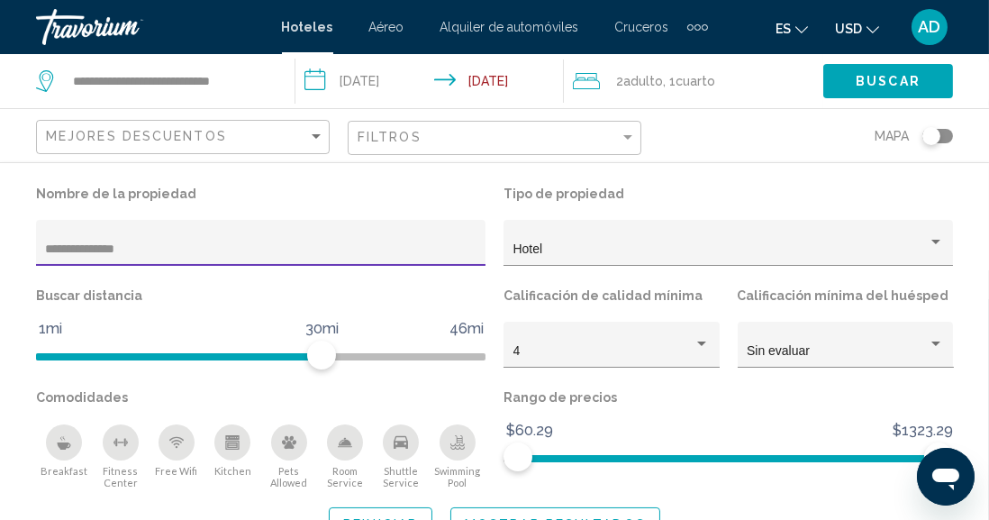
drag, startPoint x: 170, startPoint y: 254, endPoint x: 0, endPoint y: 235, distance: 171.3
click at [0, 235] on div "**********" at bounding box center [494, 360] width 989 height 359
type input "**********"
click at [519, 509] on button "Mostrar resultados" at bounding box center [555, 523] width 210 height 33
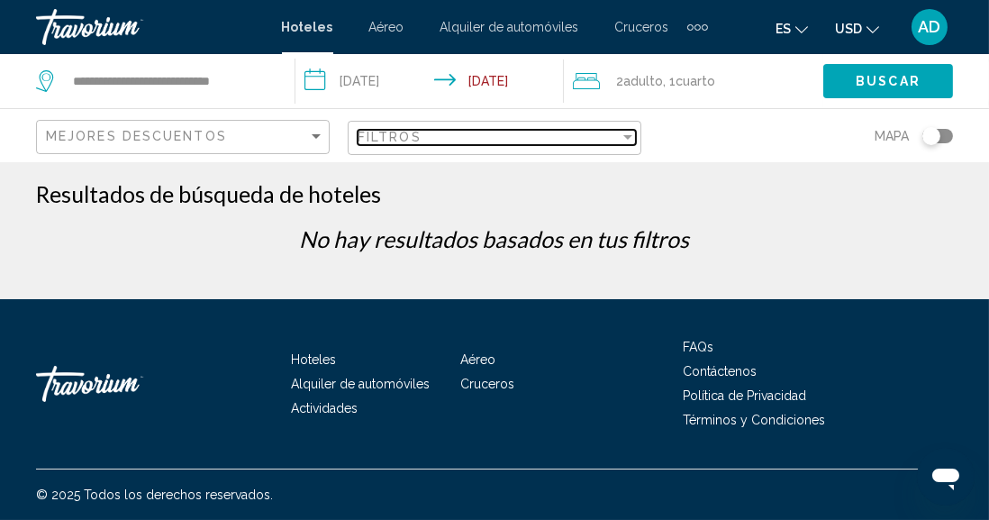
click at [616, 141] on div "Filtros" at bounding box center [489, 137] width 262 height 14
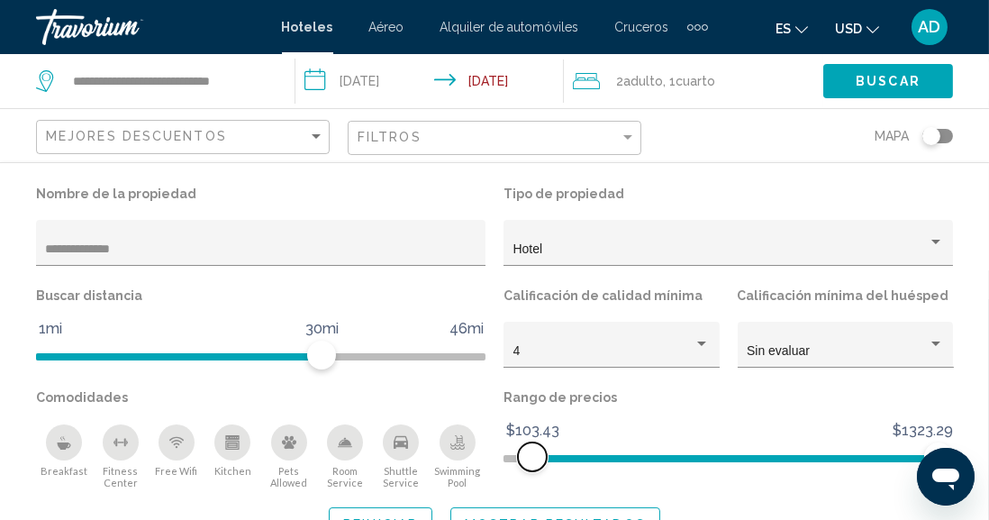
drag, startPoint x: 526, startPoint y: 450, endPoint x: 532, endPoint y: 473, distance: 24.3
click at [532, 473] on div "Rango de precios $60.29 $1323.29 $103.43 $1323.29" at bounding box center [729, 437] width 468 height 104
click at [518, 508] on button "Mostrar resultados" at bounding box center [555, 523] width 210 height 33
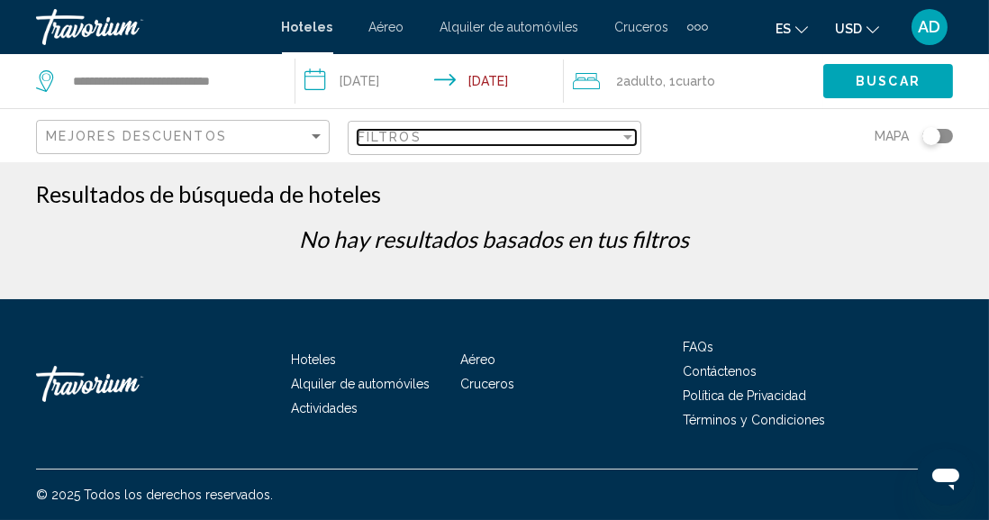
click at [623, 139] on div "Filter" at bounding box center [627, 137] width 9 height 5
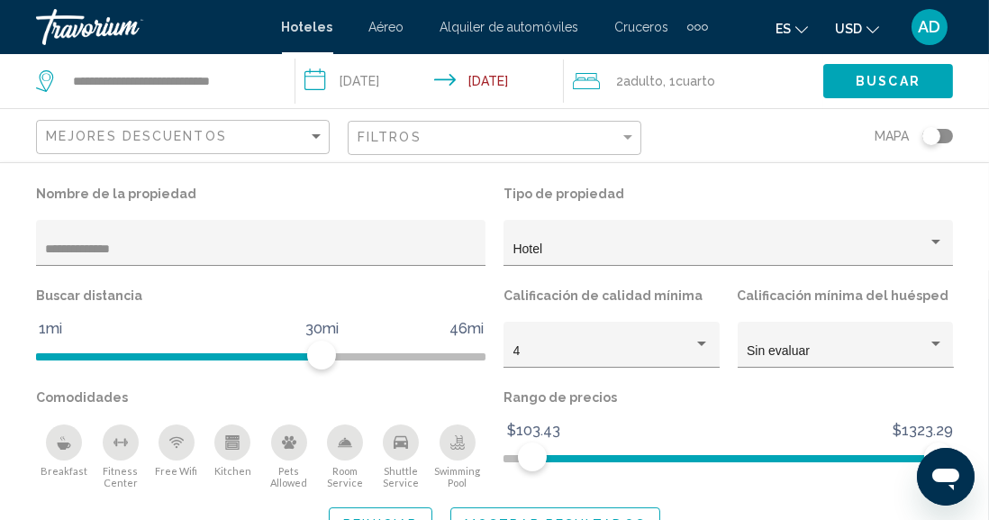
click at [450, 442] on icon "Swimming Pool" at bounding box center [457, 442] width 14 height 14
click at [517, 509] on button "Mostrar resultados" at bounding box center [555, 523] width 210 height 33
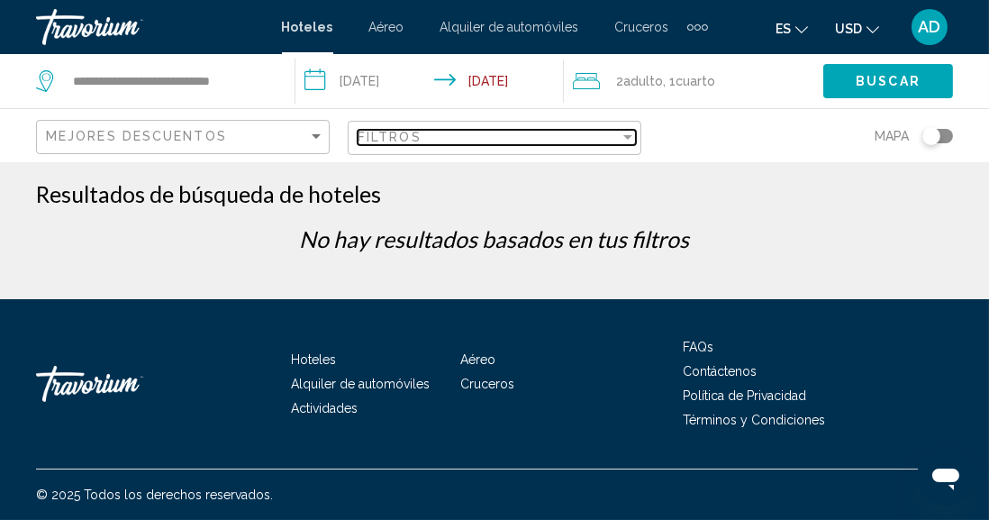
click at [633, 139] on div "Filter" at bounding box center [628, 137] width 16 height 14
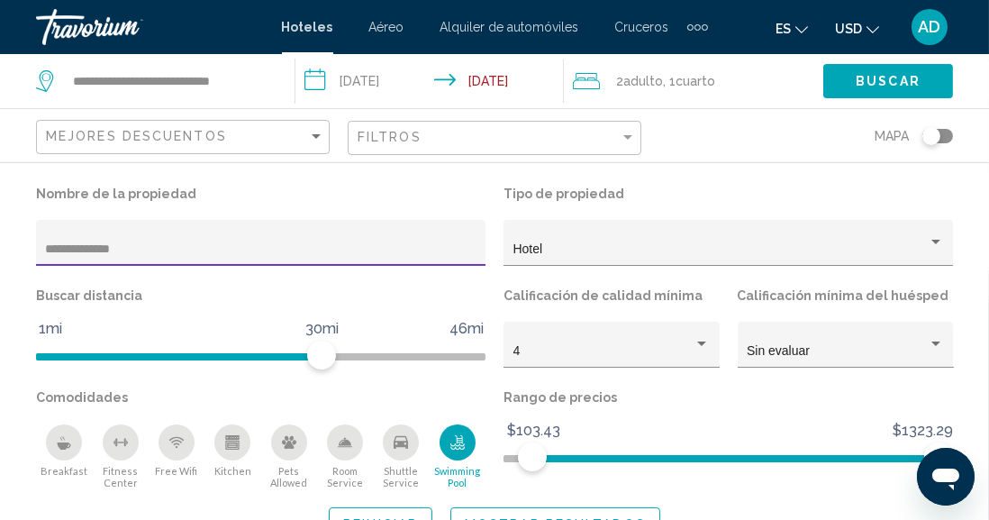
click at [849, 84] on button "Buscar" at bounding box center [888, 80] width 130 height 33
click at [502, 517] on span "Mostrar resultados" at bounding box center [555, 524] width 181 height 14
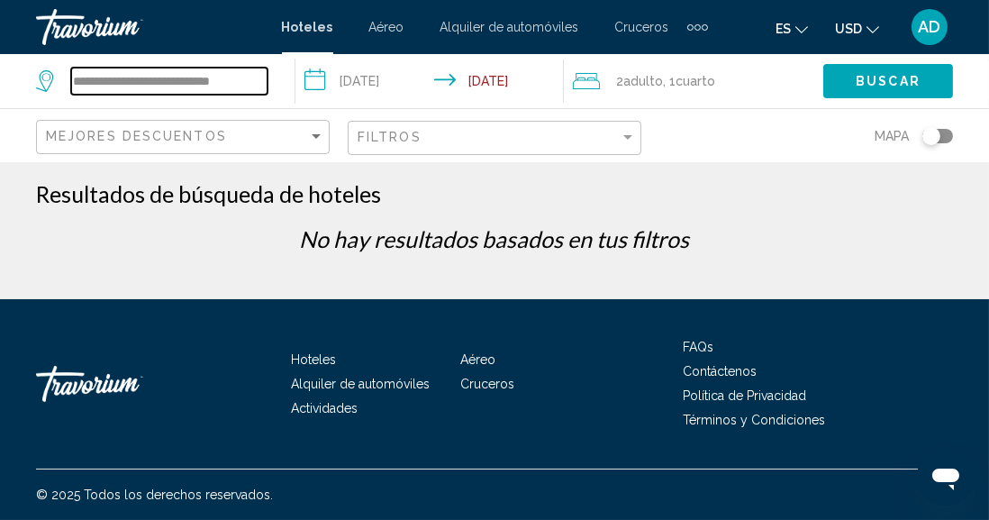
click at [252, 90] on input "**********" at bounding box center [169, 81] width 196 height 27
drag, startPoint x: 252, startPoint y: 90, endPoint x: 241, endPoint y: 92, distance: 11.8
click at [241, 92] on input "**********" at bounding box center [169, 81] width 196 height 27
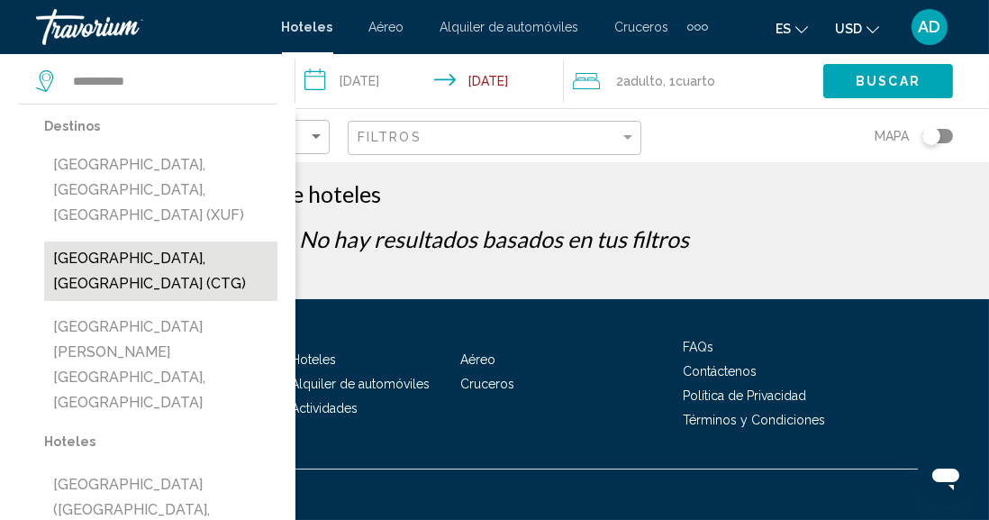
click at [111, 241] on button "[GEOGRAPHIC_DATA], [GEOGRAPHIC_DATA] (CTG)" at bounding box center [160, 270] width 233 height 59
type input "**********"
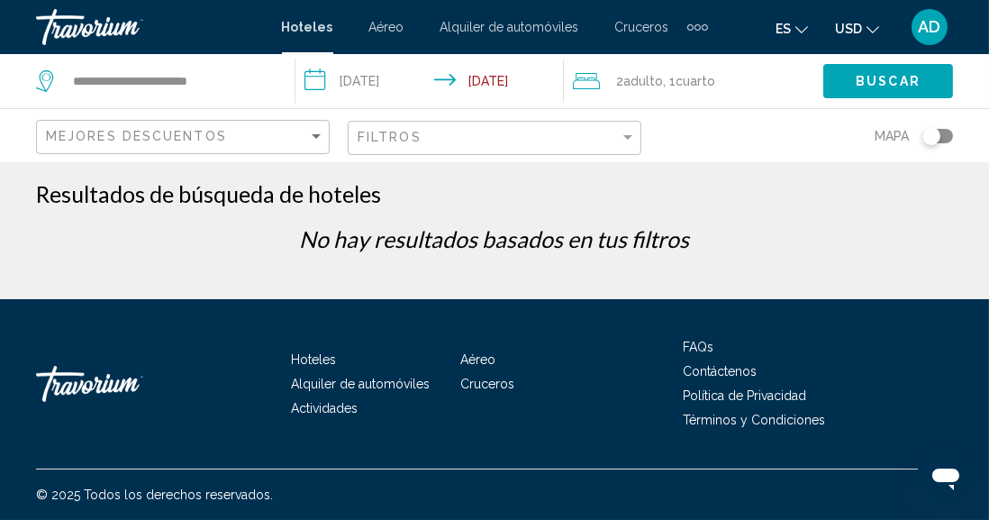
click at [860, 86] on span "Buscar" at bounding box center [888, 82] width 65 height 14
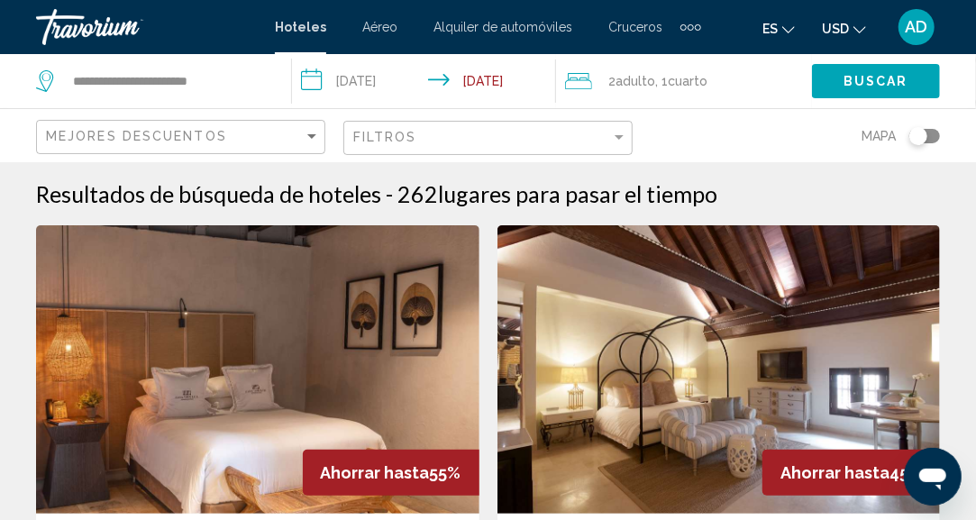
click at [604, 149] on div "Filtros" at bounding box center [490, 138] width 274 height 33
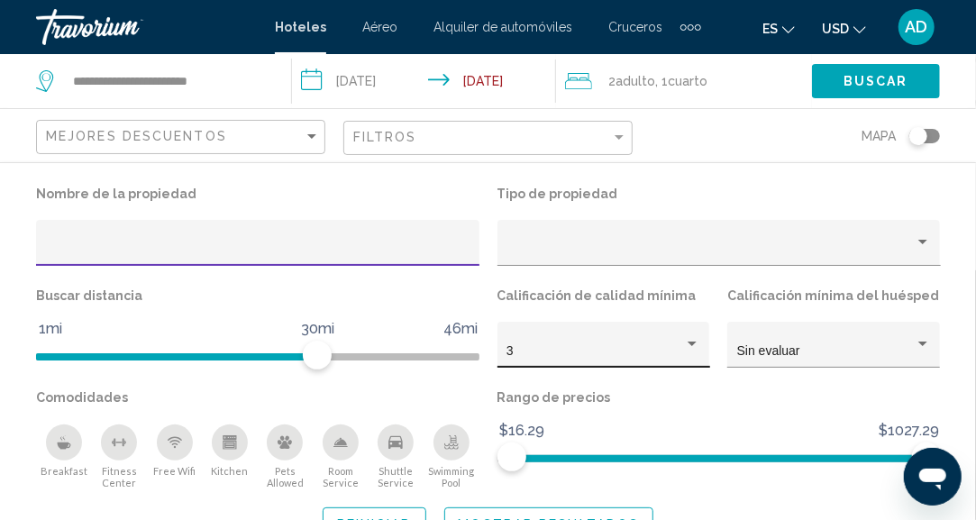
click at [601, 341] on div "3" at bounding box center [603, 350] width 194 height 37
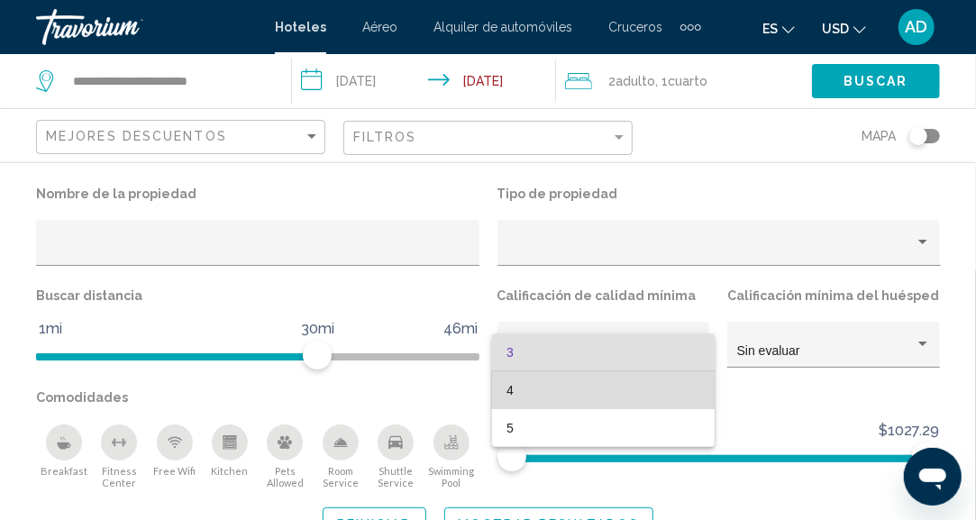
drag, startPoint x: 560, startPoint y: 388, endPoint x: 541, endPoint y: 368, distance: 28.0
click at [560, 387] on span "4" at bounding box center [603, 390] width 194 height 38
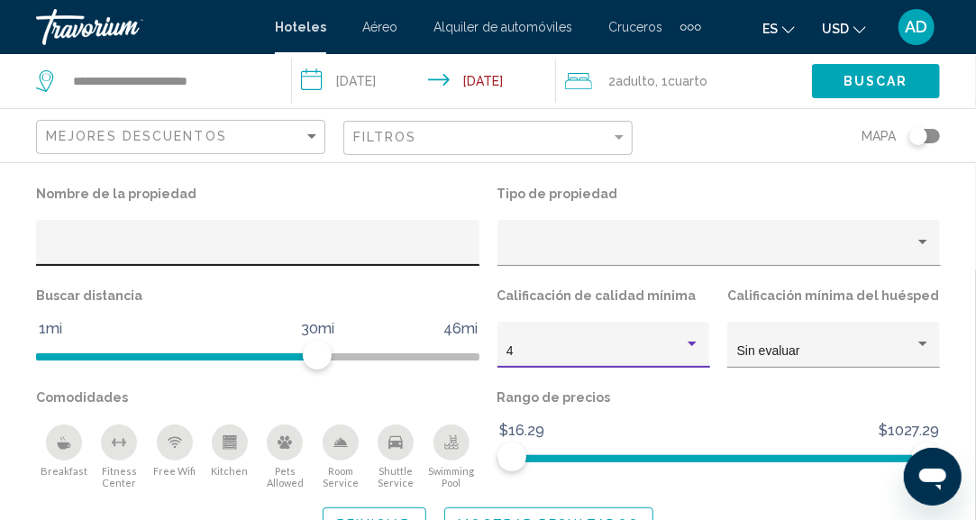
click at [192, 231] on div "Hotel Filters" at bounding box center [258, 248] width 424 height 37
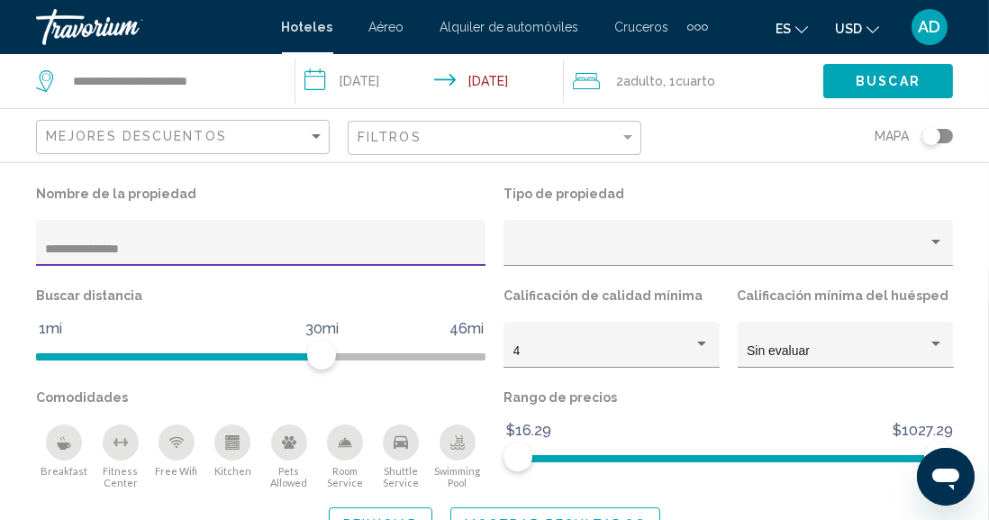
click at [188, 232] on div "**********" at bounding box center [261, 248] width 431 height 37
type input "**********"
click at [608, 515] on button "Mostrar resultados" at bounding box center [555, 523] width 210 height 33
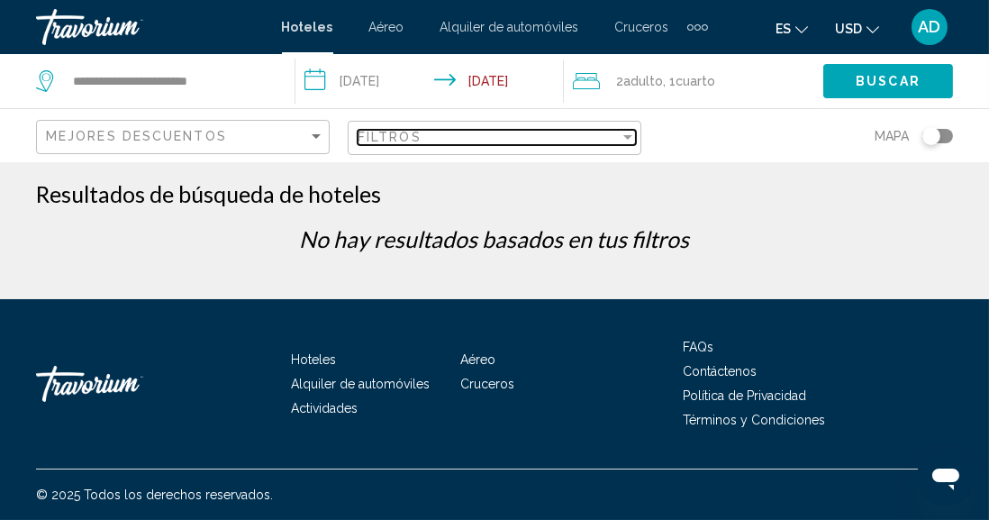
click at [563, 142] on div "Filtros" at bounding box center [489, 137] width 262 height 14
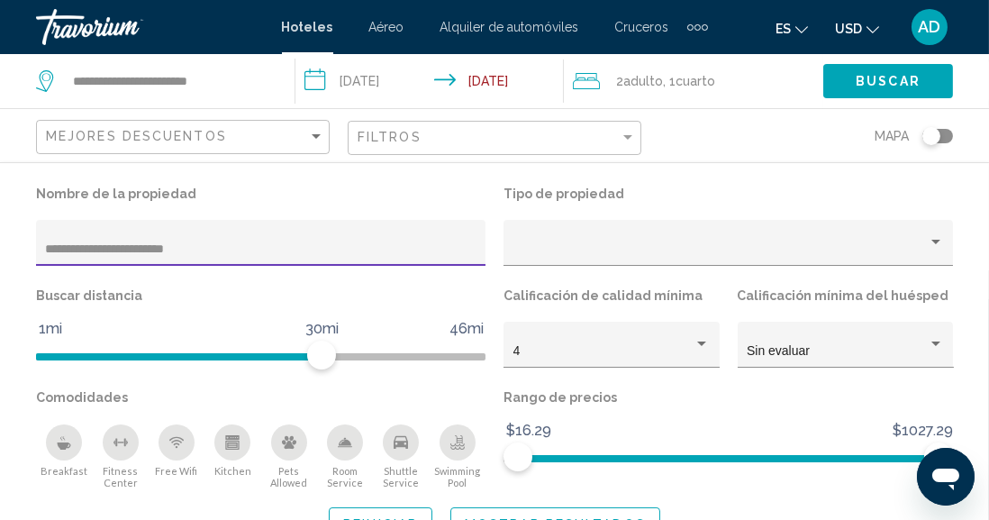
drag, startPoint x: 228, startPoint y: 246, endPoint x: 0, endPoint y: 194, distance: 233.8
click at [0, 194] on div "**********" at bounding box center [494, 360] width 989 height 359
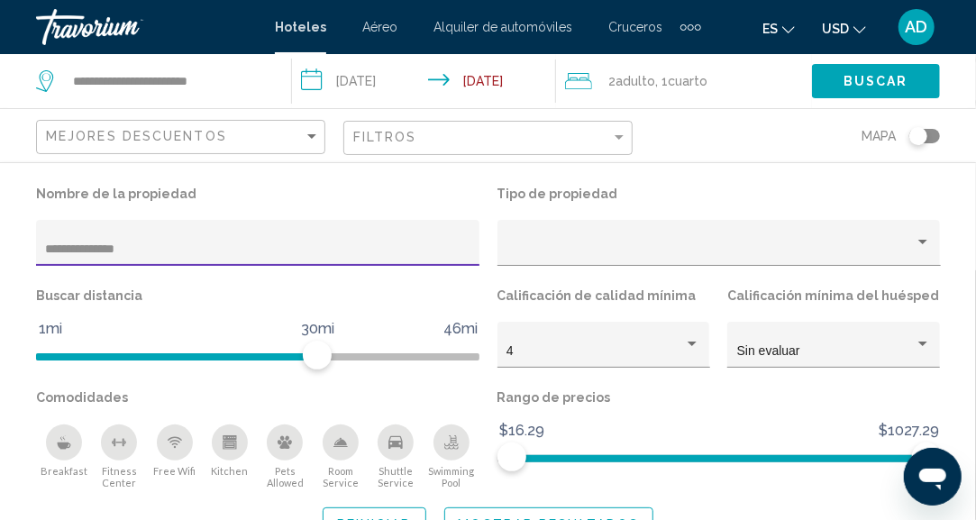
type input "**********"
click at [492, 515] on button "Mostrar resultados" at bounding box center [549, 523] width 210 height 33
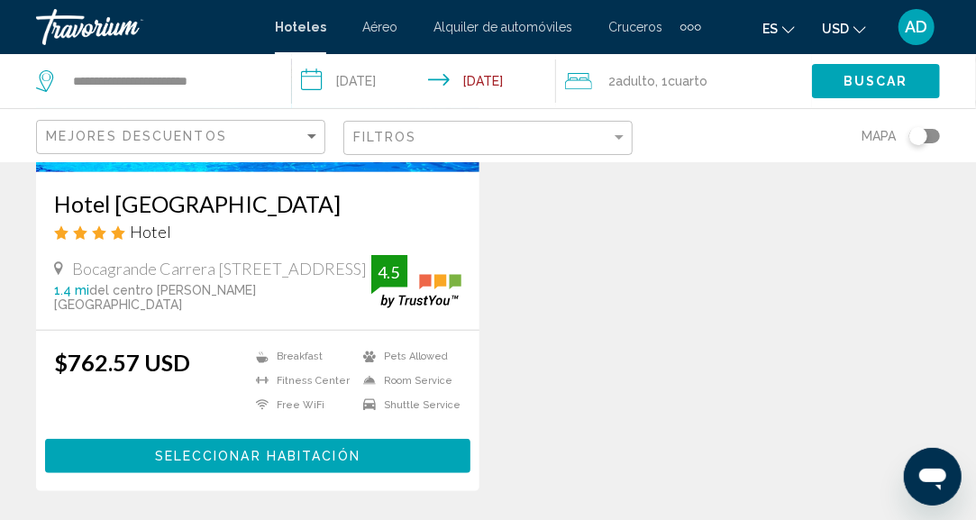
scroll to position [360, 0]
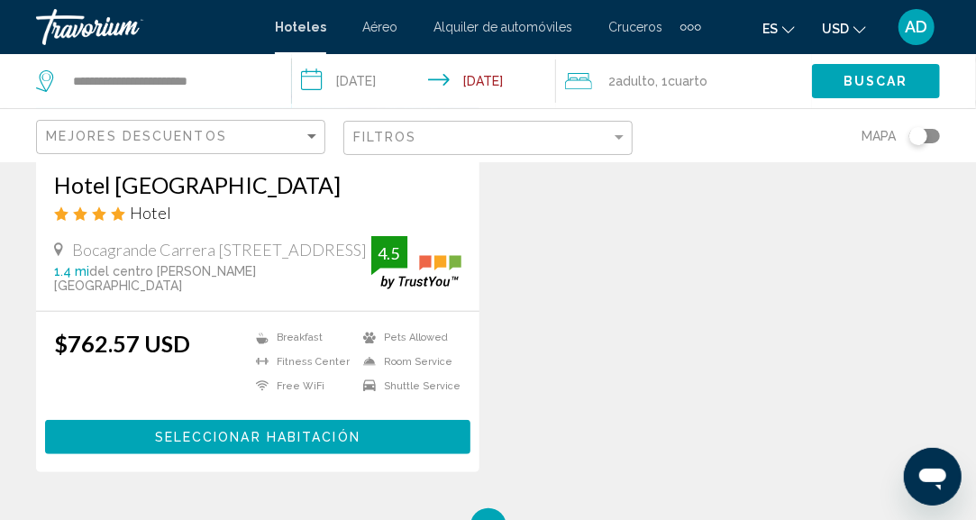
click at [230, 432] on span "Seleccionar habitación" at bounding box center [257, 438] width 205 height 14
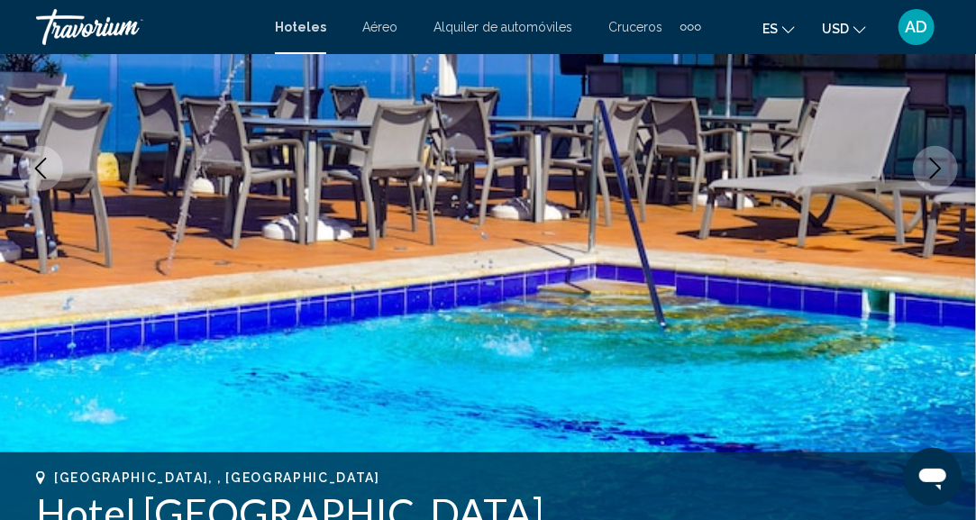
scroll to position [312, 0]
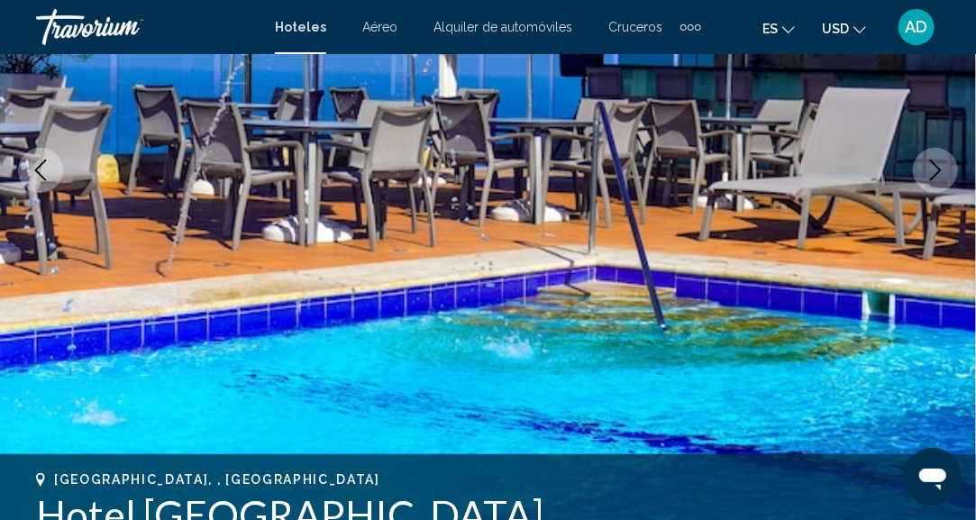
click at [931, 166] on icon "Next image" at bounding box center [935, 170] width 22 height 22
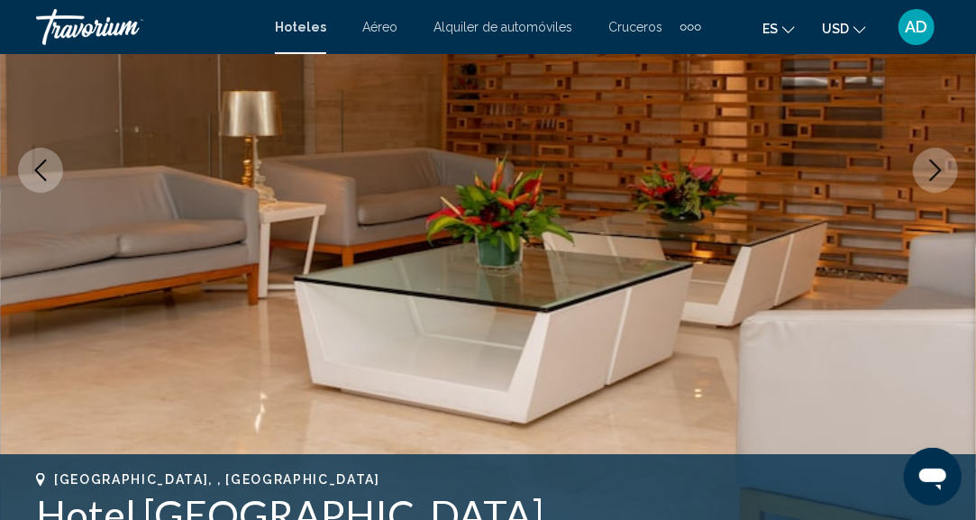
click at [930, 166] on icon "Next image" at bounding box center [935, 170] width 22 height 22
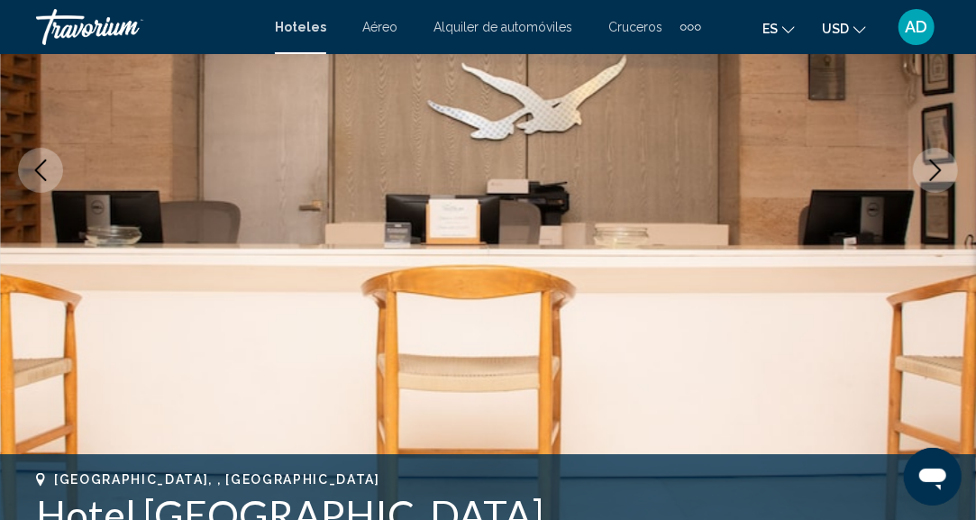
click at [930, 166] on icon "Next image" at bounding box center [935, 170] width 22 height 22
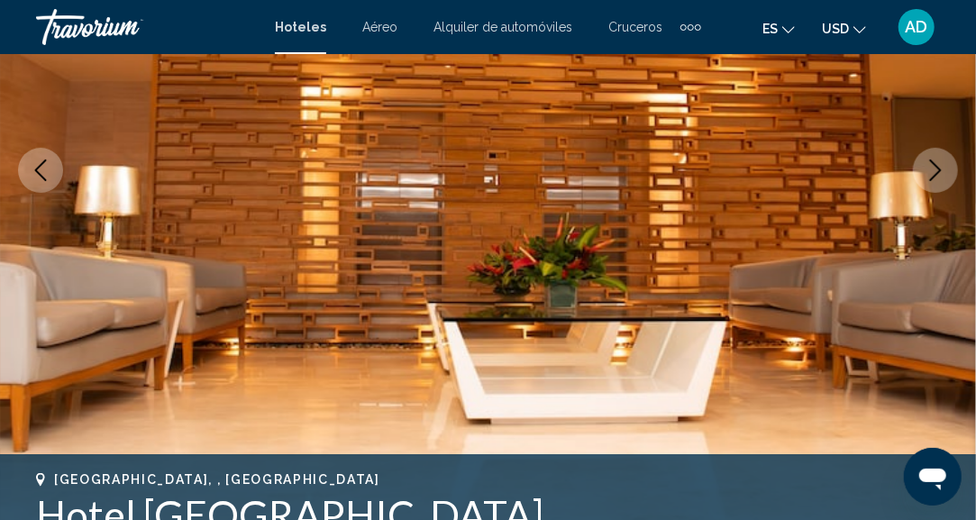
click at [930, 166] on icon "Next image" at bounding box center [935, 170] width 22 height 22
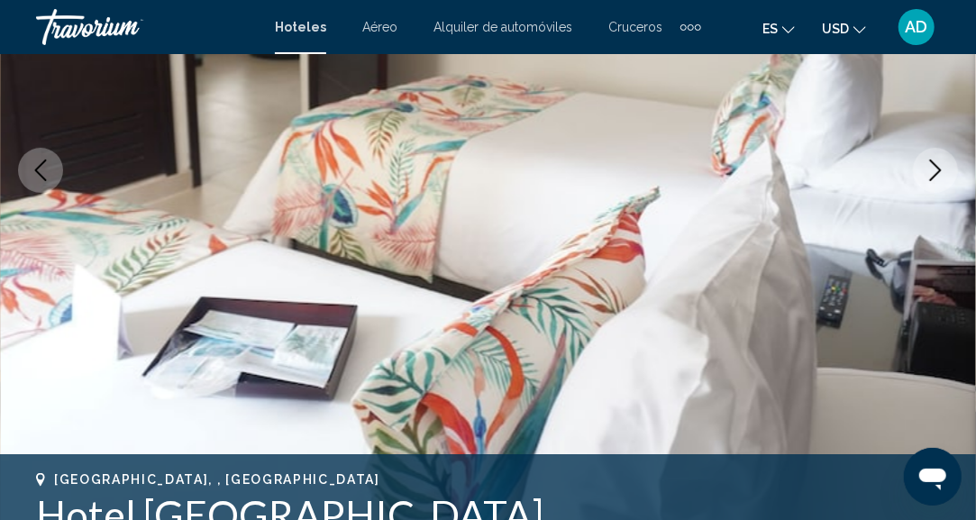
click at [930, 166] on icon "Next image" at bounding box center [935, 170] width 22 height 22
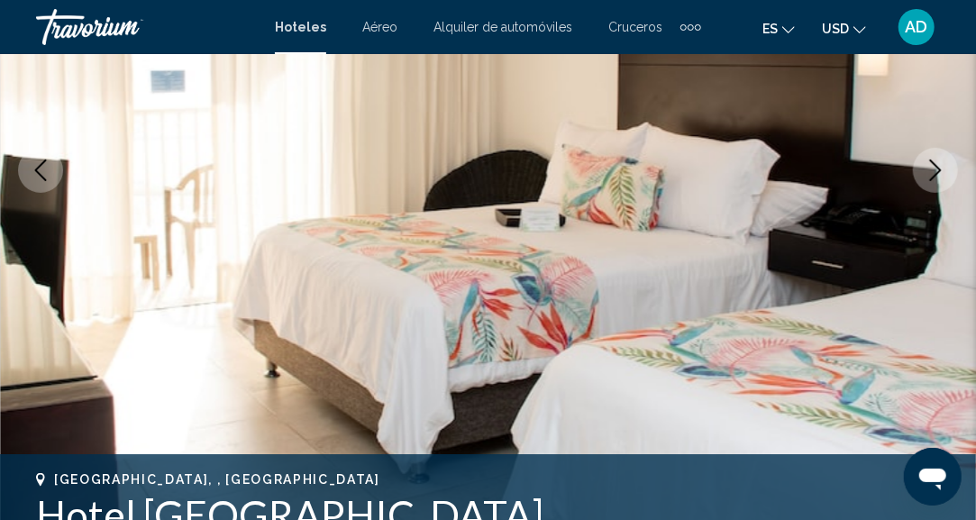
click at [930, 166] on icon "Next image" at bounding box center [935, 170] width 22 height 22
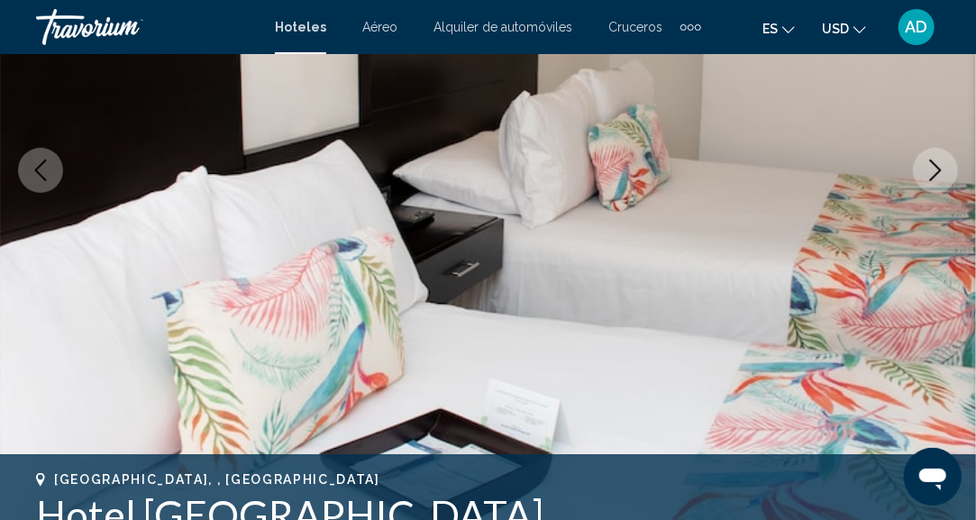
click at [930, 166] on icon "Next image" at bounding box center [935, 170] width 22 height 22
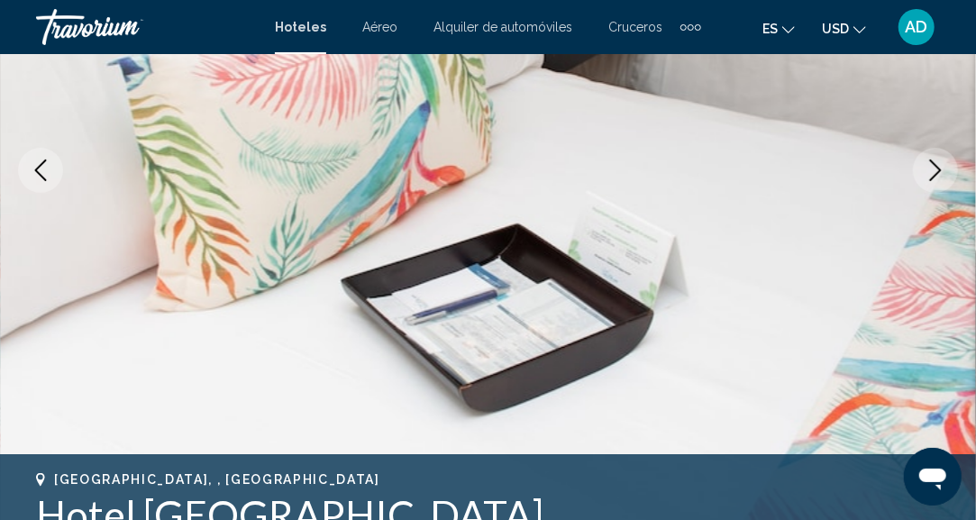
click at [930, 166] on icon "Next image" at bounding box center [935, 170] width 22 height 22
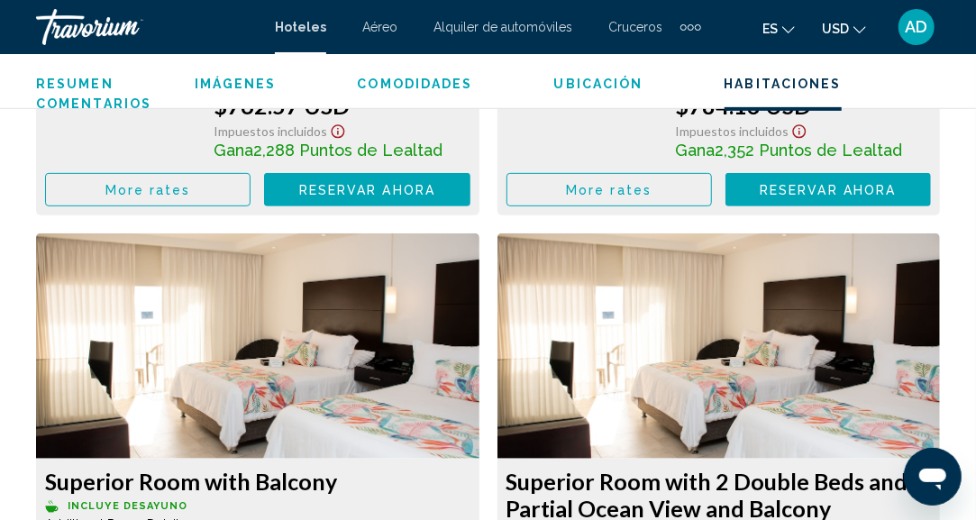
scroll to position [3153, 0]
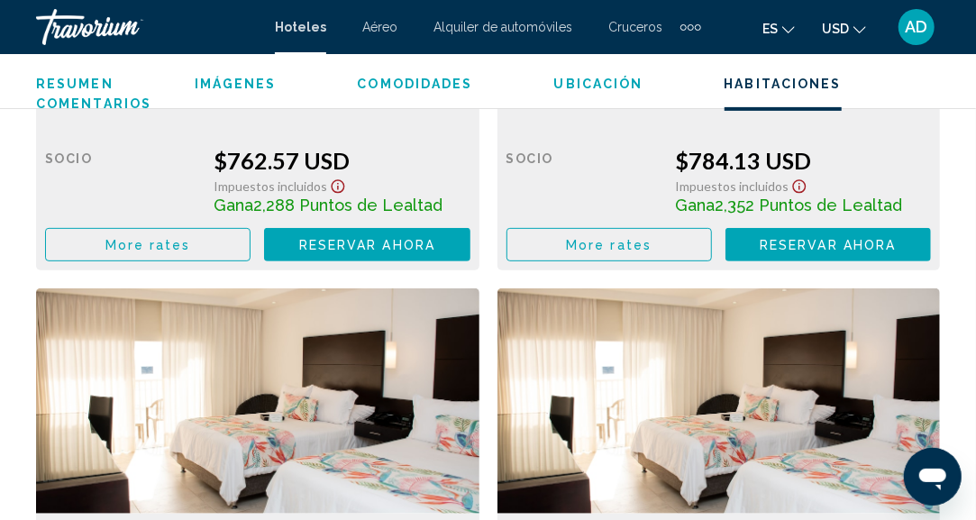
click at [909, 27] on span "AD" at bounding box center [916, 27] width 23 height 18
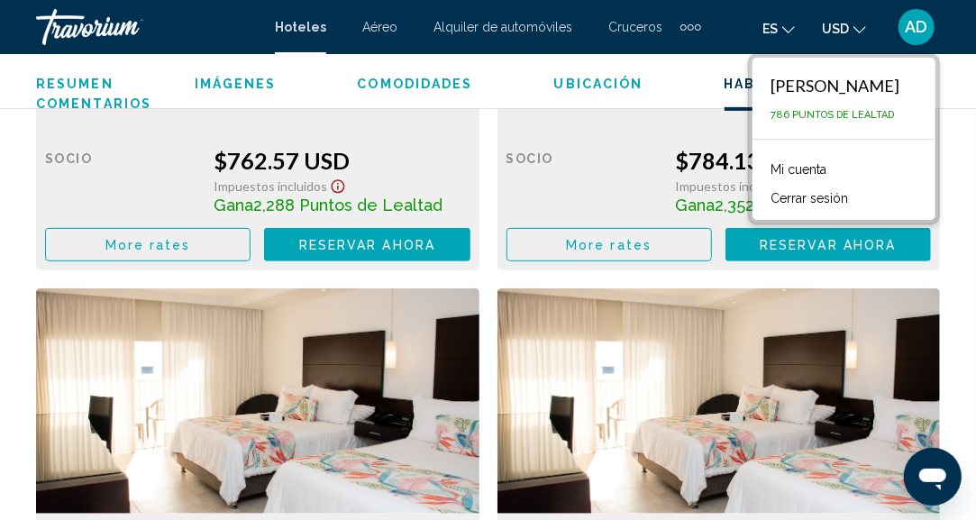
click at [828, 191] on button "Cerrar sesión" at bounding box center [808, 197] width 95 height 23
